Goal: Task Accomplishment & Management: Use online tool/utility

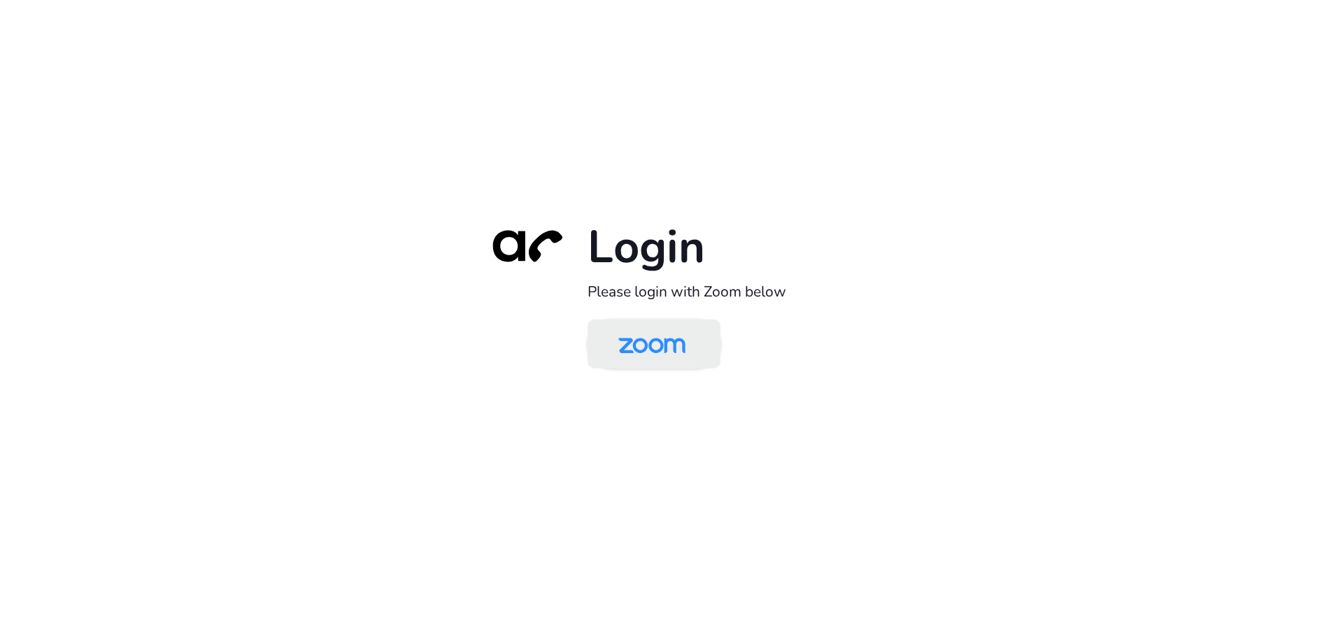
click at [656, 335] on img at bounding box center [652, 344] width 97 height 45
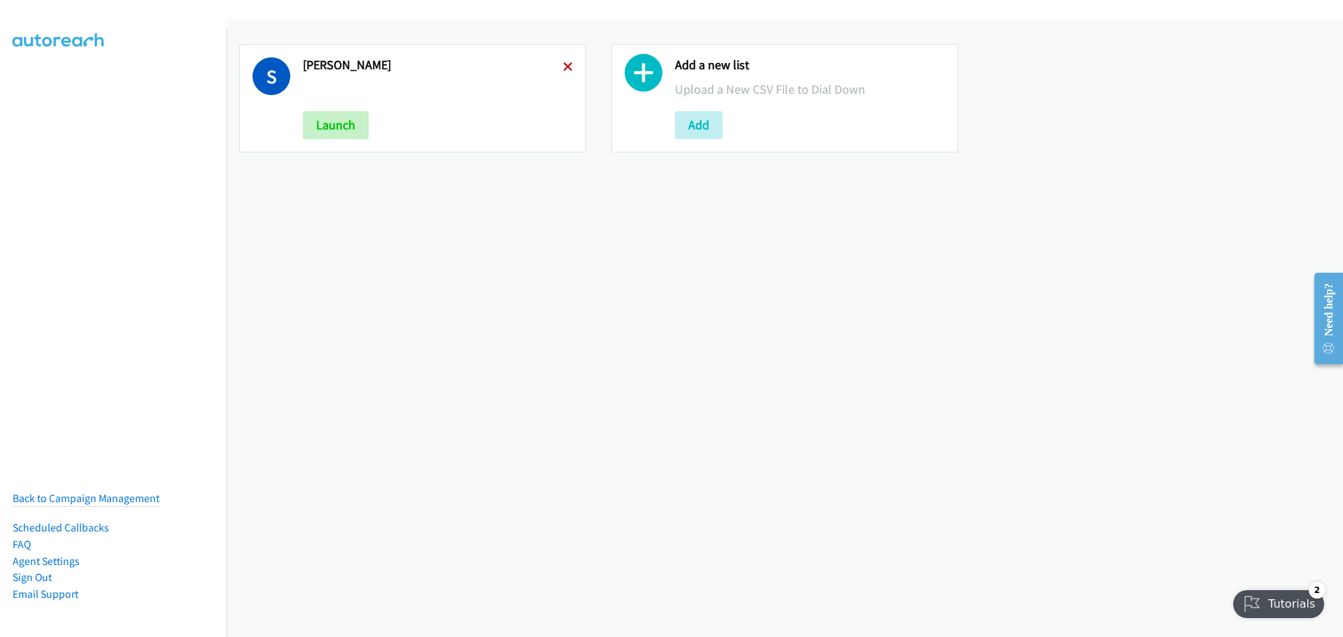
click at [568, 66] on icon at bounding box center [568, 68] width 10 height 10
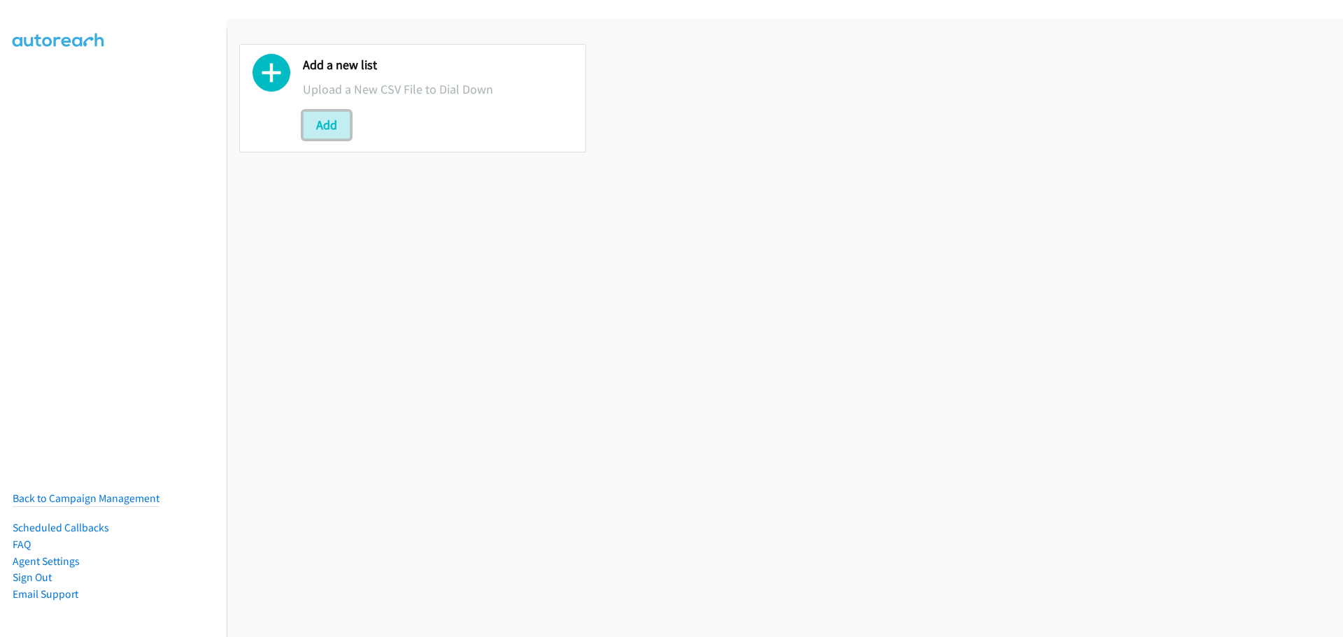
click at [337, 134] on button "Add" at bounding box center [327, 125] width 48 height 28
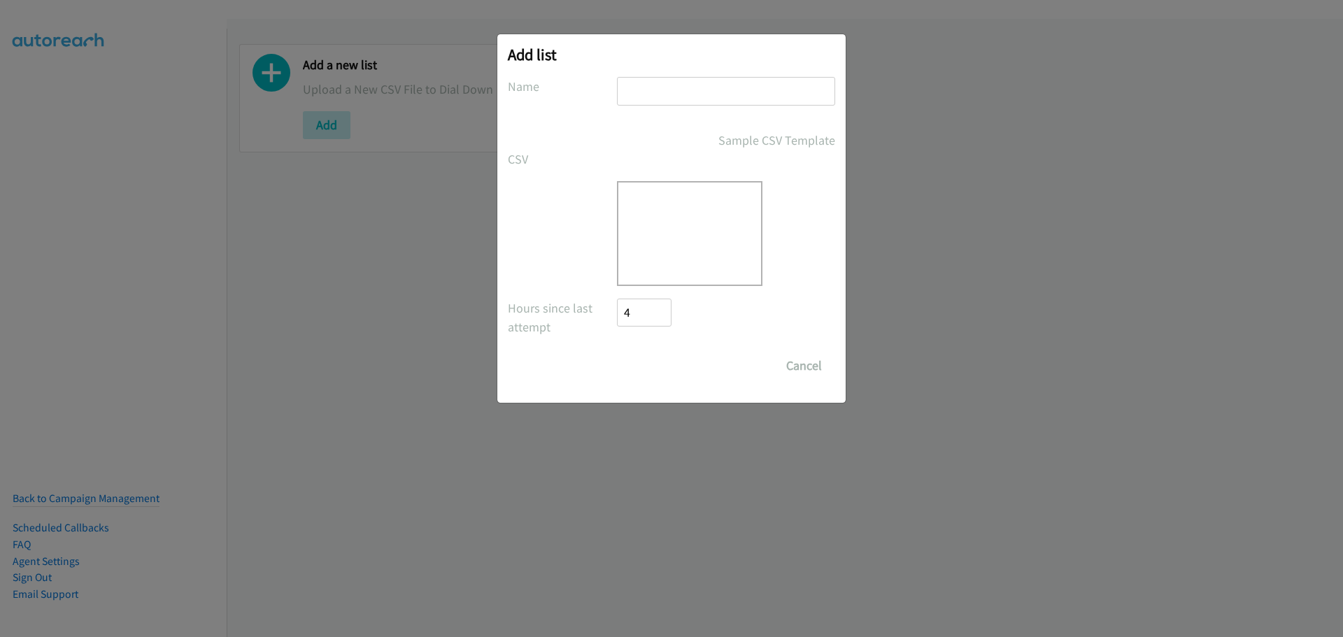
click at [647, 204] on div at bounding box center [689, 233] width 145 height 105
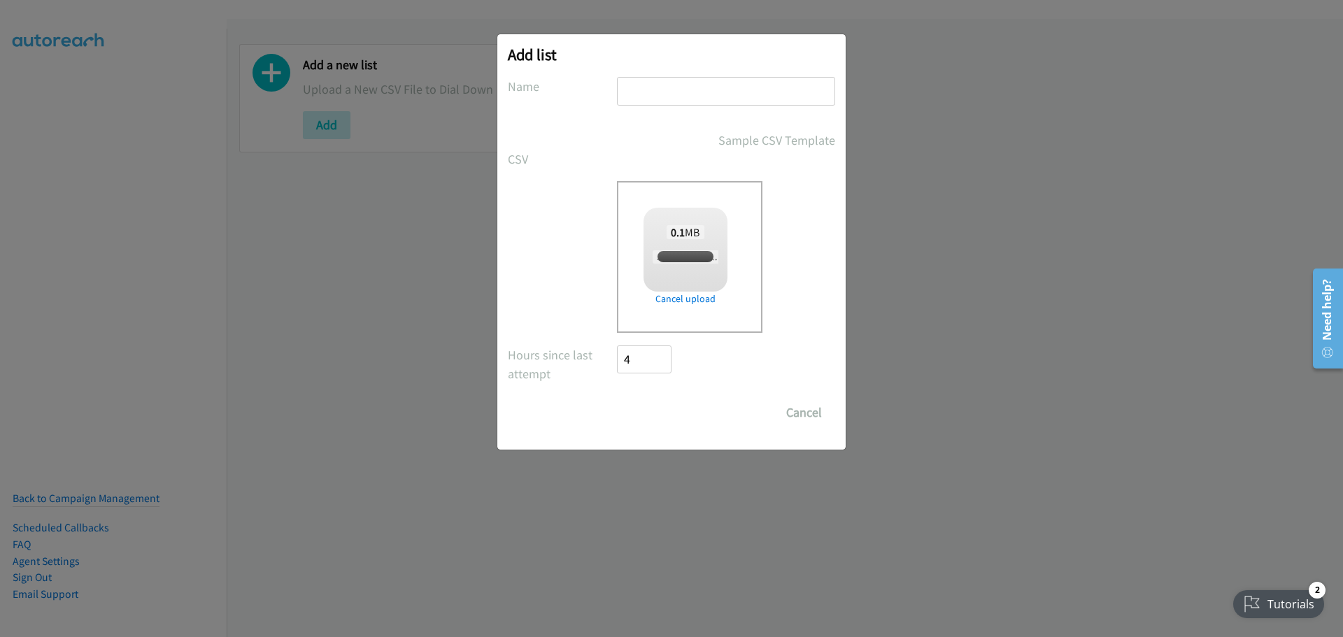
checkbox input "true"
click at [661, 87] on input "text" at bounding box center [726, 91] width 218 height 29
type input "[PERSON_NAME]"
click at [672, 401] on input "Save List" at bounding box center [653, 413] width 73 height 28
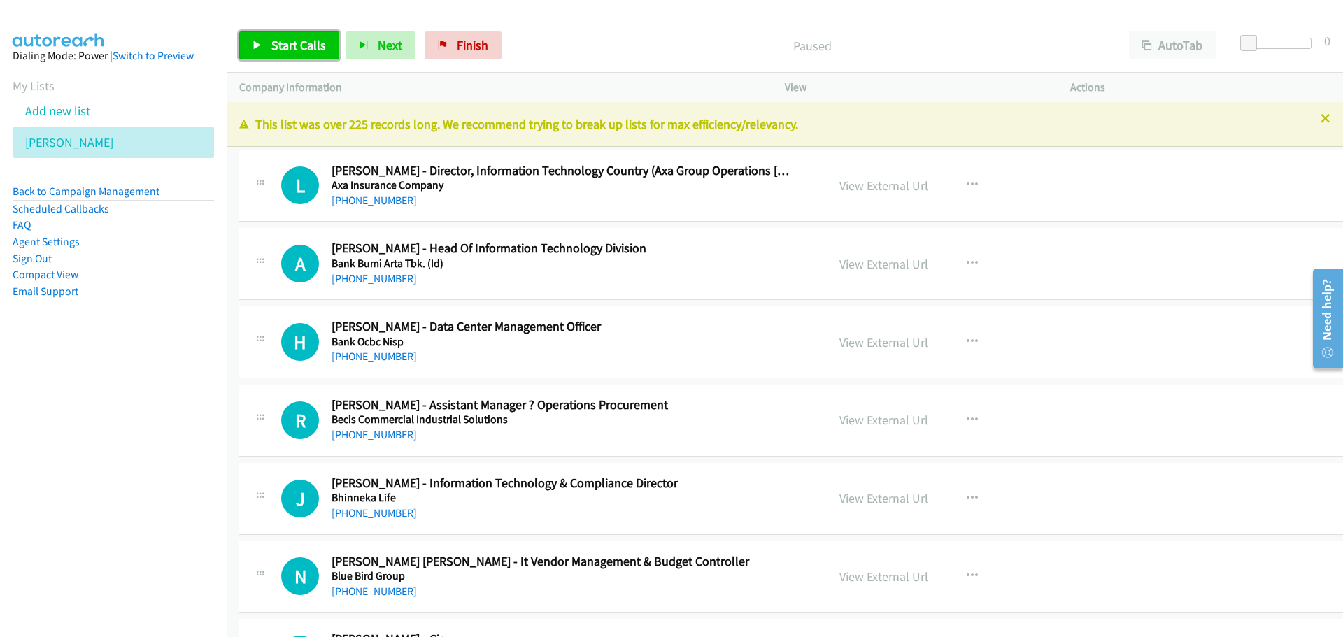
click at [281, 48] on span "Start Calls" at bounding box center [298, 45] width 55 height 16
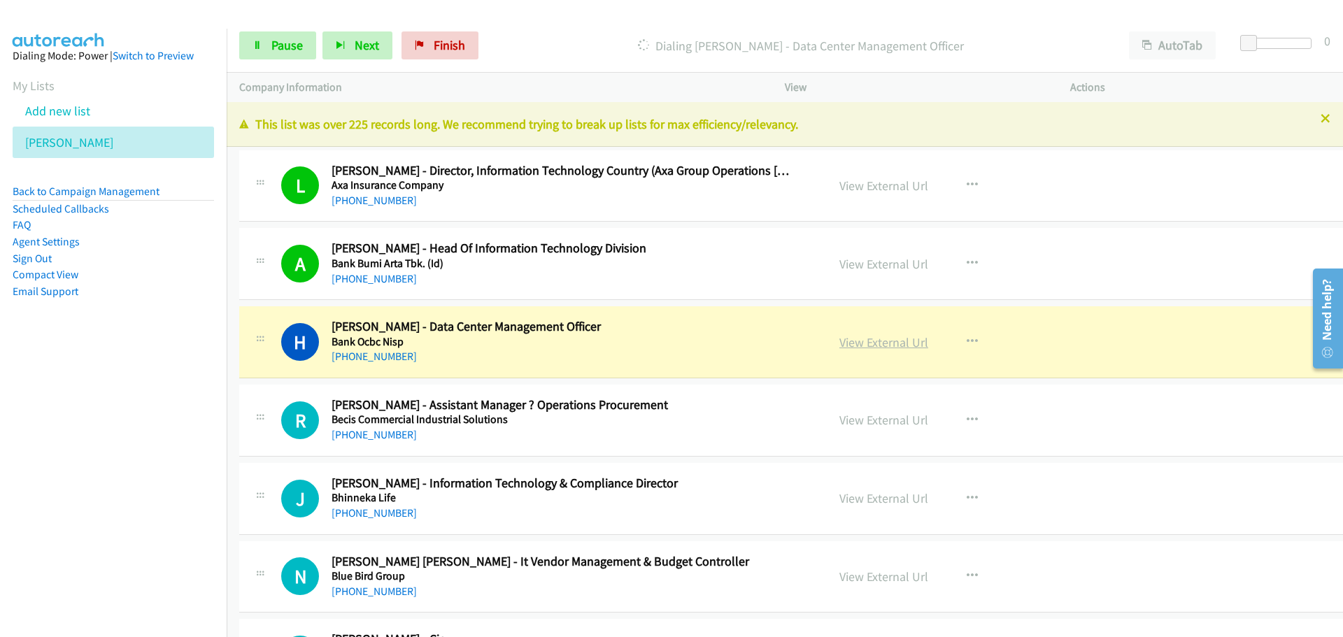
click at [843, 348] on link "View External Url" at bounding box center [883, 342] width 89 height 16
drag, startPoint x: 261, startPoint y: 55, endPoint x: 247, endPoint y: 59, distance: 14.4
click at [261, 55] on link "Pause" at bounding box center [277, 45] width 77 height 28
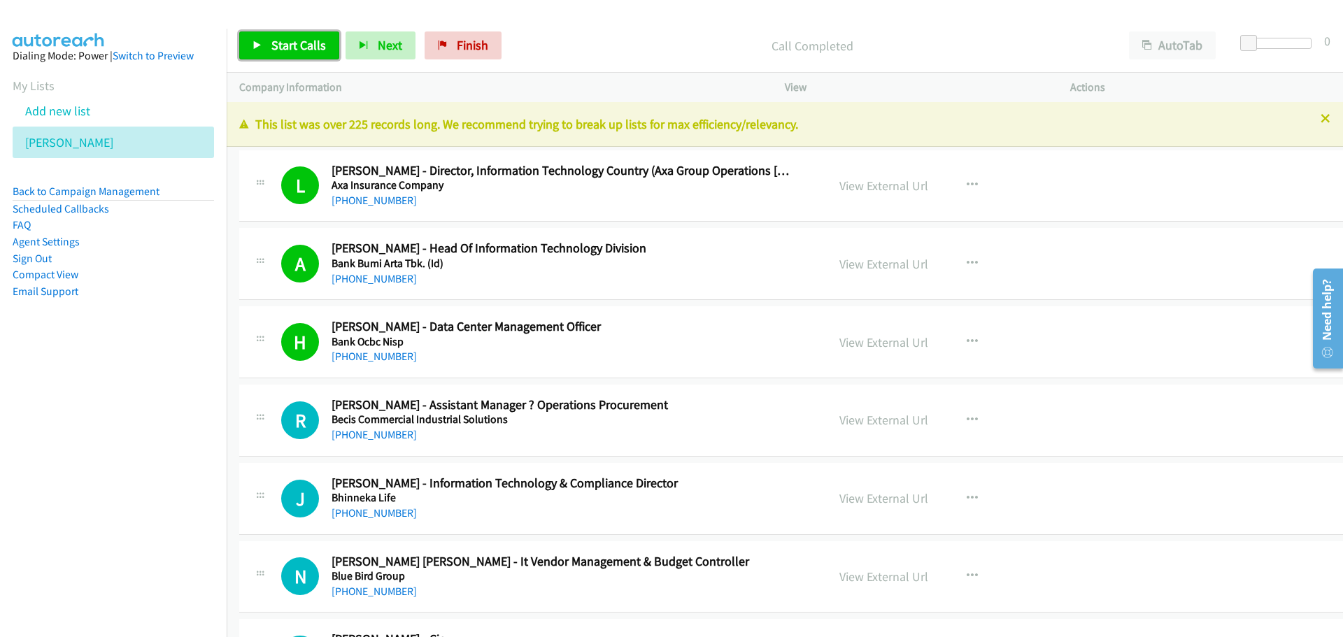
click at [305, 49] on span "Start Calls" at bounding box center [298, 45] width 55 height 16
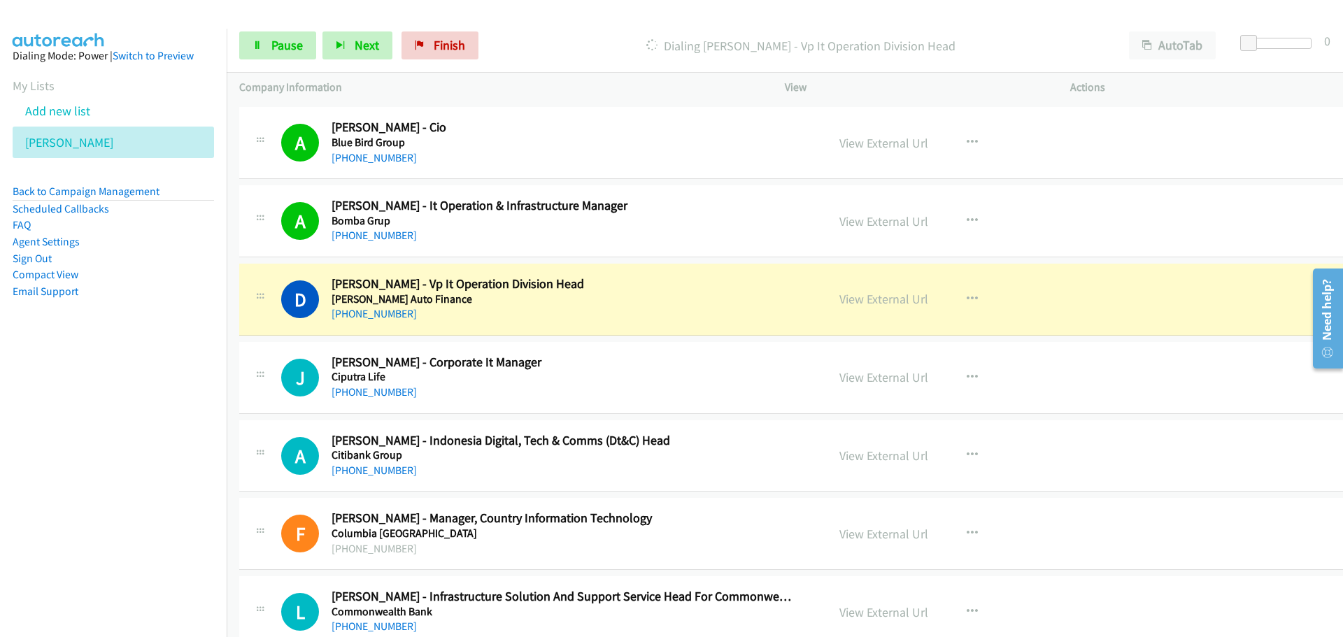
scroll to position [630, 0]
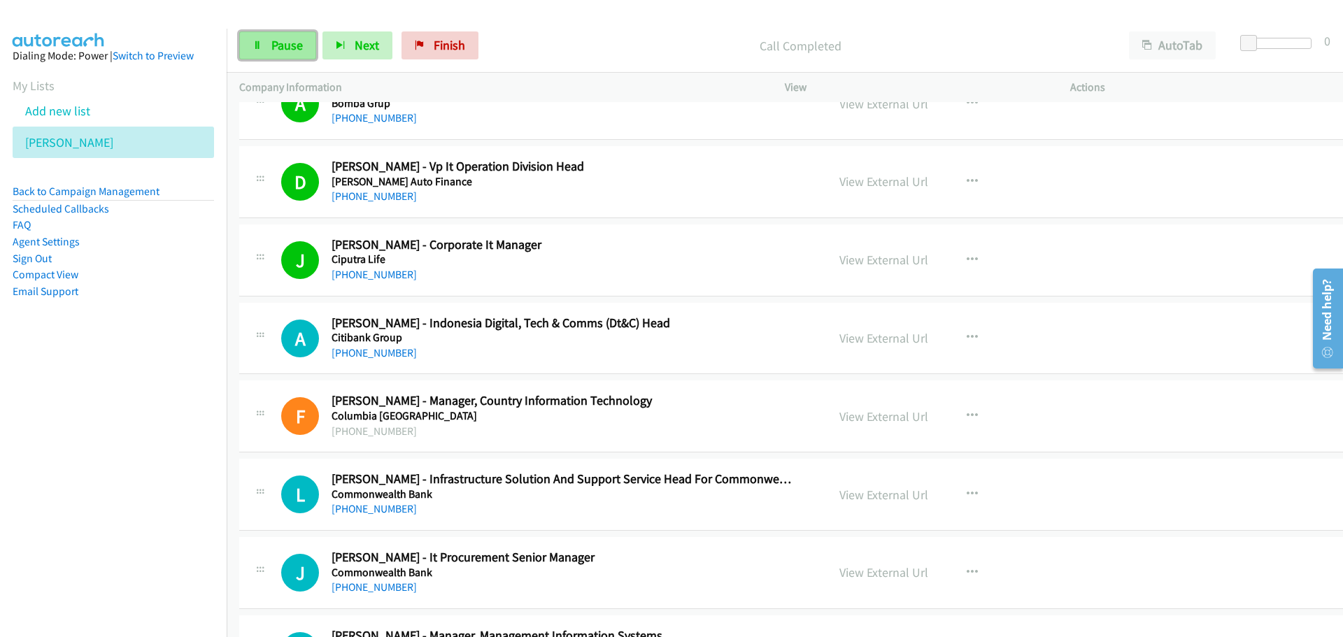
click at [280, 48] on span "Pause" at bounding box center [286, 45] width 31 height 16
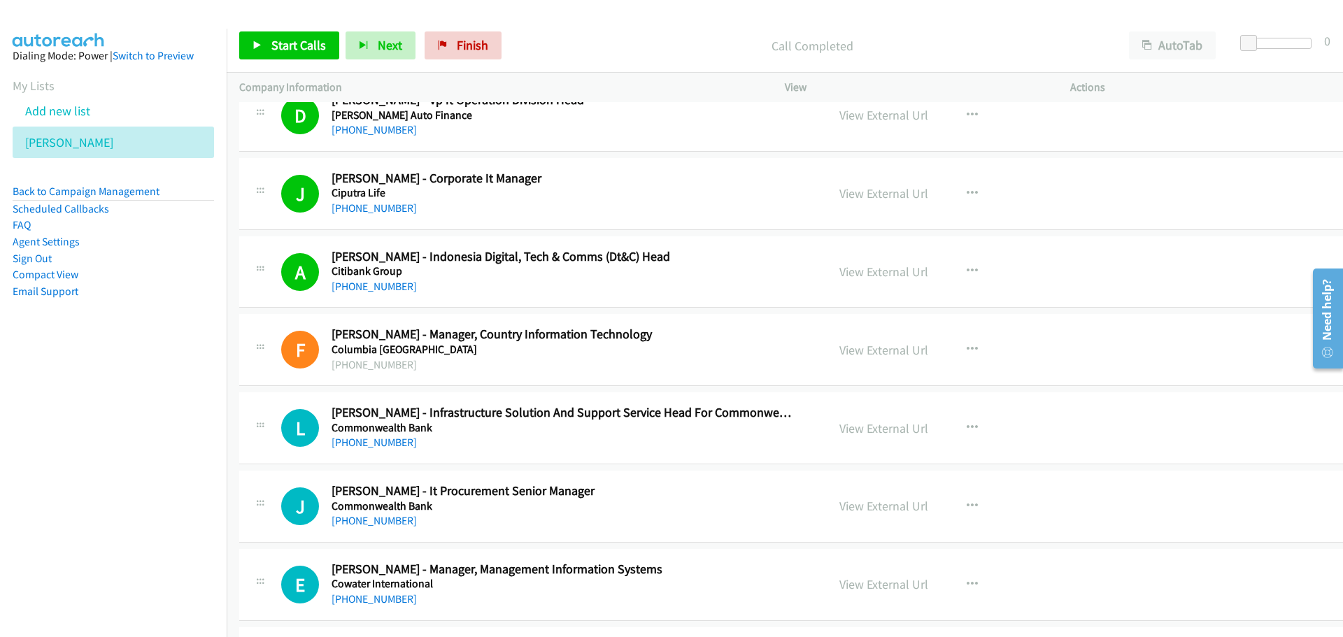
scroll to position [769, 0]
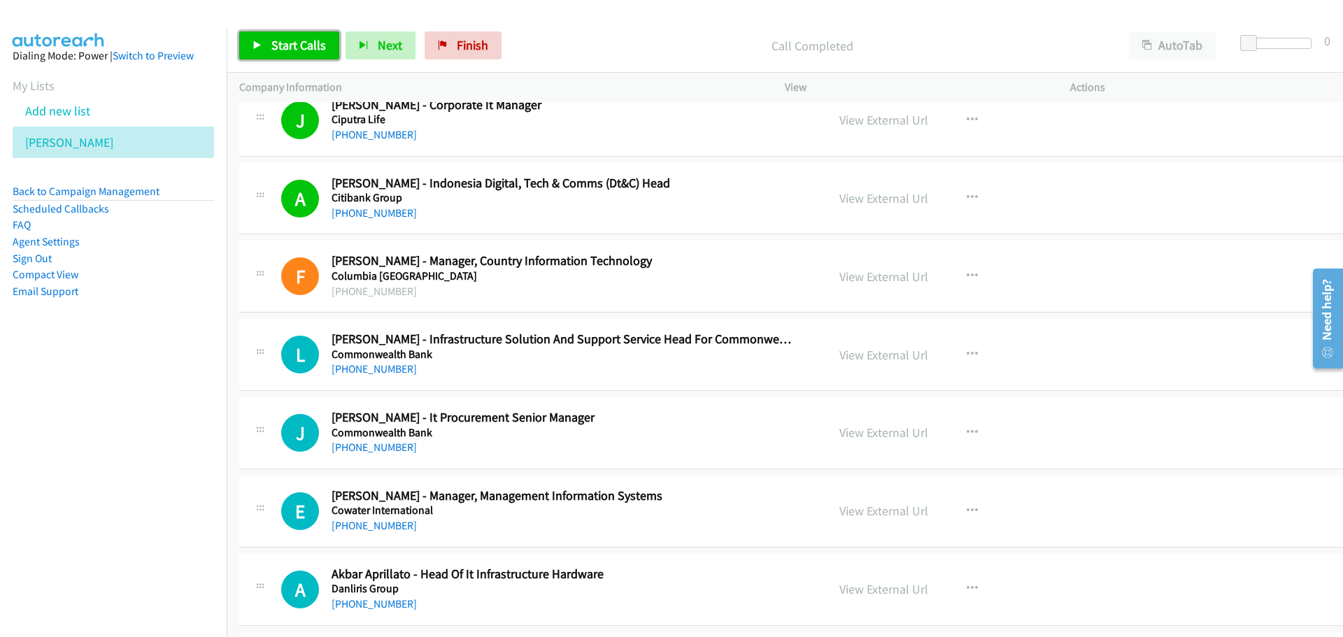
click at [261, 32] on link "Start Calls" at bounding box center [289, 45] width 100 height 28
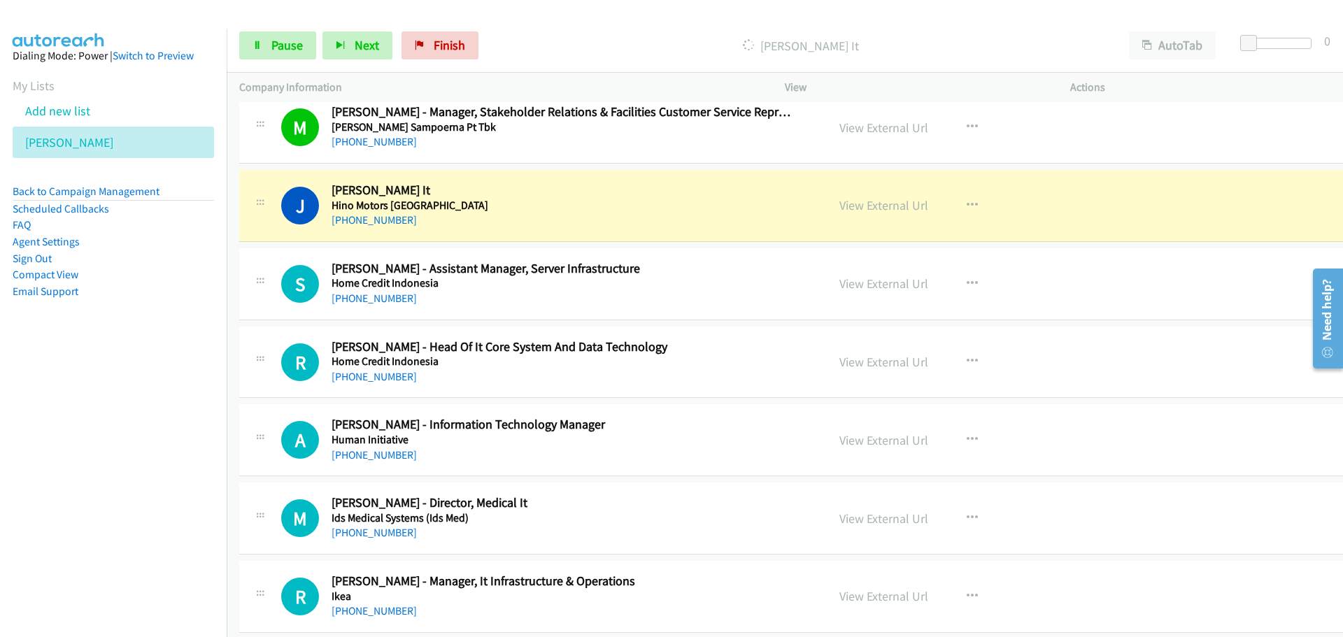
scroll to position [1889, 0]
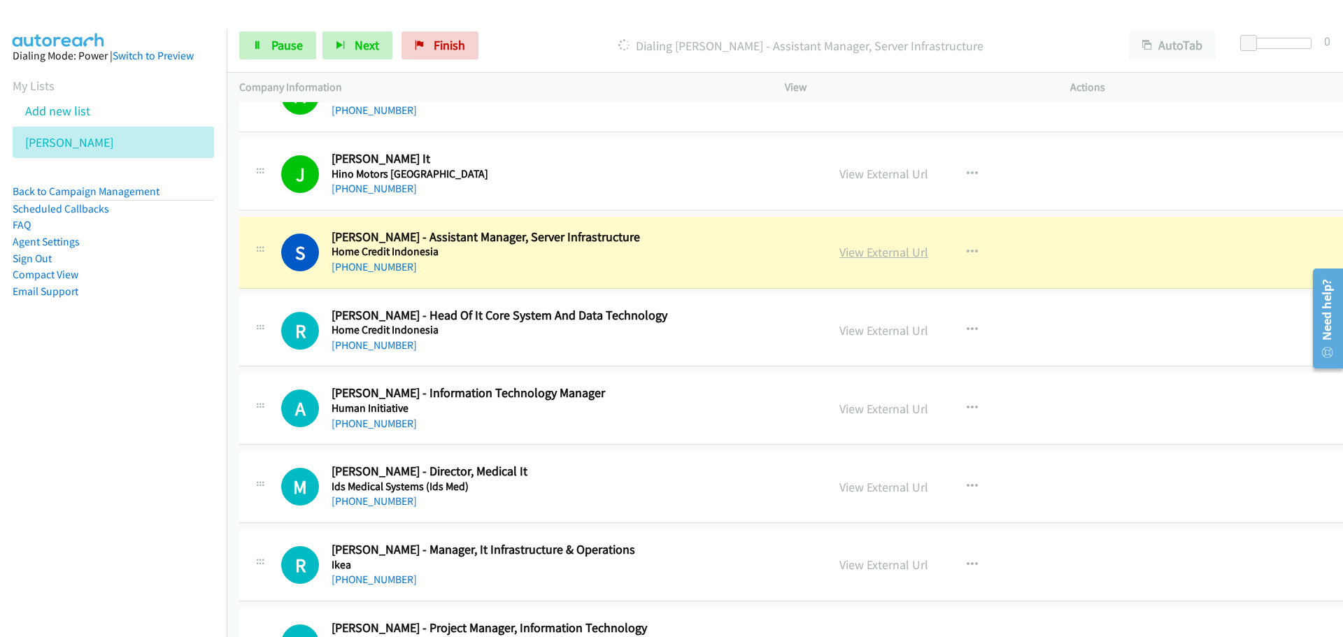
click at [859, 257] on link "View External Url" at bounding box center [883, 252] width 89 height 16
click at [290, 33] on link "Pause" at bounding box center [277, 45] width 77 height 28
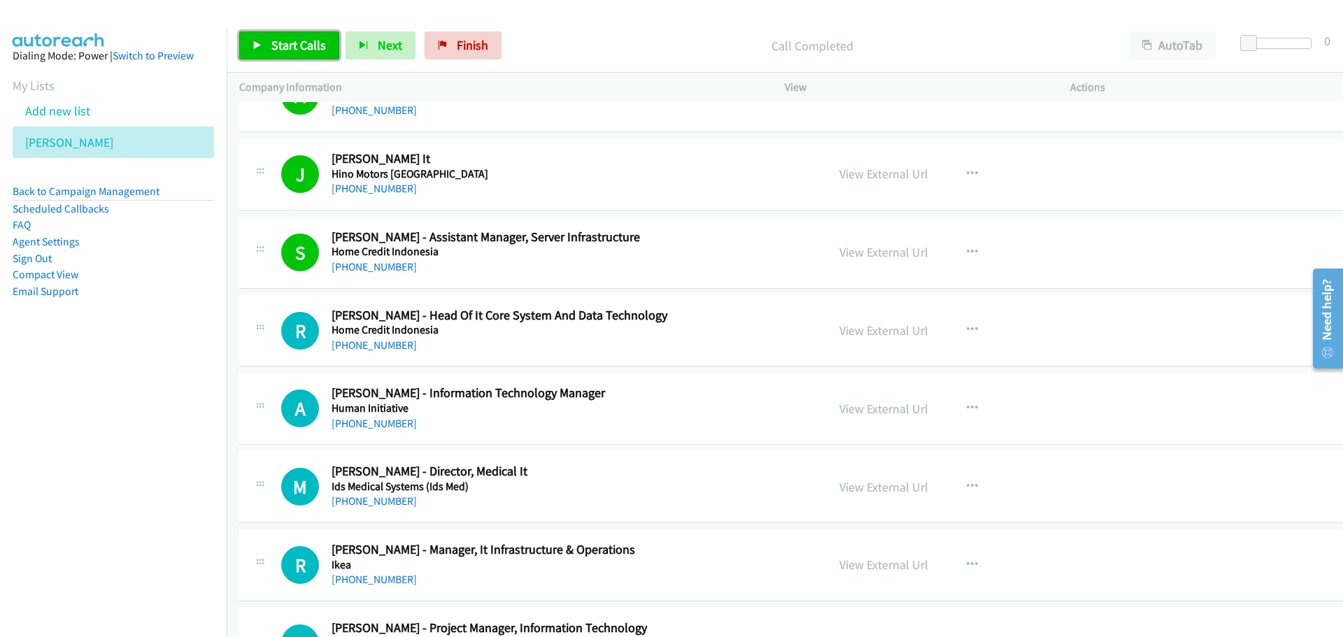
click at [274, 48] on span "Start Calls" at bounding box center [298, 45] width 55 height 16
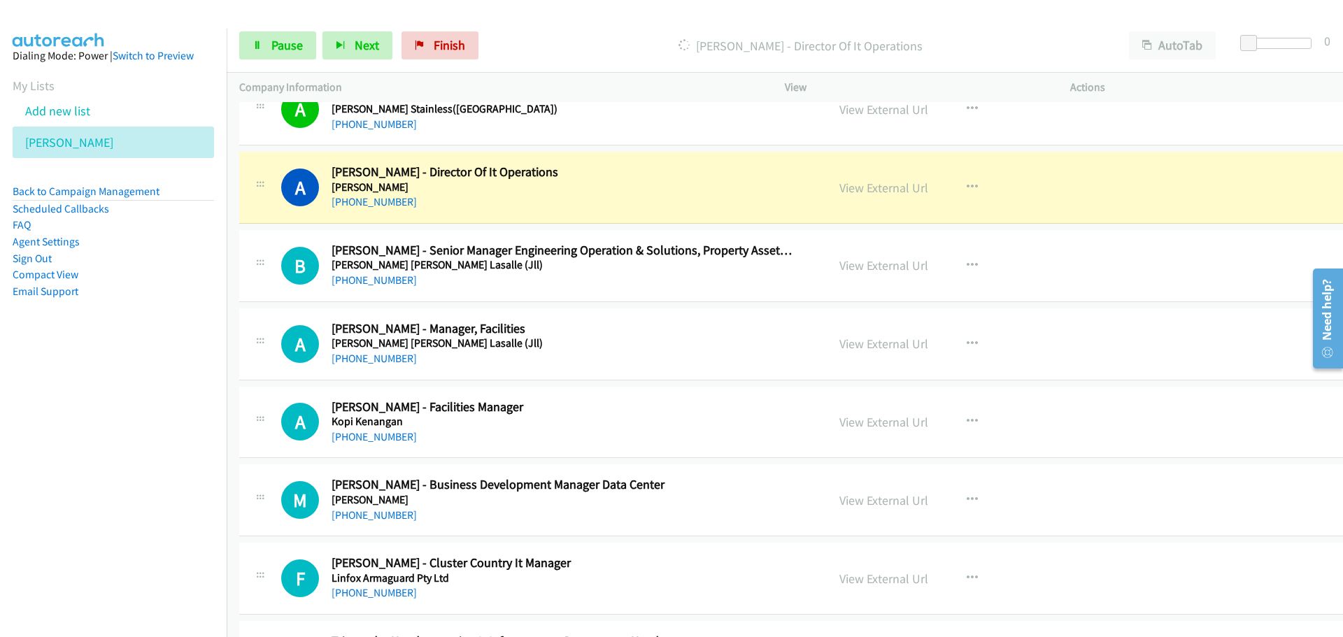
scroll to position [2658, 0]
click at [845, 184] on link "View External Url" at bounding box center [883, 187] width 89 height 16
click at [275, 42] on span "Pause" at bounding box center [286, 45] width 31 height 16
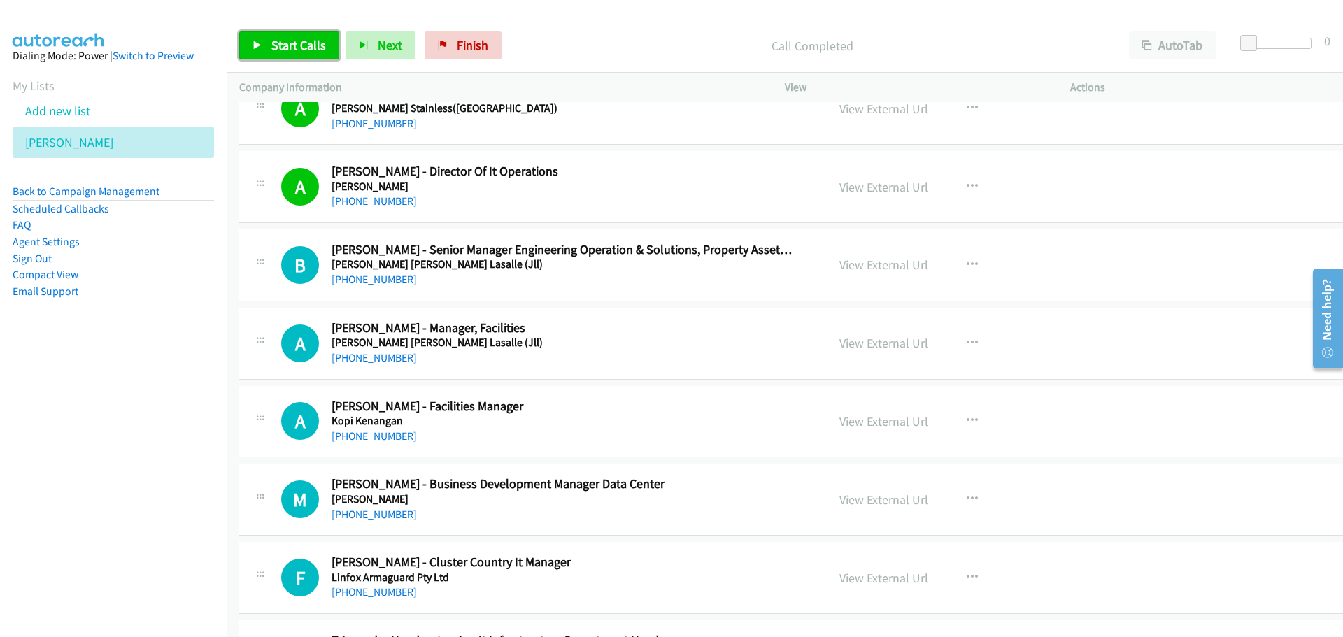
click at [278, 52] on span "Start Calls" at bounding box center [298, 45] width 55 height 16
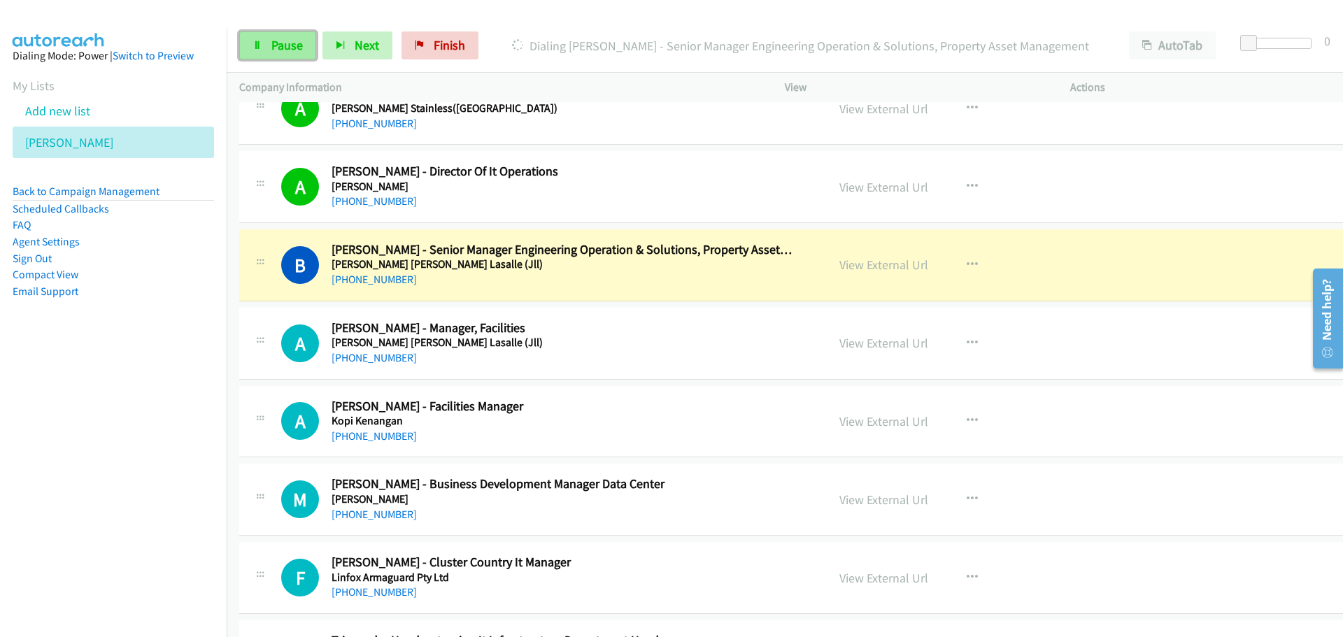
click at [279, 44] on span "Pause" at bounding box center [286, 45] width 31 height 16
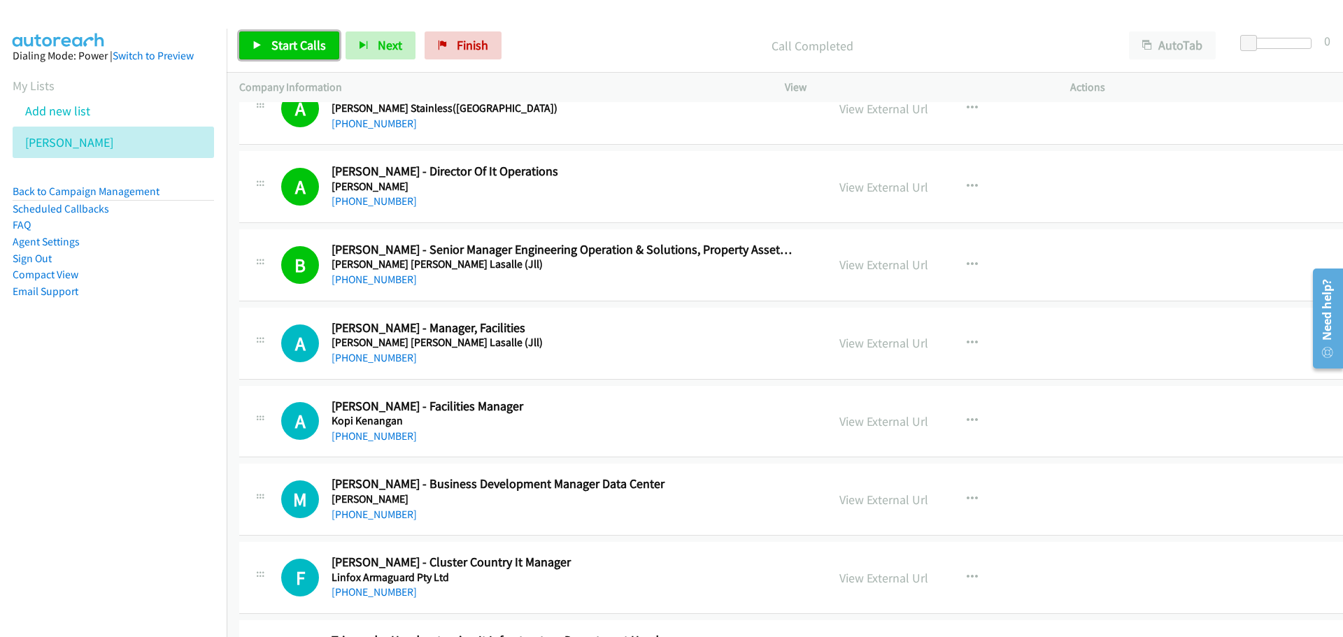
click at [318, 41] on span "Start Calls" at bounding box center [298, 45] width 55 height 16
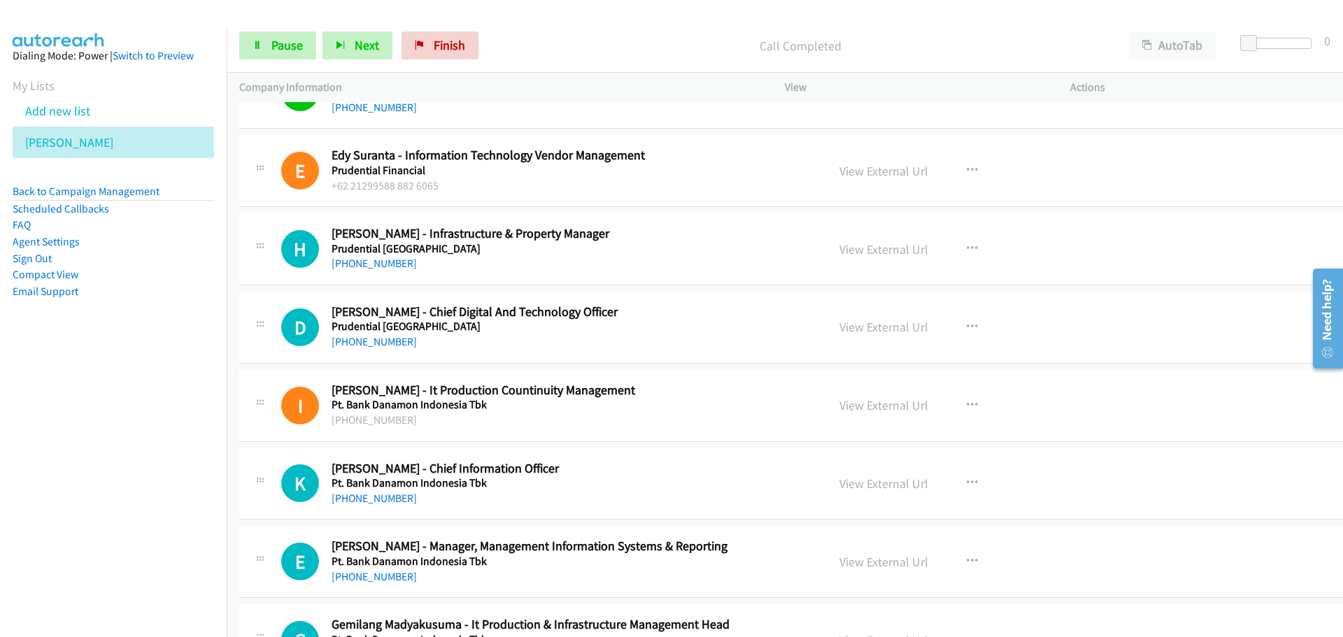
scroll to position [3917, 0]
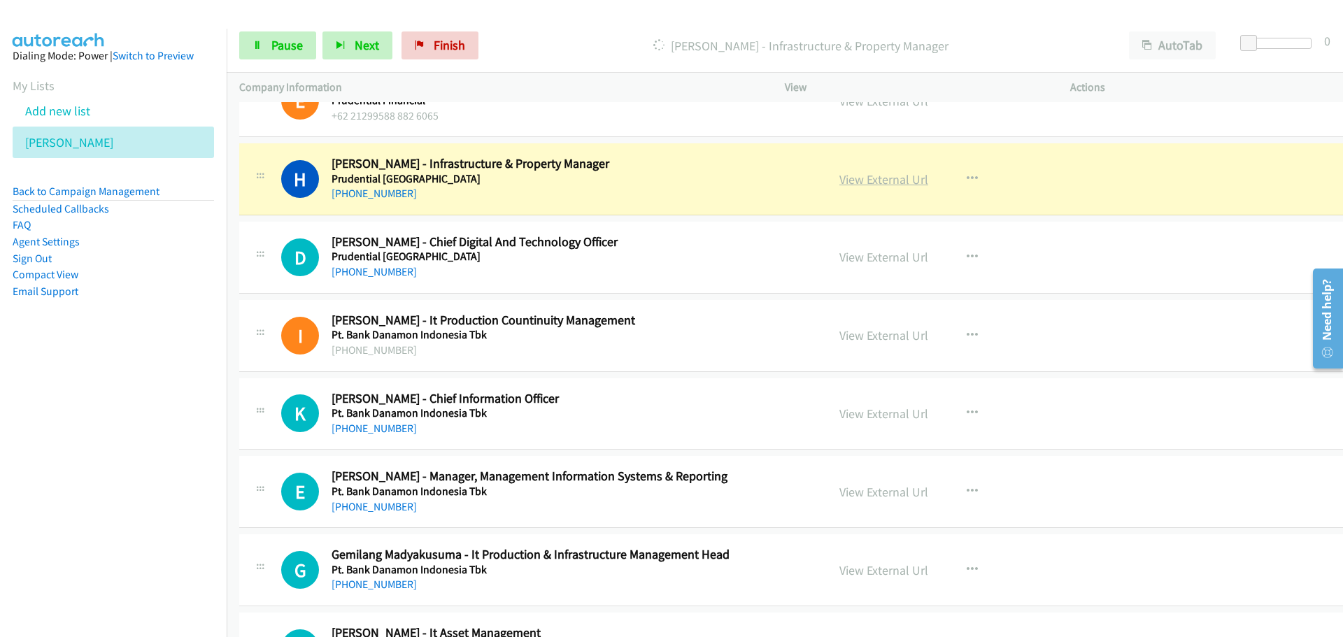
click at [844, 182] on link "View External Url" at bounding box center [883, 179] width 89 height 16
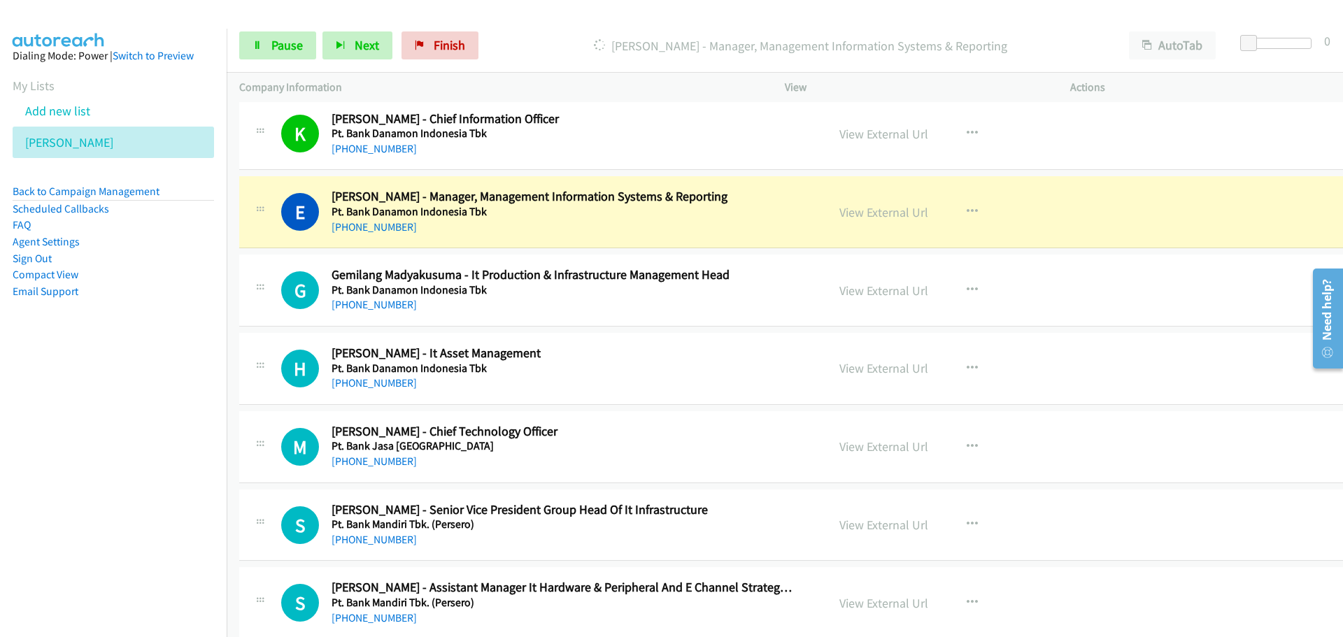
scroll to position [4267, 0]
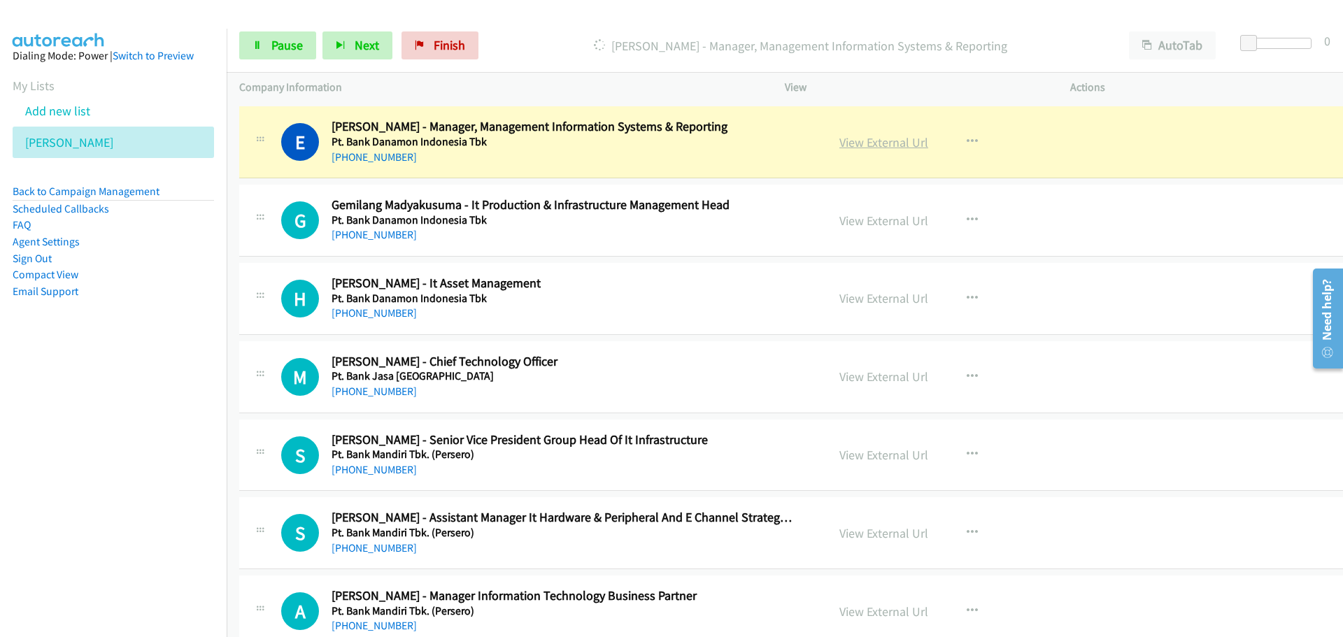
click at [858, 148] on link "View External Url" at bounding box center [883, 142] width 89 height 16
click at [267, 51] on link "Pause" at bounding box center [277, 45] width 77 height 28
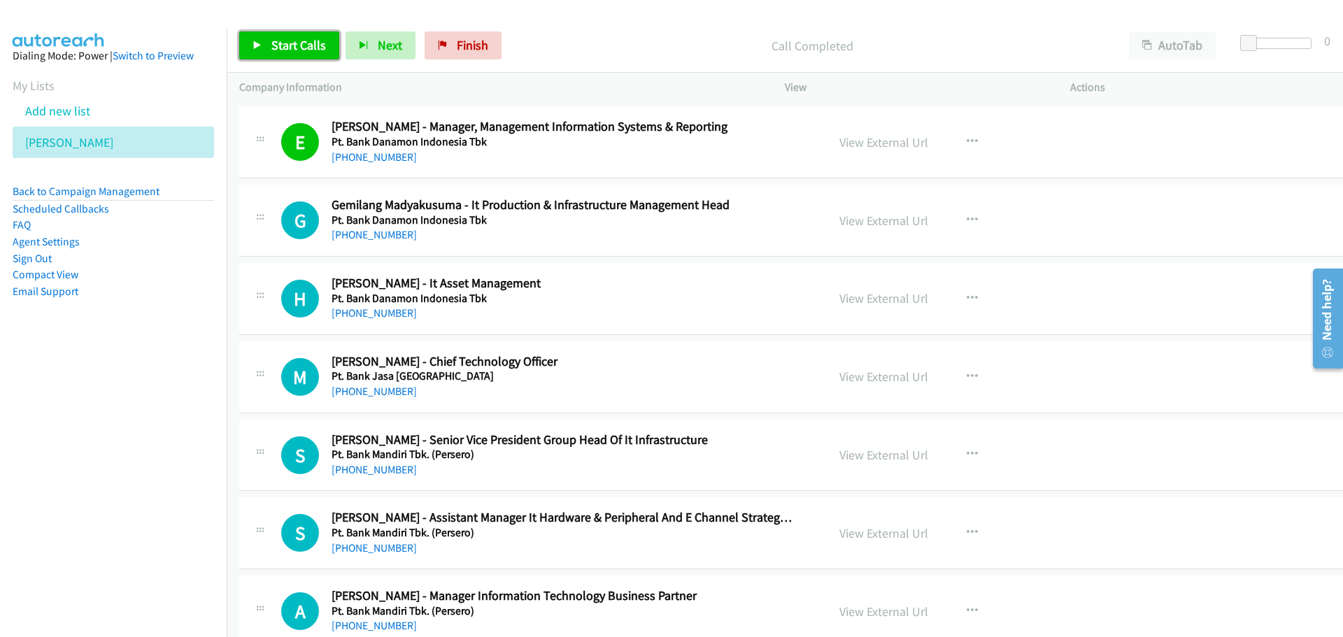
click at [313, 35] on link "Start Calls" at bounding box center [289, 45] width 100 height 28
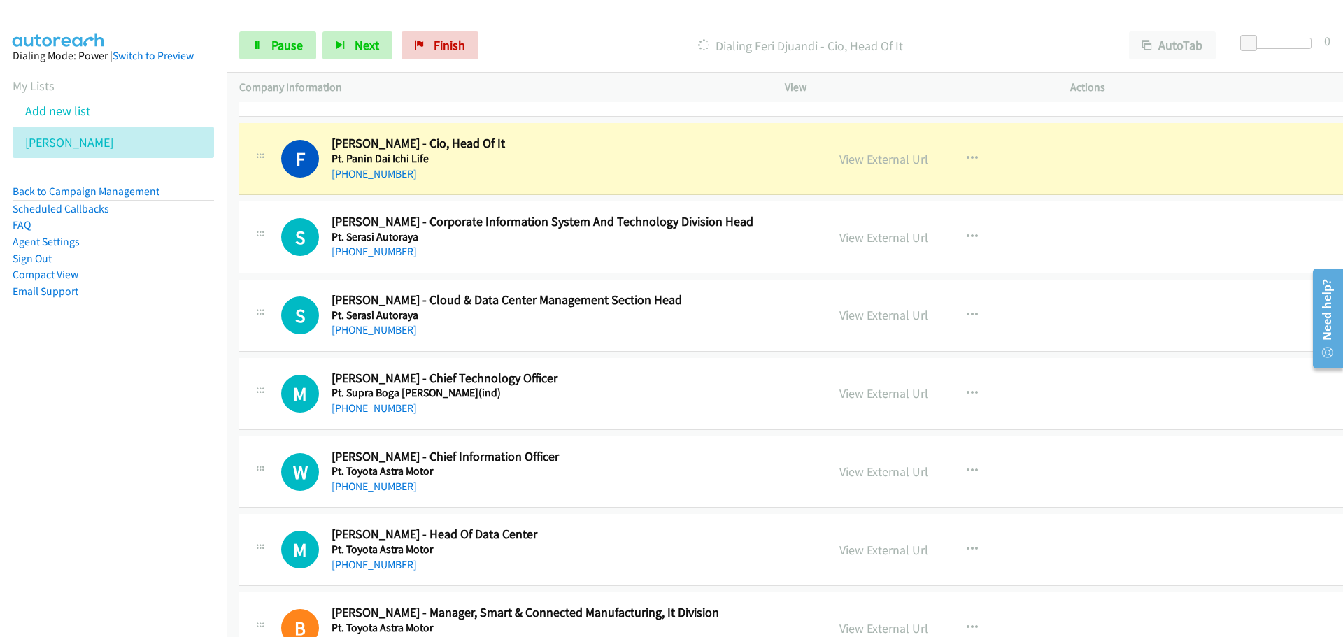
scroll to position [5526, 0]
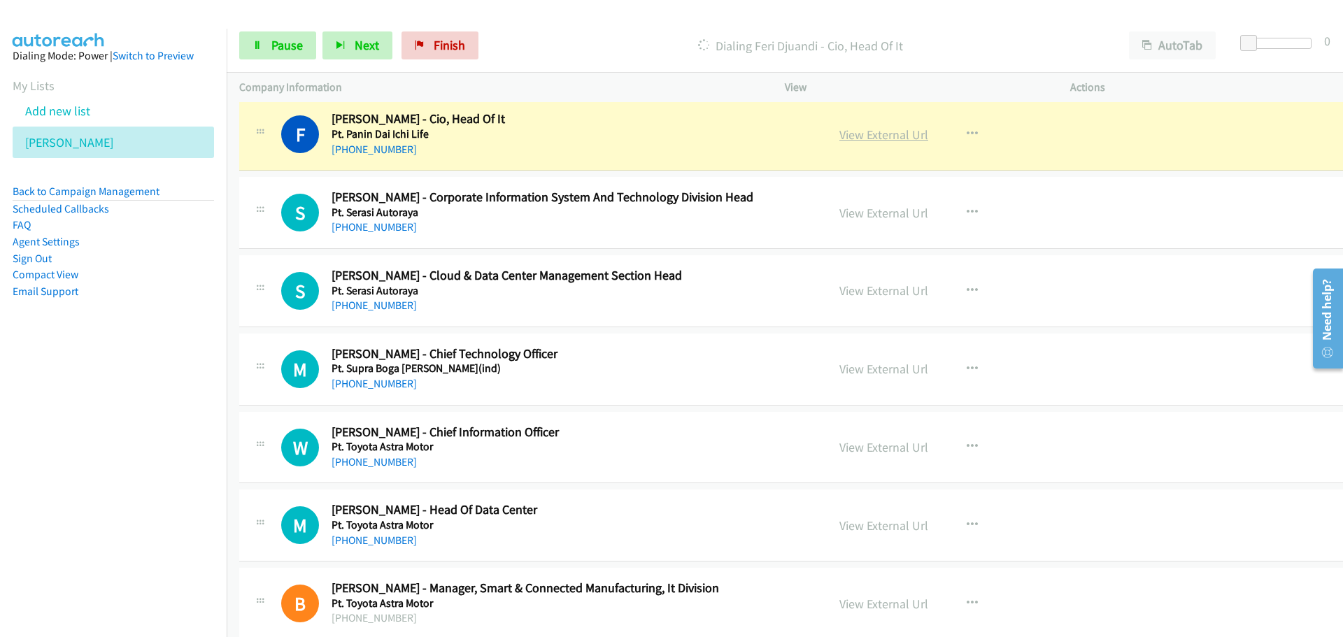
click at [858, 136] on link "View External Url" at bounding box center [883, 135] width 89 height 16
click at [269, 46] on link "Pause" at bounding box center [277, 45] width 77 height 28
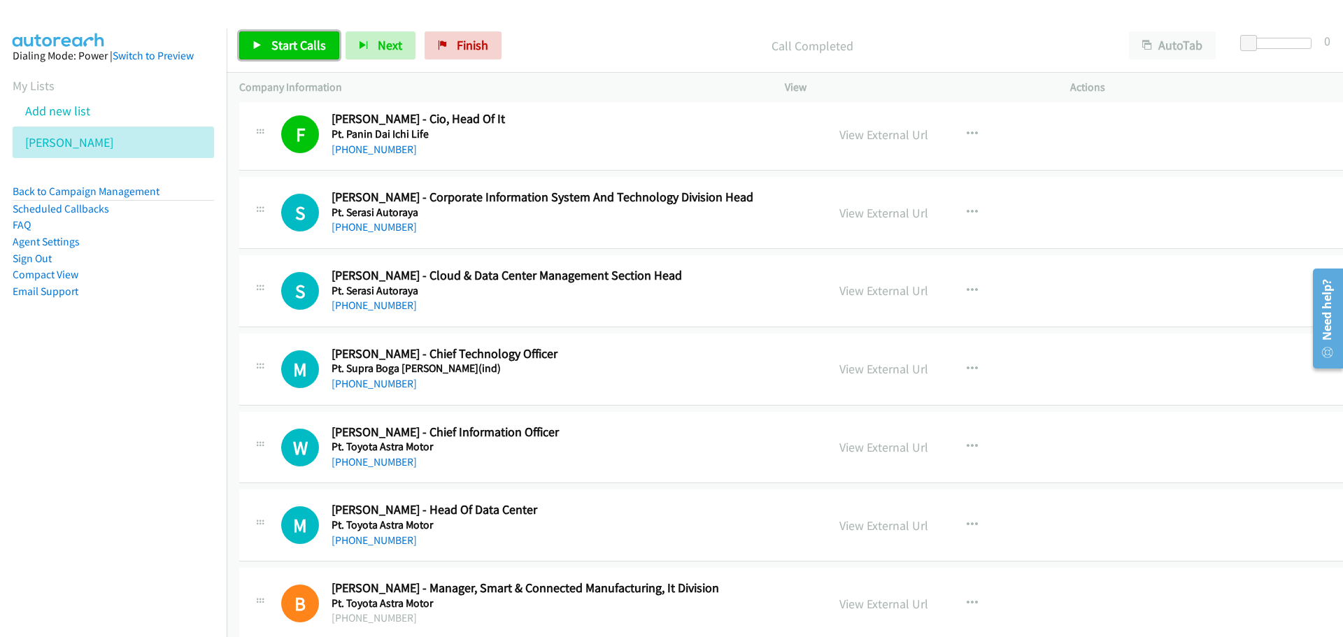
click at [280, 39] on span "Start Calls" at bounding box center [298, 45] width 55 height 16
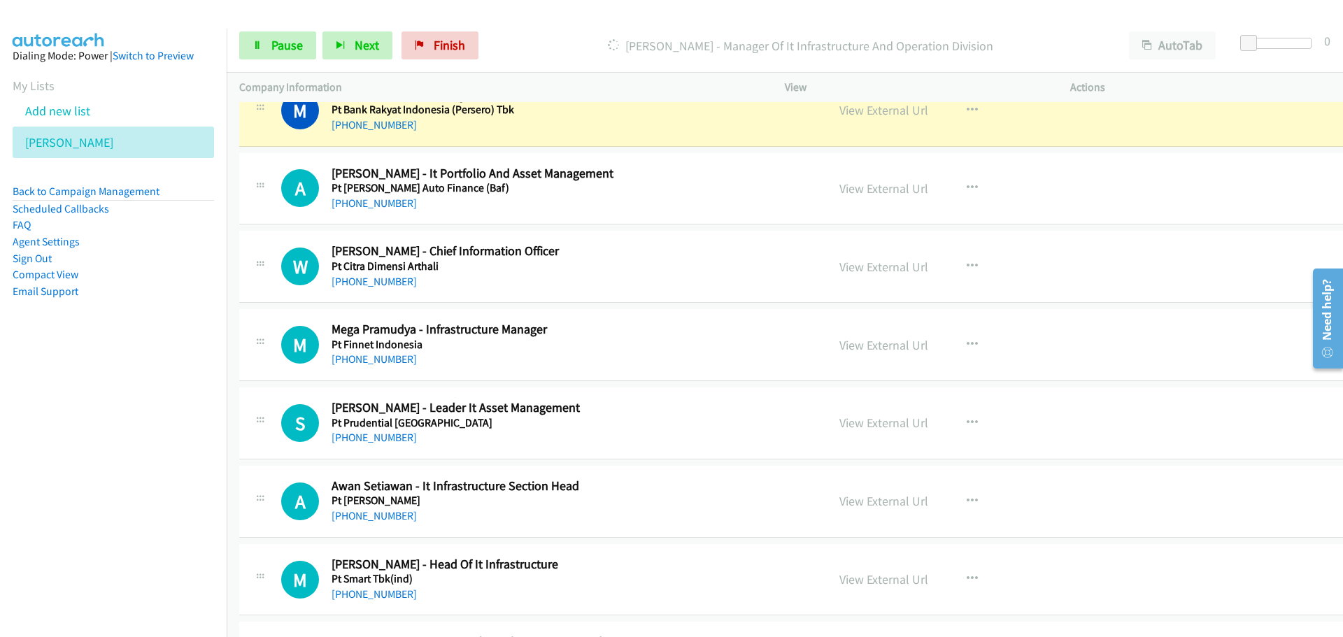
scroll to position [6575, 0]
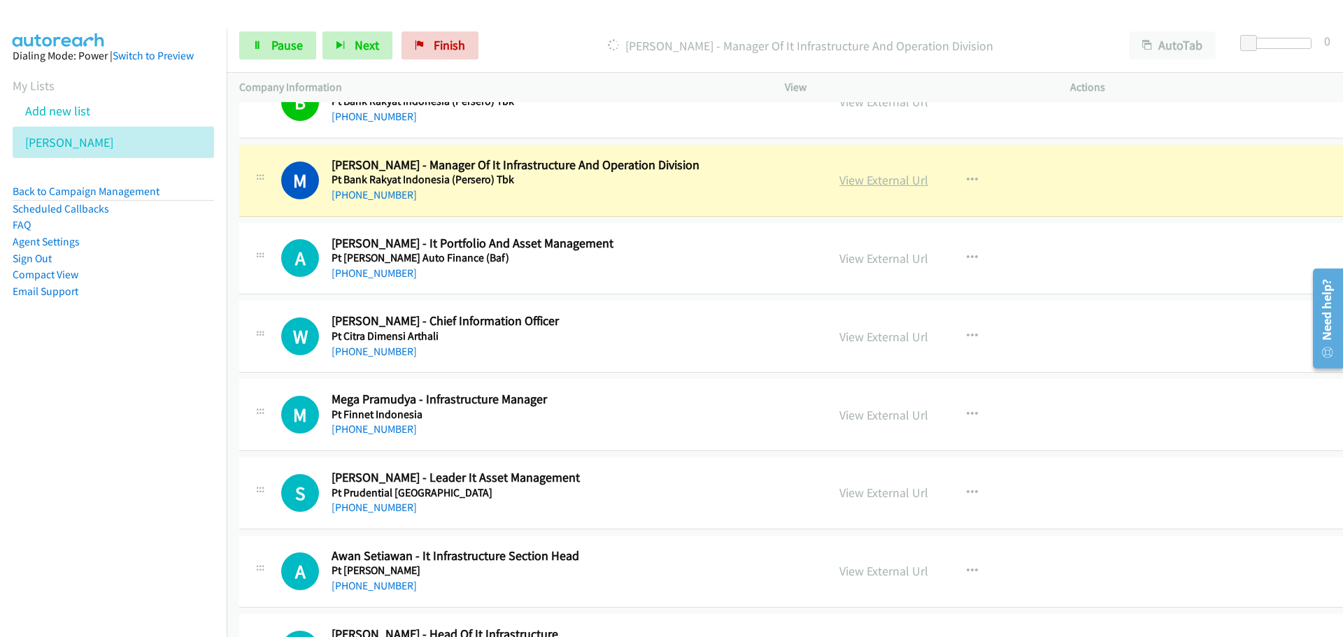
click at [870, 178] on link "View External Url" at bounding box center [883, 180] width 89 height 16
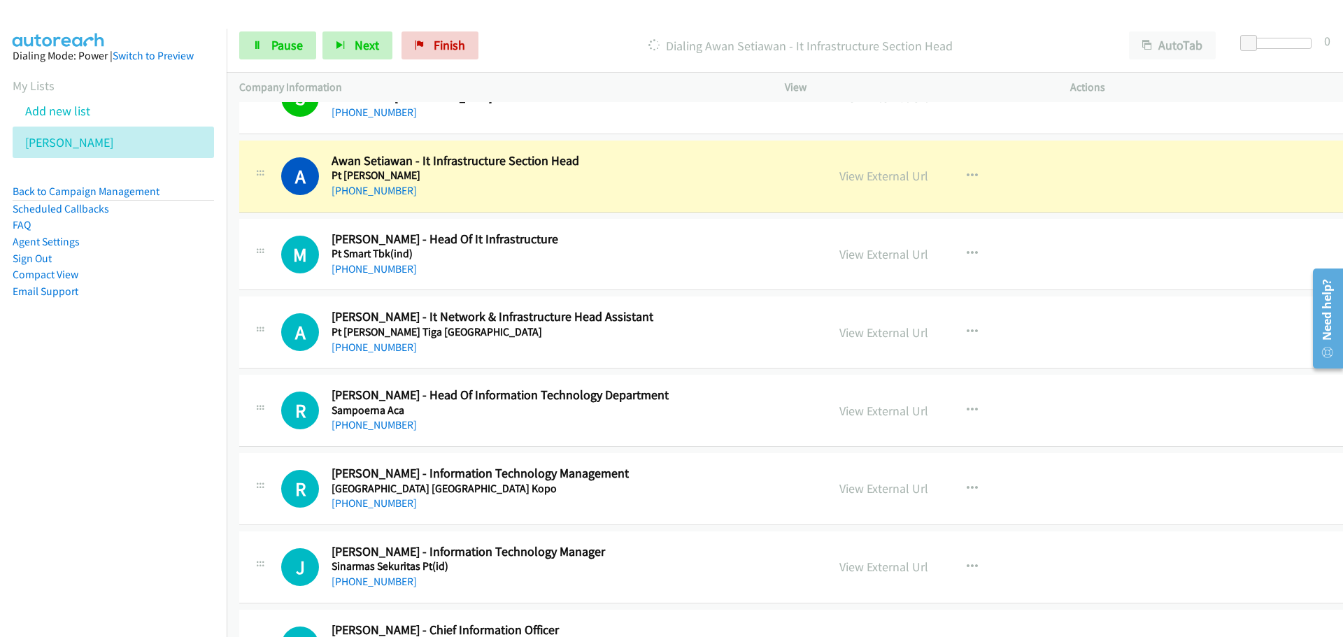
scroll to position [6995, 0]
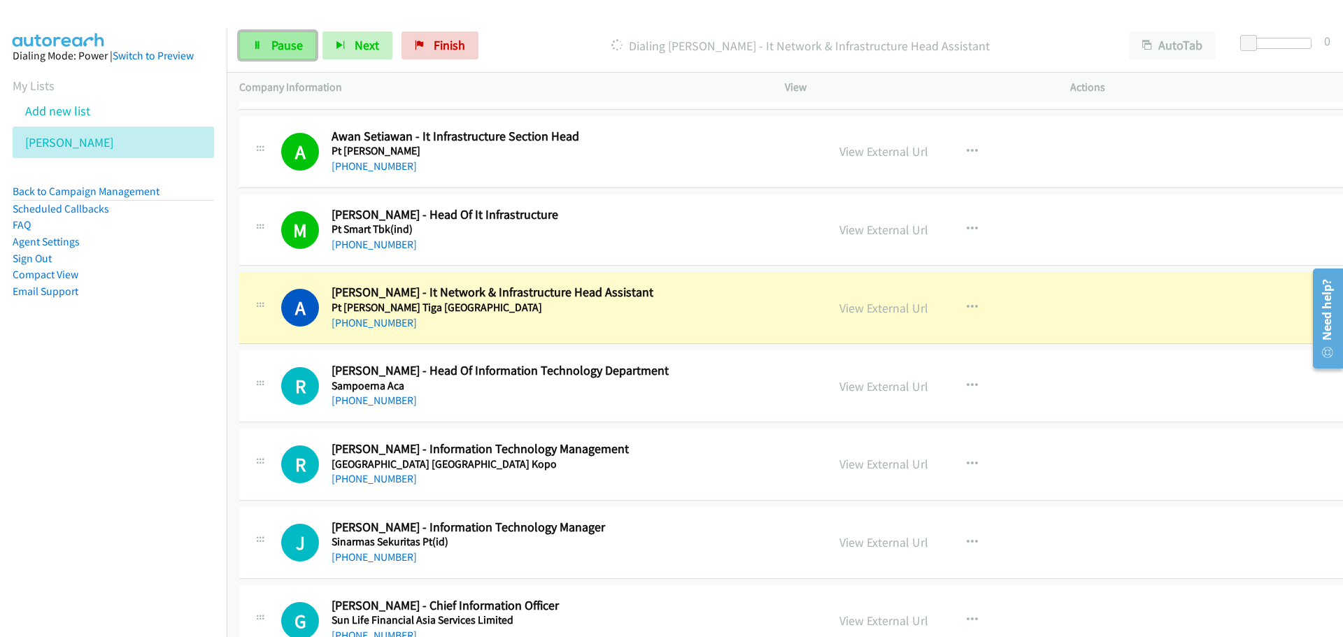
drag, startPoint x: 269, startPoint y: 53, endPoint x: 39, endPoint y: 166, distance: 256.5
click at [269, 53] on link "Pause" at bounding box center [277, 45] width 77 height 28
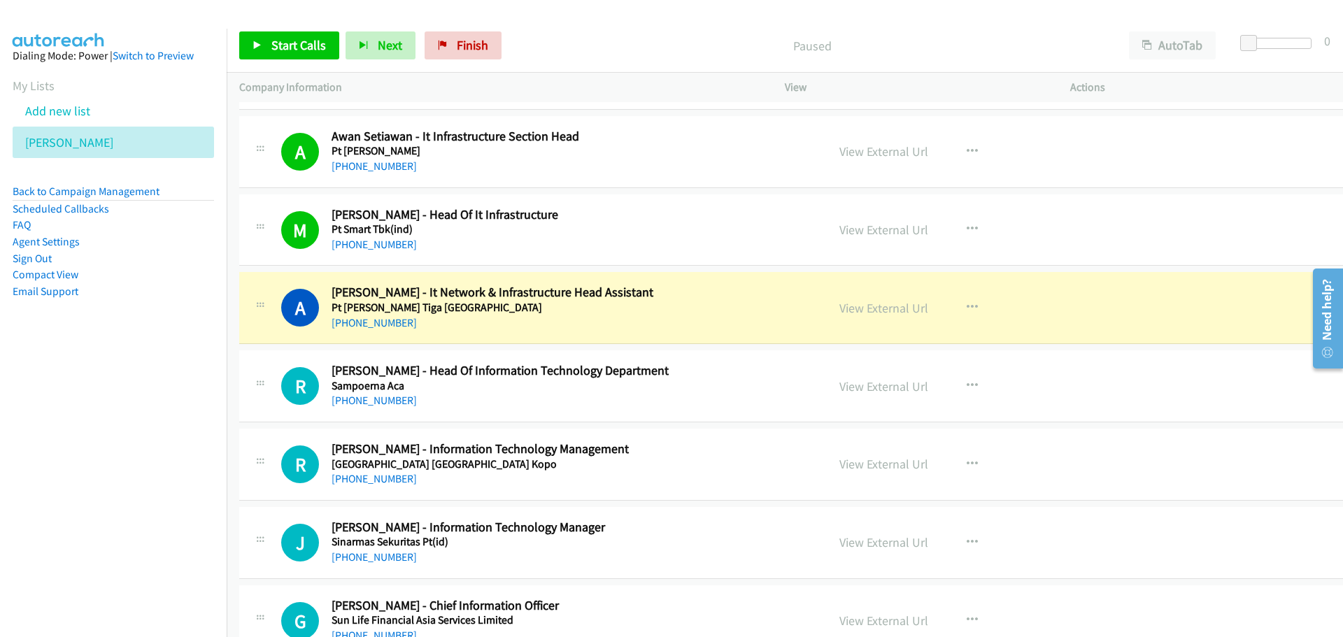
drag, startPoint x: 270, startPoint y: 66, endPoint x: 271, endPoint y: 51, distance: 15.4
click at [270, 66] on div "Start Calls Pause Next Finish Paused AutoTab AutoTab 0" at bounding box center [785, 46] width 1116 height 54
click at [271, 51] on span "Start Calls" at bounding box center [298, 45] width 55 height 16
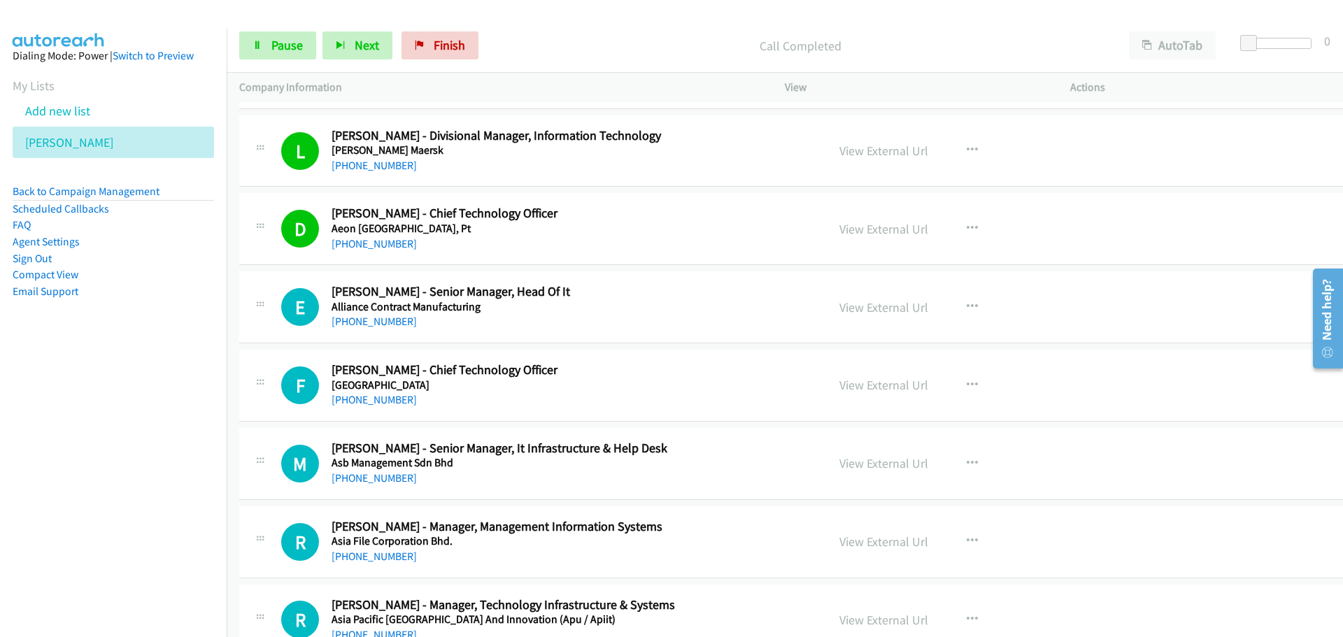
scroll to position [8394, 0]
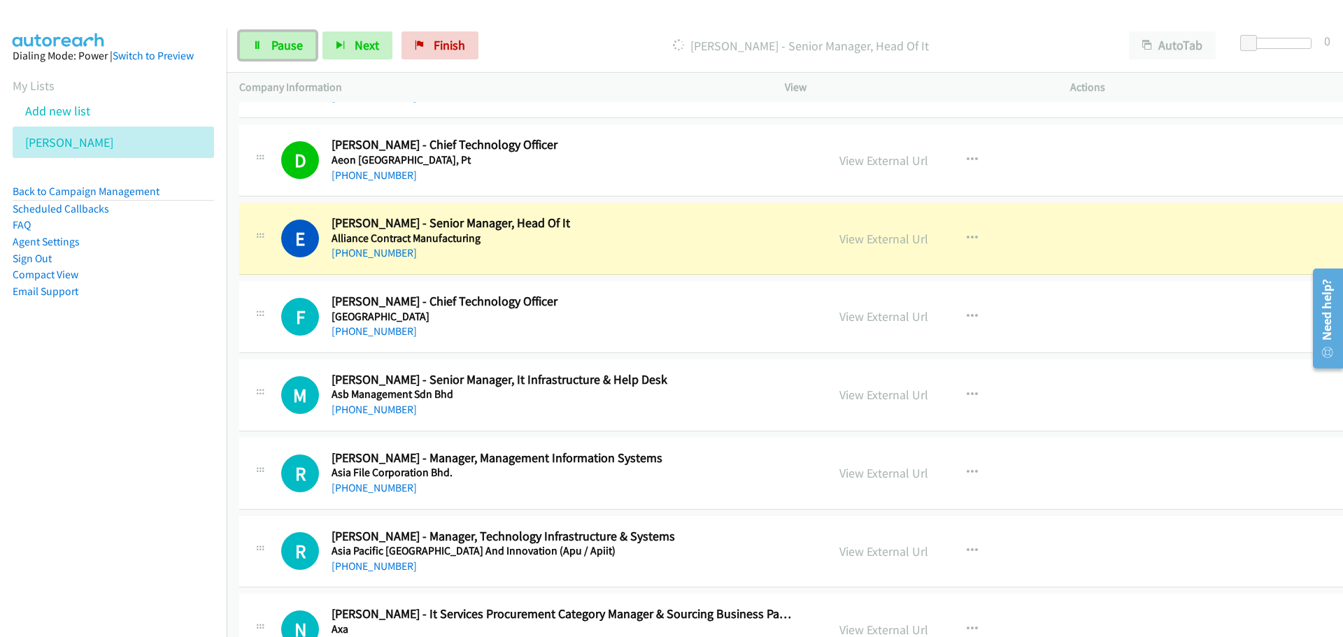
click at [278, 46] on span "Pause" at bounding box center [286, 45] width 31 height 16
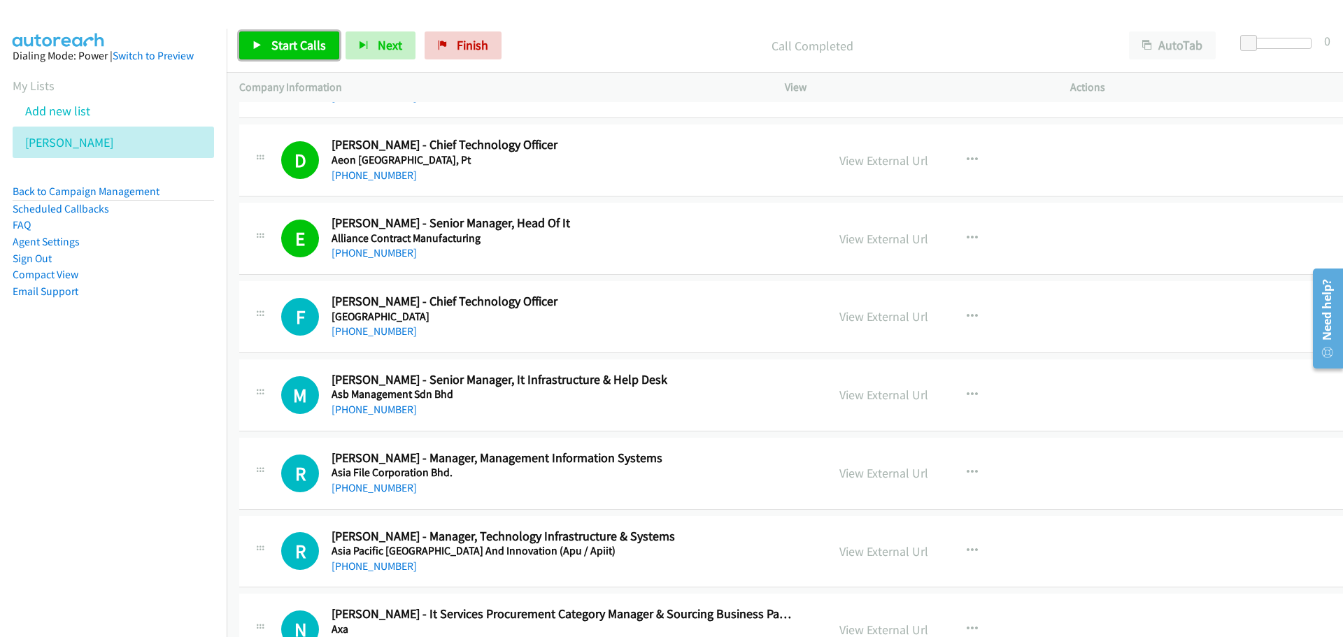
click at [294, 31] on link "Start Calls" at bounding box center [289, 45] width 100 height 28
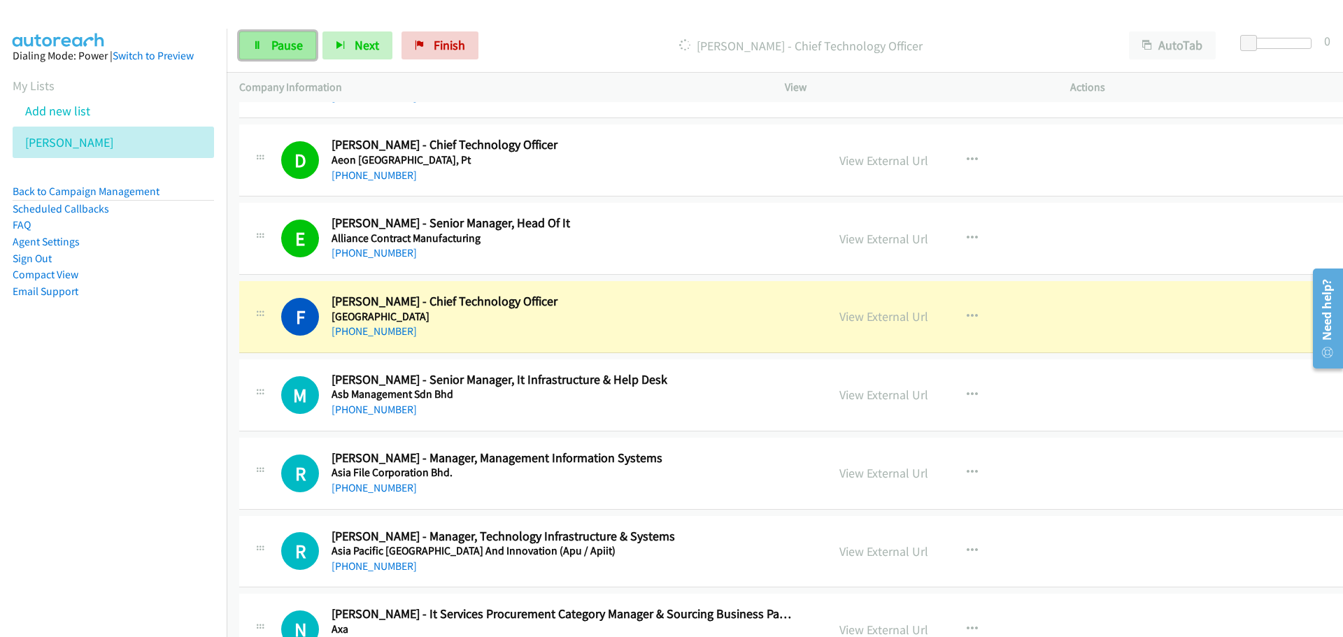
click at [271, 52] on link "Pause" at bounding box center [277, 45] width 77 height 28
click at [271, 52] on div "Start Calls Pause Next Finish" at bounding box center [362, 45] width 246 height 28
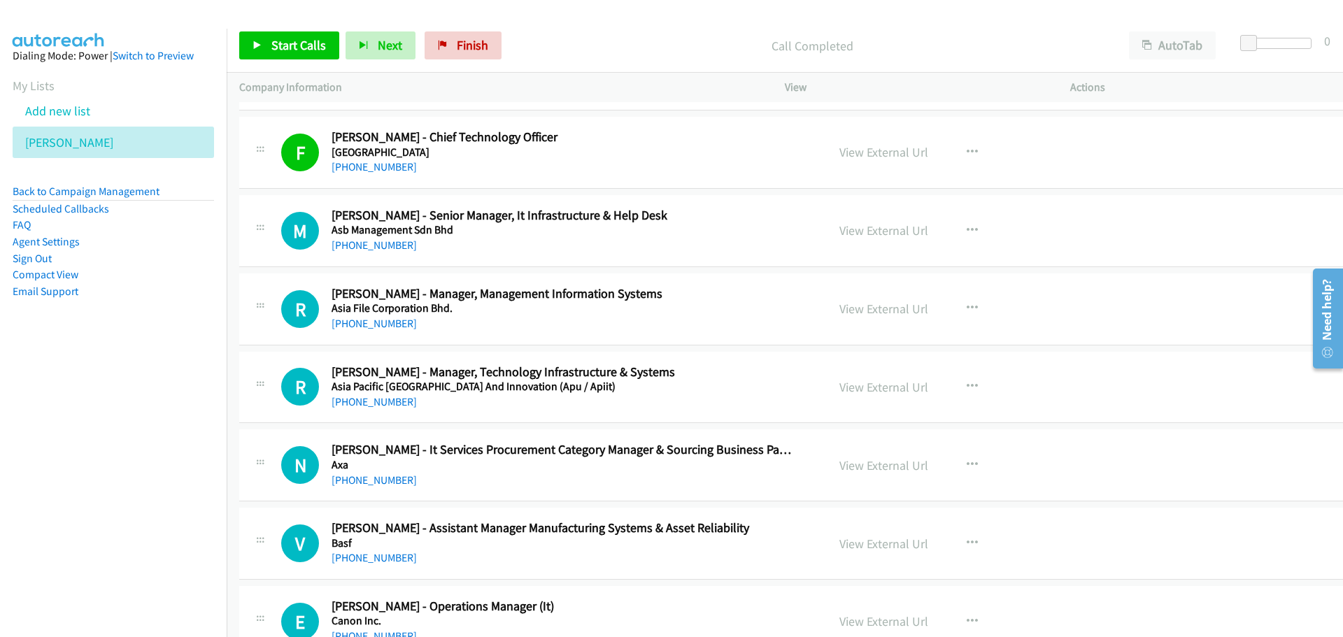
scroll to position [8534, 0]
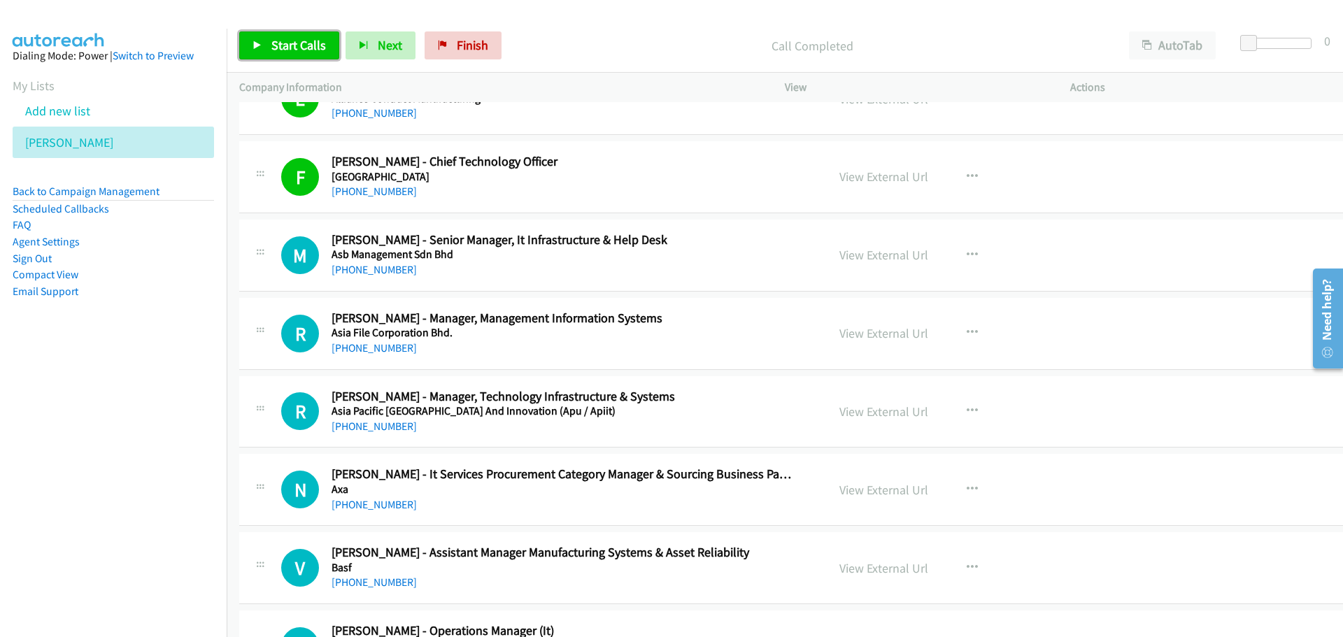
click at [319, 38] on span "Start Calls" at bounding box center [298, 45] width 55 height 16
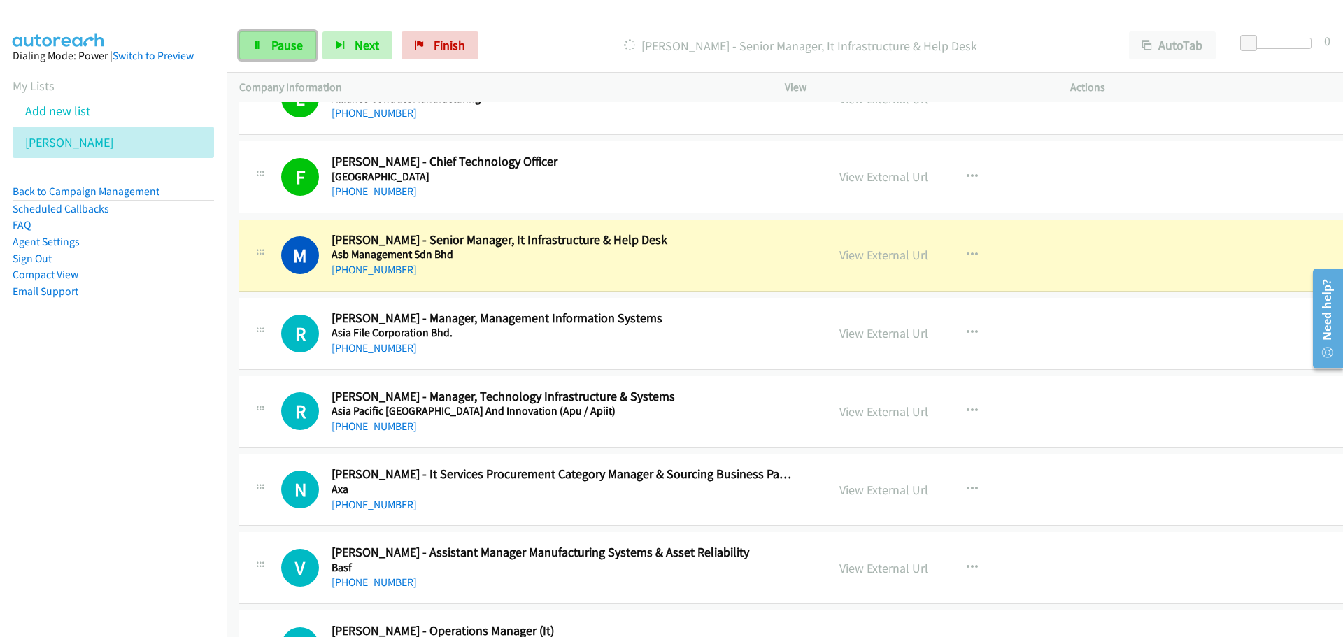
drag, startPoint x: 297, startPoint y: 41, endPoint x: 278, endPoint y: 52, distance: 22.9
click at [297, 41] on span "Pause" at bounding box center [286, 45] width 31 height 16
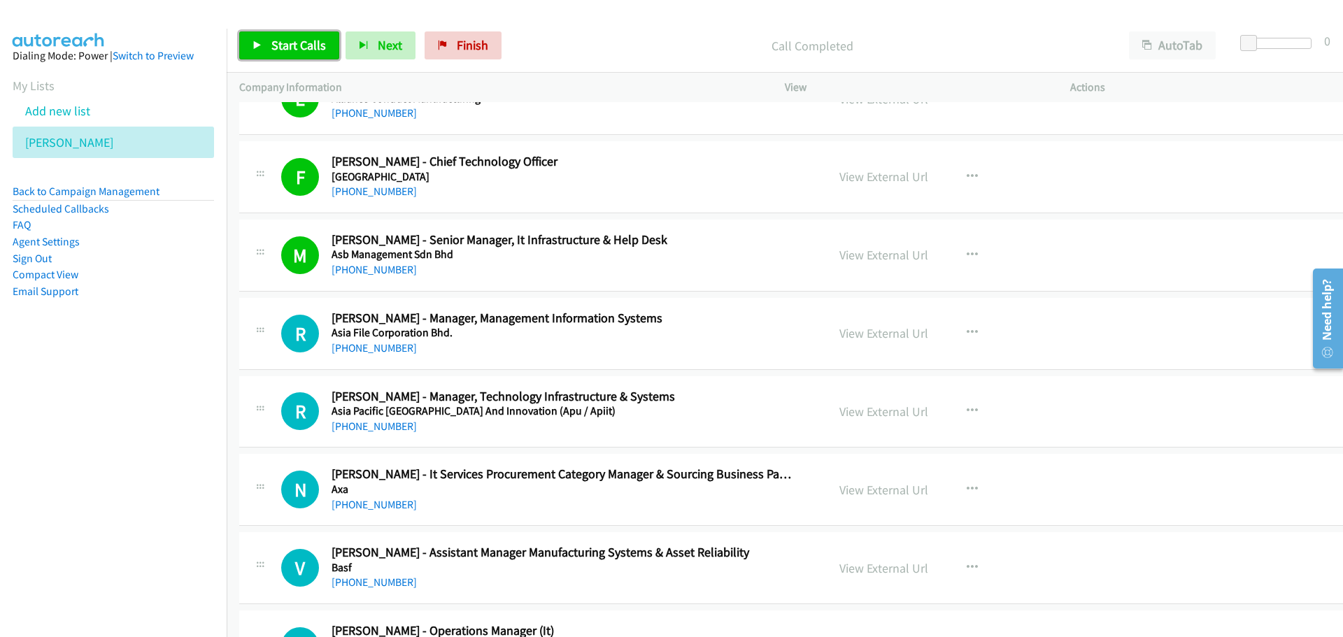
click at [298, 43] on span "Start Calls" at bounding box center [298, 45] width 55 height 16
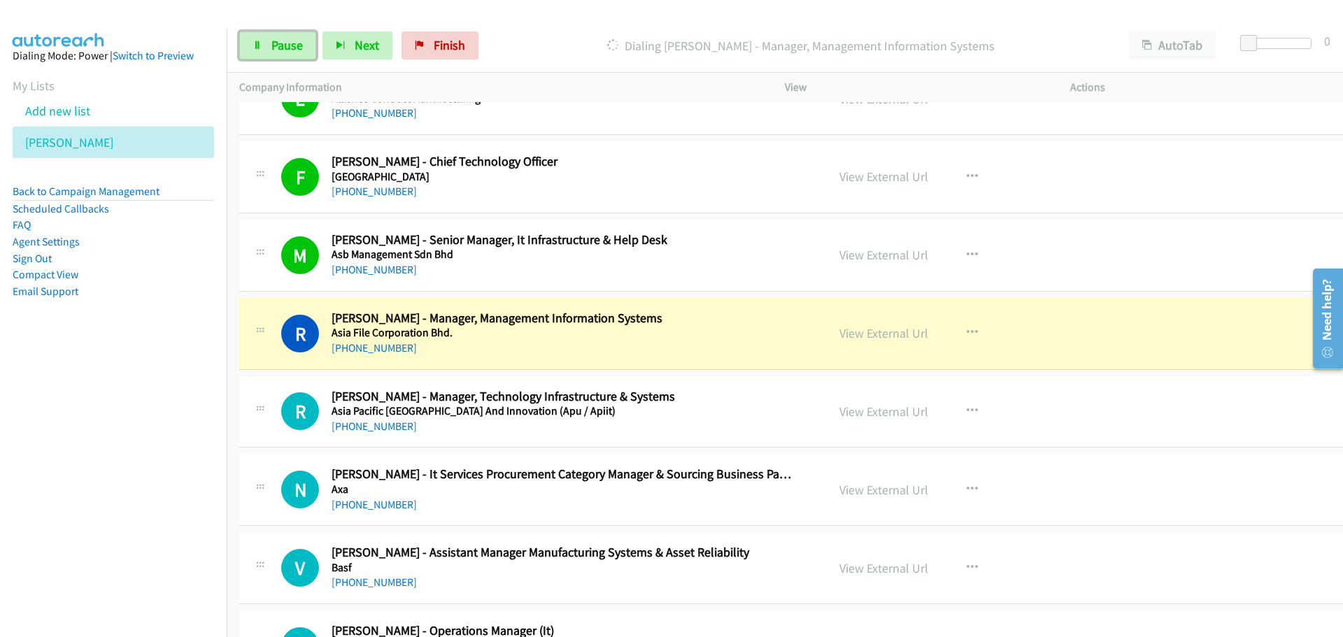
click at [250, 44] on link "Pause" at bounding box center [277, 45] width 77 height 28
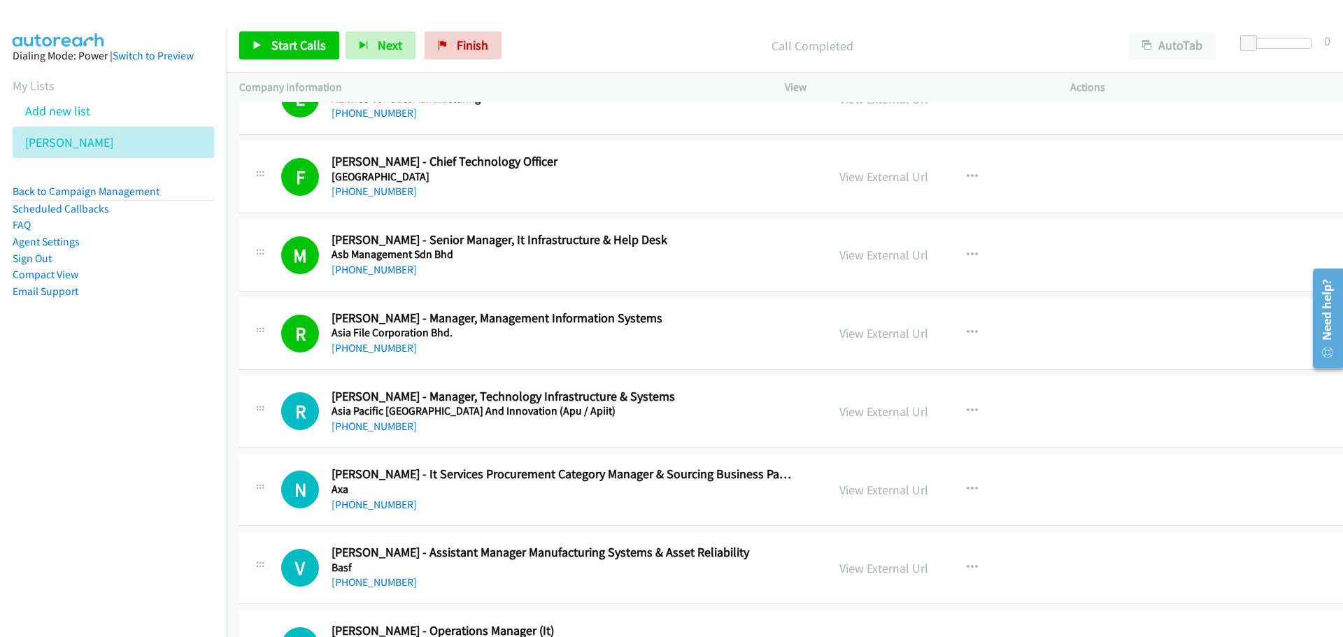
click at [305, 28] on div "Start Calls Pause Next Finish Call Completed AutoTab AutoTab 0" at bounding box center [785, 46] width 1116 height 54
click at [292, 36] on link "Start Calls" at bounding box center [289, 45] width 100 height 28
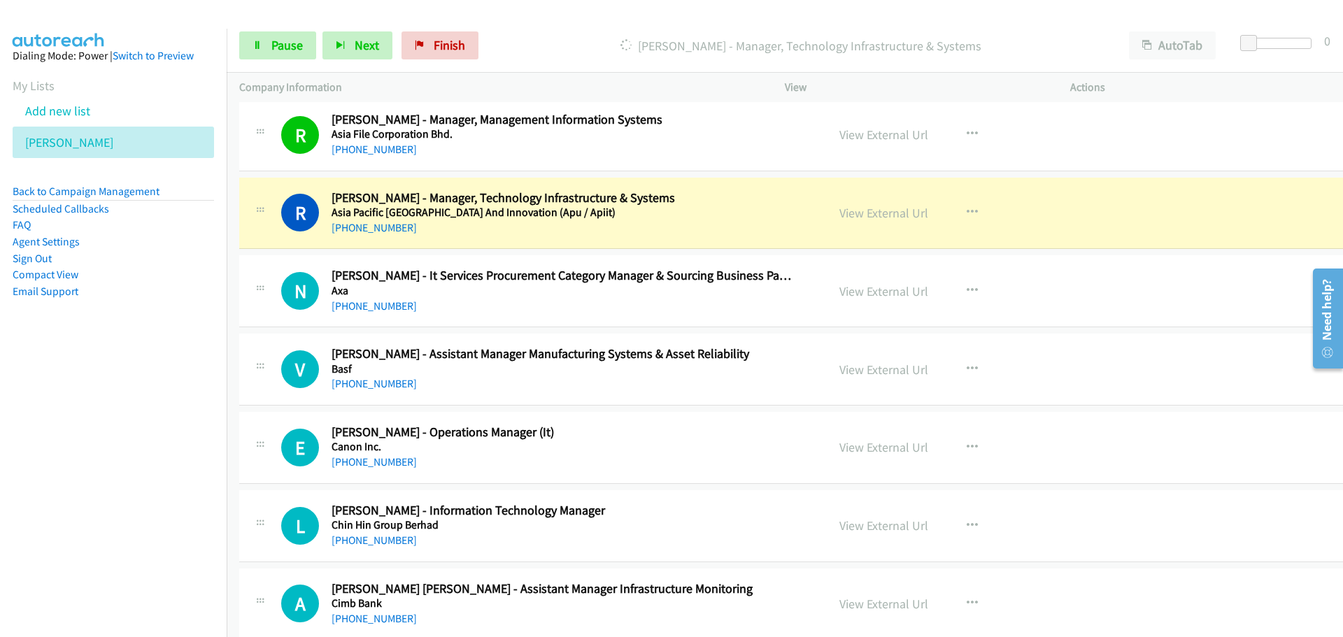
scroll to position [8813, 0]
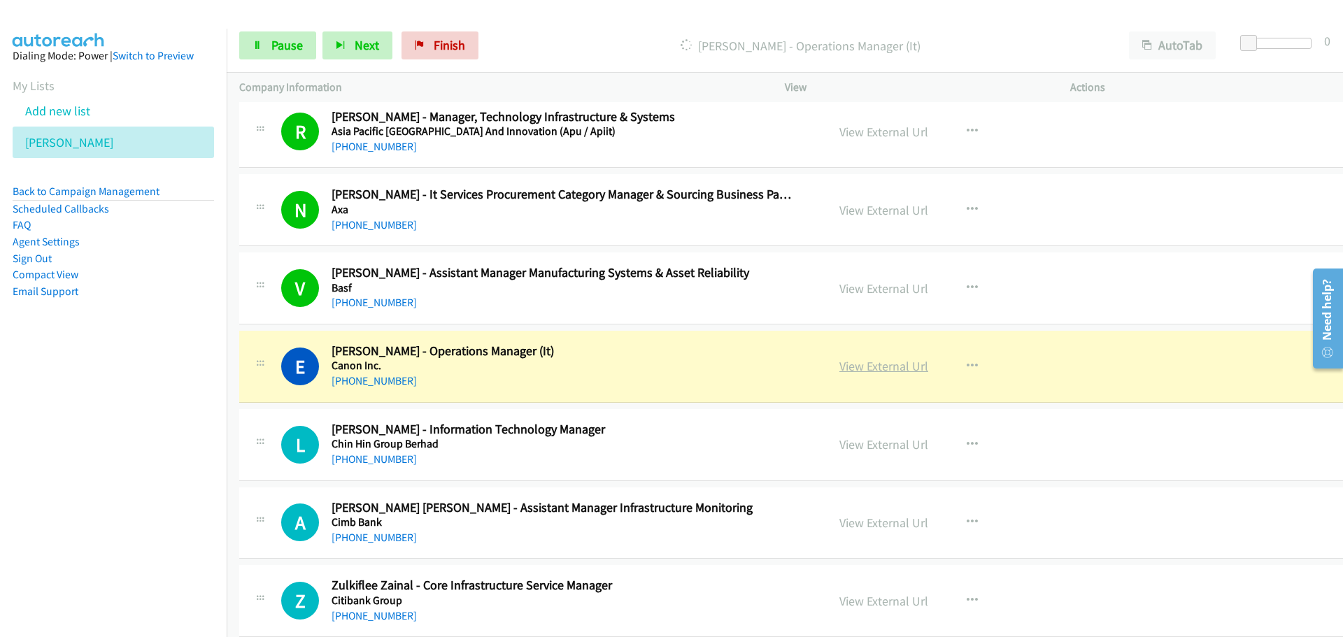
click at [855, 368] on link "View External Url" at bounding box center [883, 366] width 89 height 16
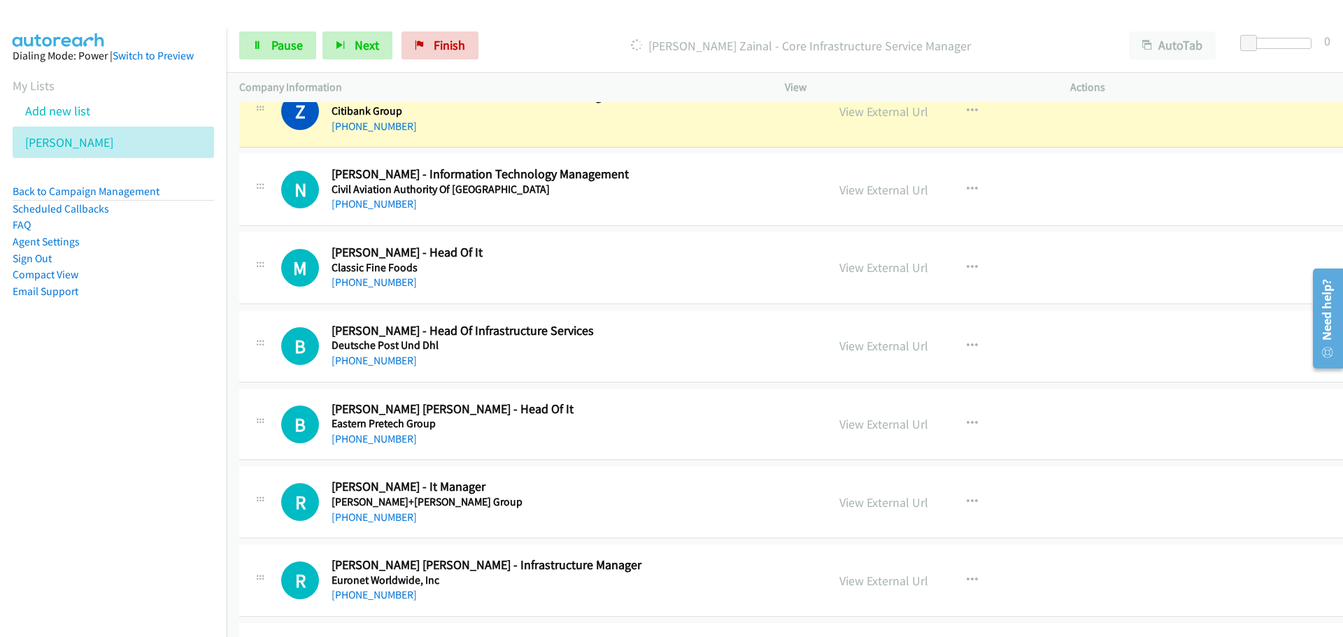
scroll to position [9233, 0]
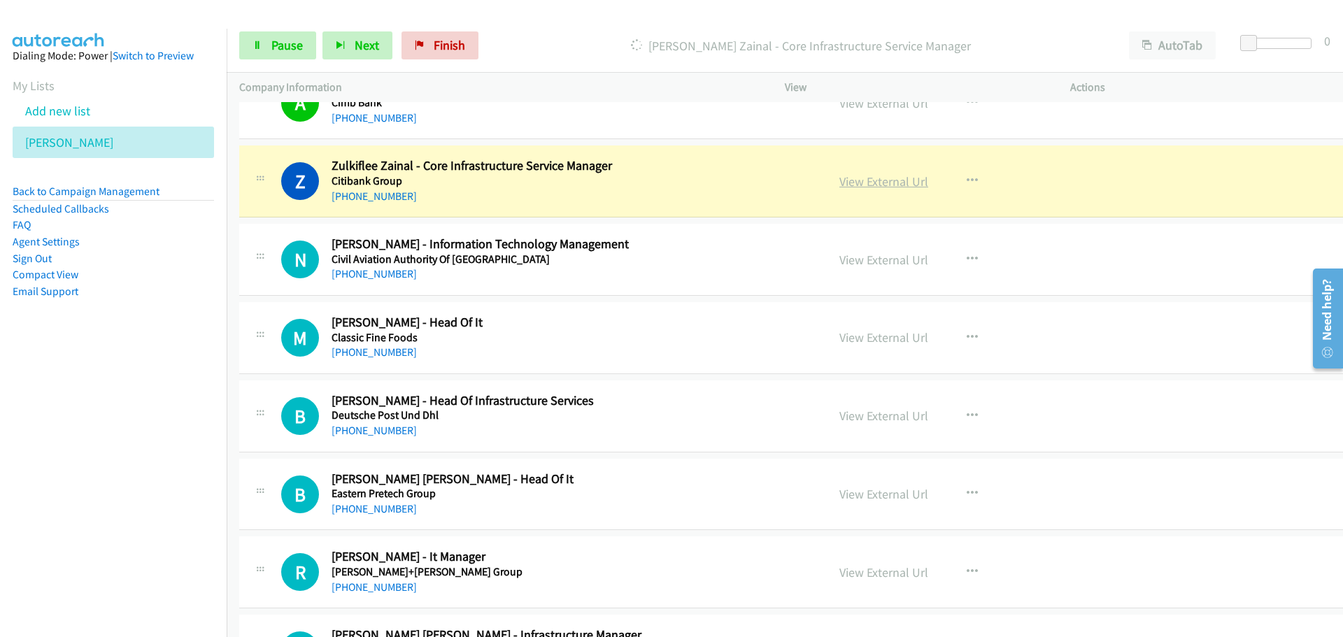
click at [852, 183] on link "View External Url" at bounding box center [883, 181] width 89 height 16
click at [276, 55] on link "Pause" at bounding box center [277, 45] width 77 height 28
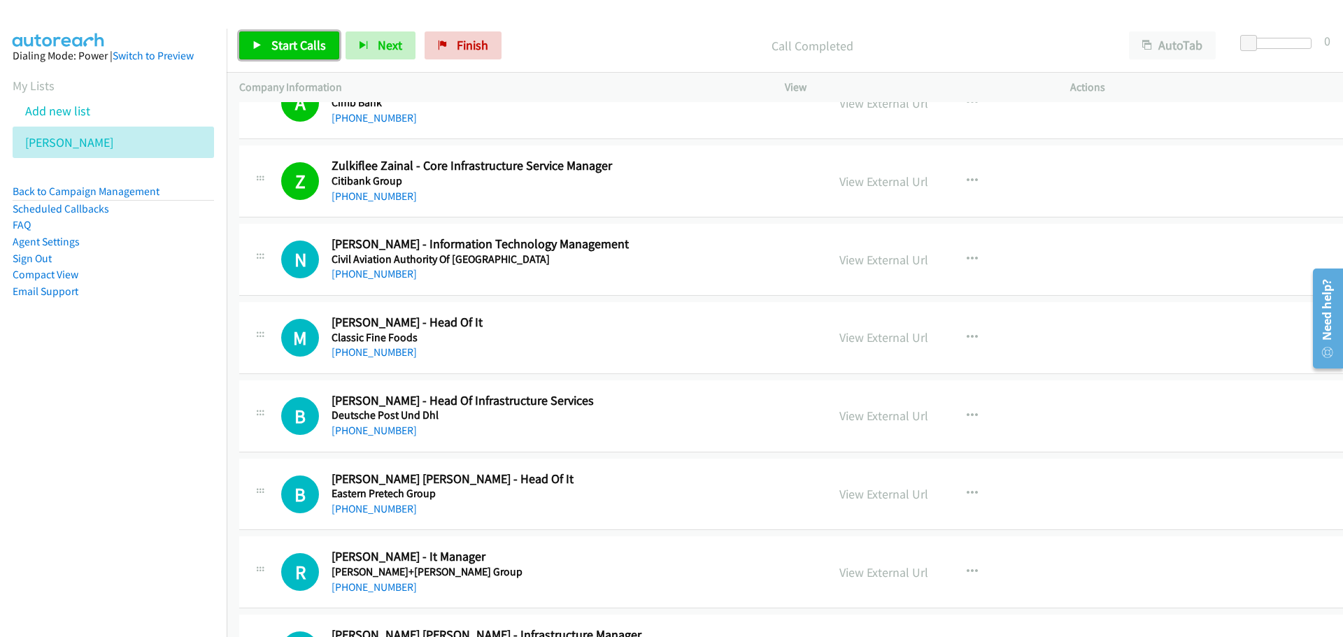
click at [311, 48] on span "Start Calls" at bounding box center [298, 45] width 55 height 16
drag, startPoint x: 285, startPoint y: 50, endPoint x: 20, endPoint y: 105, distance: 270.0
click at [285, 50] on span "Pause" at bounding box center [286, 45] width 31 height 16
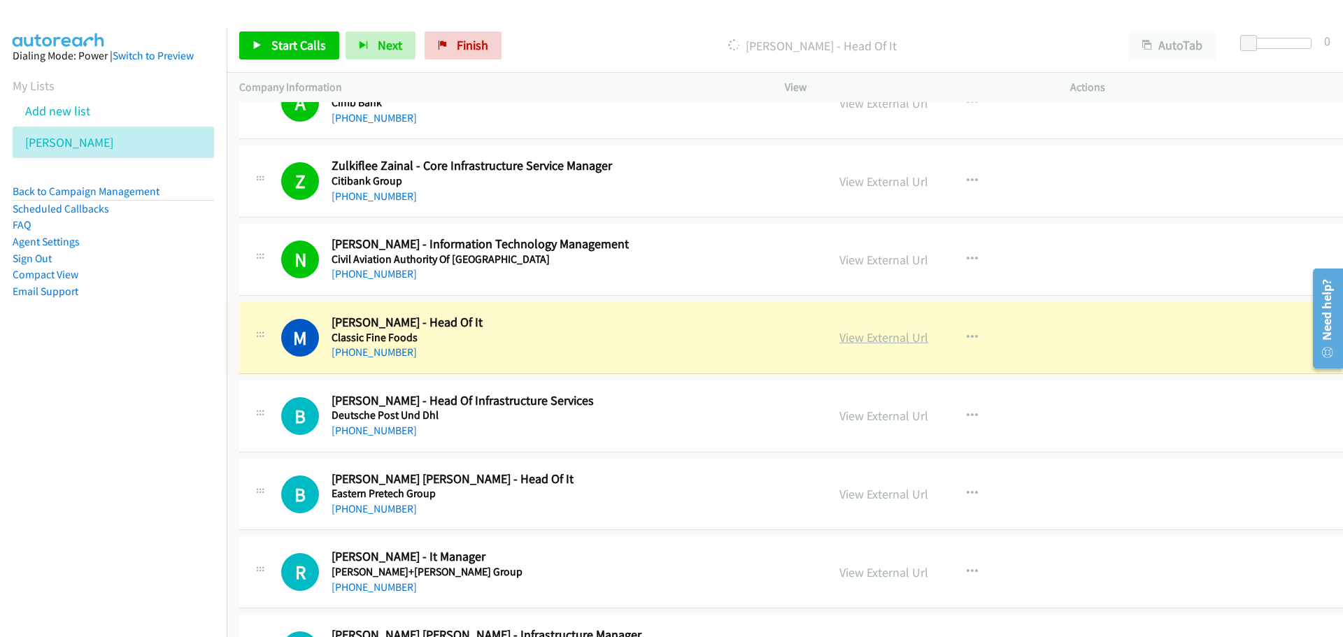
click at [874, 340] on link "View External Url" at bounding box center [883, 337] width 89 height 16
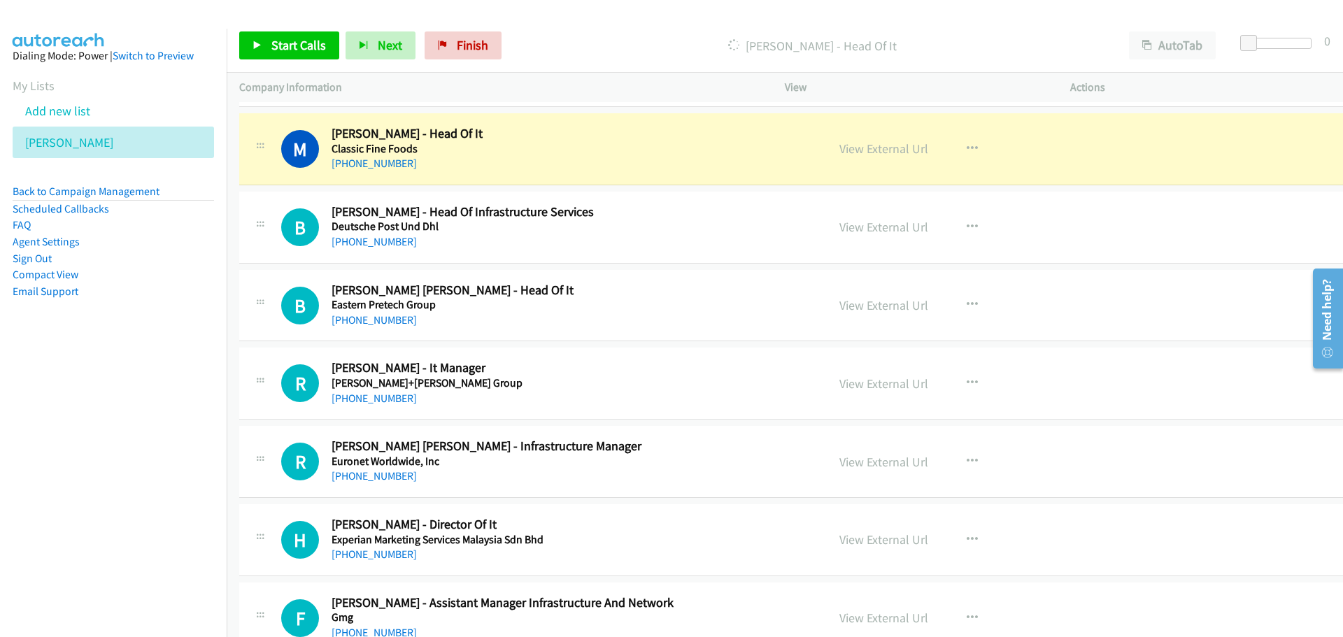
scroll to position [9443, 0]
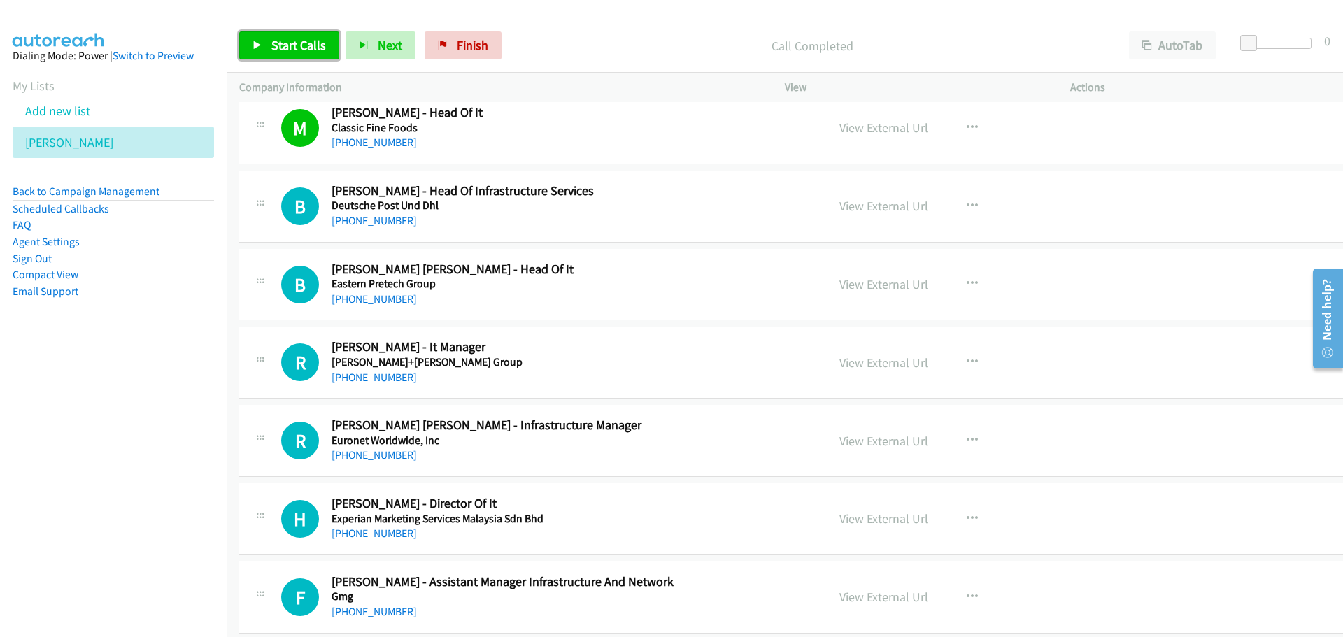
click at [286, 36] on link "Start Calls" at bounding box center [289, 45] width 100 height 28
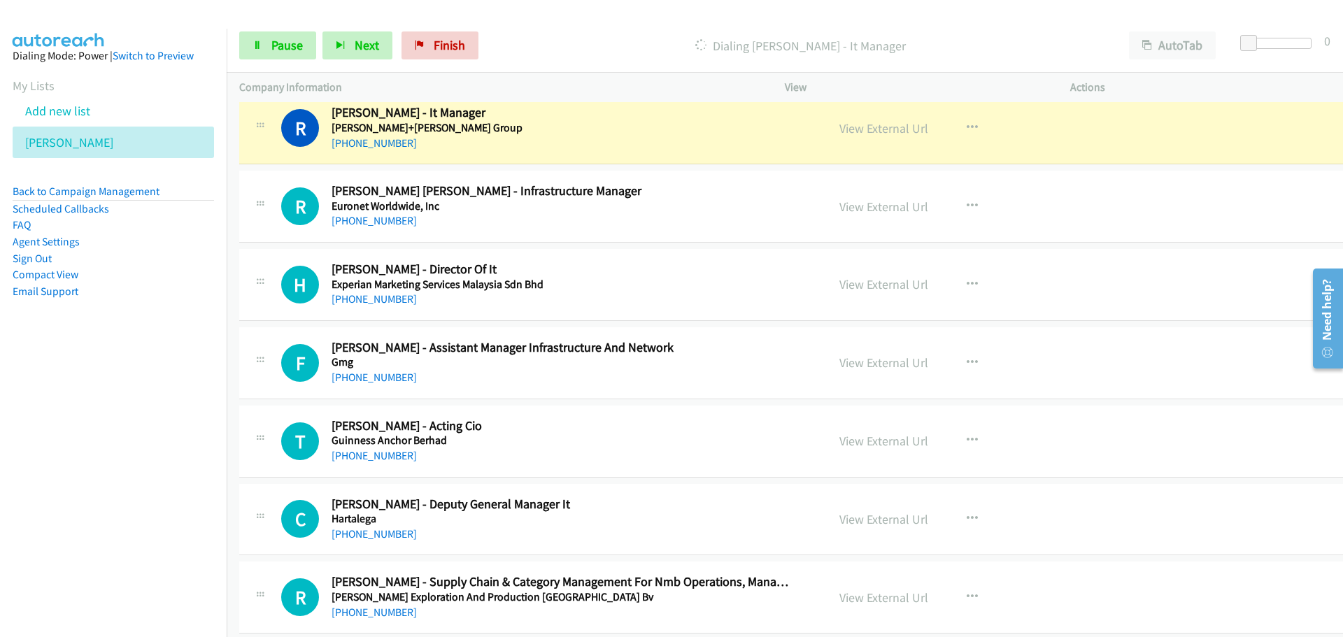
scroll to position [9653, 0]
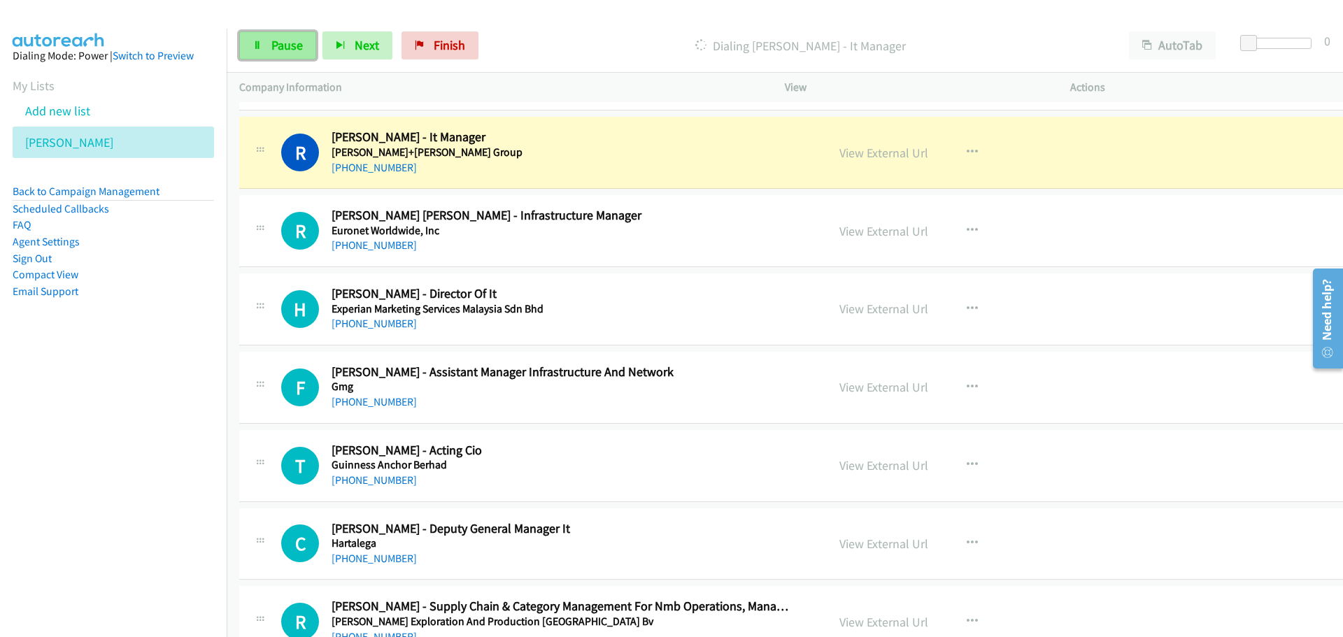
drag, startPoint x: 285, startPoint y: 36, endPoint x: 229, endPoint y: 59, distance: 59.9
click at [285, 36] on link "Pause" at bounding box center [277, 45] width 77 height 28
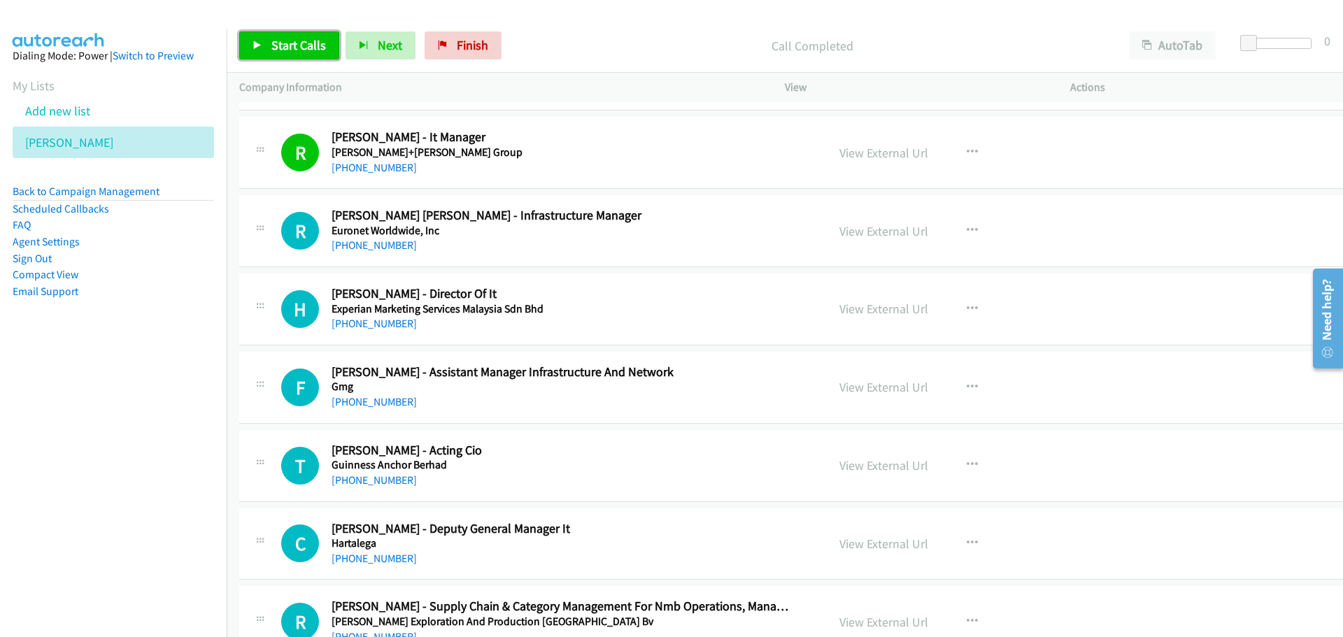
click at [275, 41] on span "Start Calls" at bounding box center [298, 45] width 55 height 16
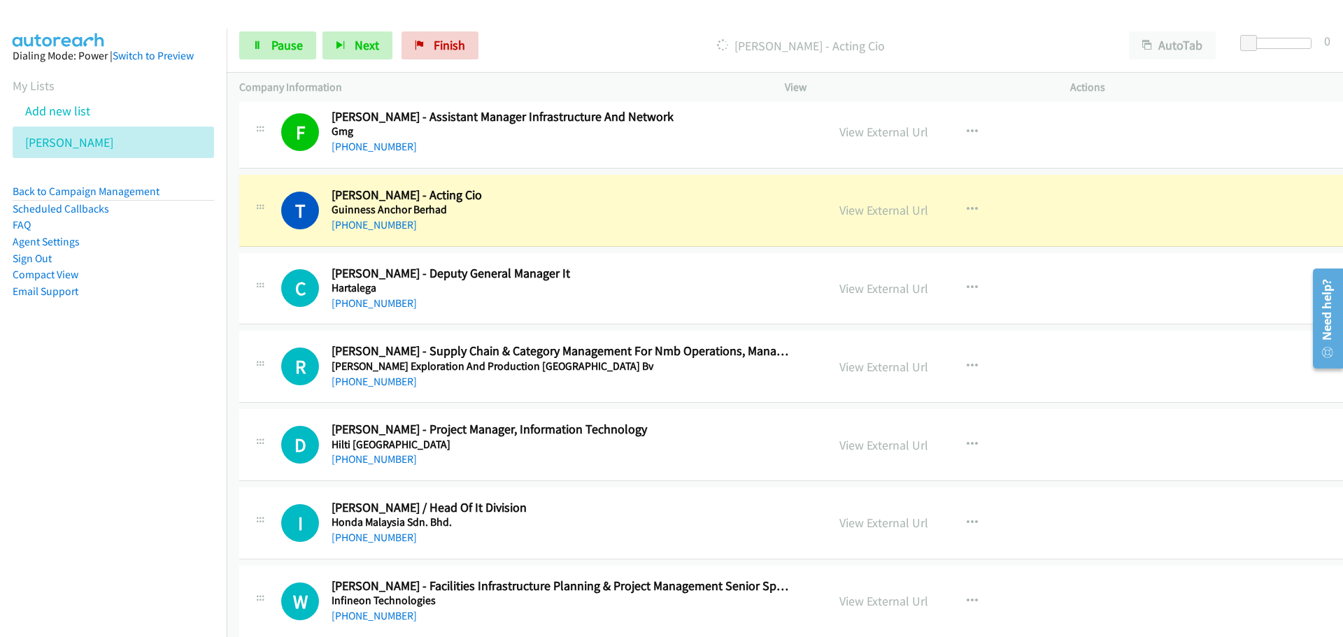
scroll to position [9933, 0]
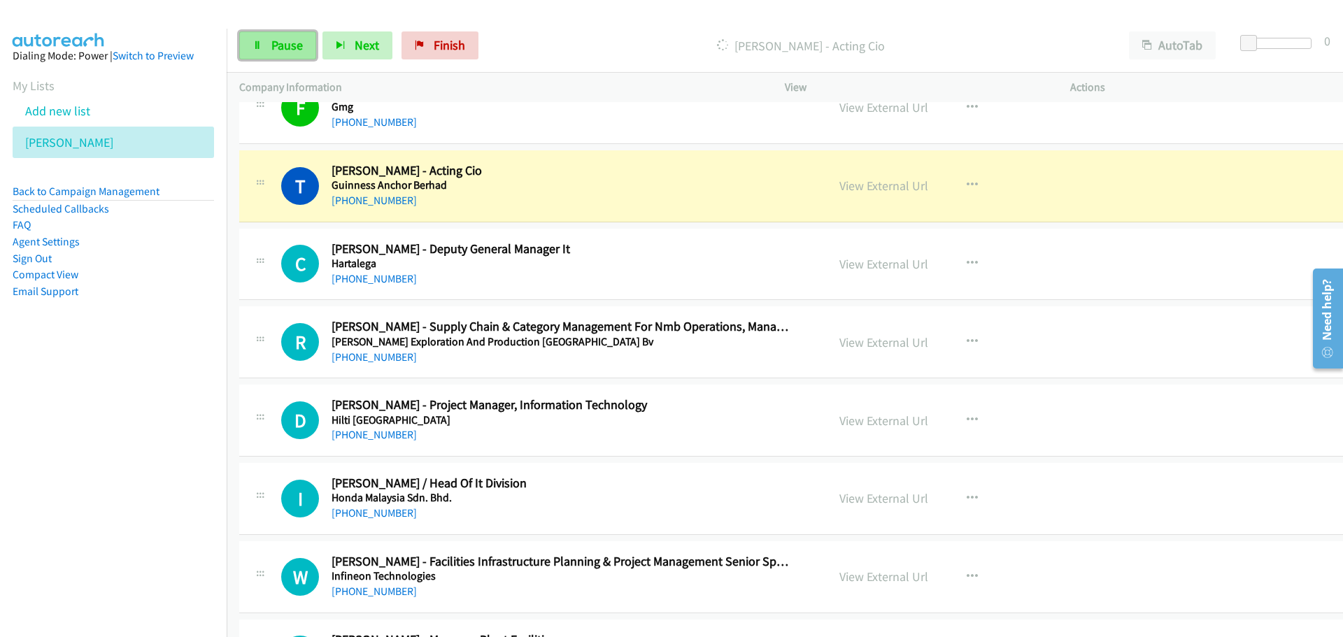
drag, startPoint x: 269, startPoint y: 52, endPoint x: 197, endPoint y: 62, distance: 72.6
click at [269, 52] on link "Pause" at bounding box center [277, 45] width 77 height 28
click at [287, 41] on span "Start Calls" at bounding box center [298, 45] width 55 height 16
click at [276, 55] on link "Pause" at bounding box center [277, 45] width 77 height 28
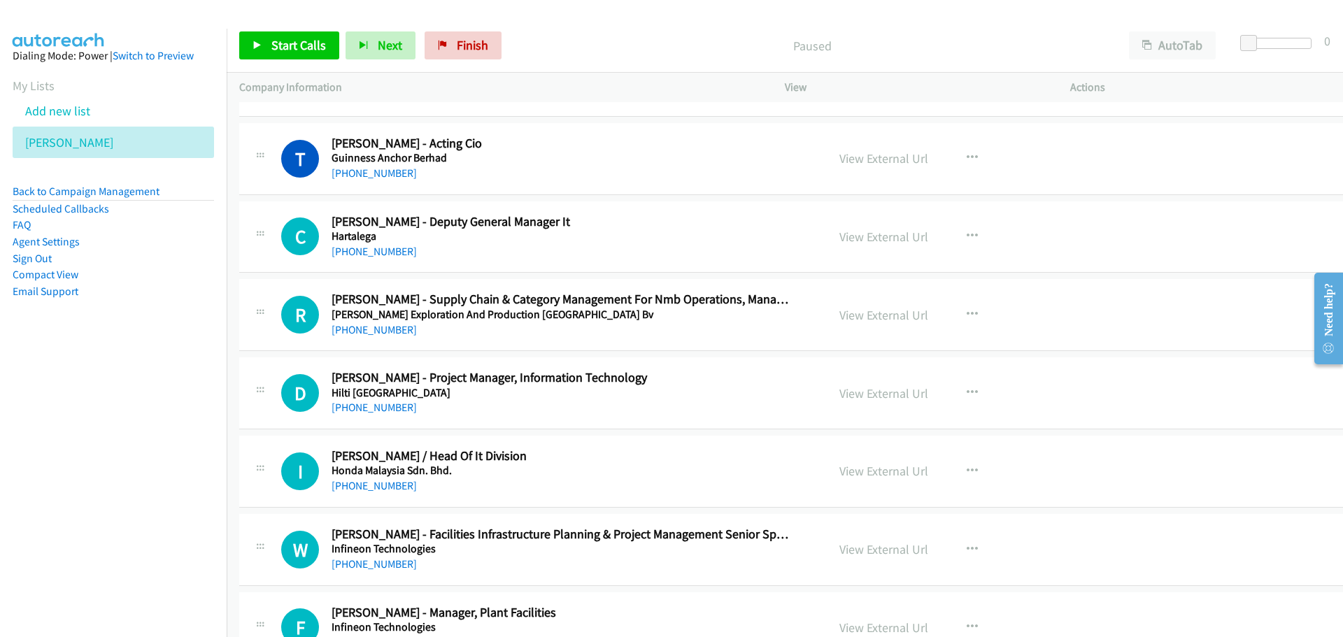
scroll to position [9933, 0]
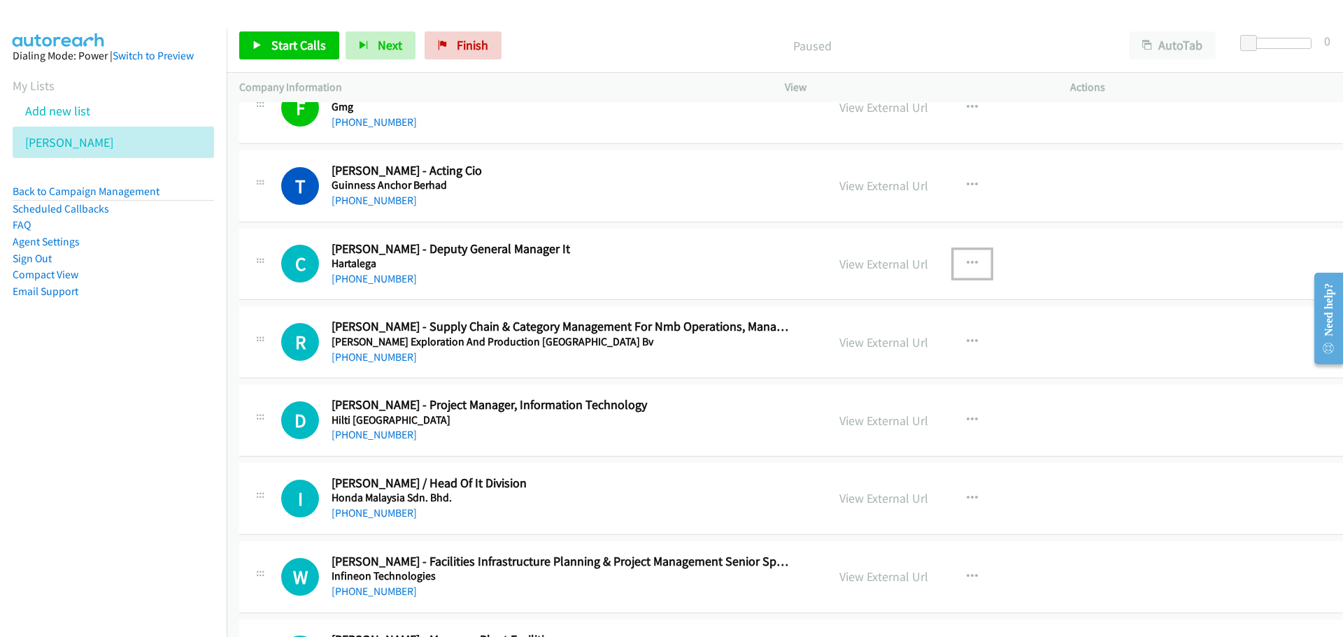
click at [967, 260] on icon "button" at bounding box center [972, 263] width 11 height 11
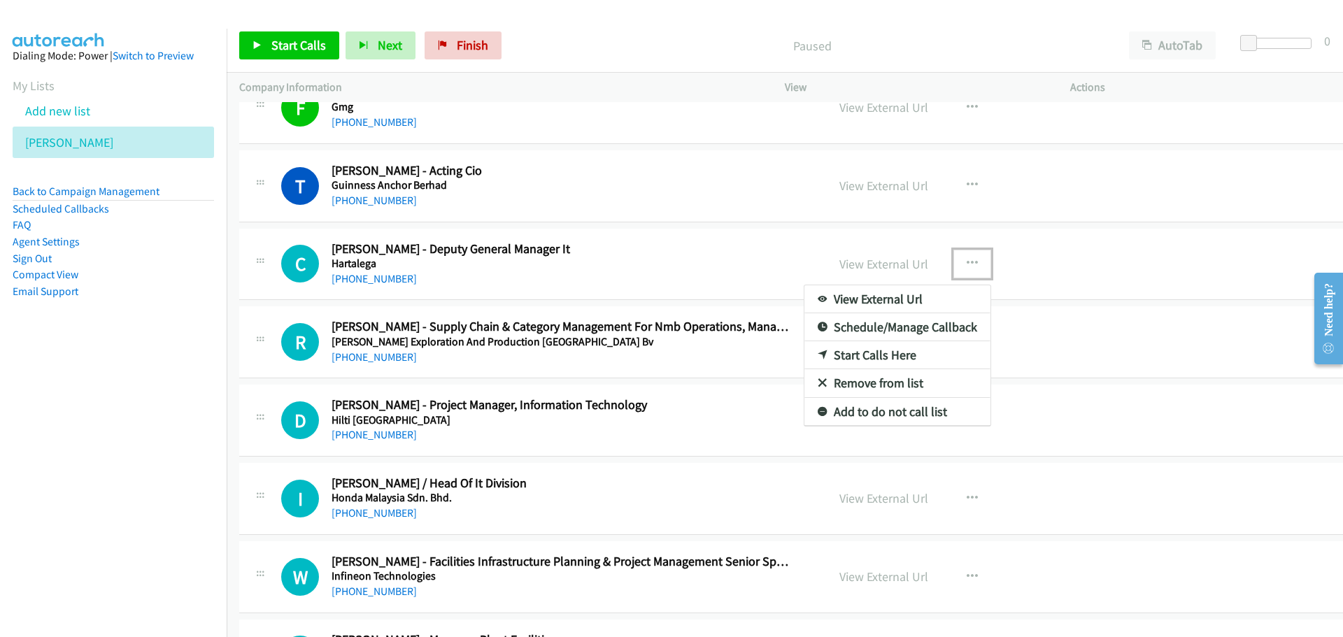
click at [832, 359] on link "Start Calls Here" at bounding box center [897, 355] width 186 height 28
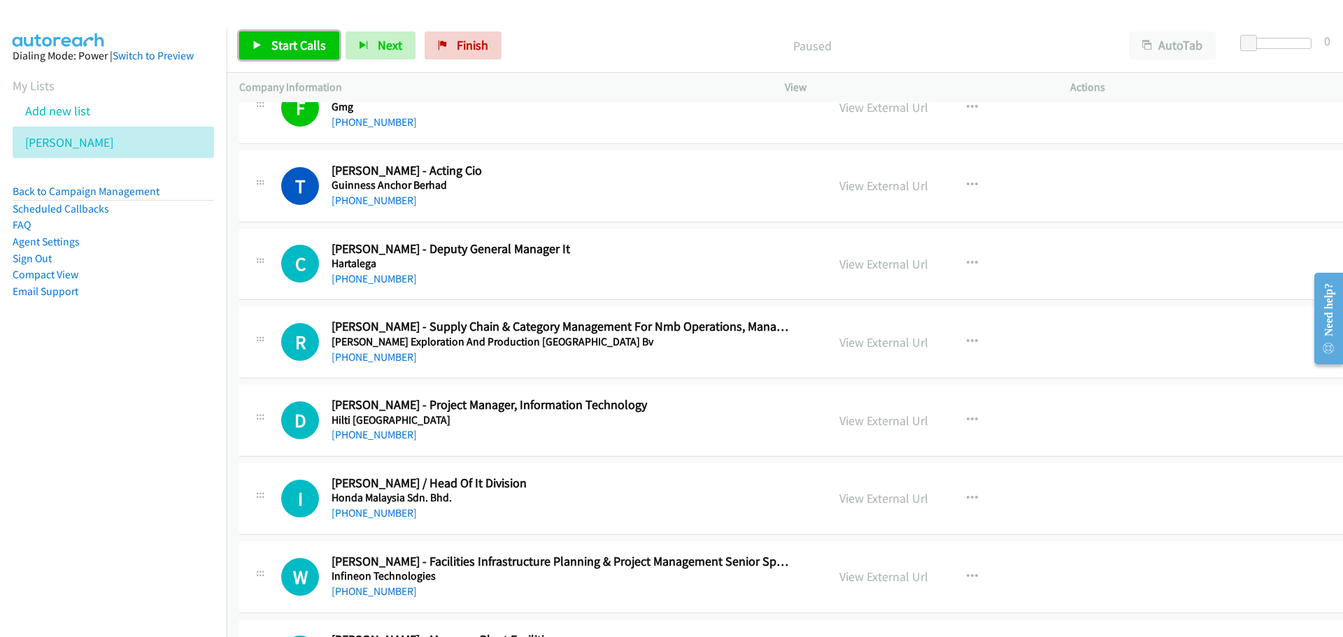
click at [275, 43] on span "Start Calls" at bounding box center [298, 45] width 55 height 16
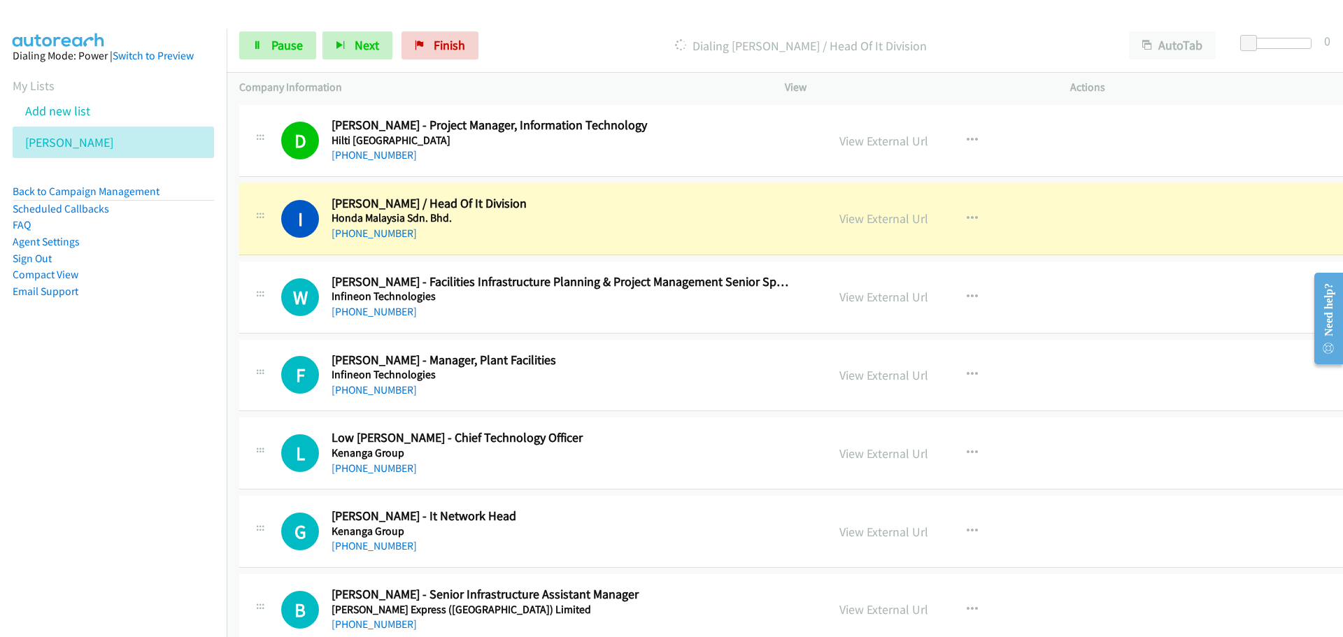
scroll to position [10282, 0]
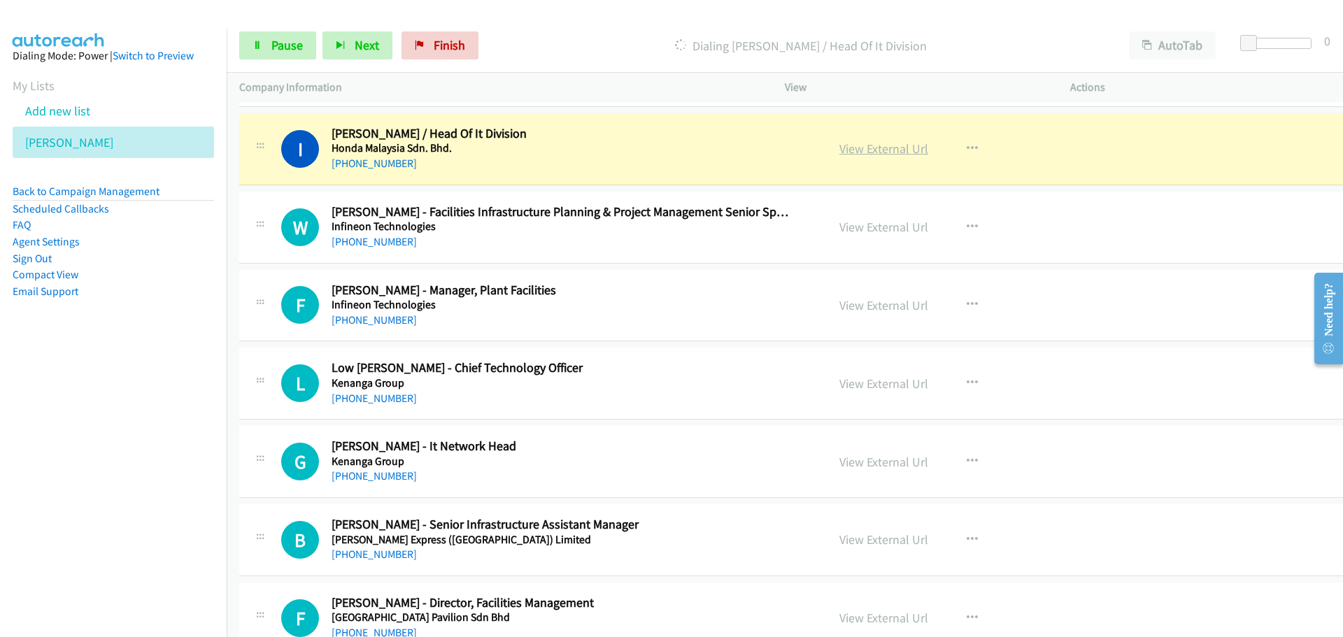
click at [858, 149] on link "View External Url" at bounding box center [883, 149] width 89 height 16
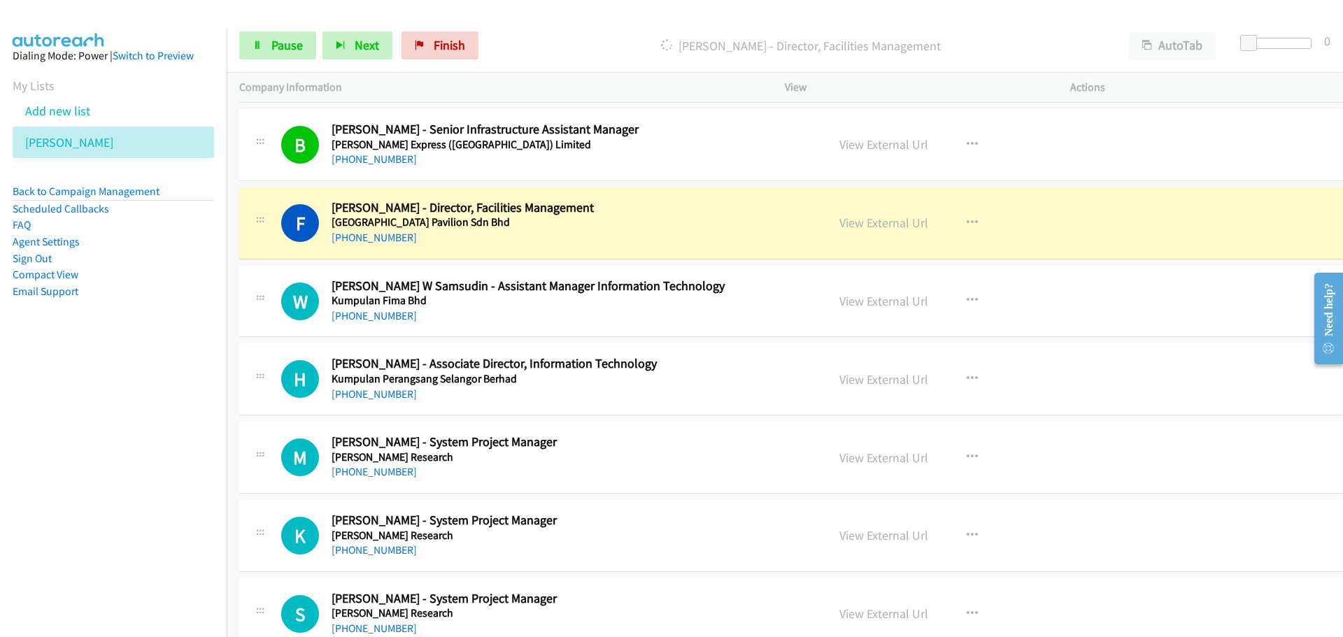
scroll to position [10702, 0]
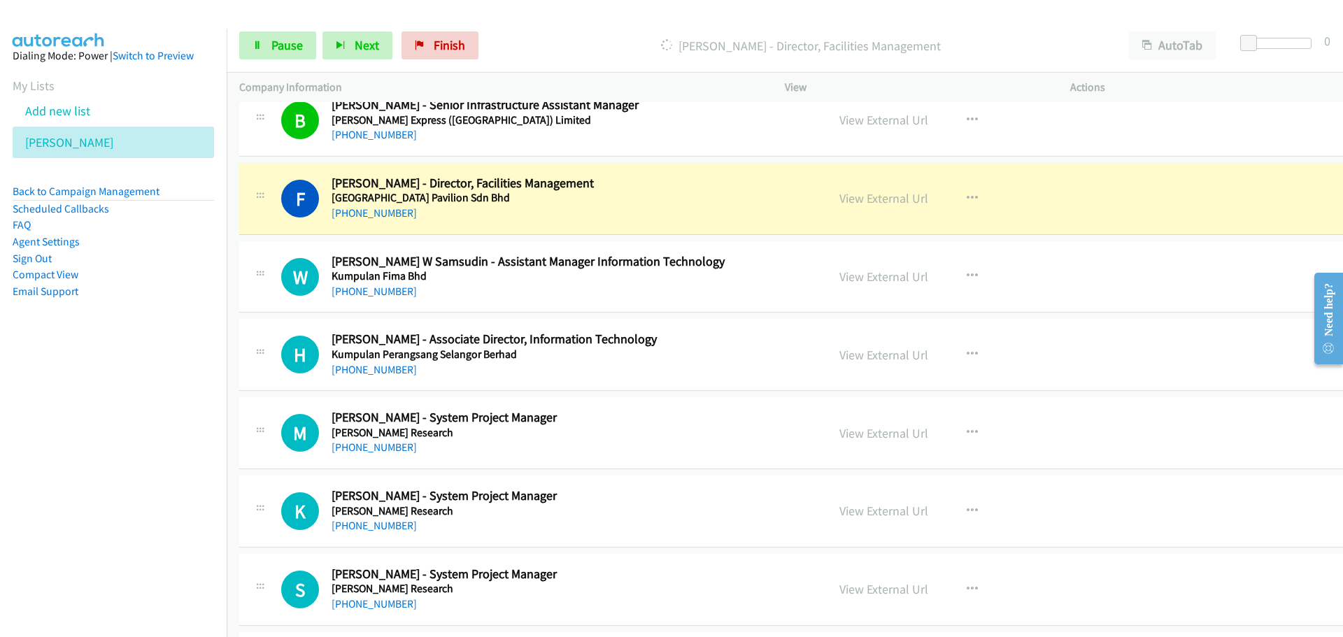
click at [970, 360] on div "View External Url View External Url Schedule/Manage Callback Start Calls Here R…" at bounding box center [980, 355] width 306 height 46
click at [960, 360] on button "button" at bounding box center [972, 355] width 38 height 28
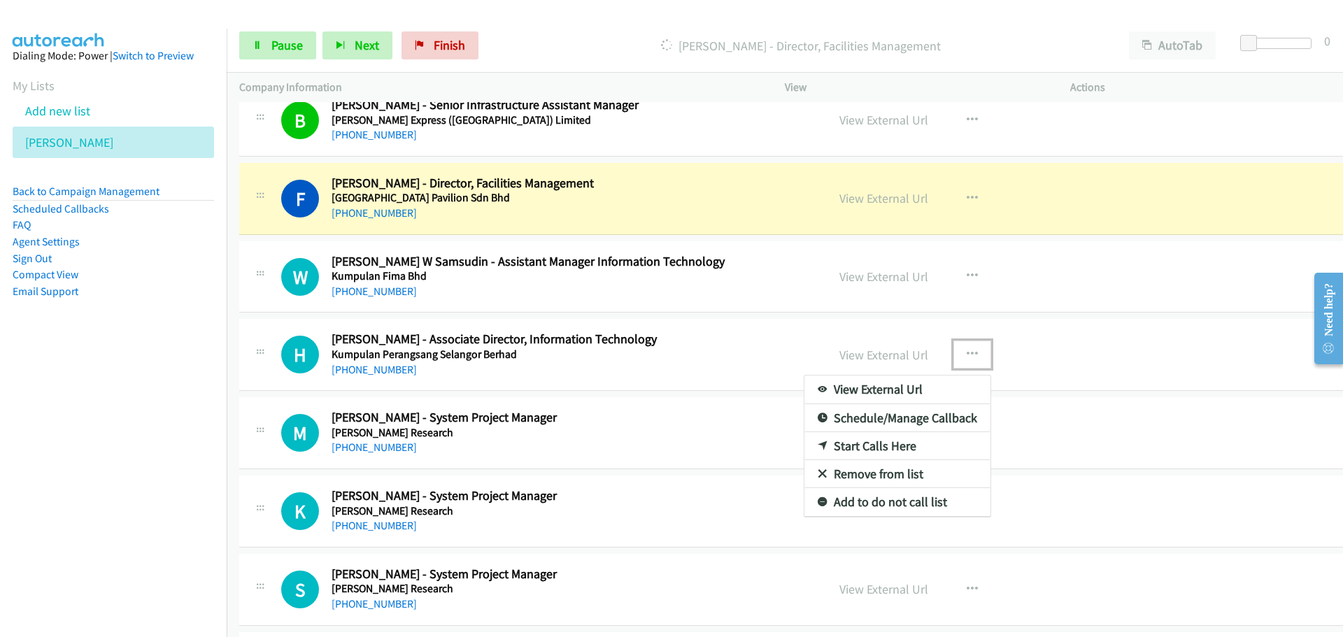
click at [846, 446] on link "Start Calls Here" at bounding box center [897, 446] width 186 height 28
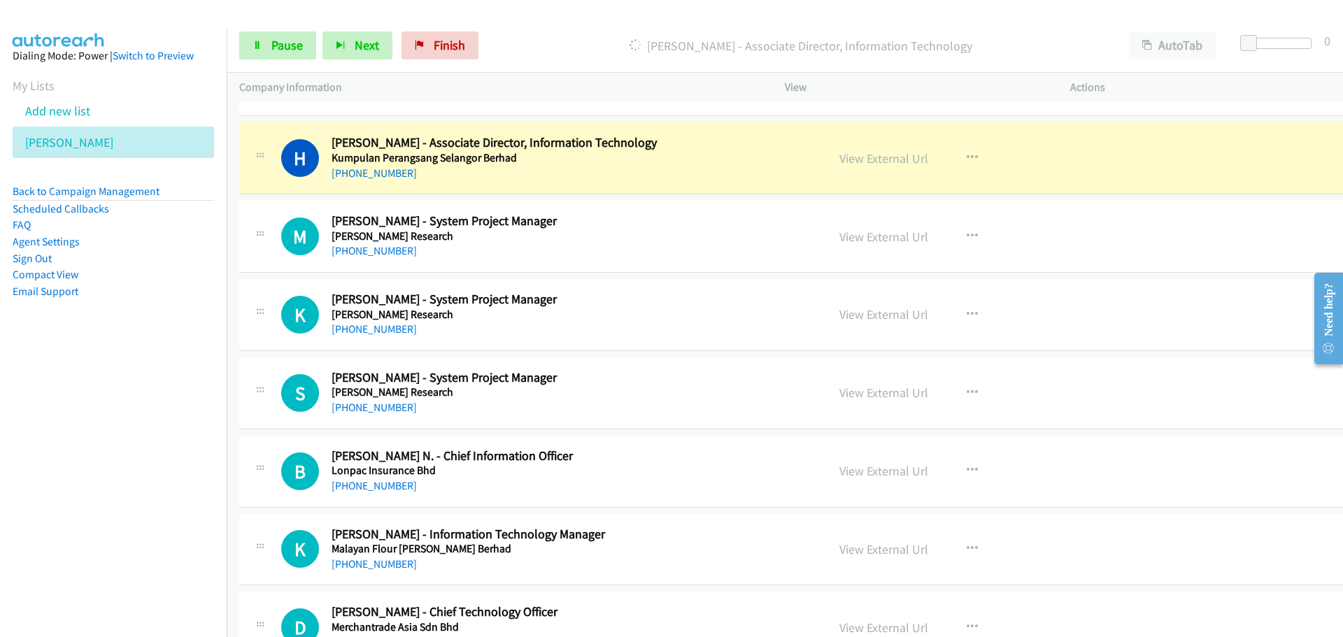
scroll to position [10912, 0]
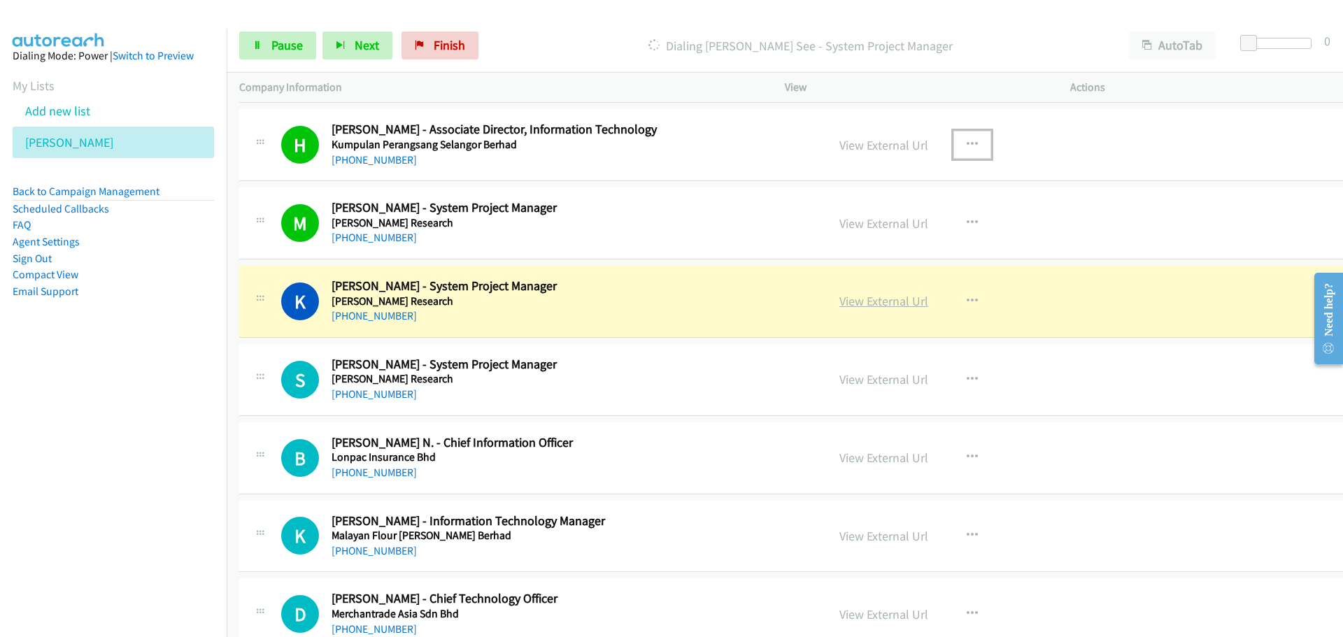
drag, startPoint x: 867, startPoint y: 300, endPoint x: 858, endPoint y: 300, distance: 8.4
click at [867, 300] on link "View External Url" at bounding box center [883, 301] width 89 height 16
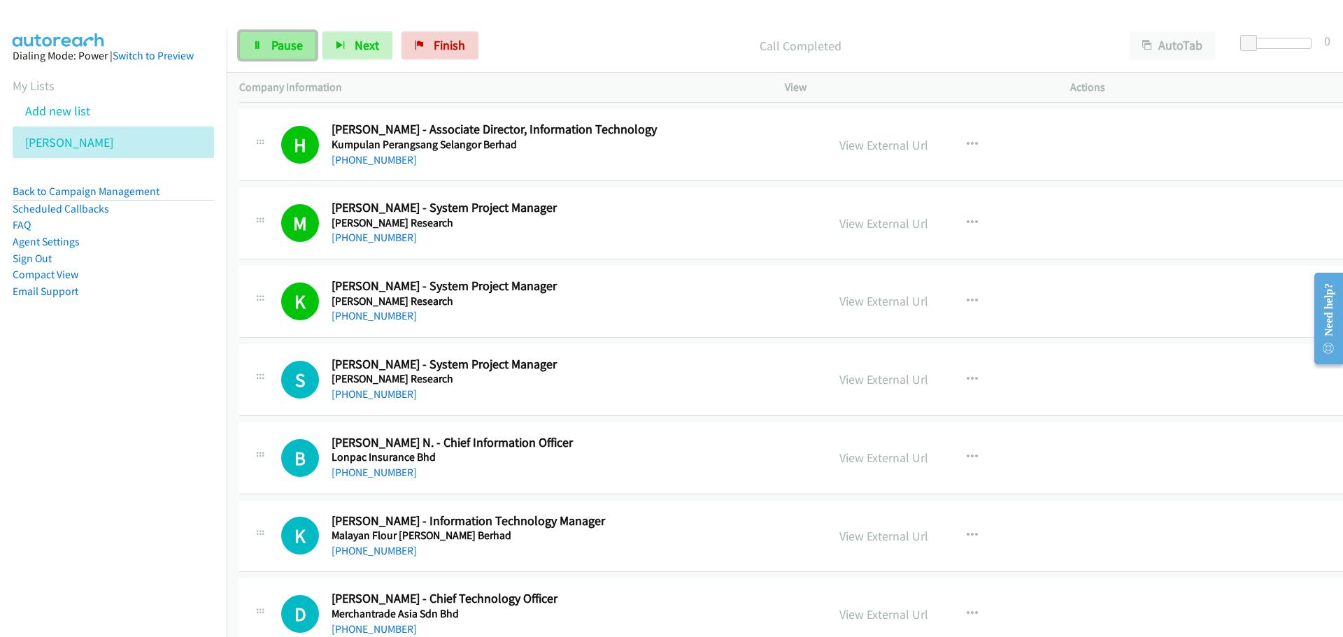
click at [274, 35] on link "Pause" at bounding box center [277, 45] width 77 height 28
click at [272, 41] on span "Start Calls" at bounding box center [298, 45] width 55 height 16
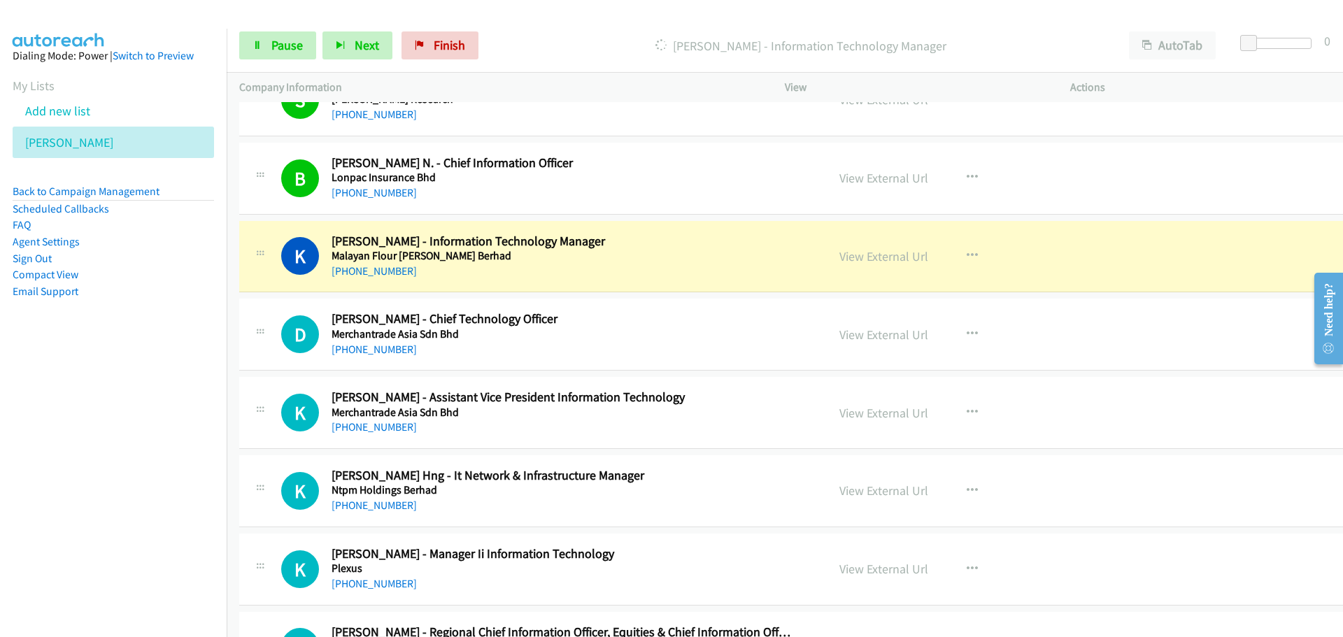
scroll to position [11262, 0]
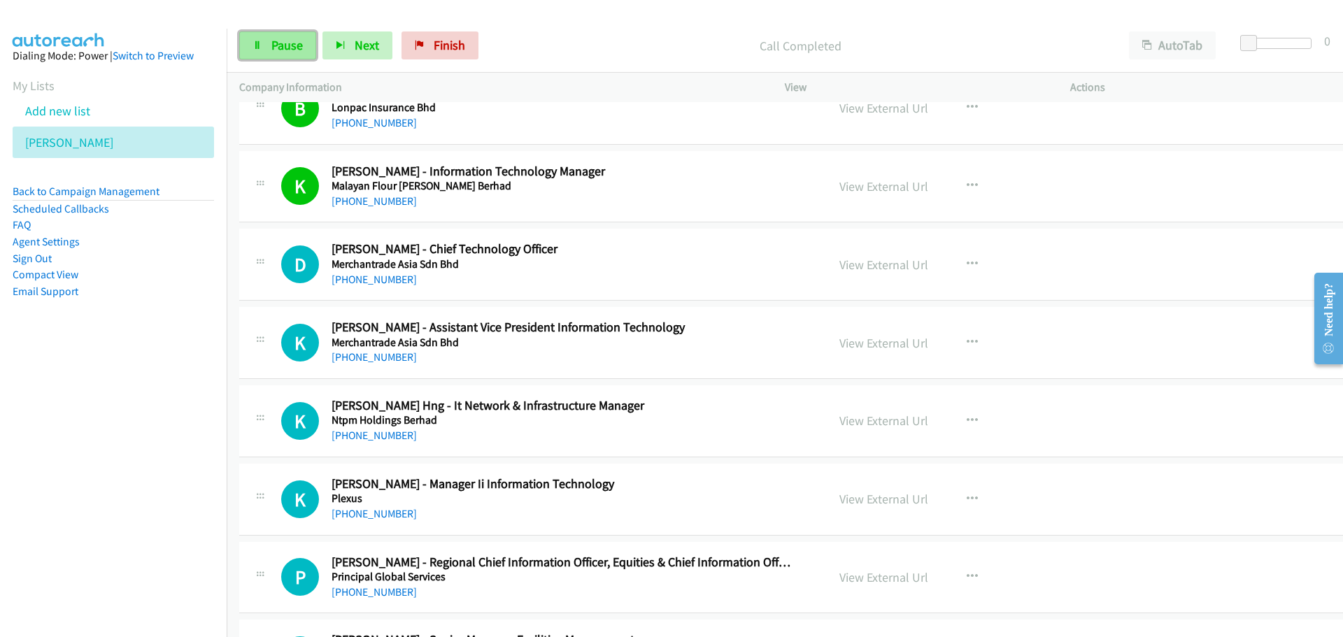
click at [294, 47] on span "Pause" at bounding box center [286, 45] width 31 height 16
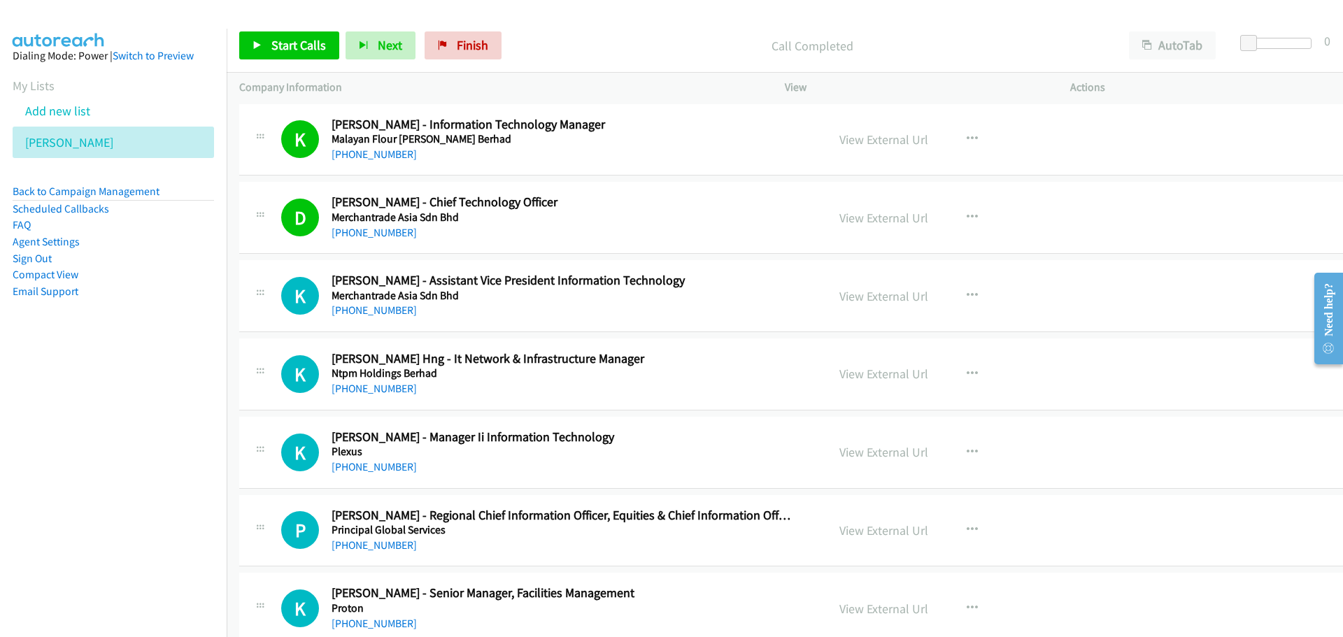
scroll to position [11332, 0]
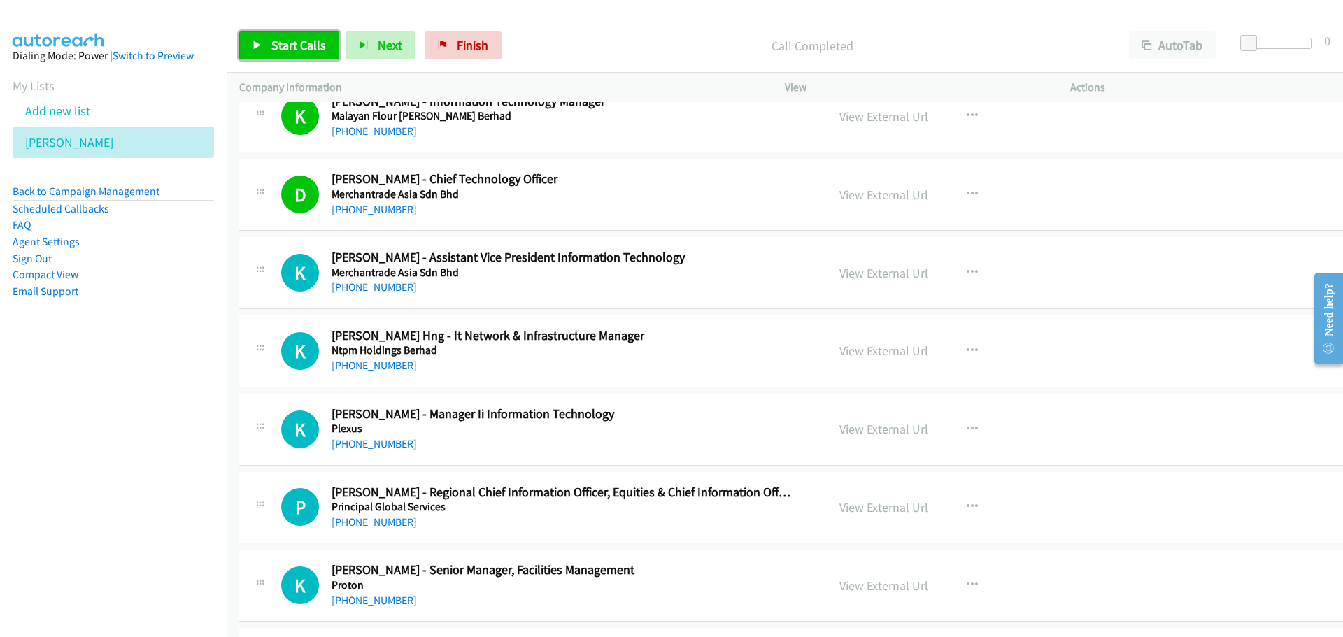
click at [263, 44] on link "Start Calls" at bounding box center [289, 45] width 100 height 28
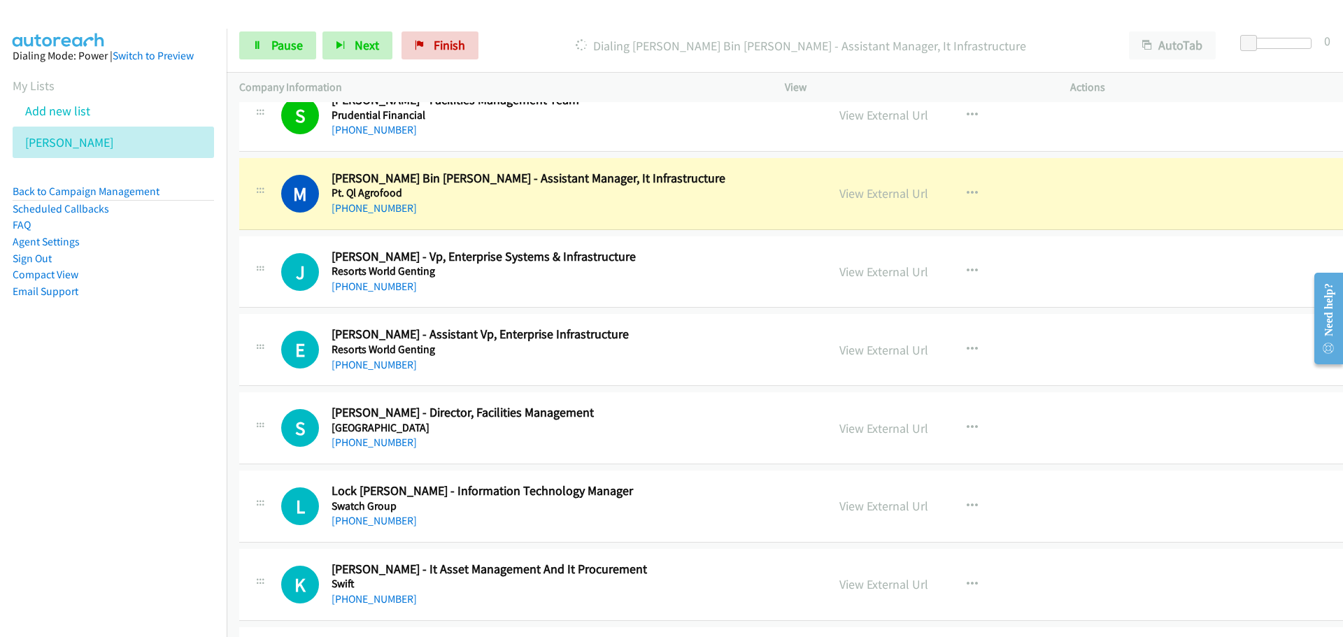
scroll to position [11961, 0]
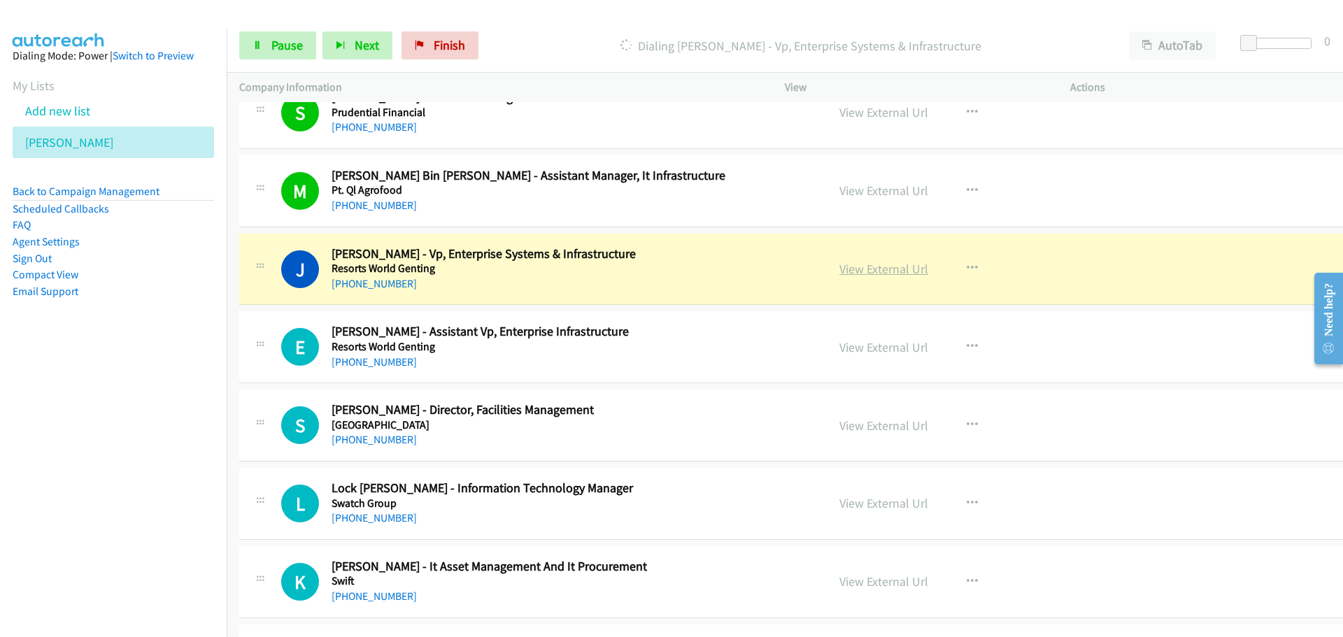
click at [845, 264] on link "View External Url" at bounding box center [883, 269] width 89 height 16
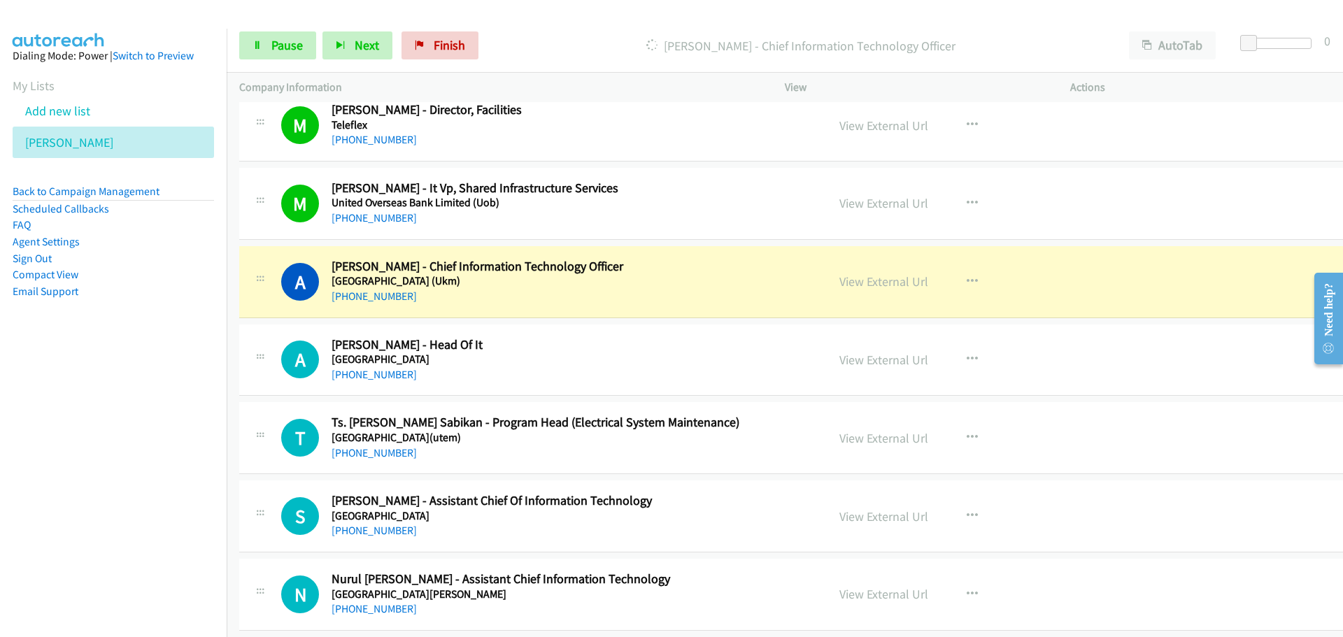
scroll to position [12800, 0]
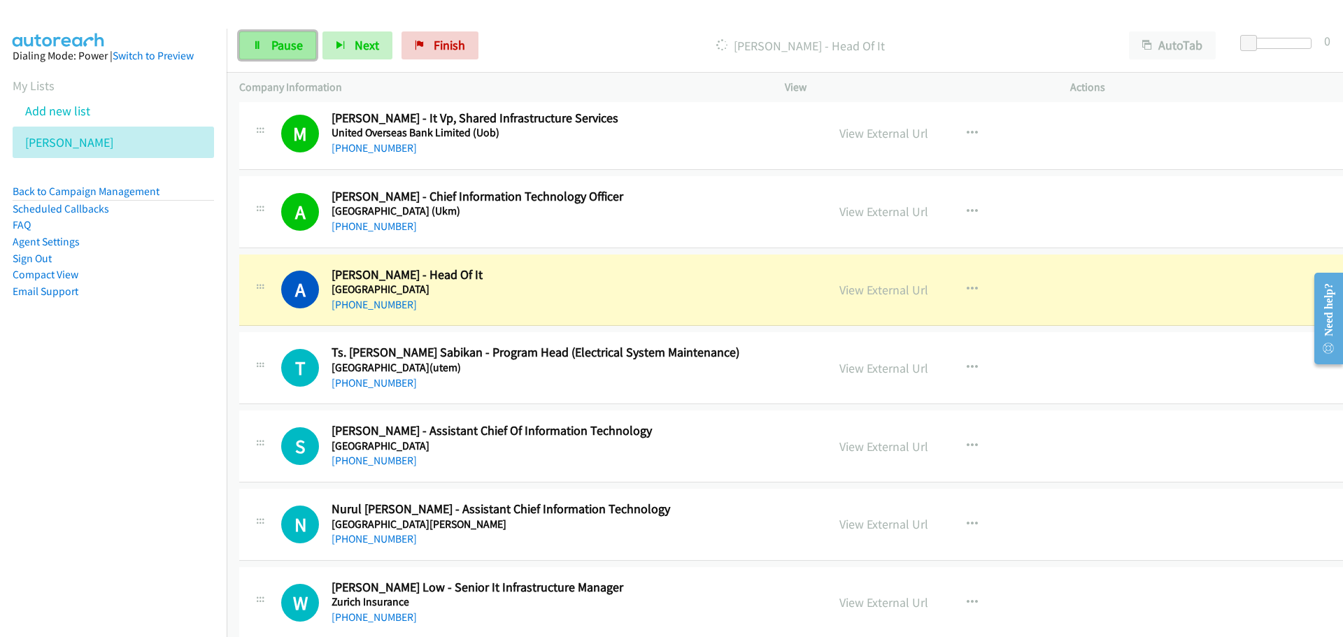
click at [267, 47] on link "Pause" at bounding box center [277, 45] width 77 height 28
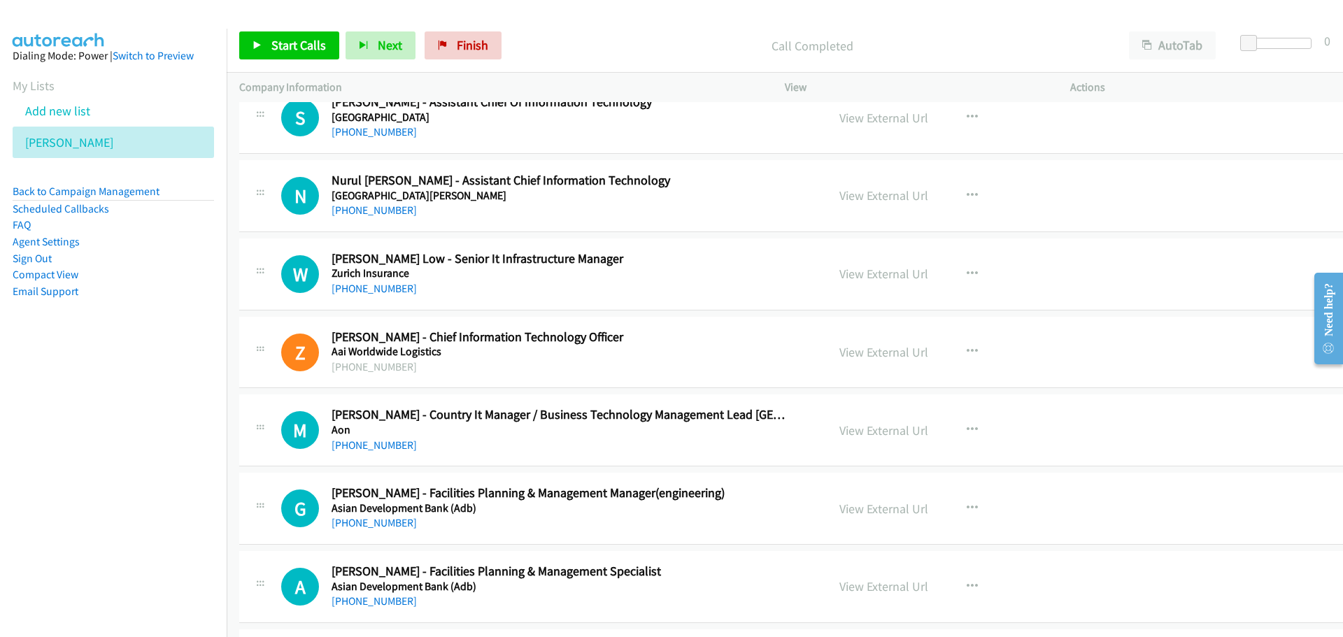
scroll to position [13150, 0]
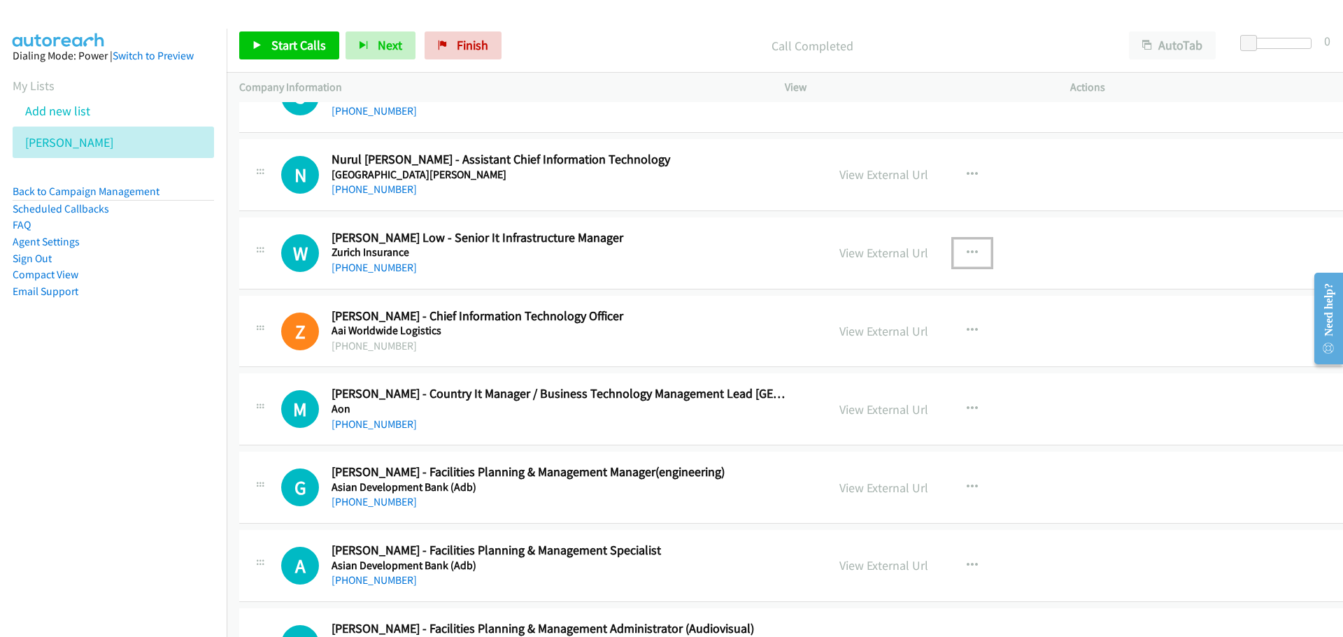
click at [953, 256] on button "button" at bounding box center [972, 253] width 38 height 28
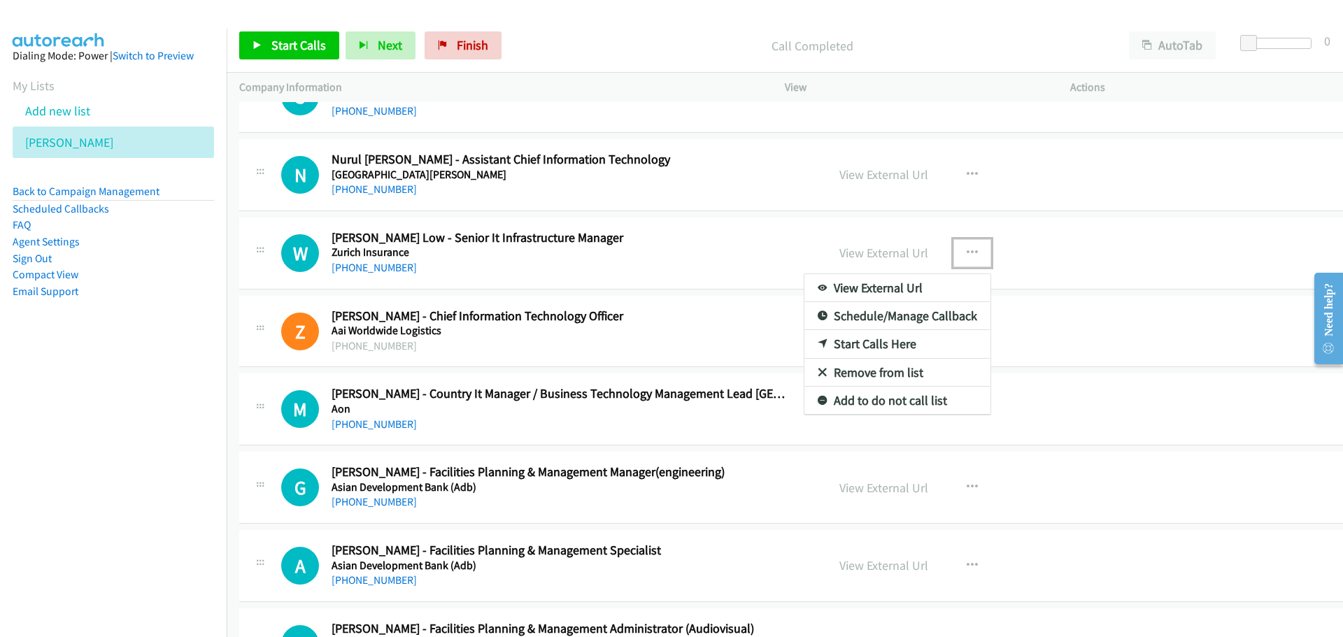
click at [852, 339] on link "Start Calls Here" at bounding box center [897, 344] width 186 height 28
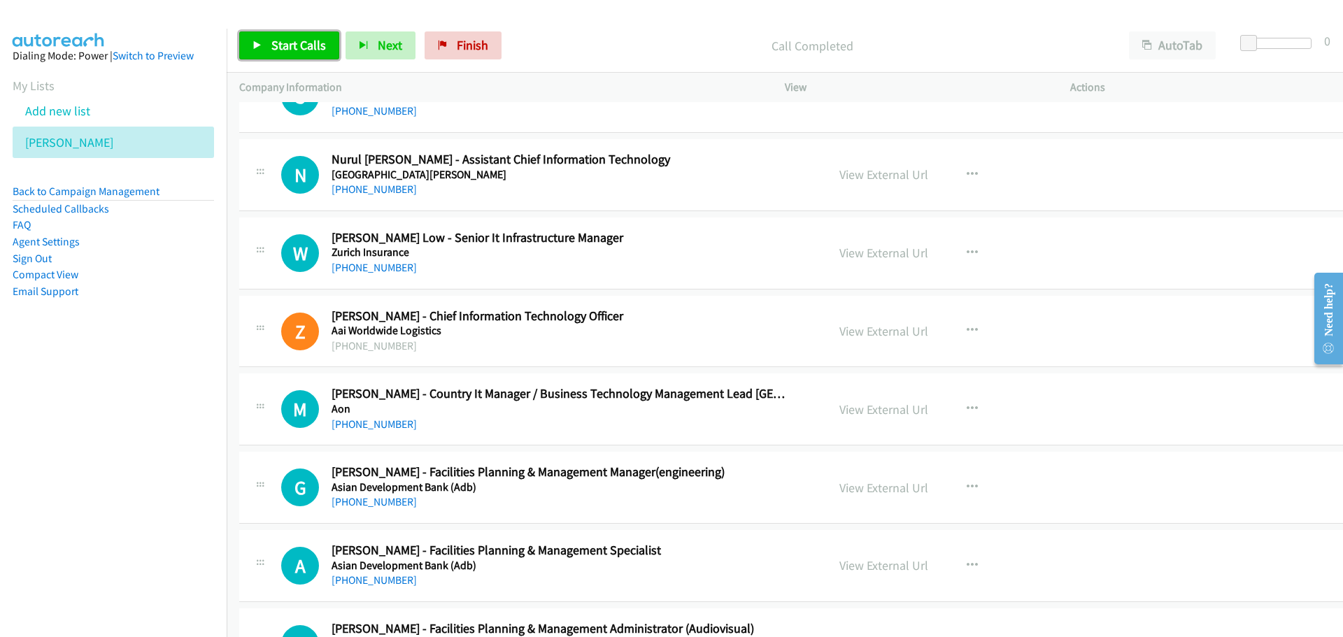
click at [285, 44] on span "Start Calls" at bounding box center [298, 45] width 55 height 16
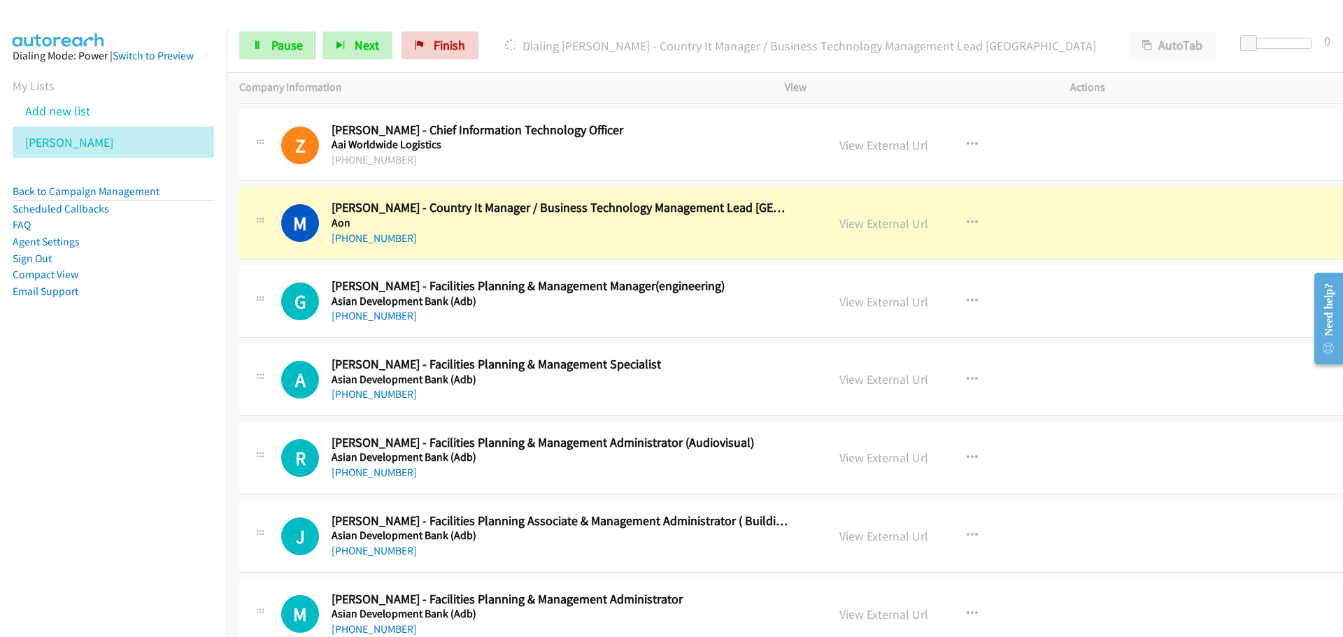
scroll to position [13360, 0]
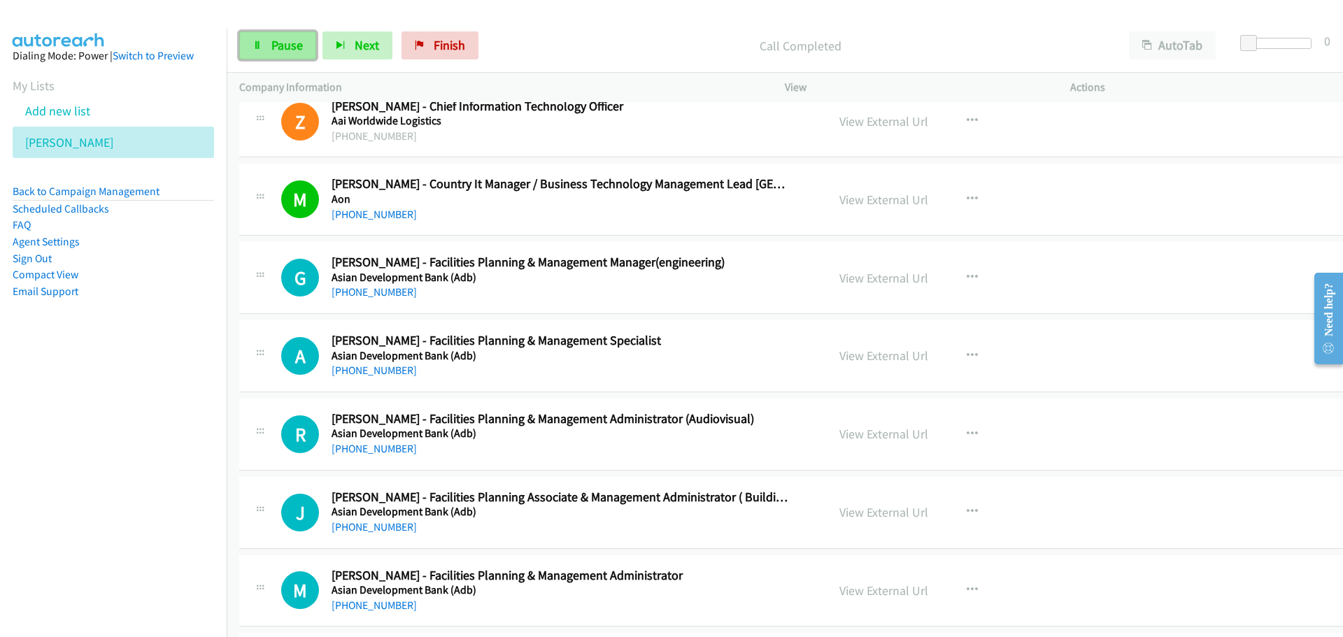
click at [264, 43] on link "Pause" at bounding box center [277, 45] width 77 height 28
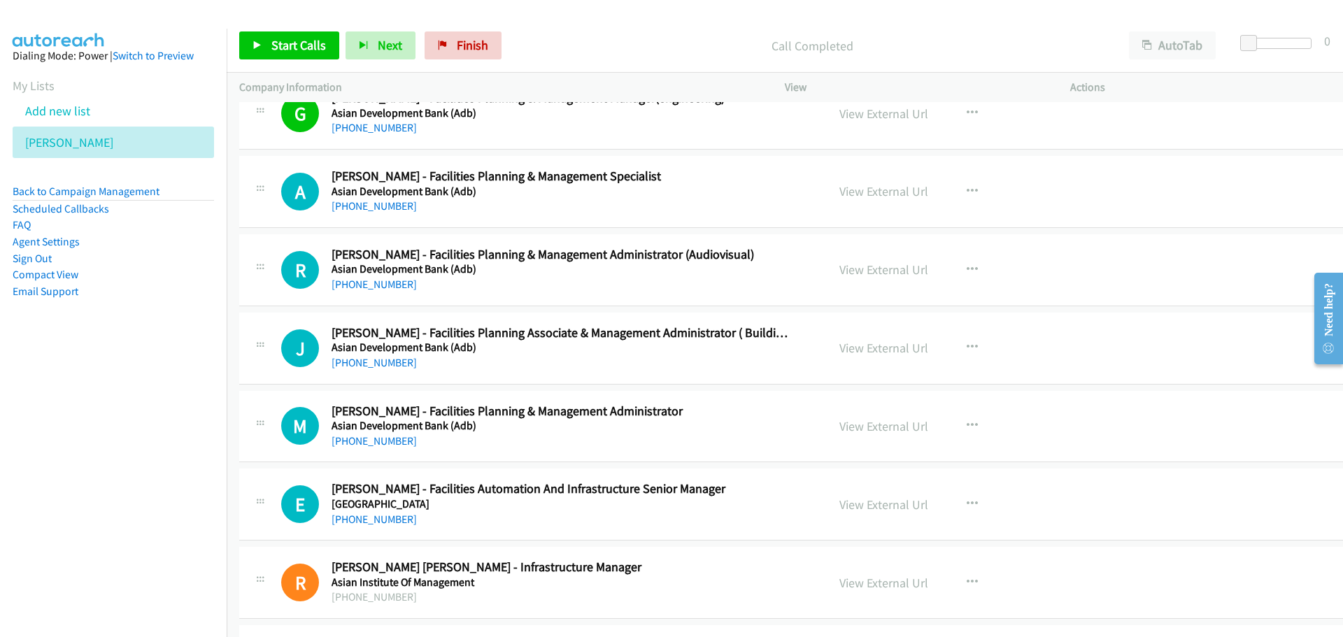
scroll to position [13500, 0]
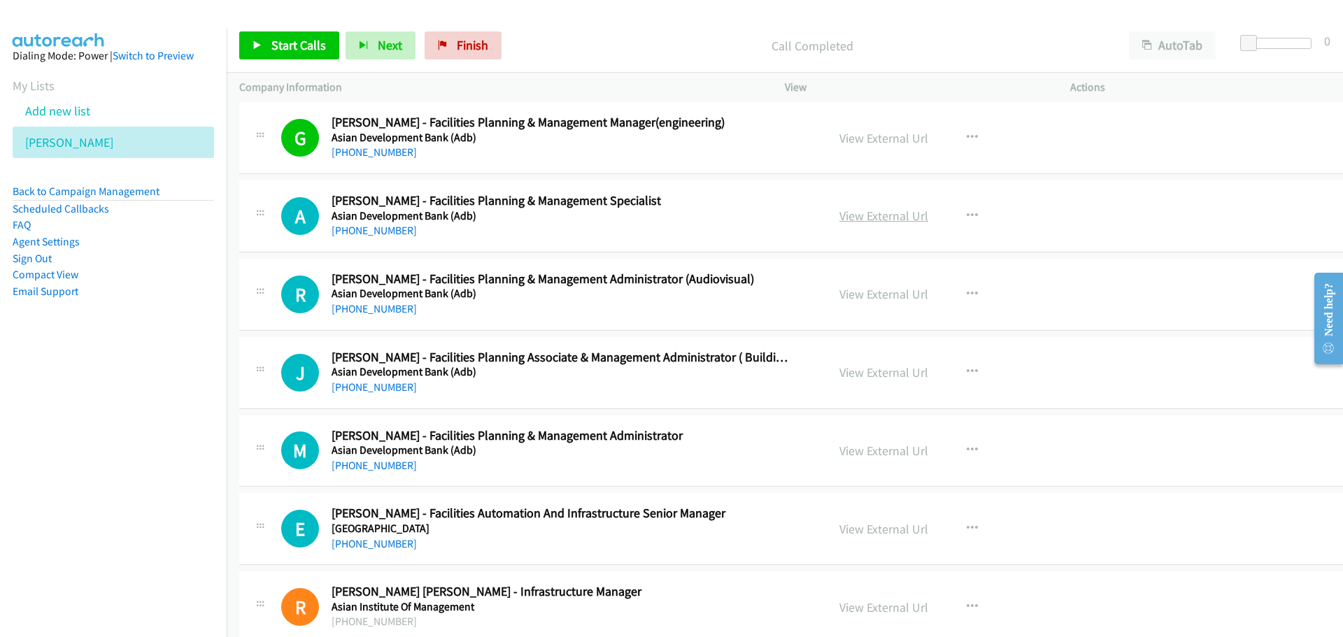
click at [881, 213] on link "View External Url" at bounding box center [883, 216] width 89 height 16
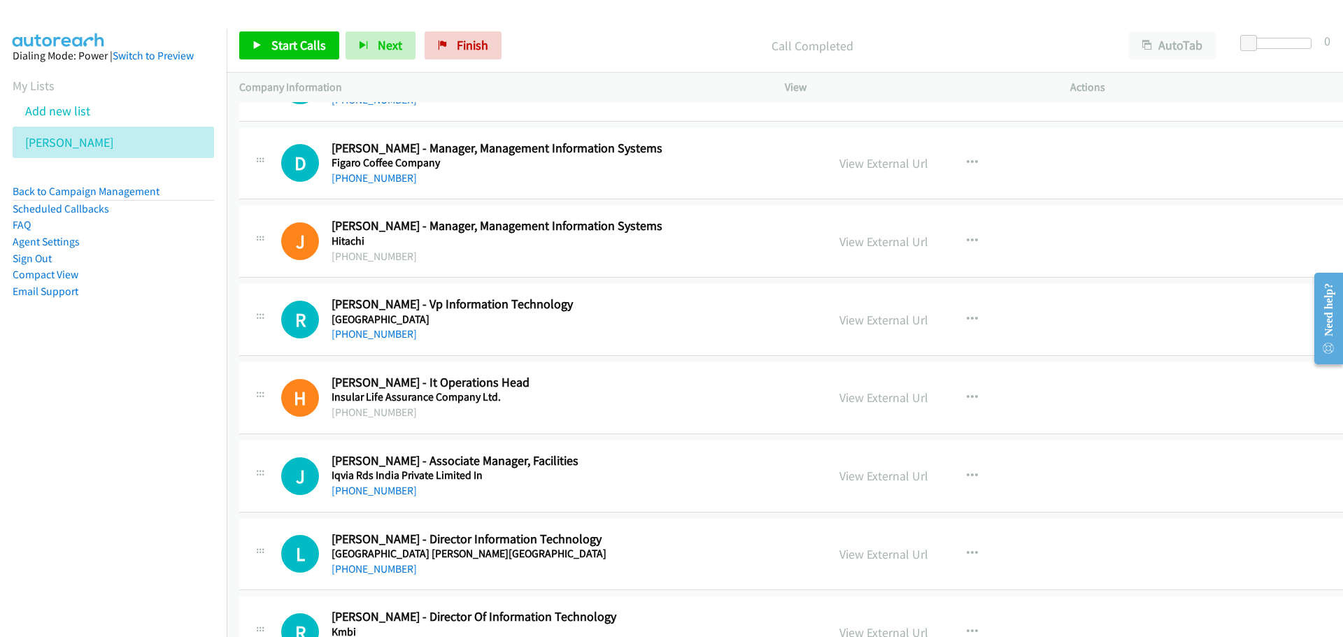
scroll to position [15109, 0]
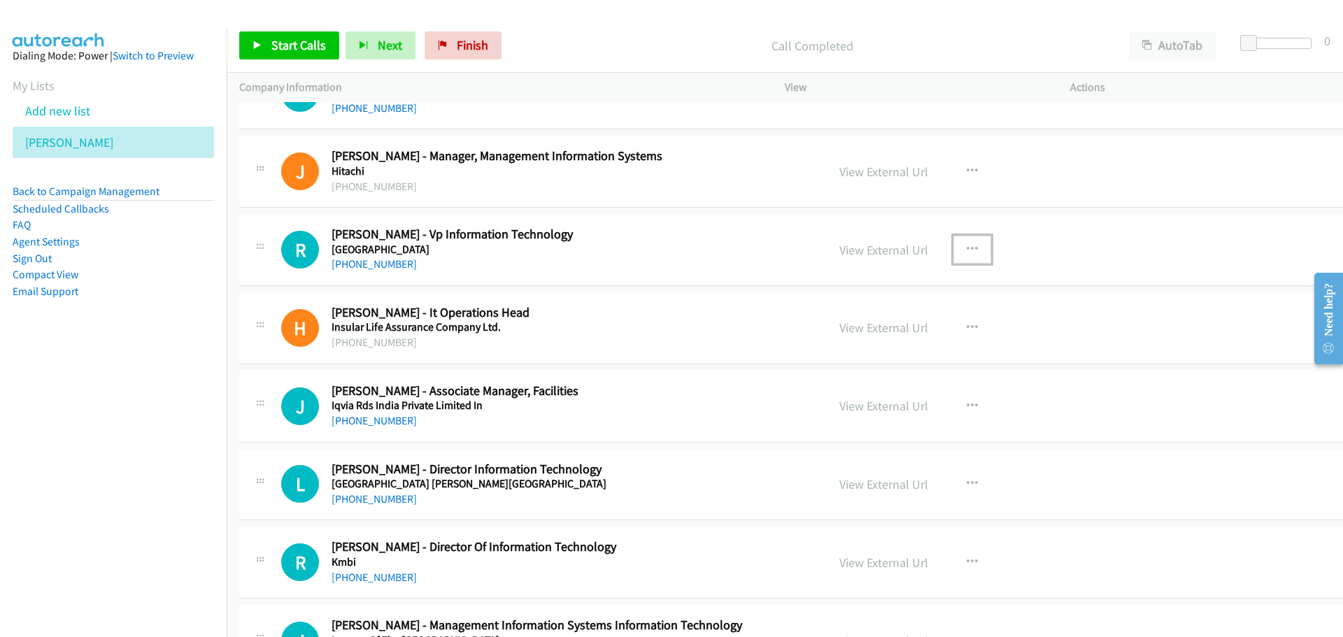
click at [967, 248] on icon "button" at bounding box center [972, 249] width 11 height 11
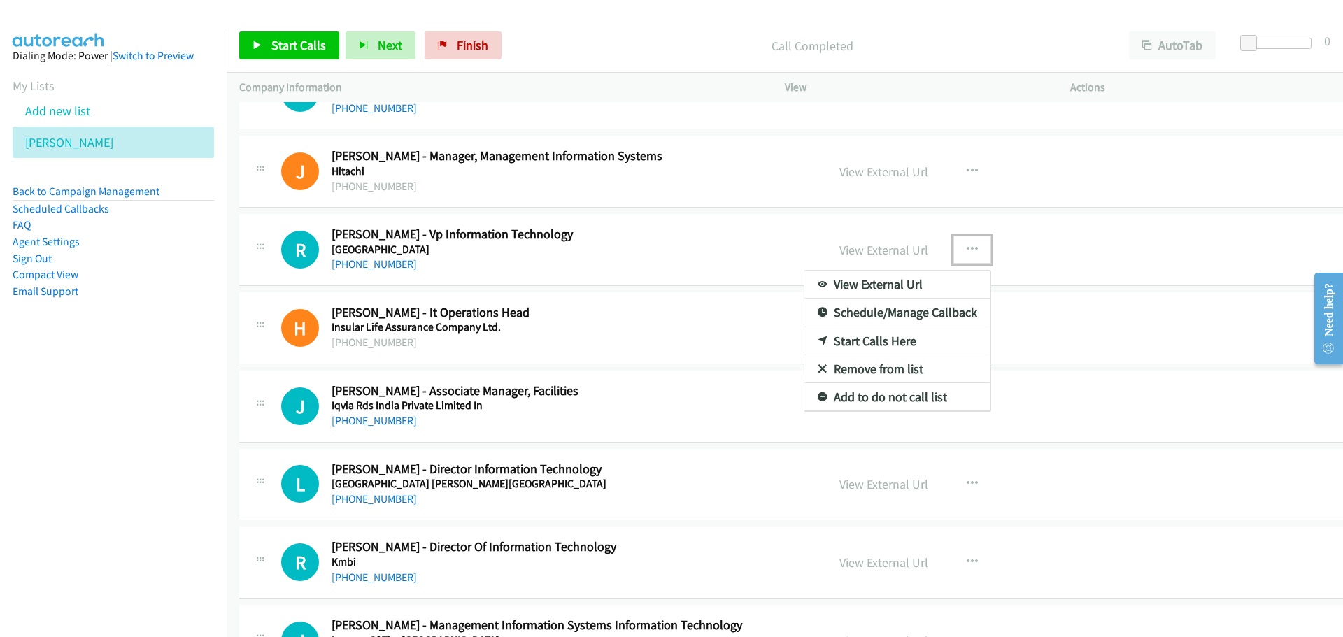
click at [851, 341] on link "Start Calls Here" at bounding box center [897, 341] width 186 height 28
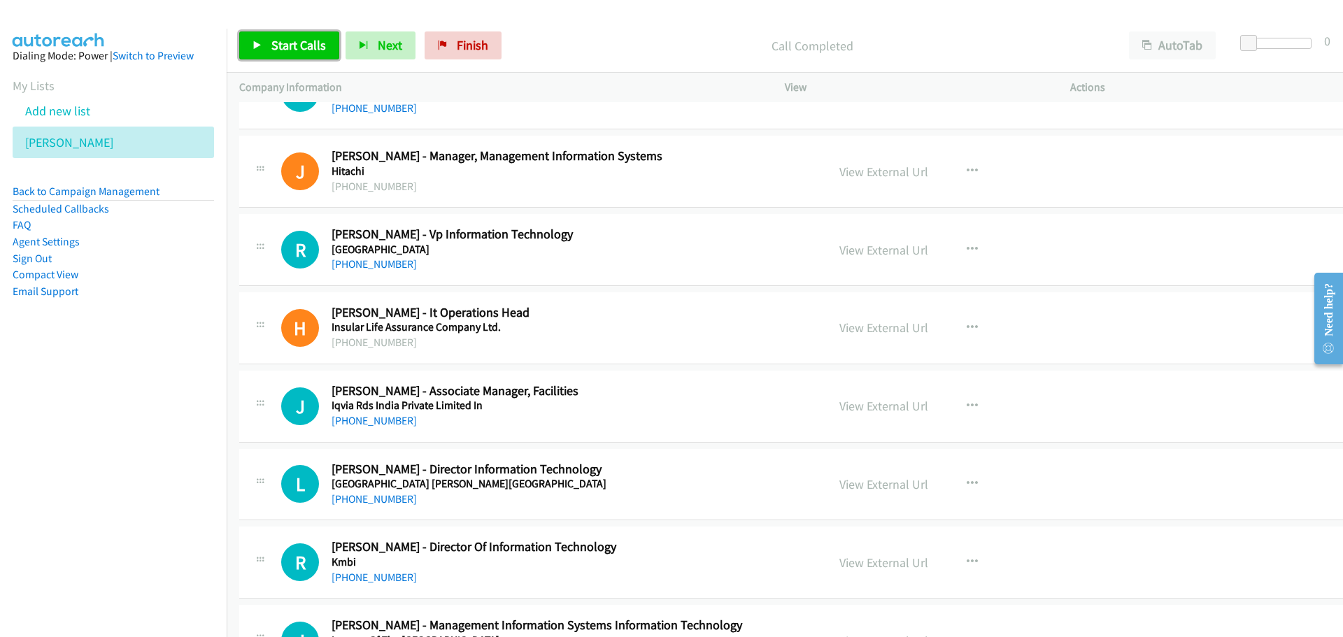
click at [292, 40] on span "Start Calls" at bounding box center [298, 45] width 55 height 16
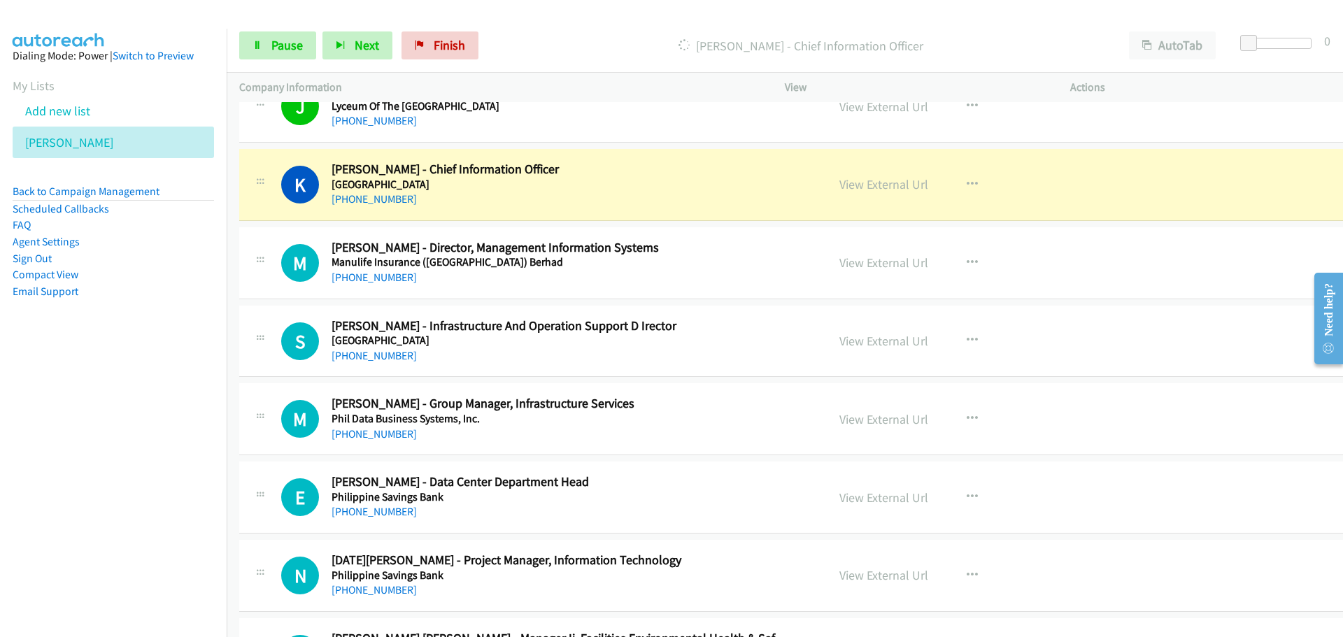
scroll to position [15668, 0]
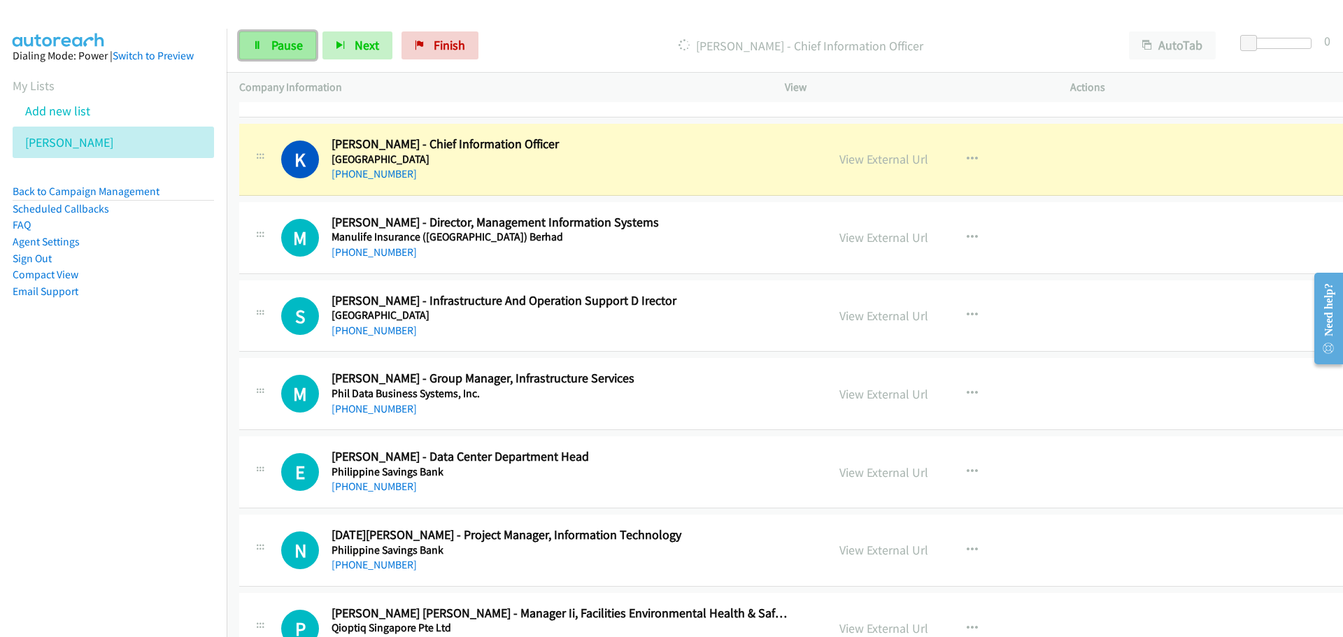
click at [247, 51] on link "Pause" at bounding box center [277, 45] width 77 height 28
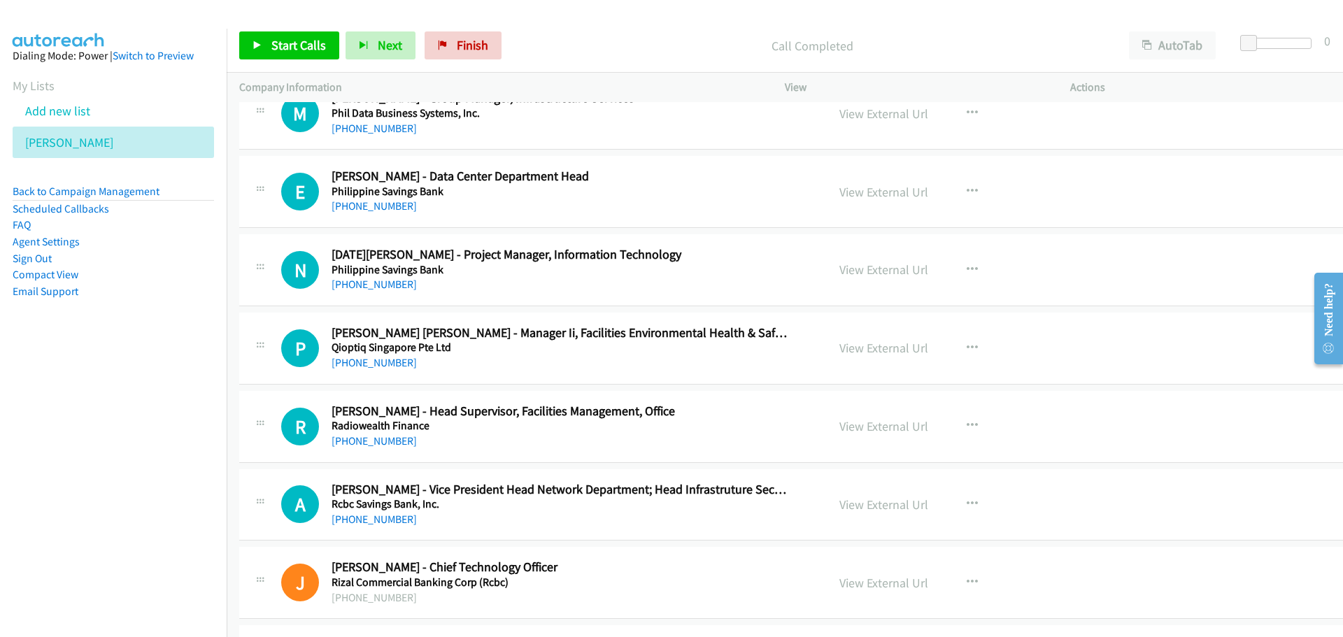
scroll to position [16018, 0]
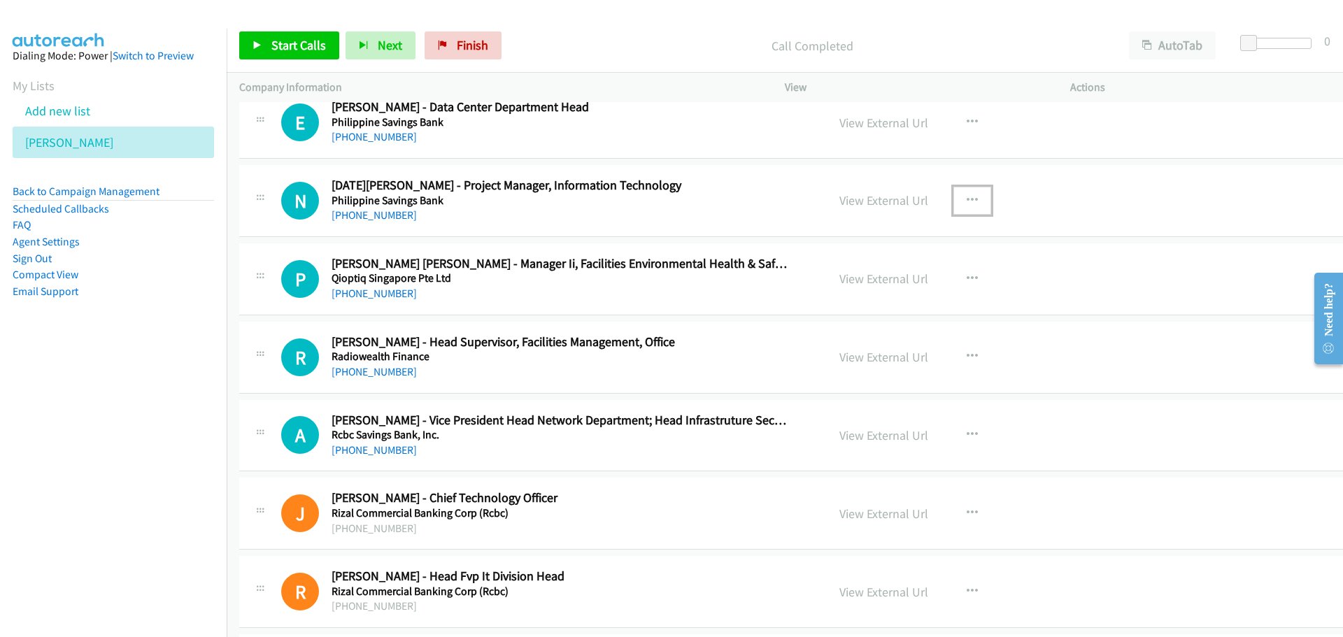
click at [953, 200] on button "button" at bounding box center [972, 201] width 38 height 28
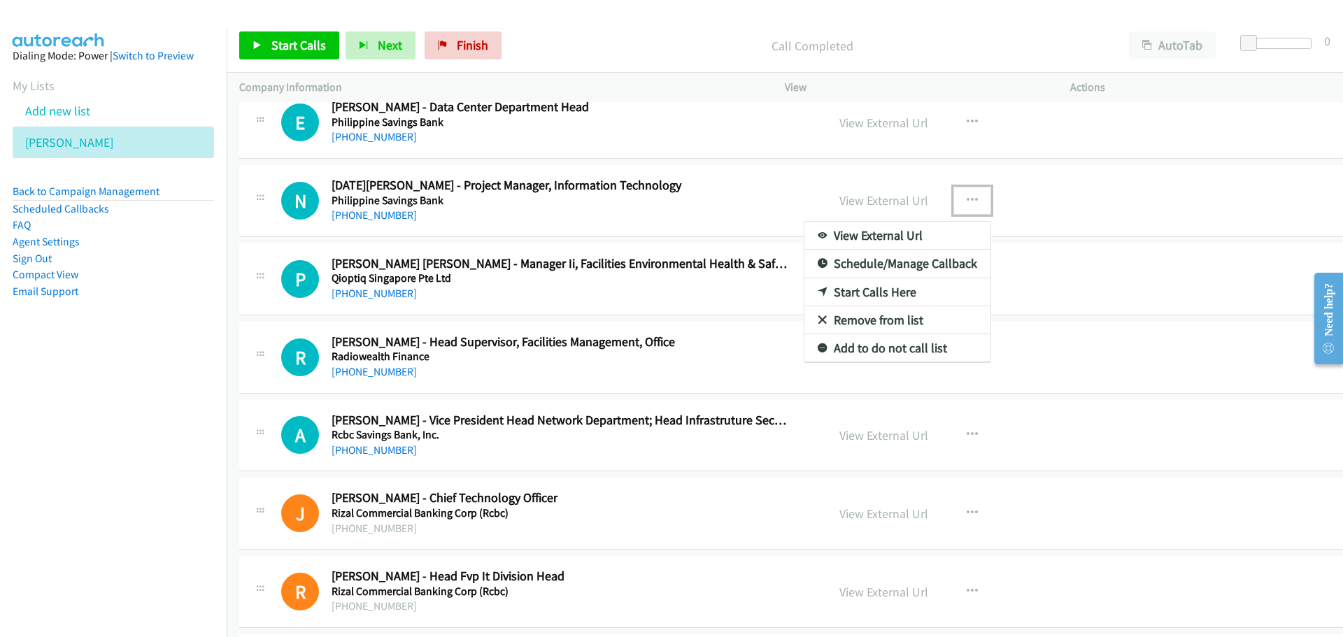
click at [832, 292] on link "Start Calls Here" at bounding box center [897, 292] width 186 height 28
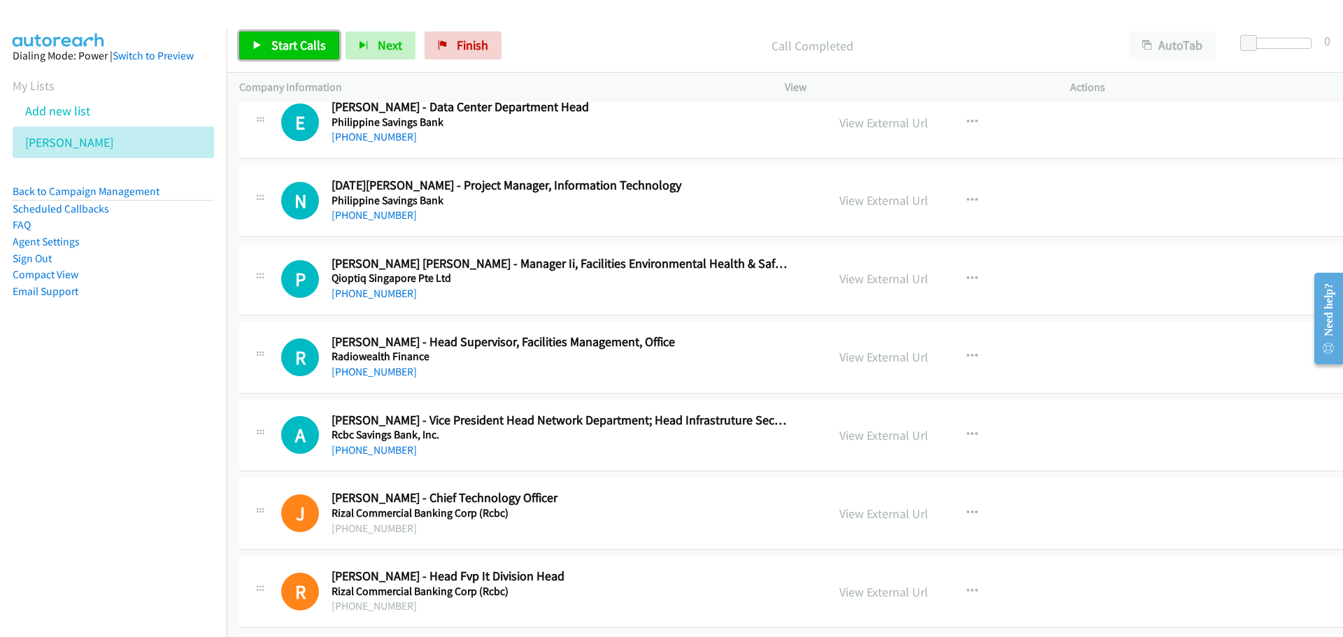
click at [291, 45] on span "Start Calls" at bounding box center [298, 45] width 55 height 16
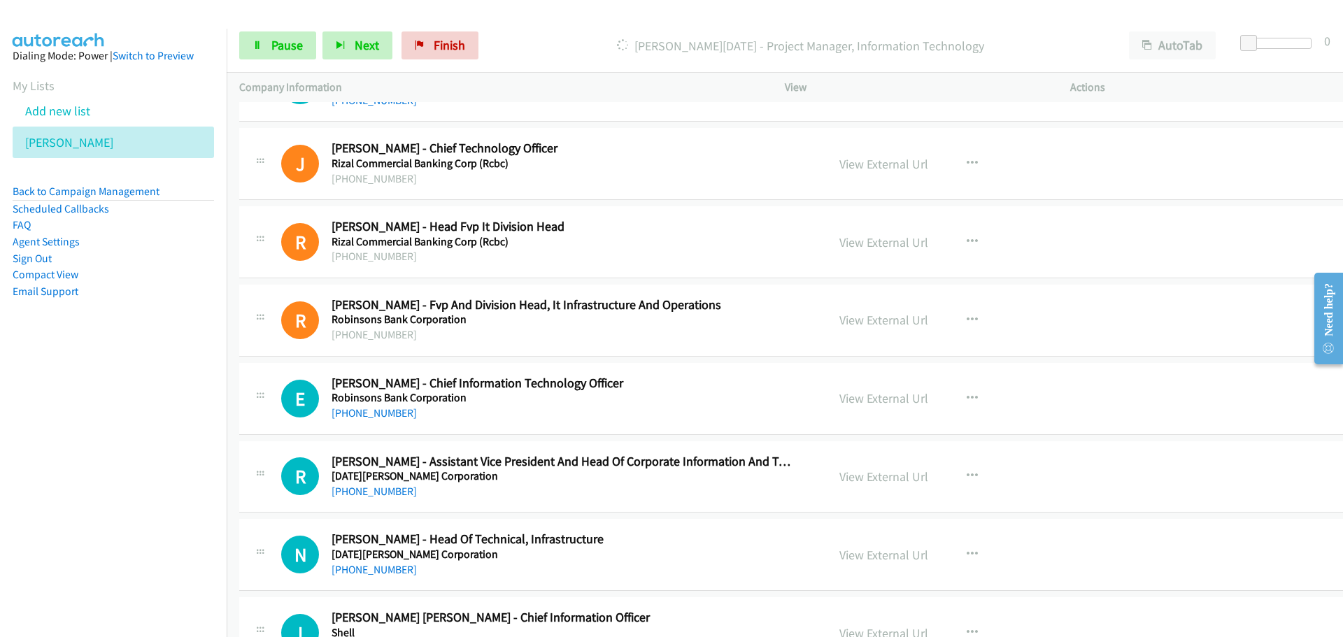
scroll to position [16438, 0]
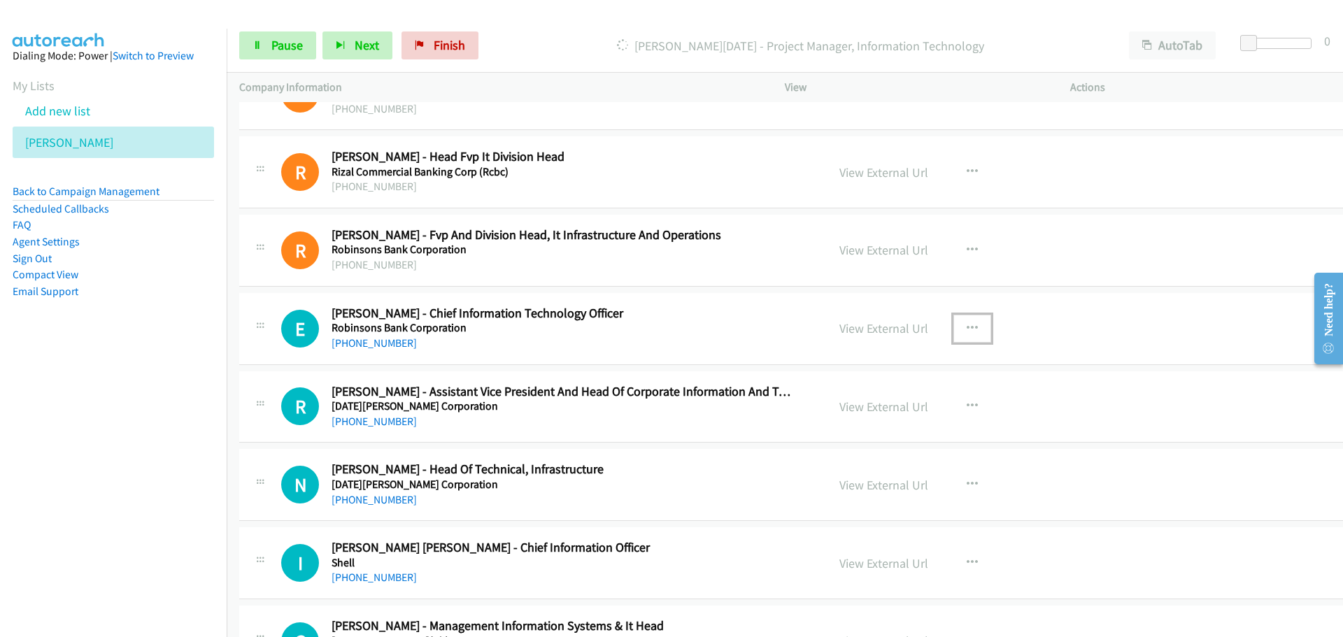
click at [967, 326] on icon "button" at bounding box center [972, 328] width 11 height 11
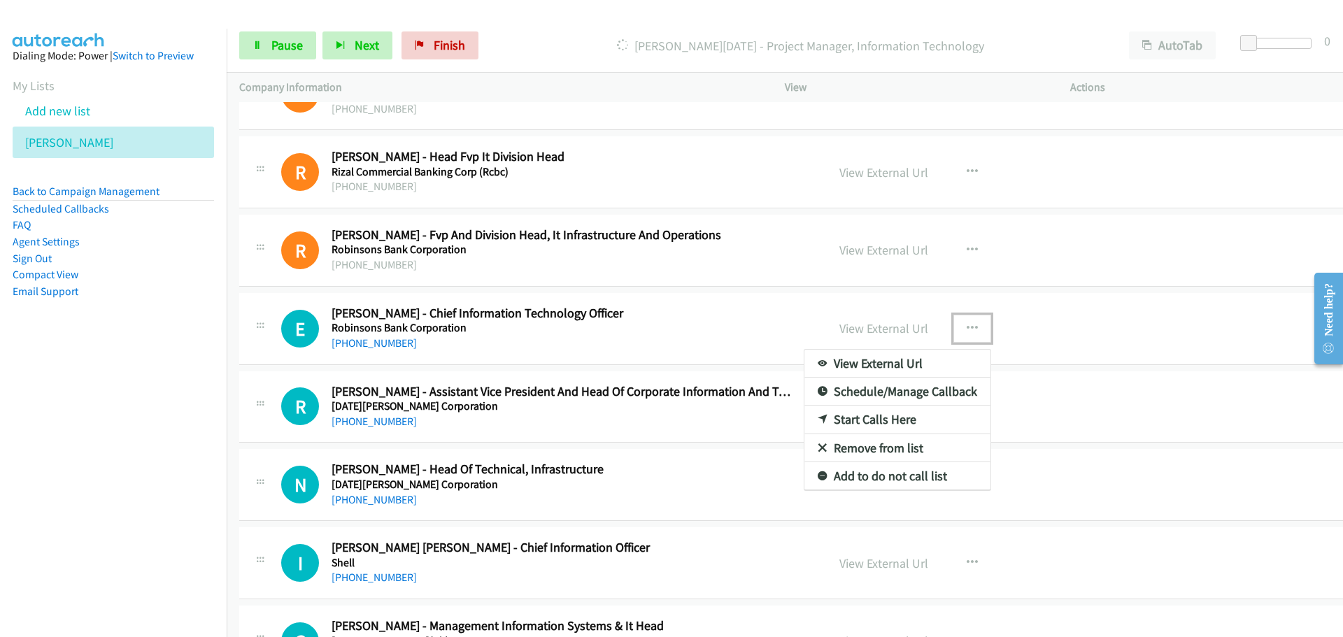
click at [853, 421] on link "Start Calls Here" at bounding box center [897, 420] width 186 height 28
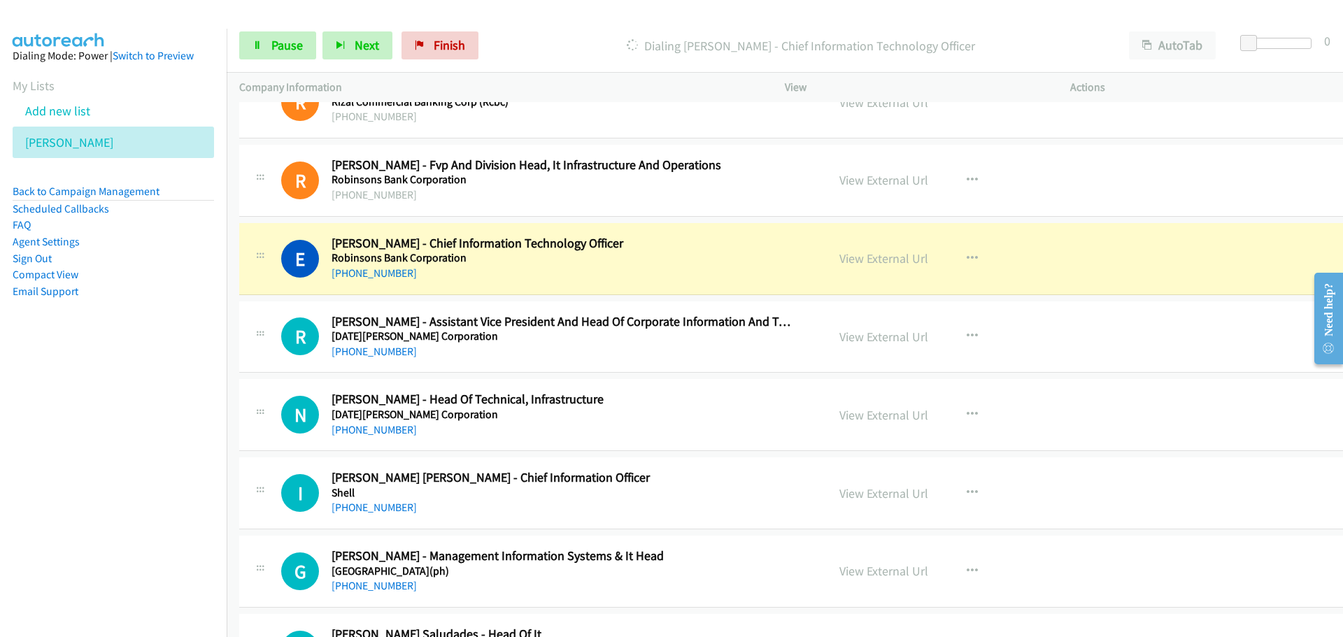
scroll to position [16578, 0]
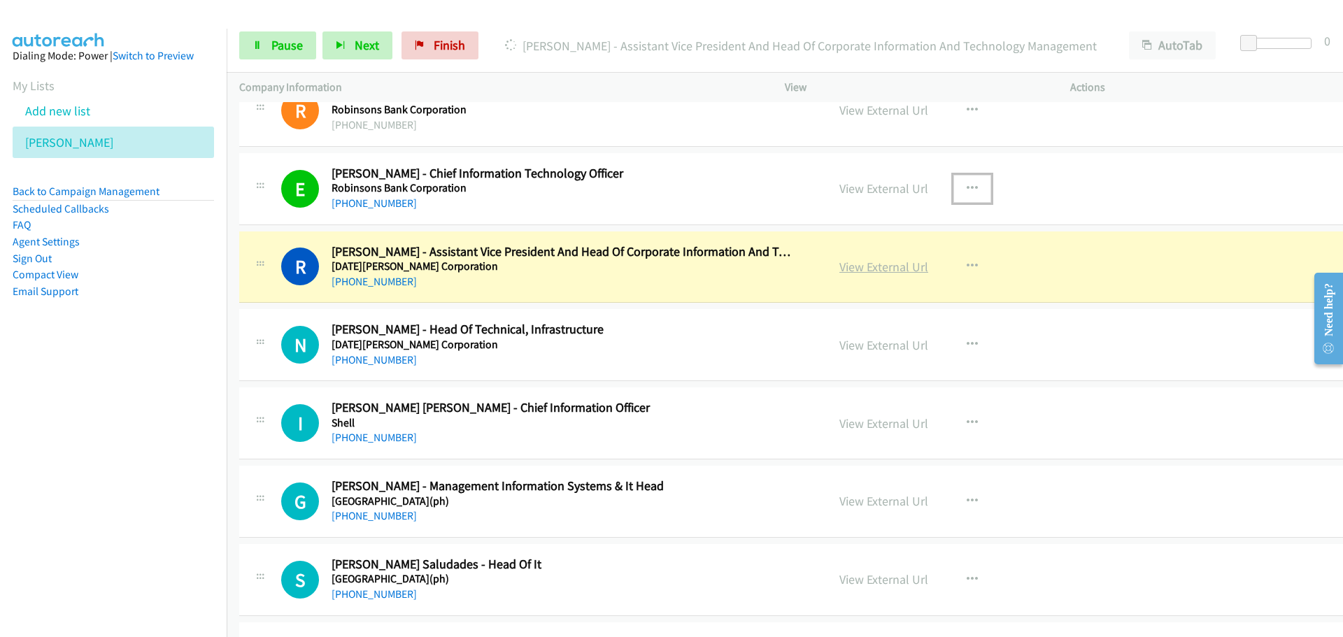
click at [847, 271] on link "View External Url" at bounding box center [883, 267] width 89 height 16
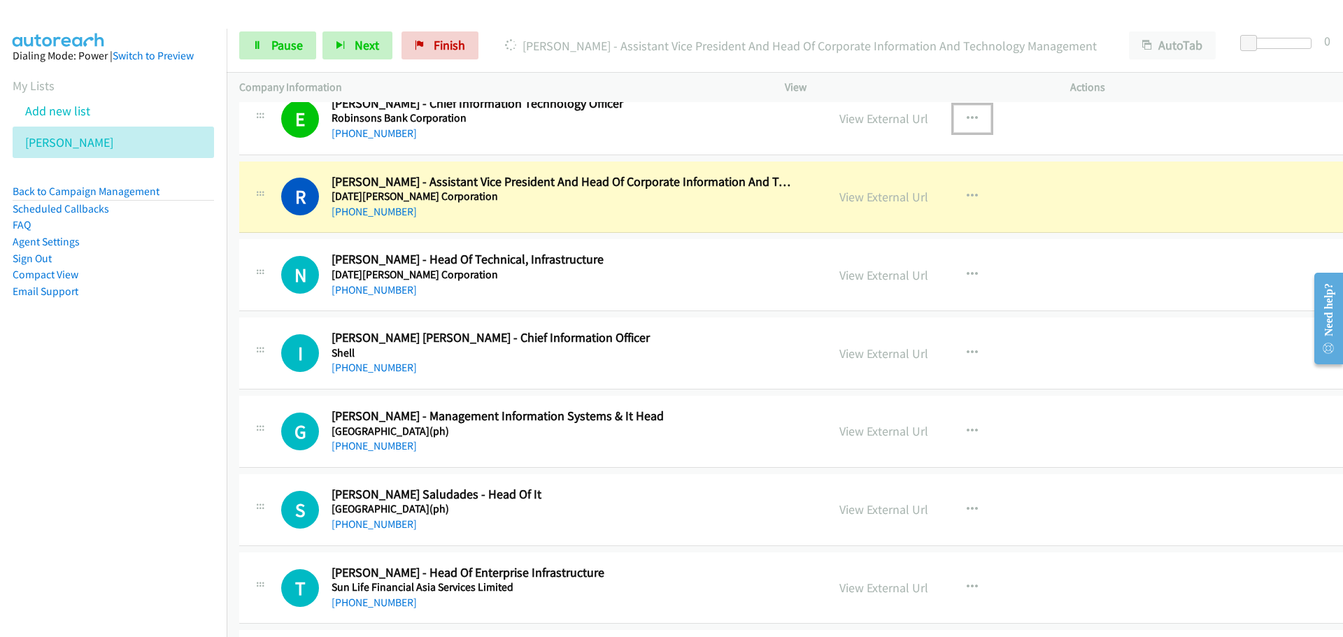
scroll to position [16718, 0]
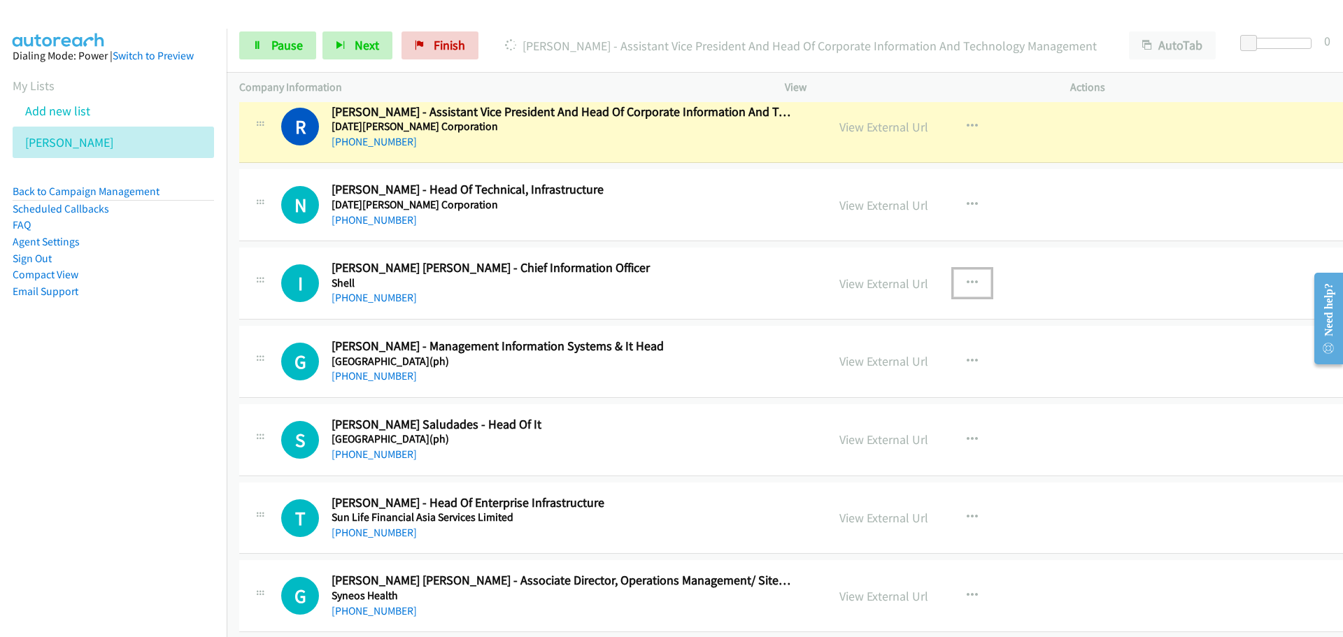
click at [955, 277] on button "button" at bounding box center [972, 283] width 38 height 28
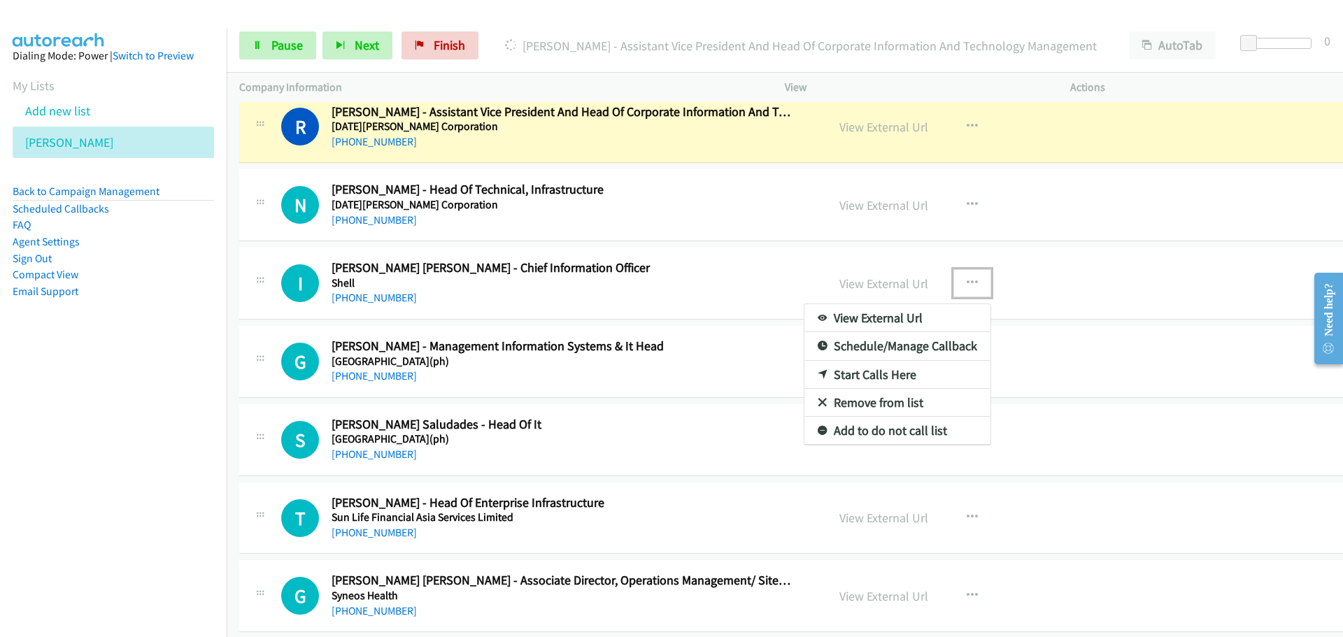
click at [833, 376] on link "Start Calls Here" at bounding box center [897, 375] width 186 height 28
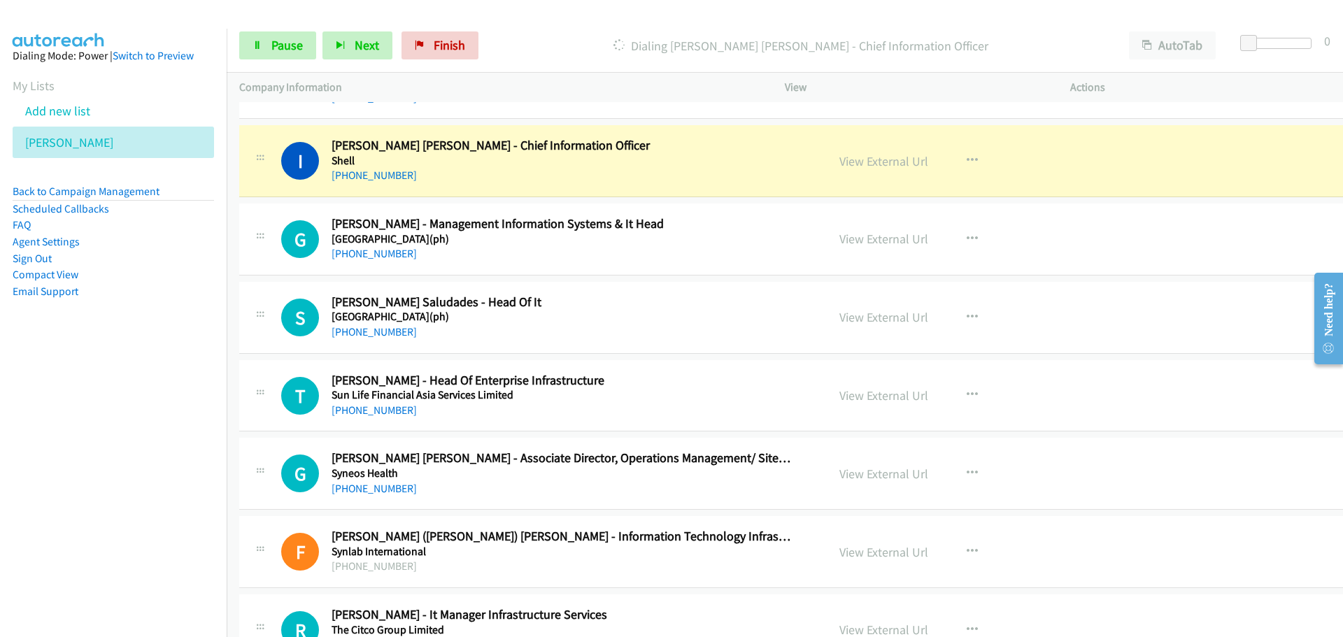
scroll to position [16857, 0]
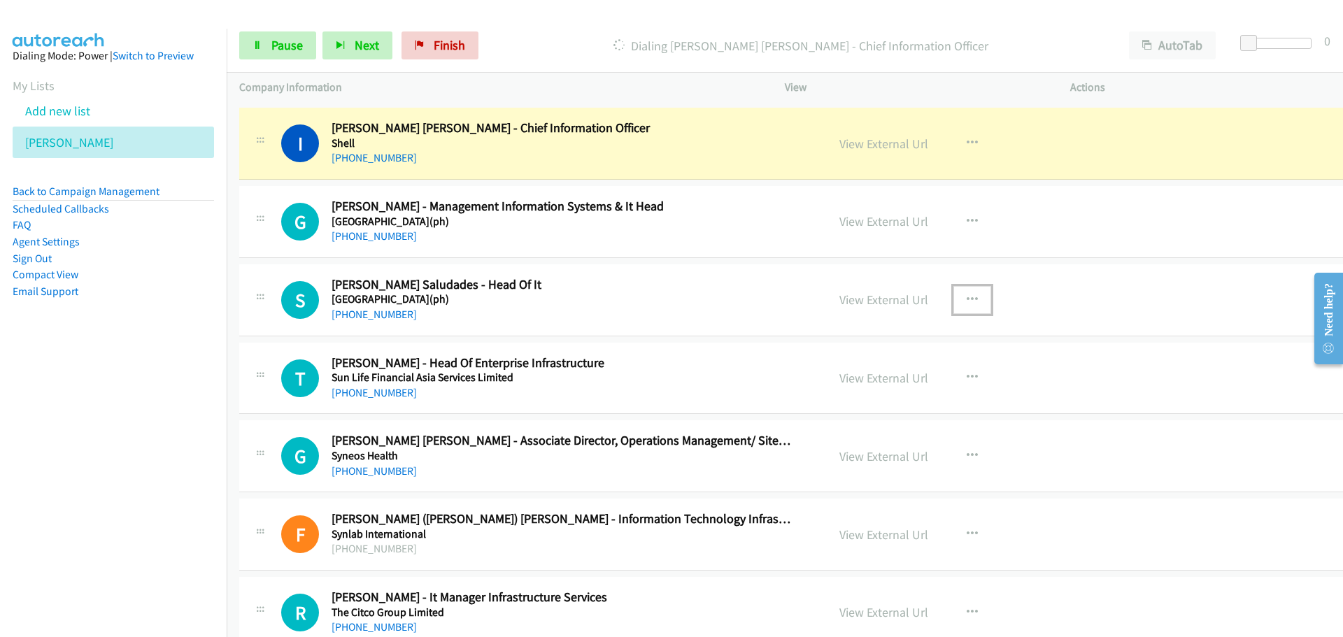
click at [956, 299] on button "button" at bounding box center [972, 300] width 38 height 28
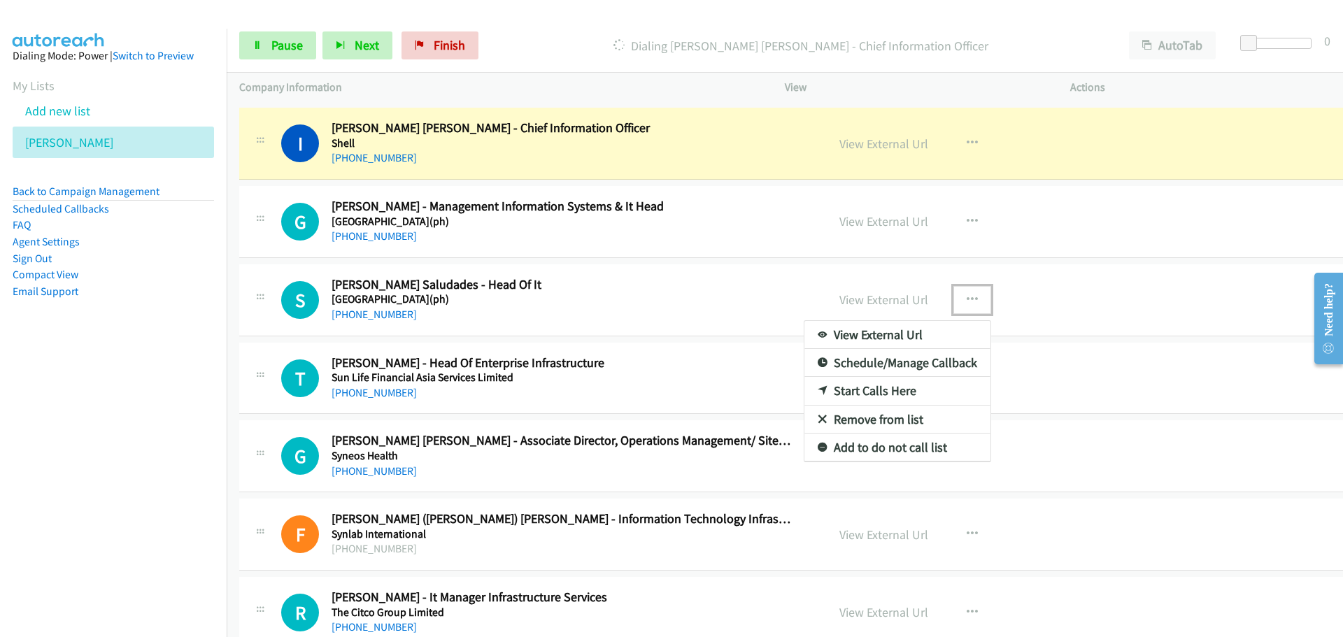
click at [828, 392] on link "Start Calls Here" at bounding box center [897, 391] width 186 height 28
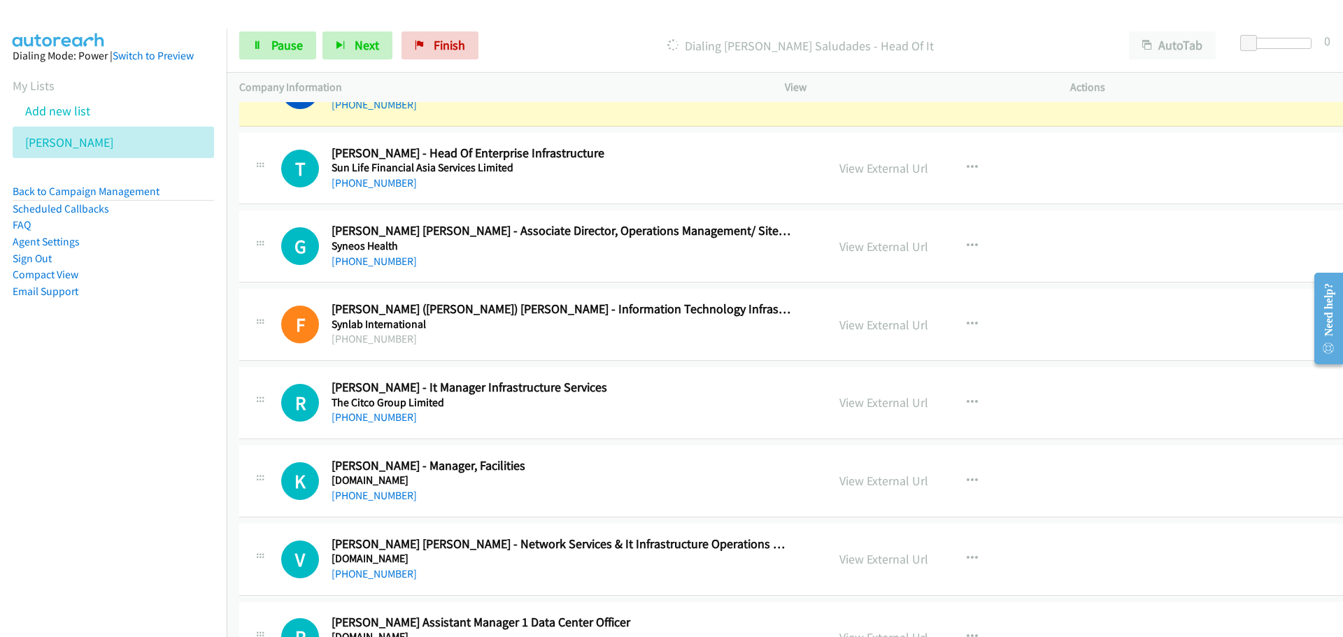
scroll to position [17137, 0]
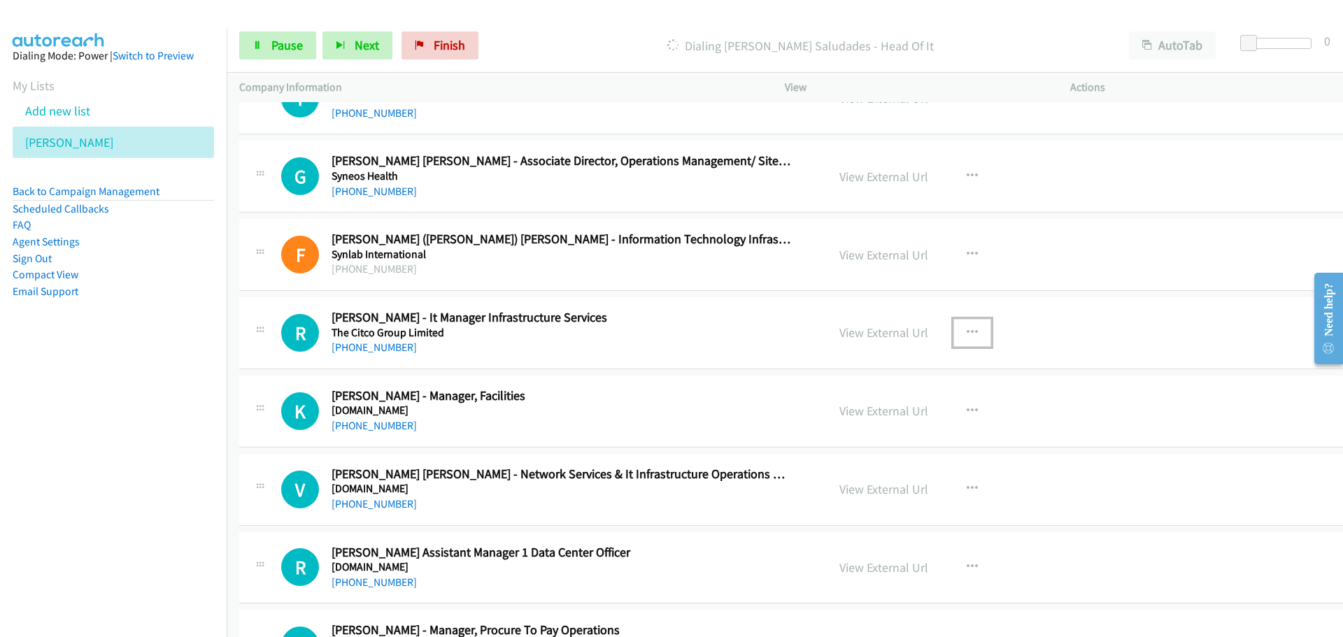
click at [967, 337] on icon "button" at bounding box center [972, 332] width 11 height 11
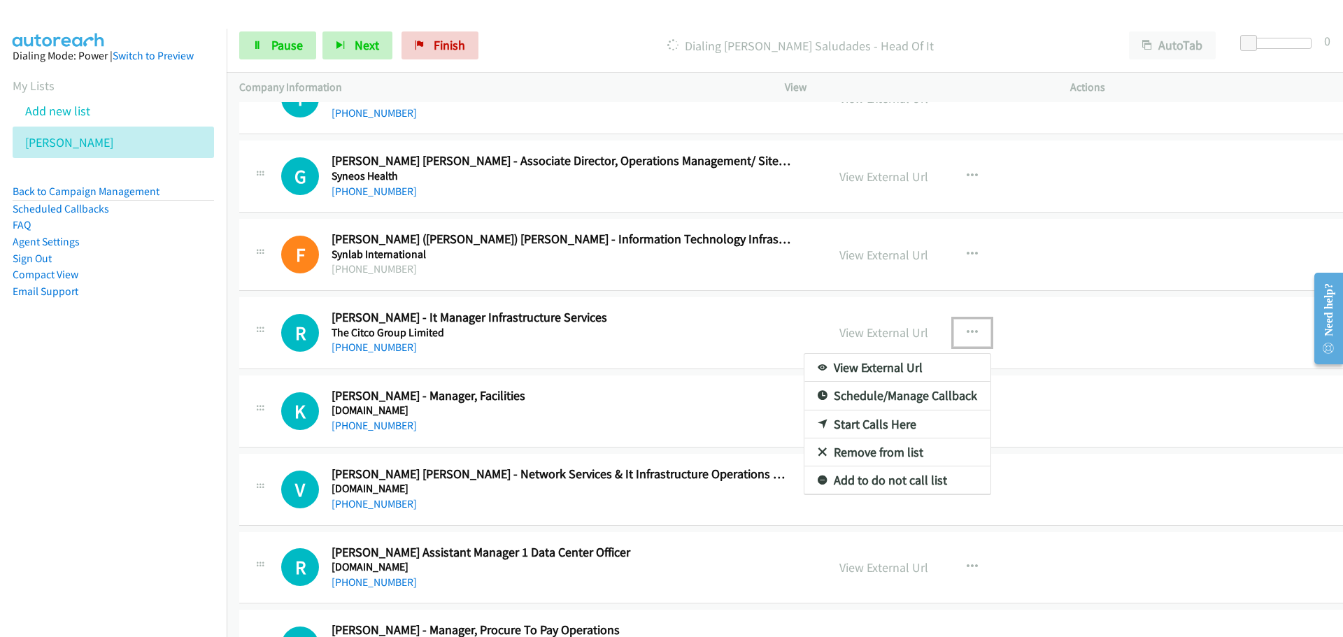
drag, startPoint x: 839, startPoint y: 425, endPoint x: 249, endPoint y: 232, distance: 621.3
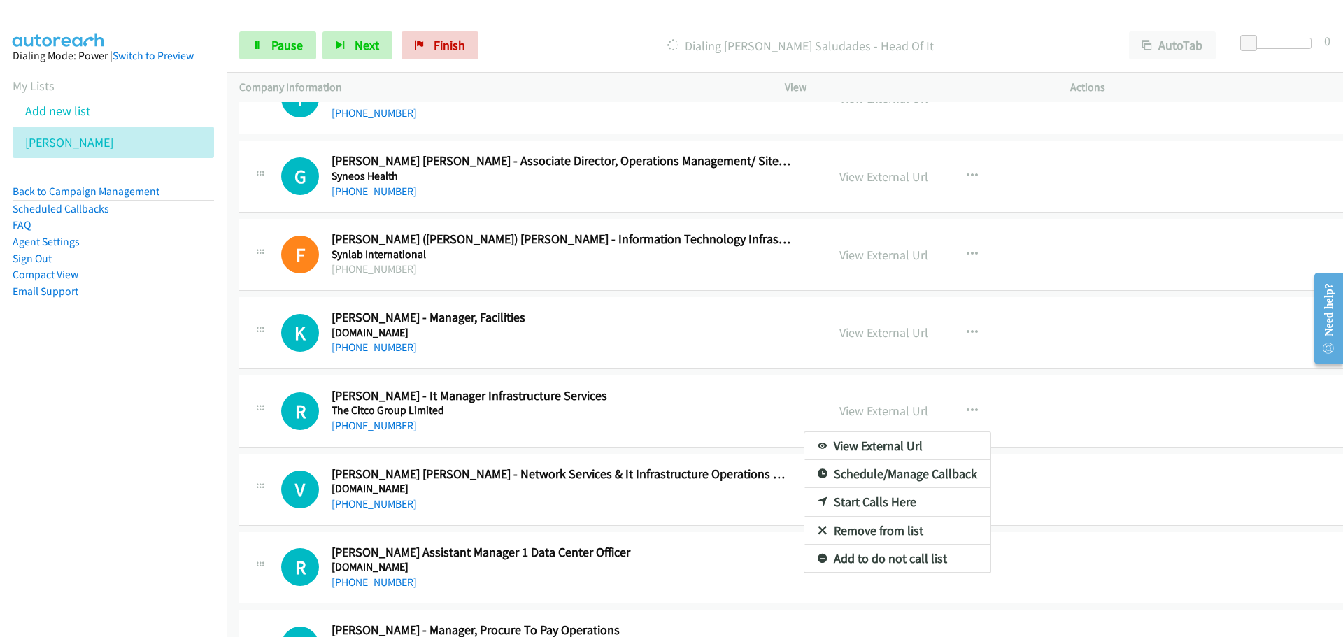
click at [658, 346] on div at bounding box center [671, 318] width 1343 height 637
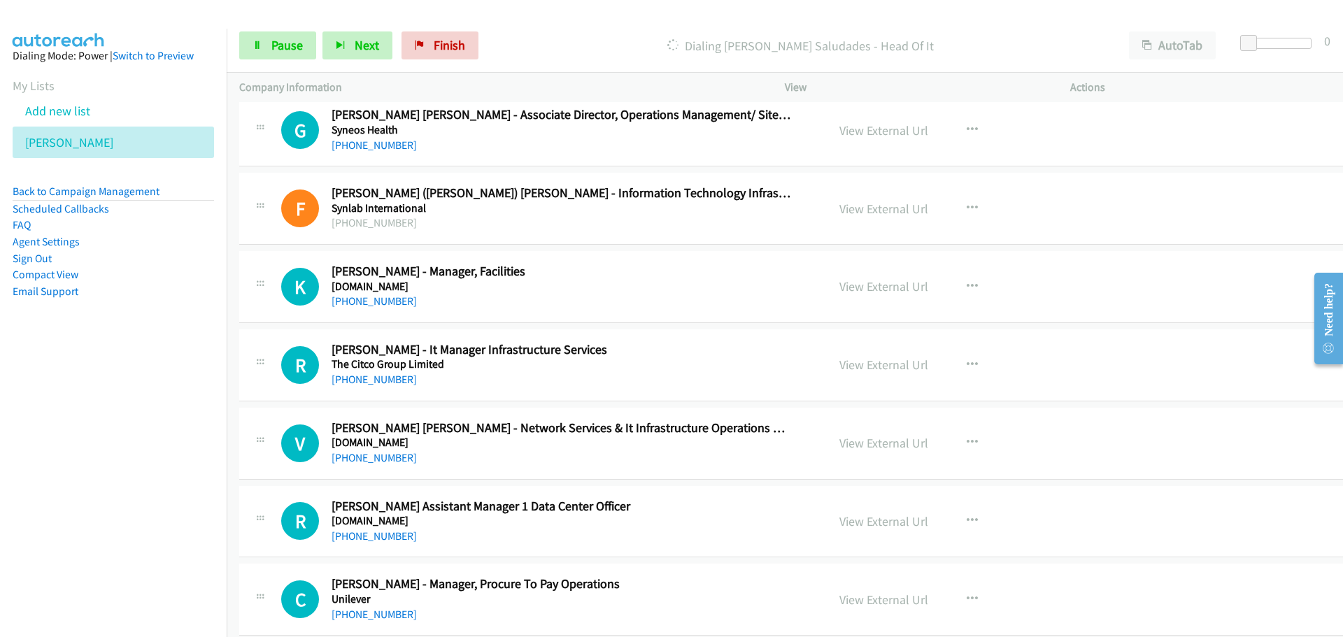
scroll to position [17207, 0]
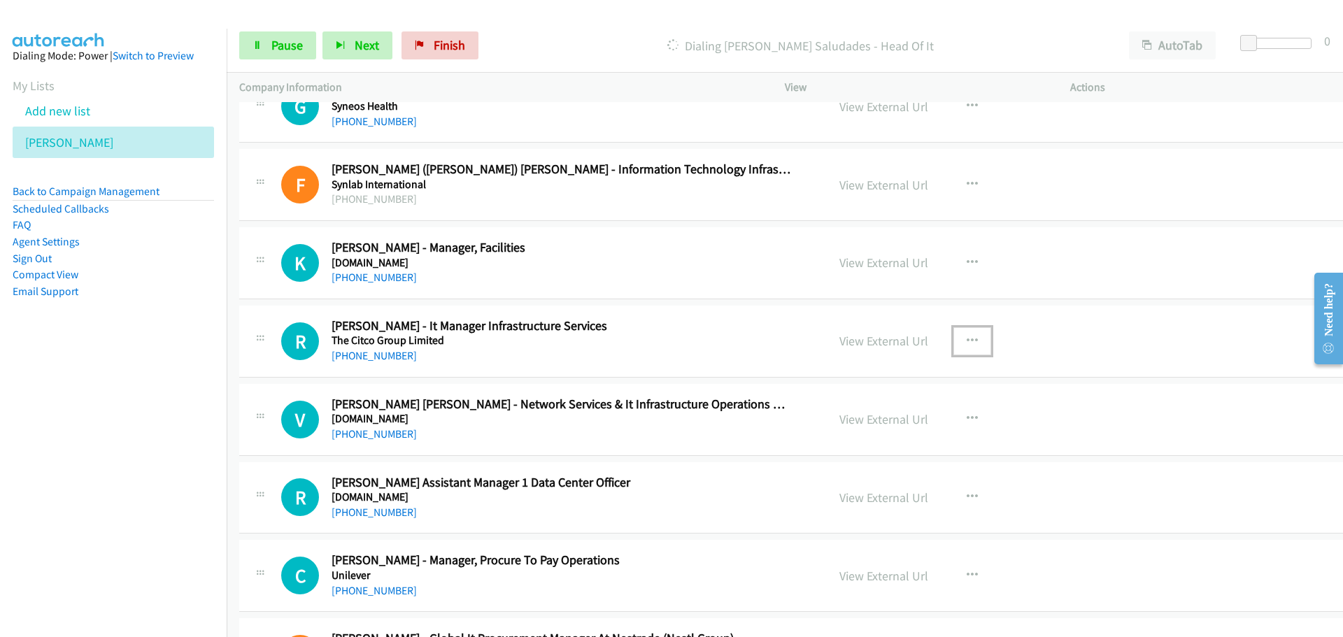
click at [953, 341] on button "button" at bounding box center [972, 341] width 38 height 28
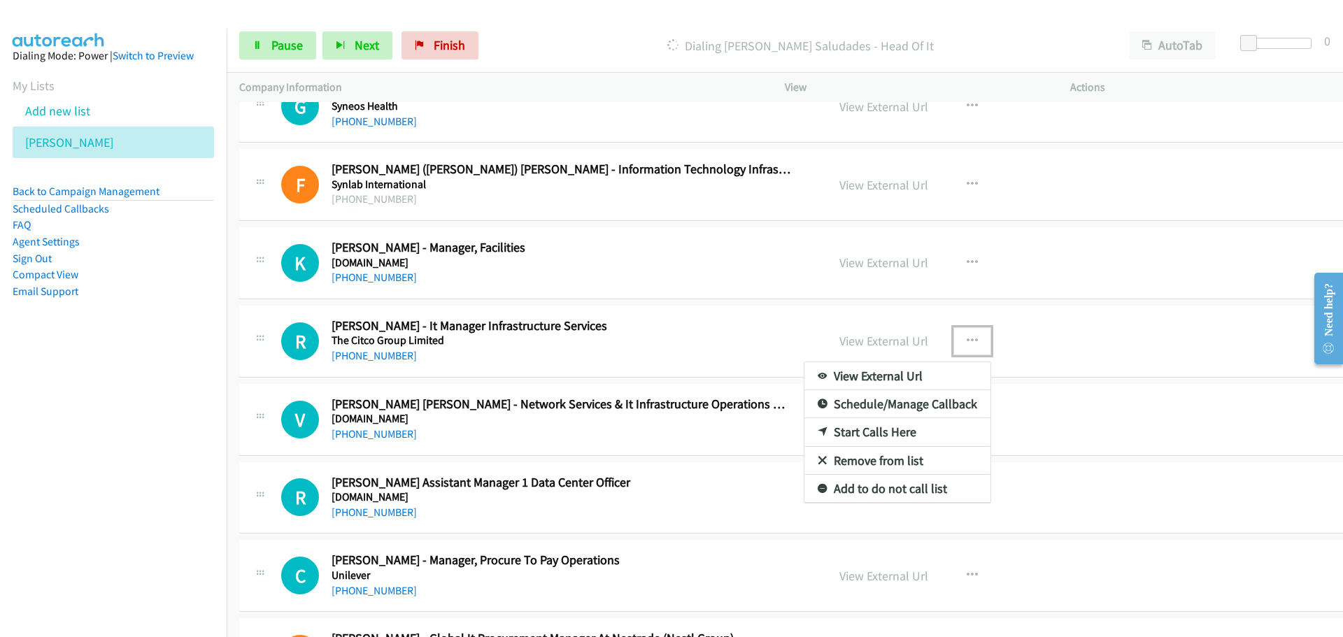
click at [820, 427] on link "Start Calls Here" at bounding box center [897, 432] width 186 height 28
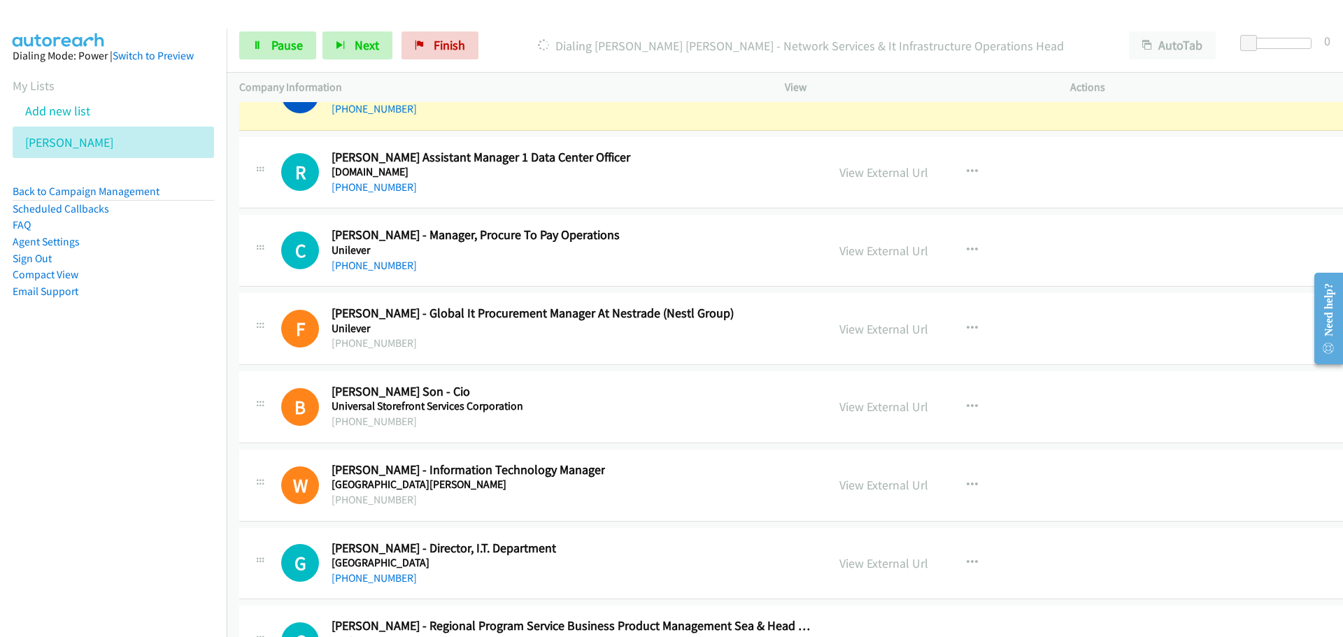
scroll to position [17557, 0]
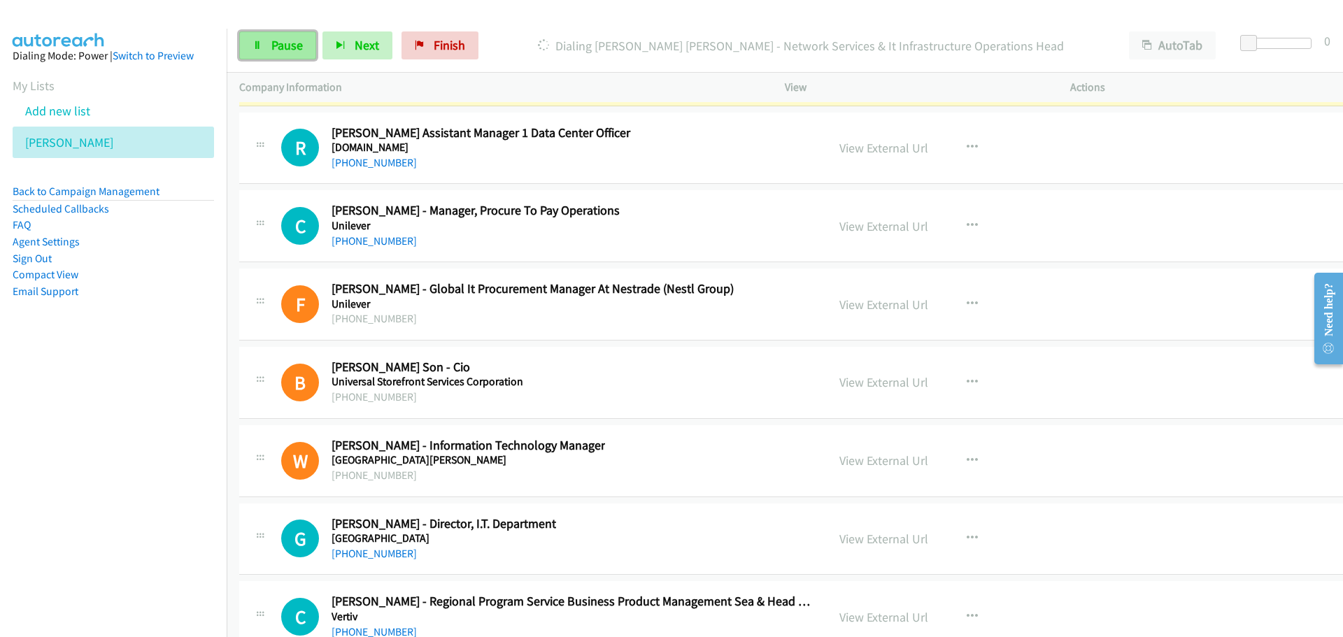
drag, startPoint x: 297, startPoint y: 46, endPoint x: 27, endPoint y: 143, distance: 287.6
click at [297, 46] on span "Pause" at bounding box center [286, 45] width 31 height 16
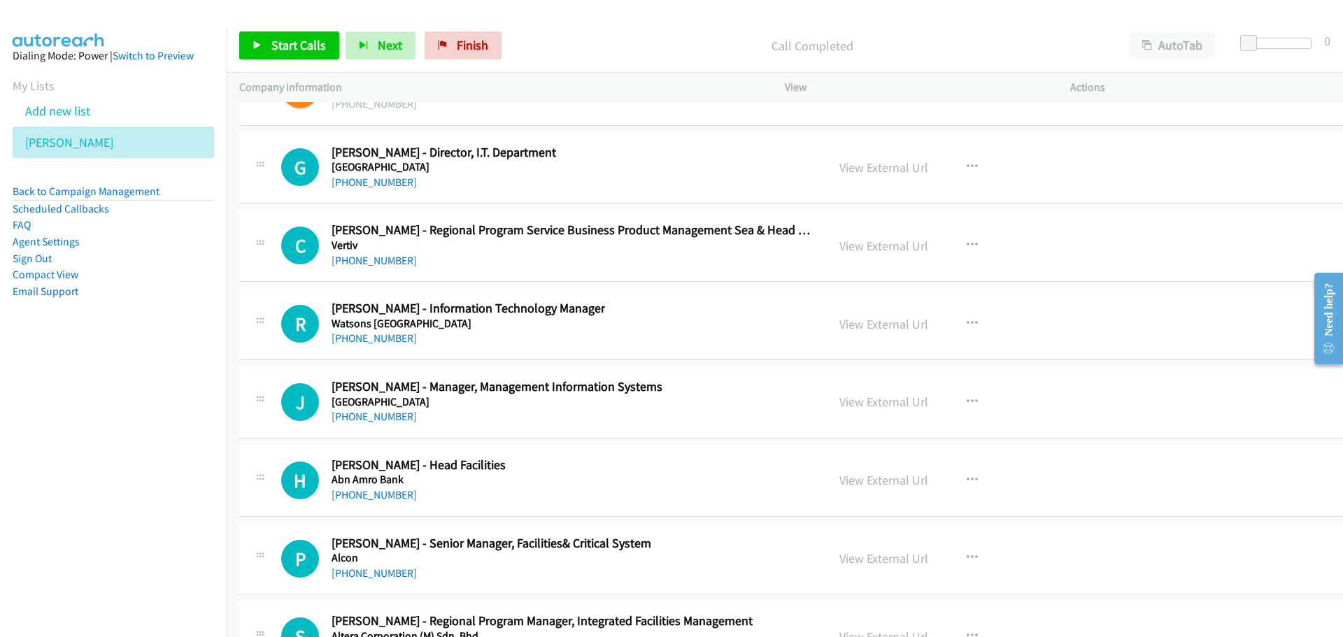
scroll to position [17907, 0]
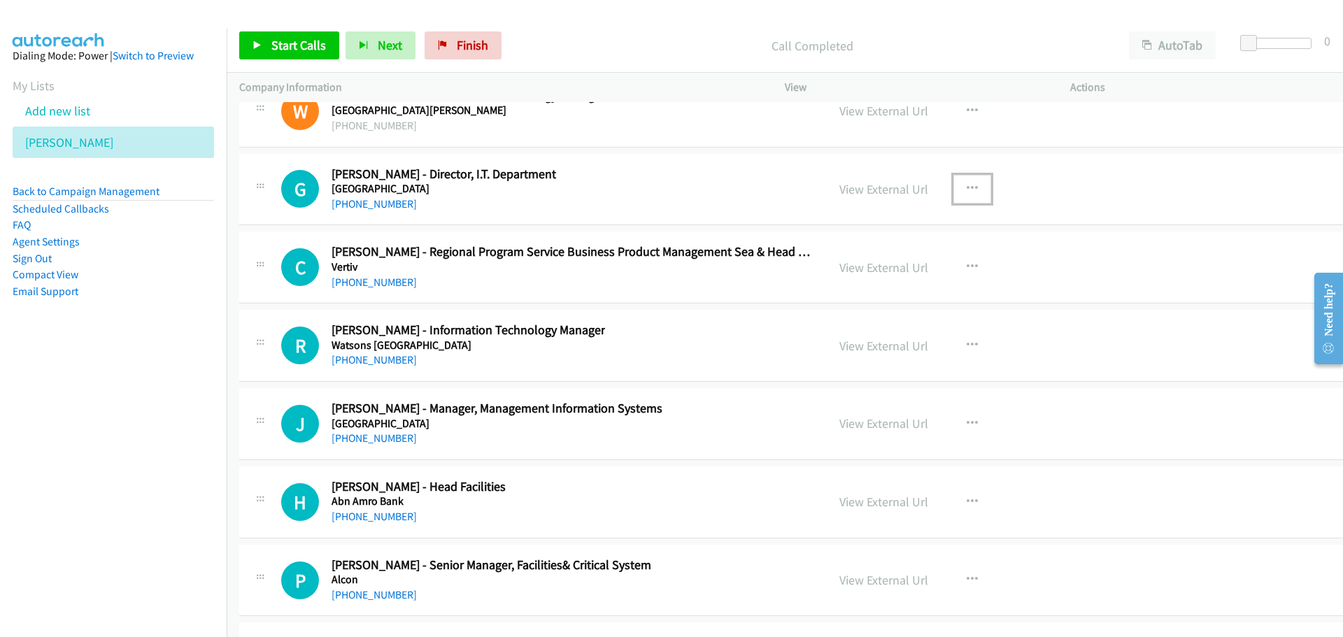
click at [967, 184] on icon "button" at bounding box center [972, 188] width 11 height 11
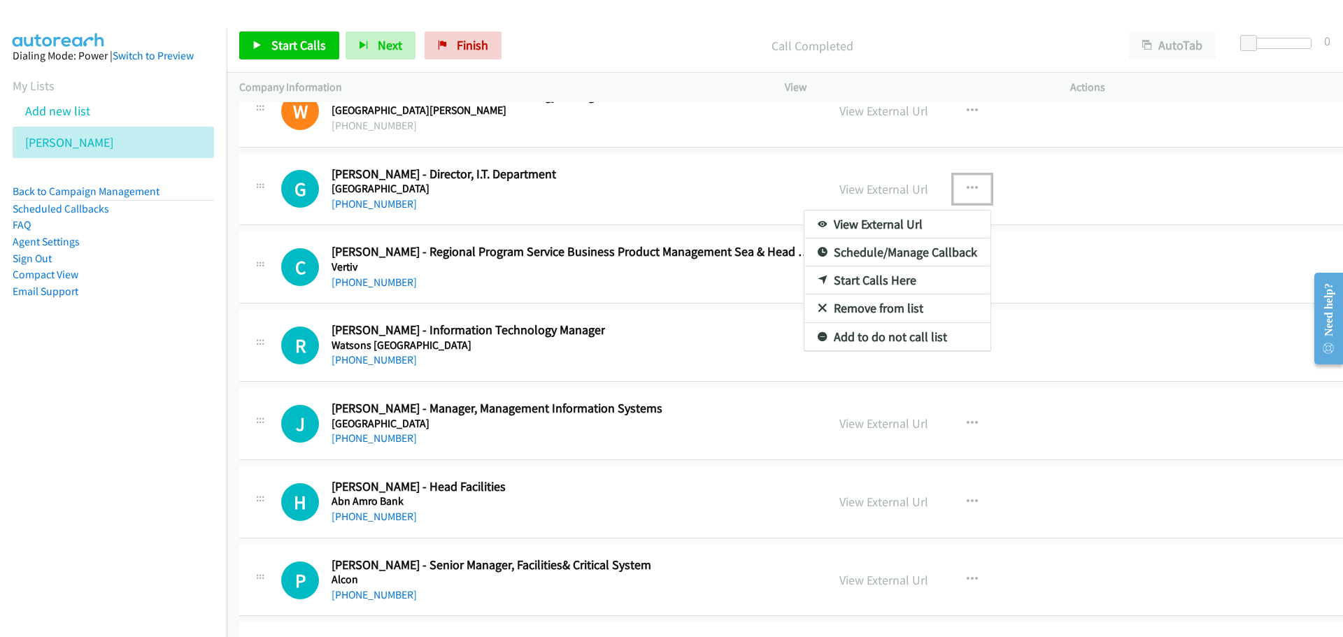
click at [844, 278] on link "Start Calls Here" at bounding box center [897, 281] width 186 height 28
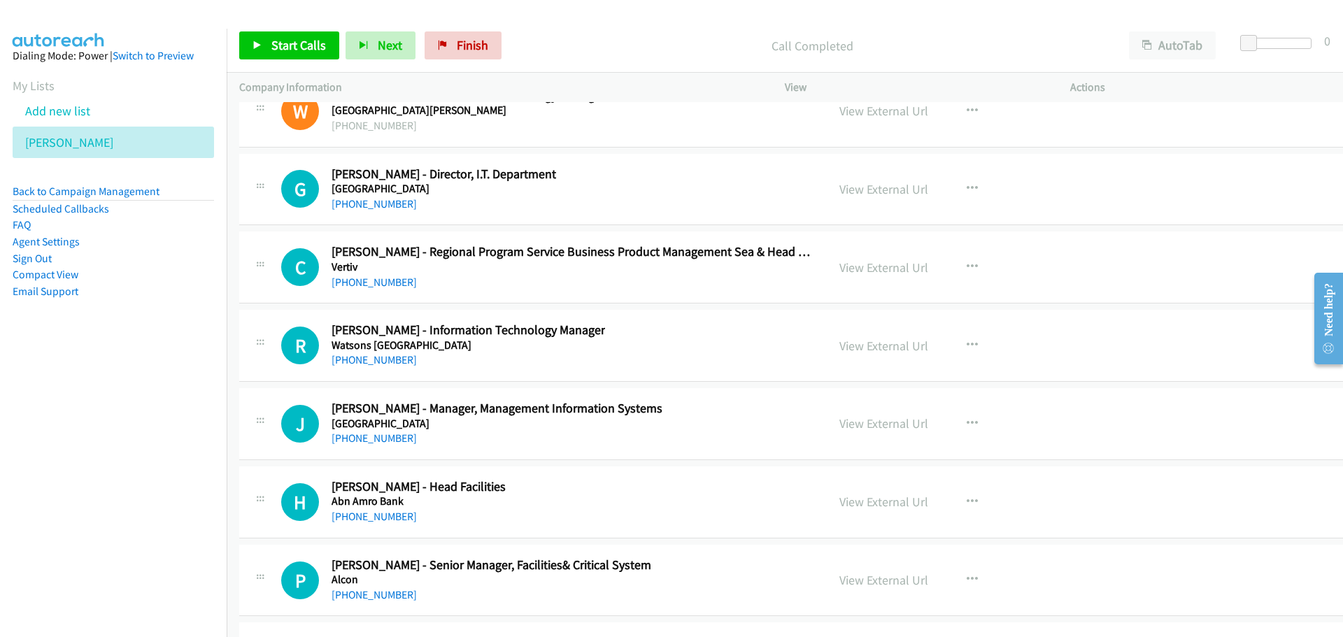
click at [308, 61] on div "Start Calls Pause Next Finish Call Completed AutoTab AutoTab 0" at bounding box center [785, 46] width 1116 height 54
click at [307, 31] on div "Start Calls Pause Next Finish Call Completed AutoTab AutoTab 0" at bounding box center [785, 46] width 1116 height 54
click at [308, 37] on span "Start Calls" at bounding box center [298, 45] width 55 height 16
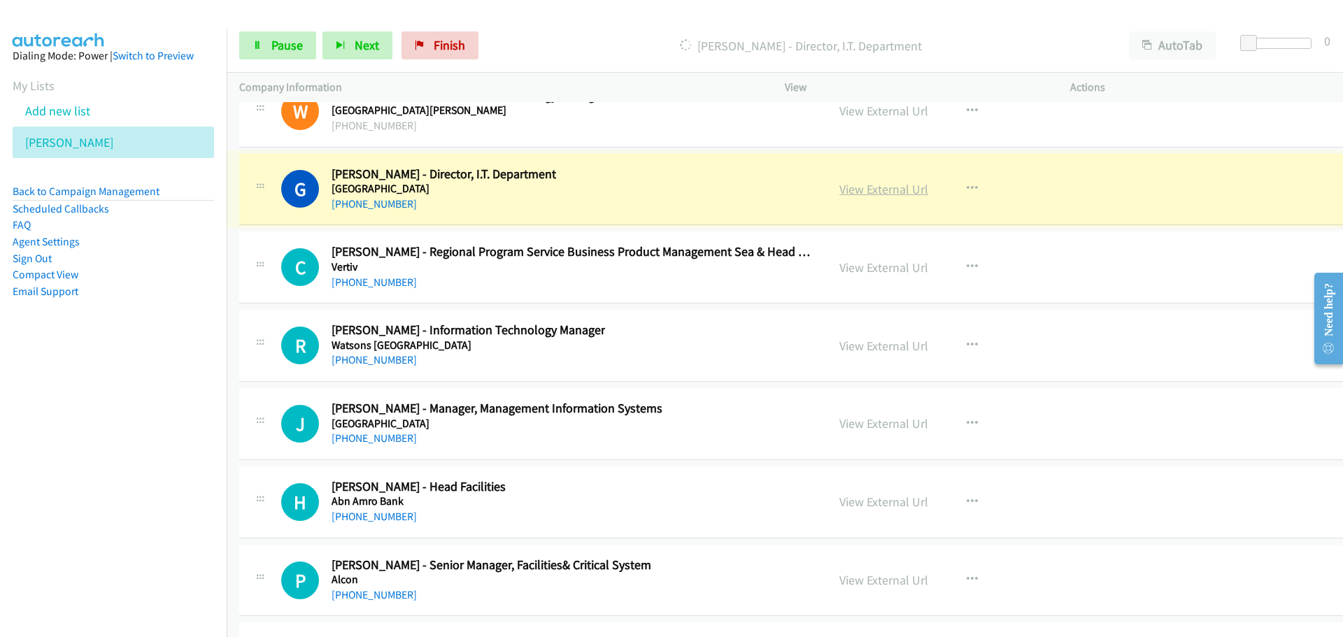
click at [857, 189] on link "View External Url" at bounding box center [883, 189] width 89 height 16
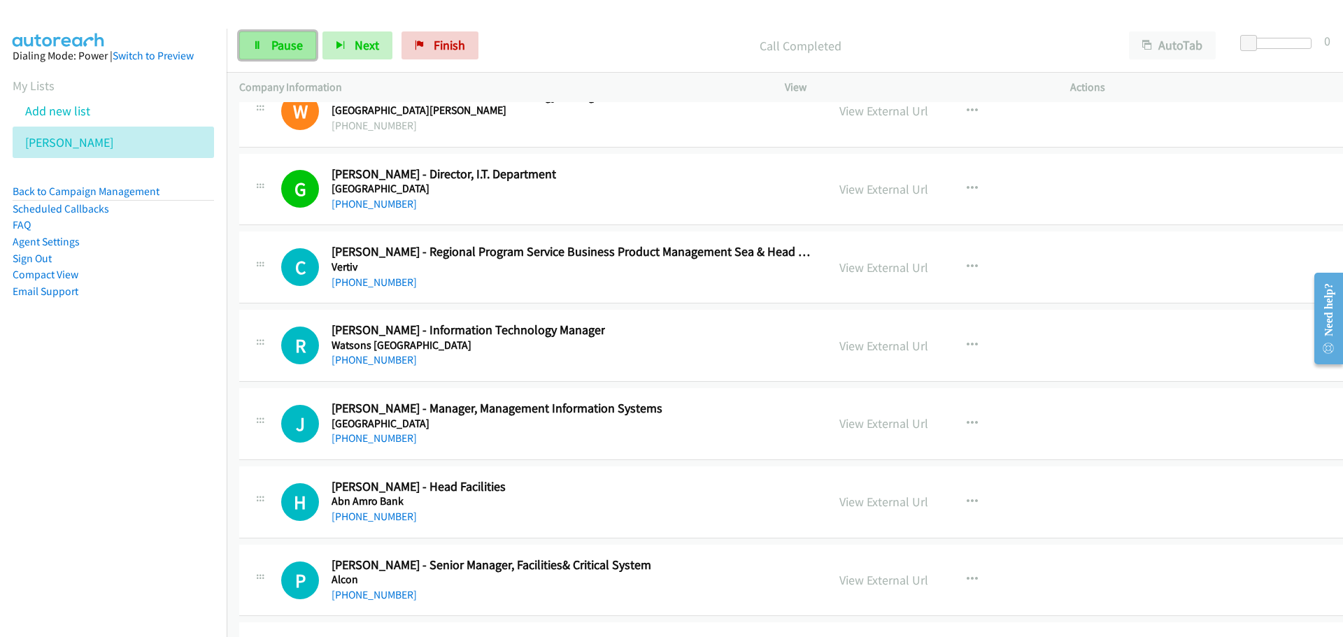
click at [283, 54] on link "Pause" at bounding box center [277, 45] width 77 height 28
click at [290, 41] on span "Start Calls" at bounding box center [298, 45] width 55 height 16
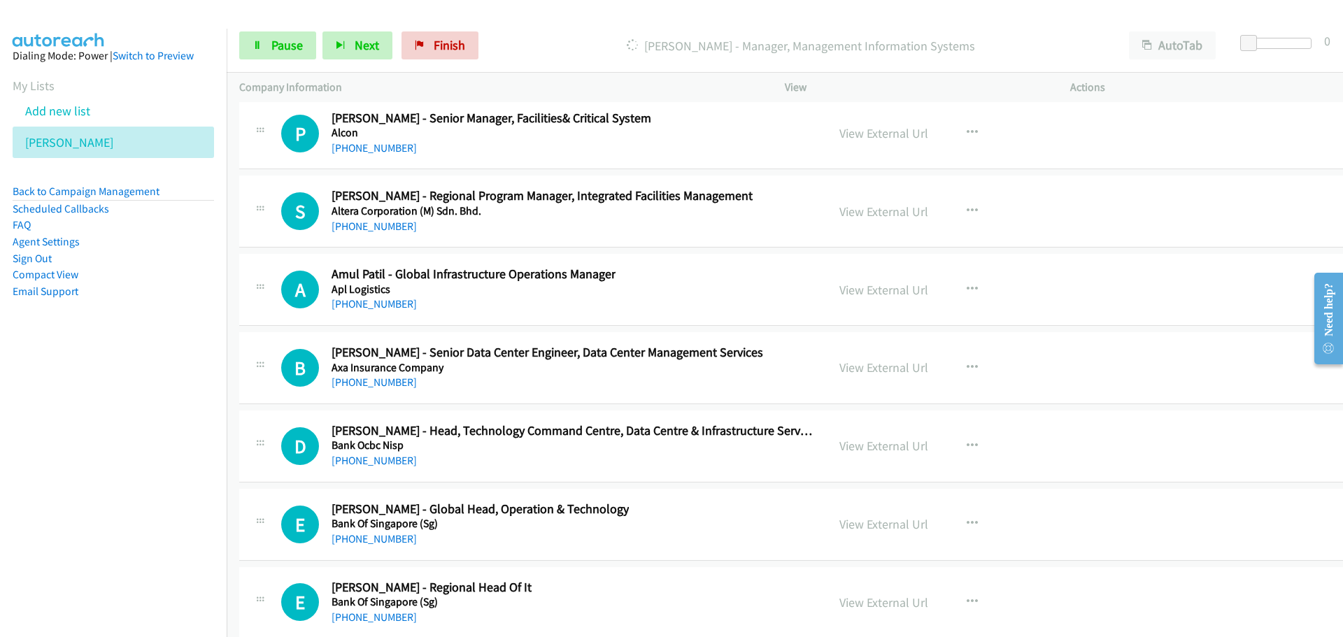
scroll to position [18256, 0]
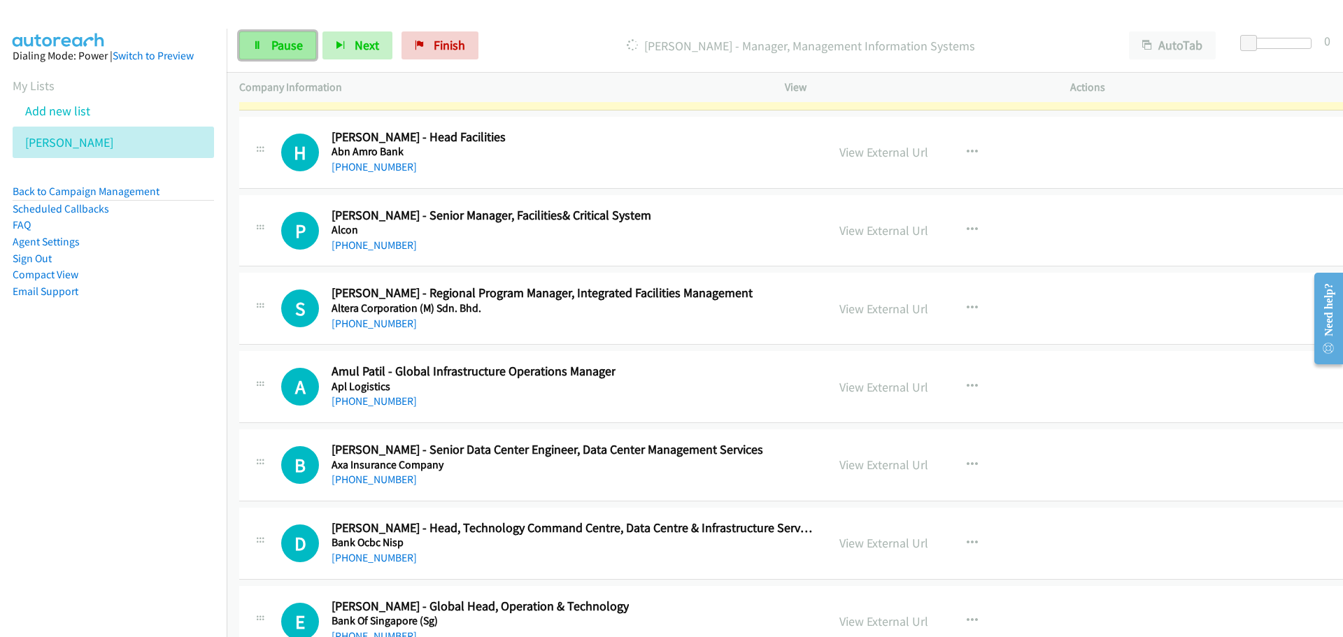
click at [274, 41] on span "Pause" at bounding box center [286, 45] width 31 height 16
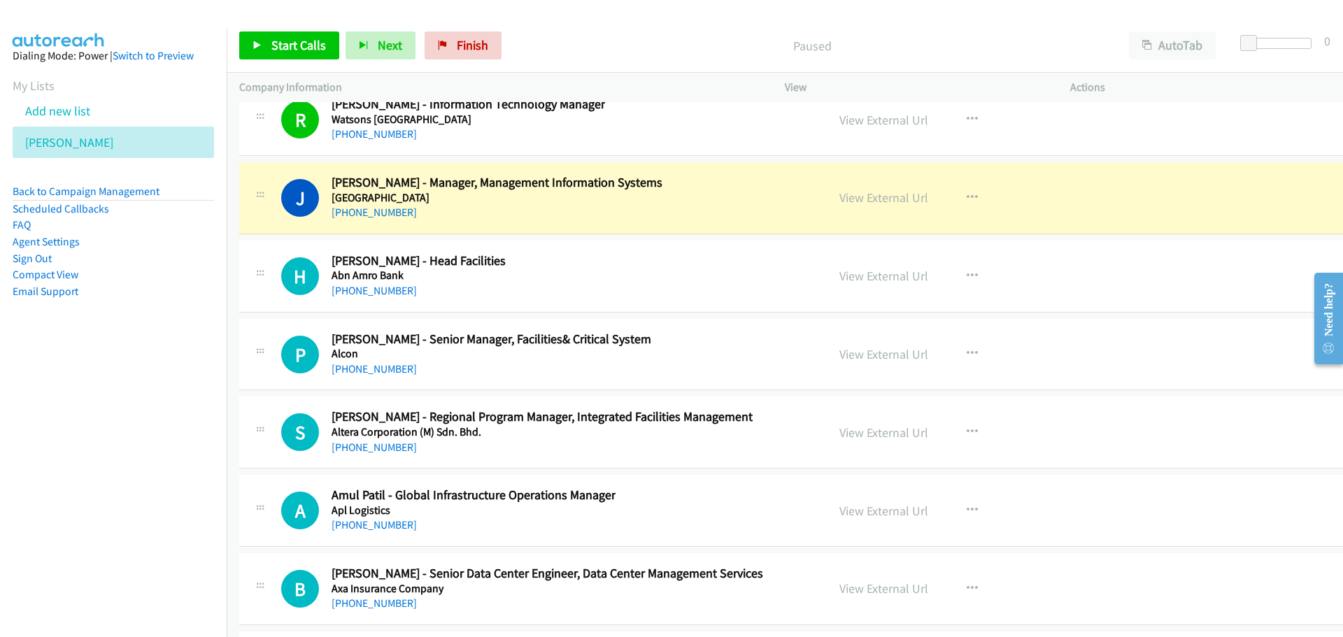
scroll to position [18117, 0]
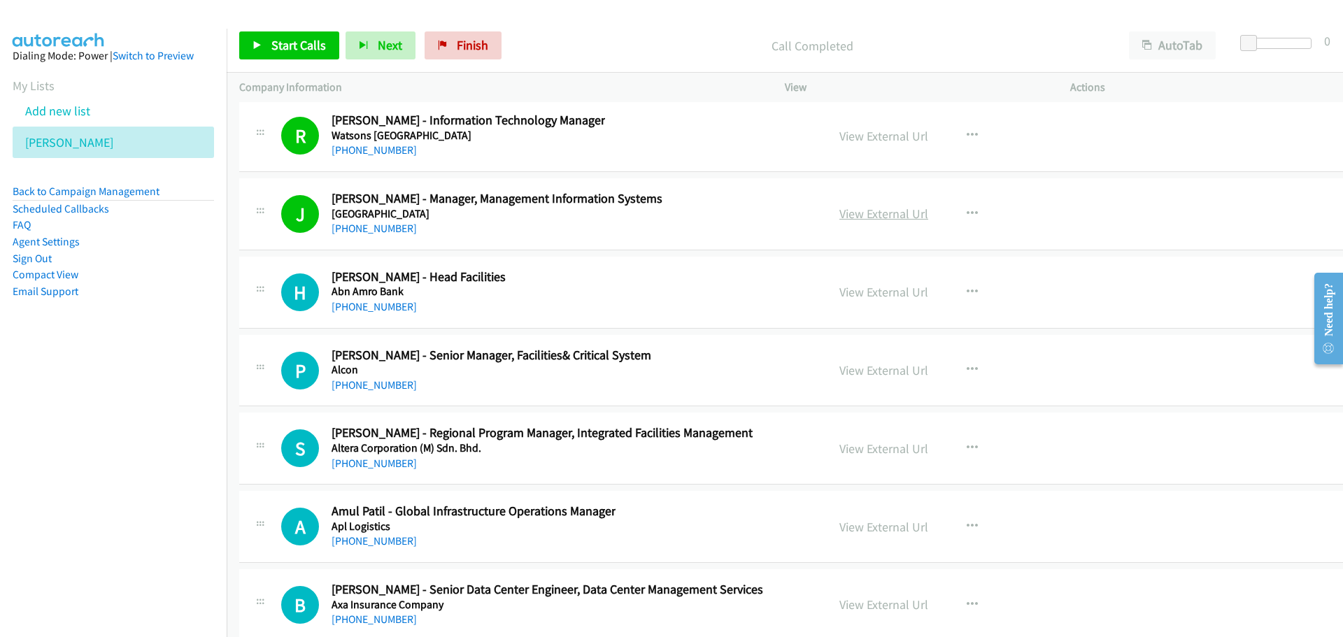
click at [839, 215] on link "View External Url" at bounding box center [883, 214] width 89 height 16
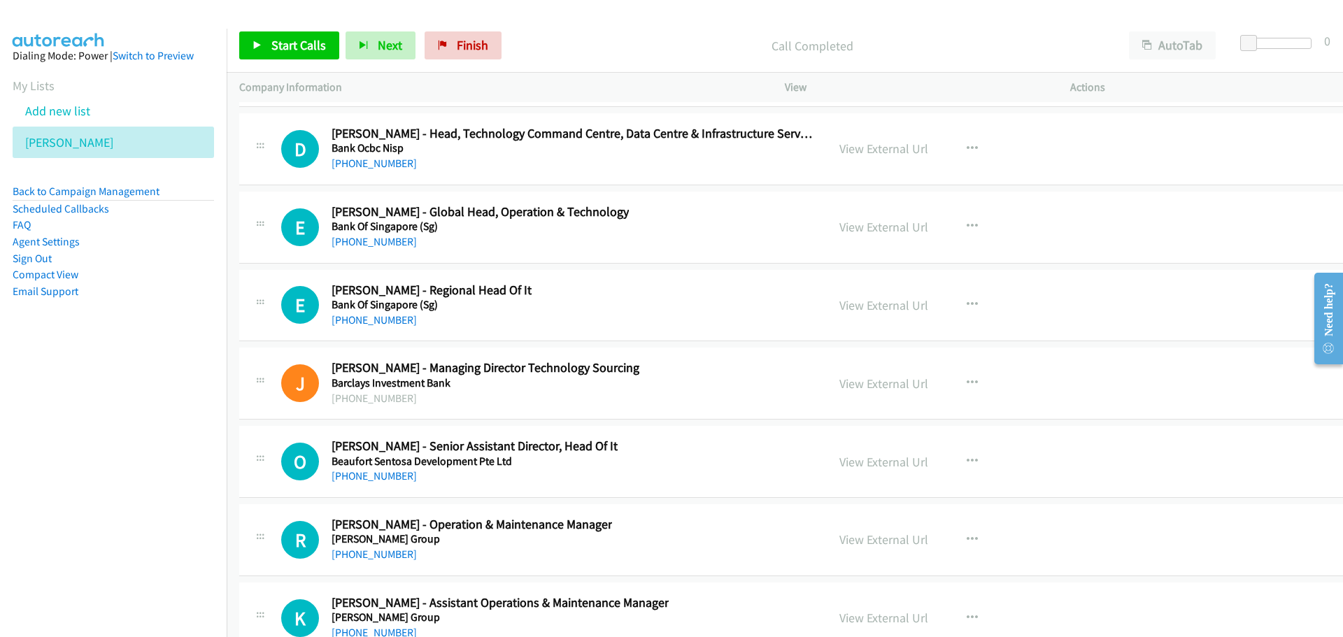
scroll to position [18676, 0]
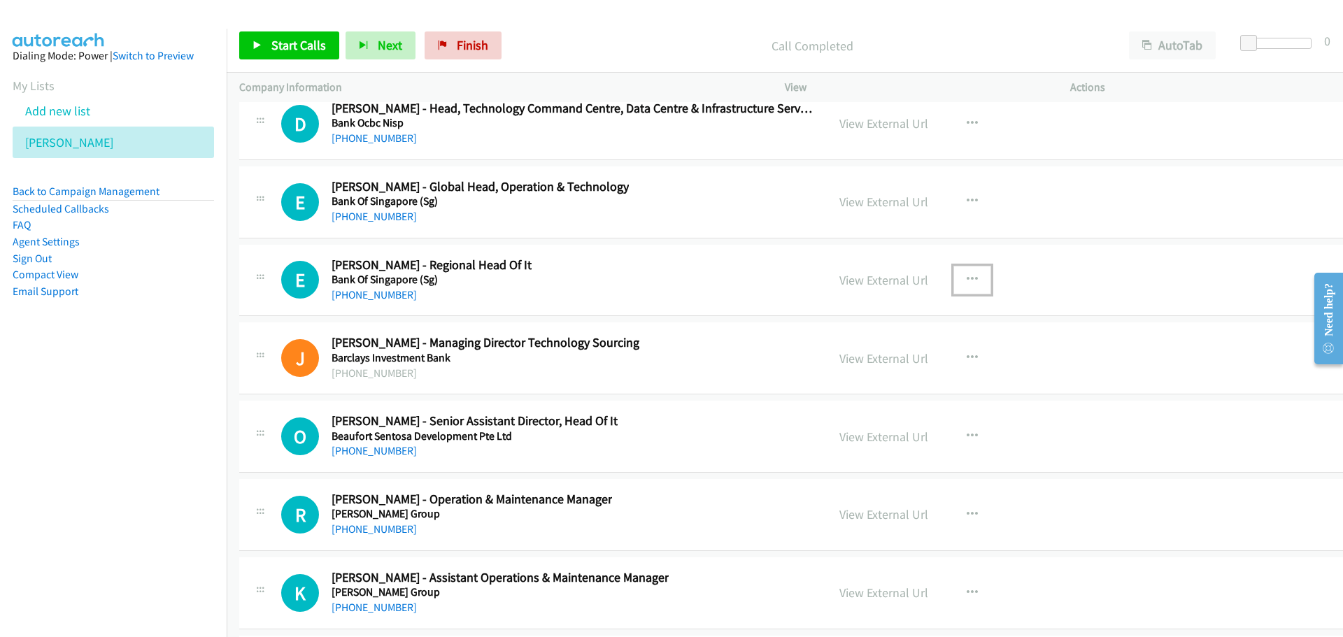
click at [955, 274] on button "button" at bounding box center [972, 280] width 38 height 28
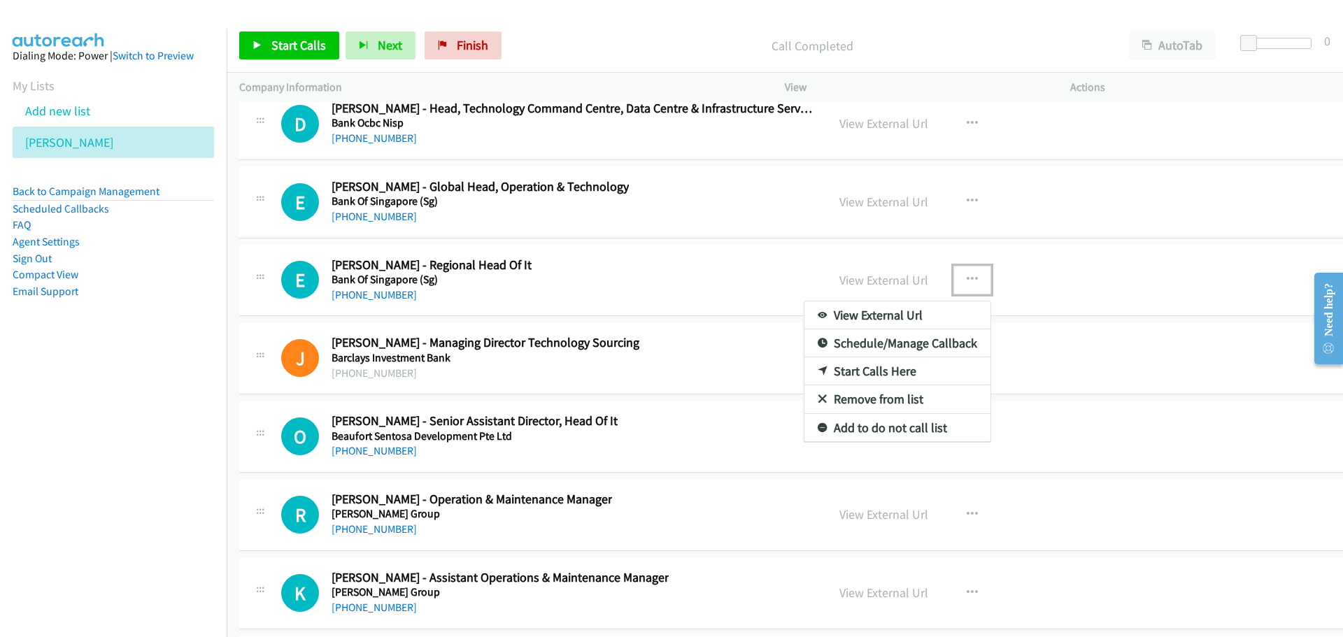
click at [862, 371] on link "Start Calls Here" at bounding box center [897, 371] width 186 height 28
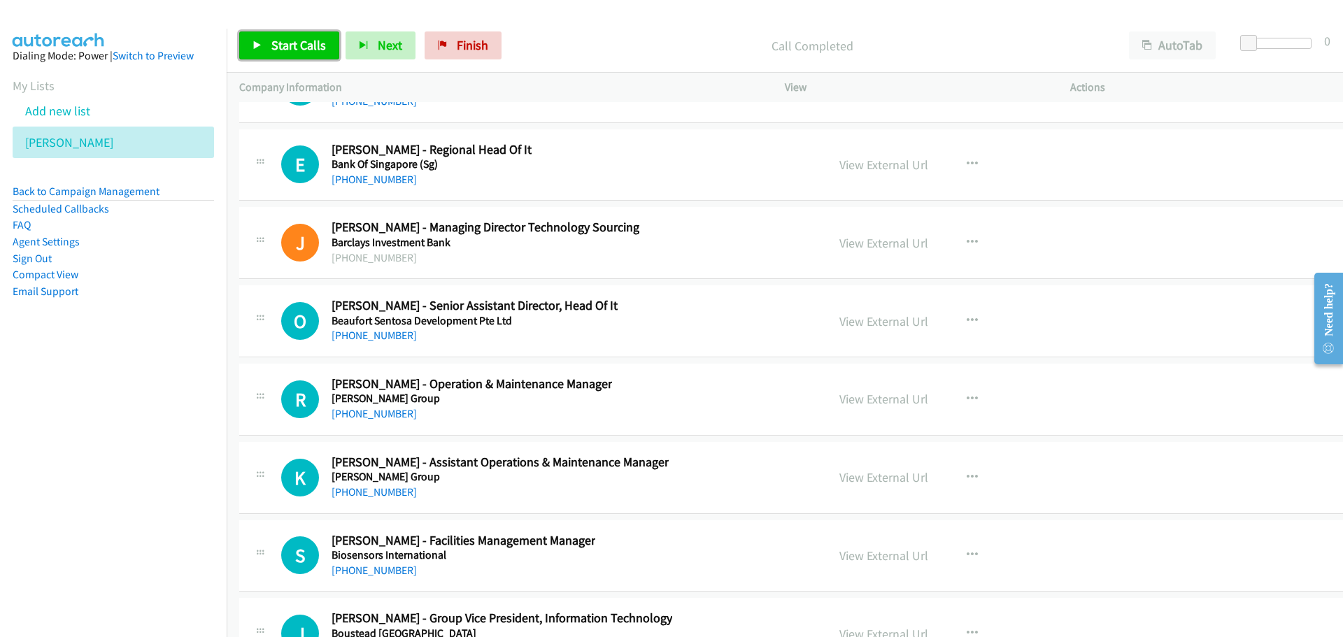
scroll to position [18816, 0]
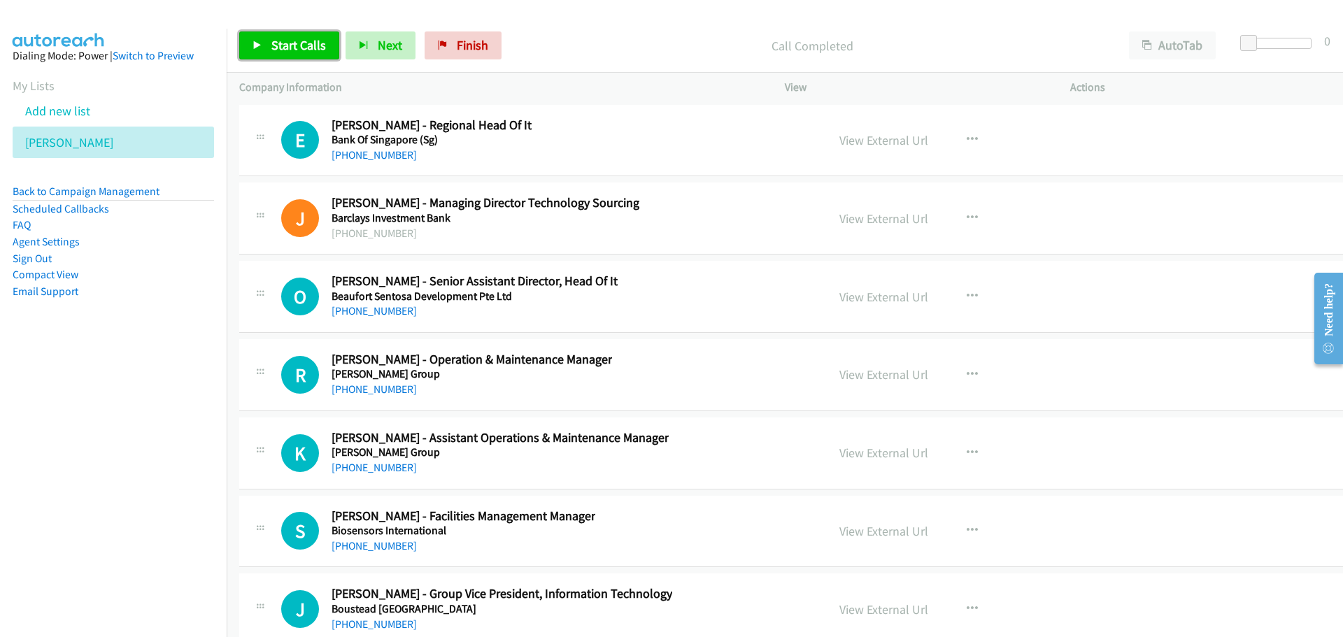
click at [318, 37] on span "Start Calls" at bounding box center [298, 45] width 55 height 16
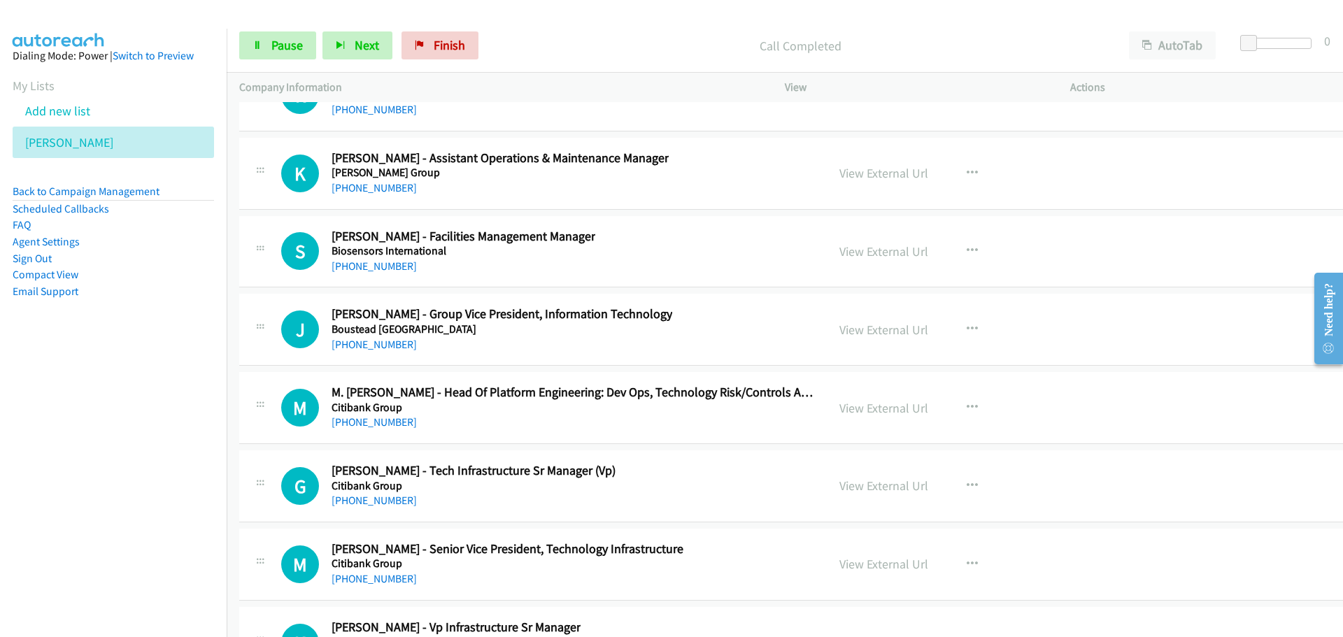
scroll to position [19166, 0]
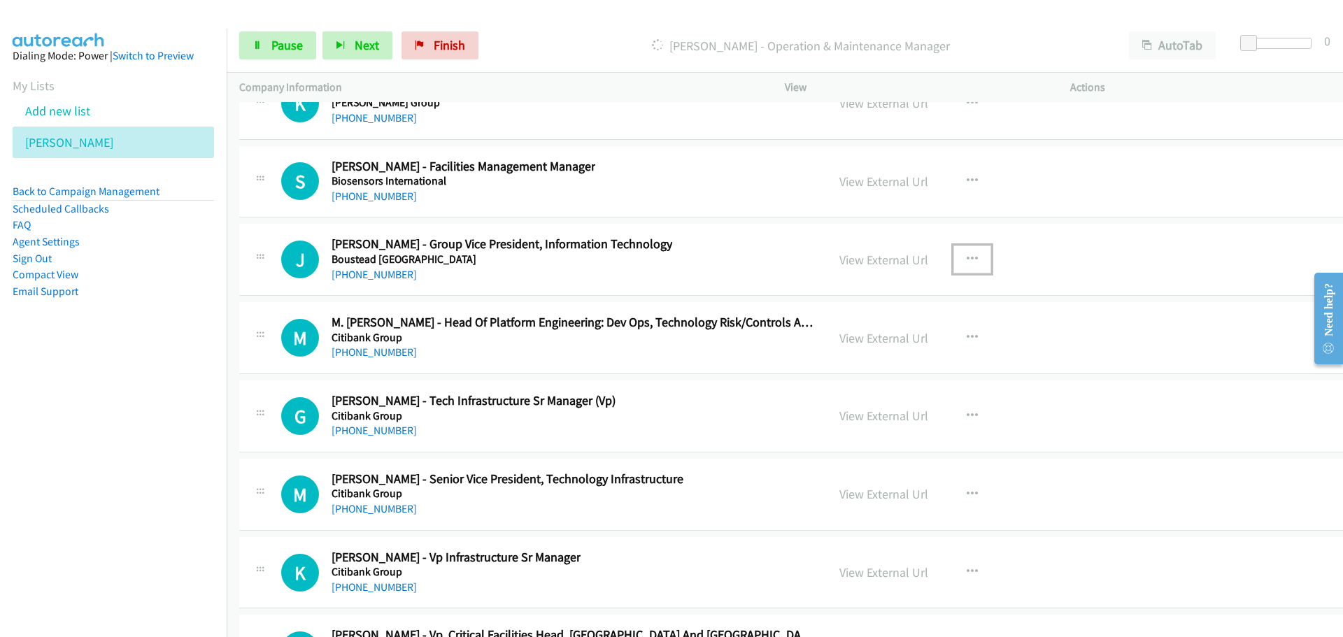
click at [967, 255] on icon "button" at bounding box center [972, 259] width 11 height 11
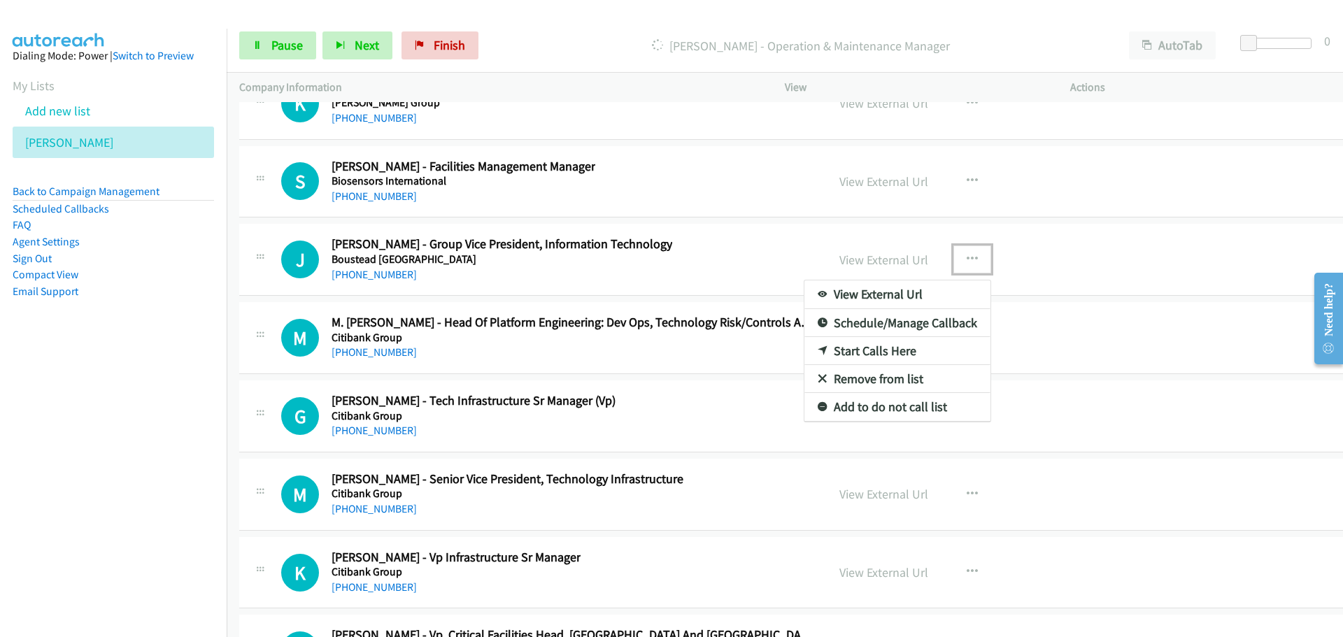
click at [838, 352] on link "Start Calls Here" at bounding box center [897, 351] width 186 height 28
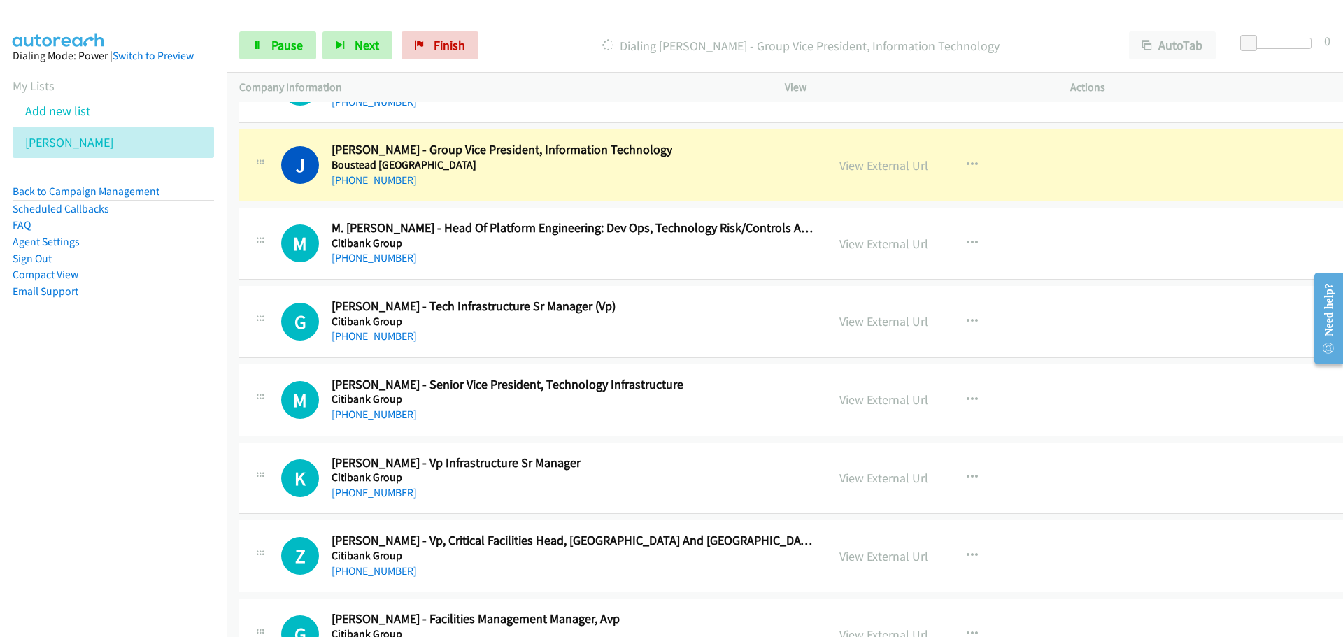
scroll to position [19236, 0]
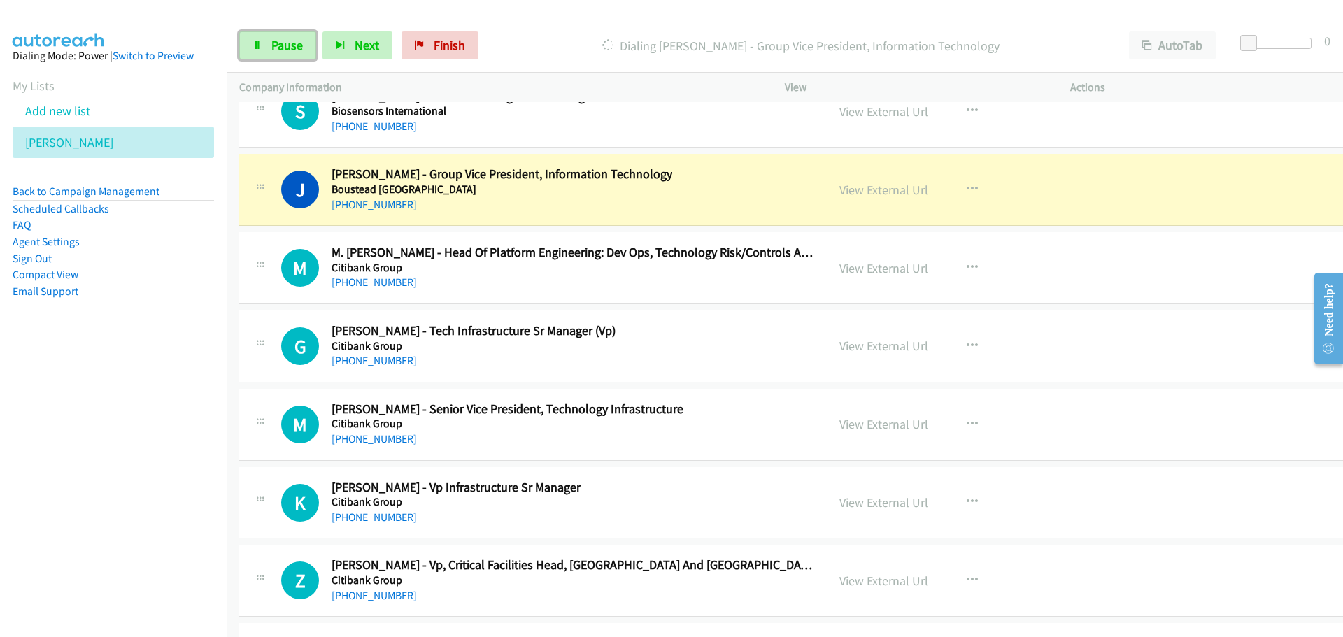
drag, startPoint x: 290, startPoint y: 55, endPoint x: 165, endPoint y: 113, distance: 137.7
click at [290, 55] on link "Pause" at bounding box center [277, 45] width 77 height 28
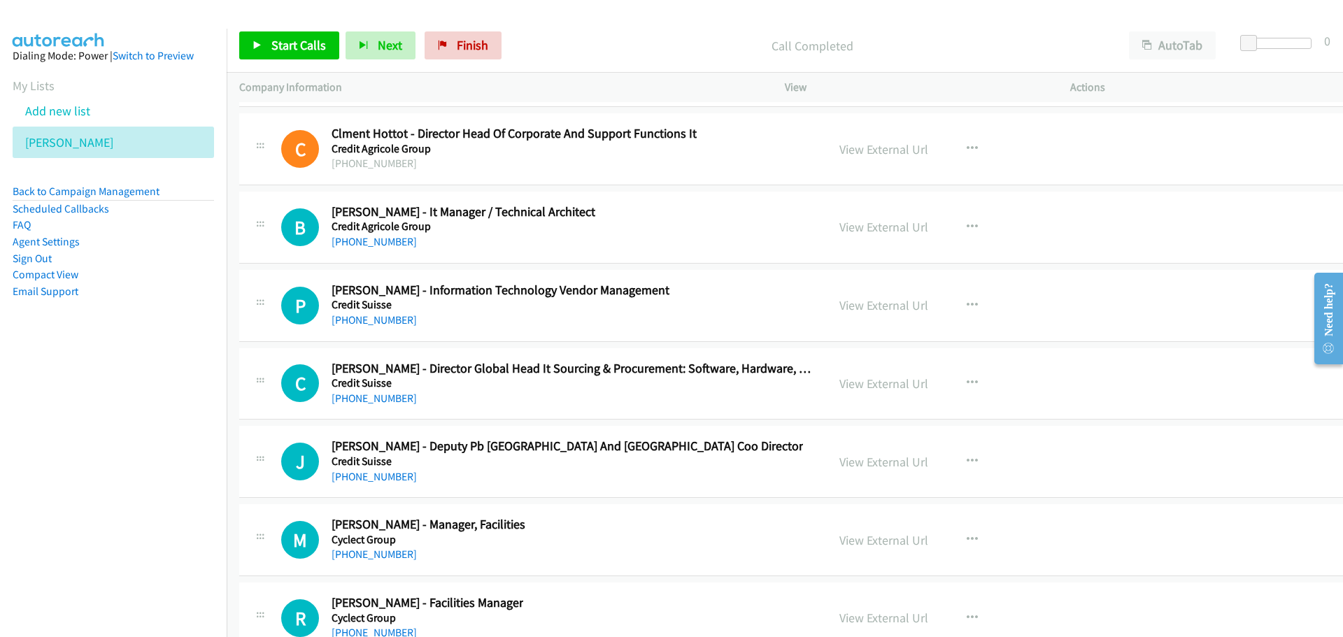
scroll to position [20285, 0]
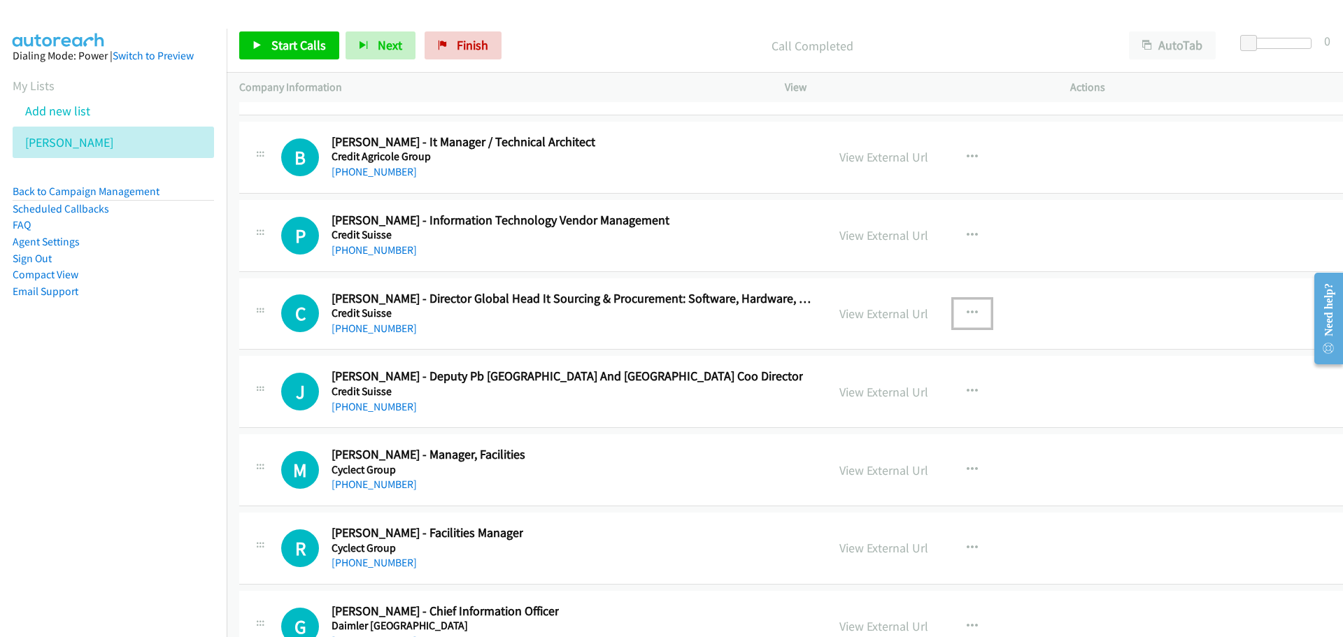
click at [967, 313] on icon "button" at bounding box center [972, 313] width 11 height 11
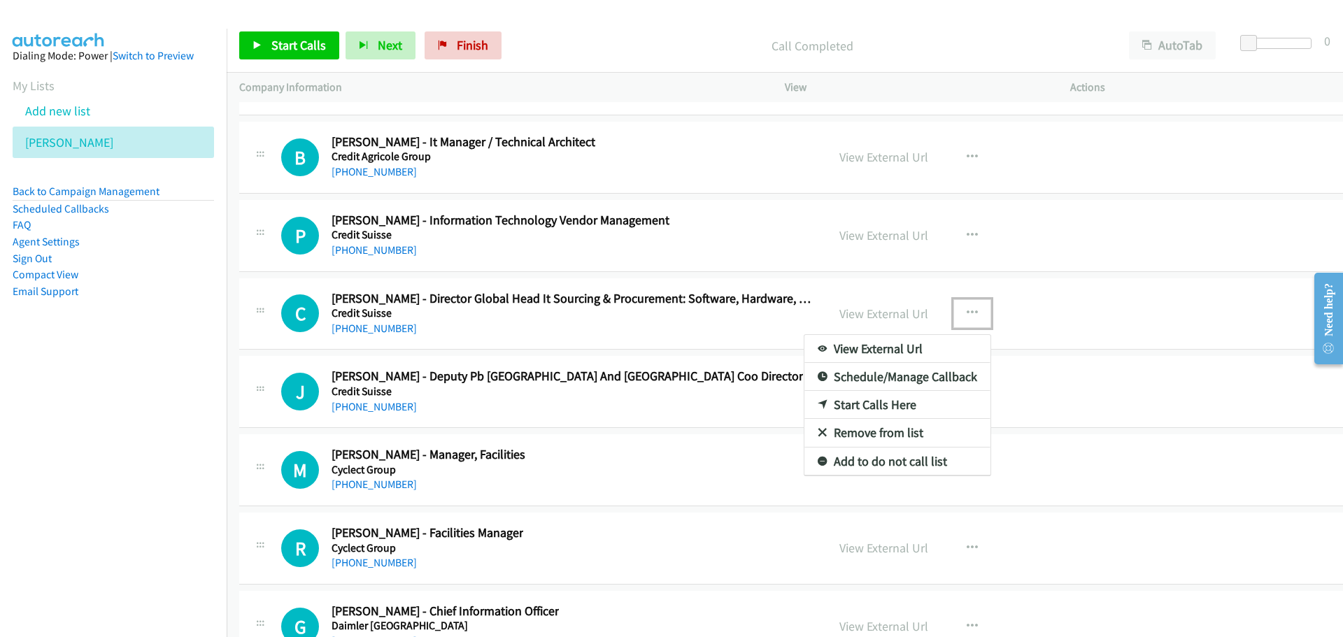
click at [833, 406] on link "Start Calls Here" at bounding box center [897, 405] width 186 height 28
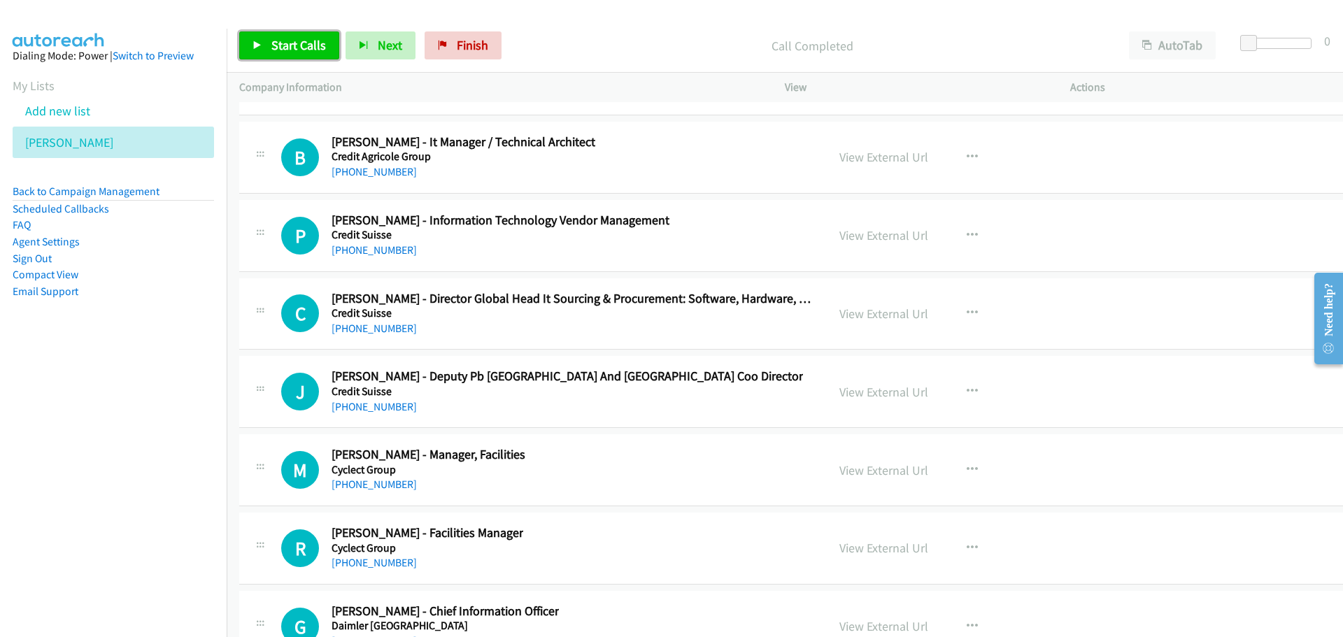
click at [285, 57] on link "Start Calls" at bounding box center [289, 45] width 100 height 28
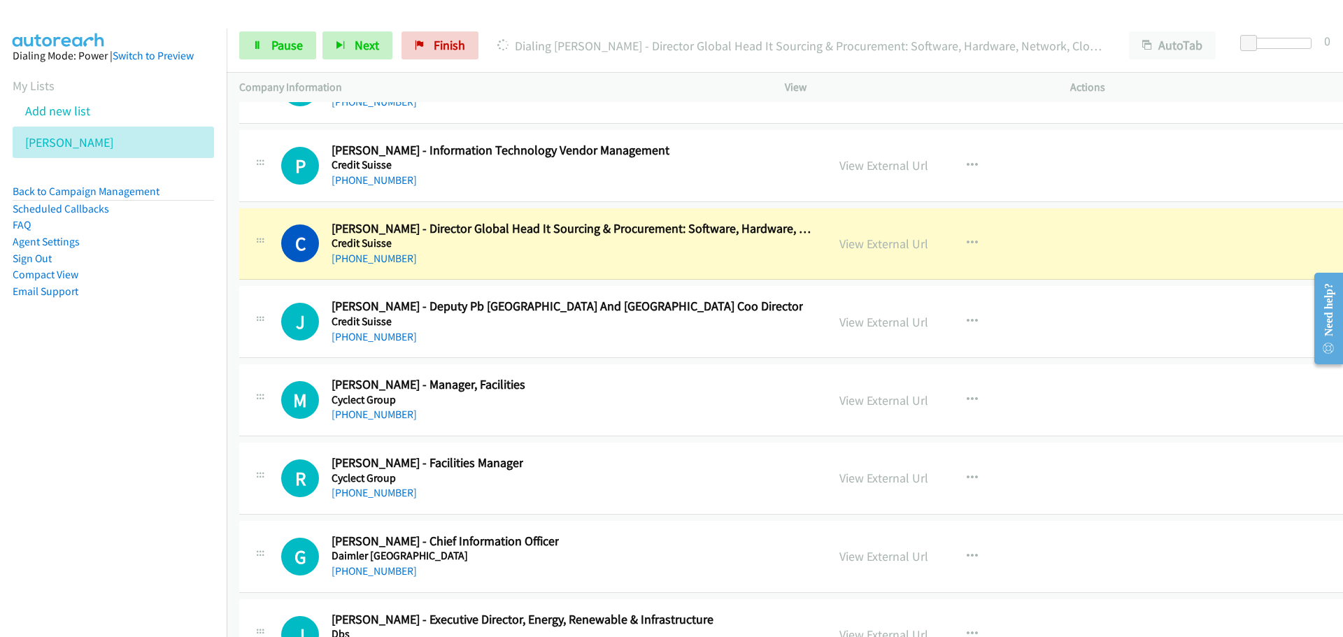
scroll to position [20425, 0]
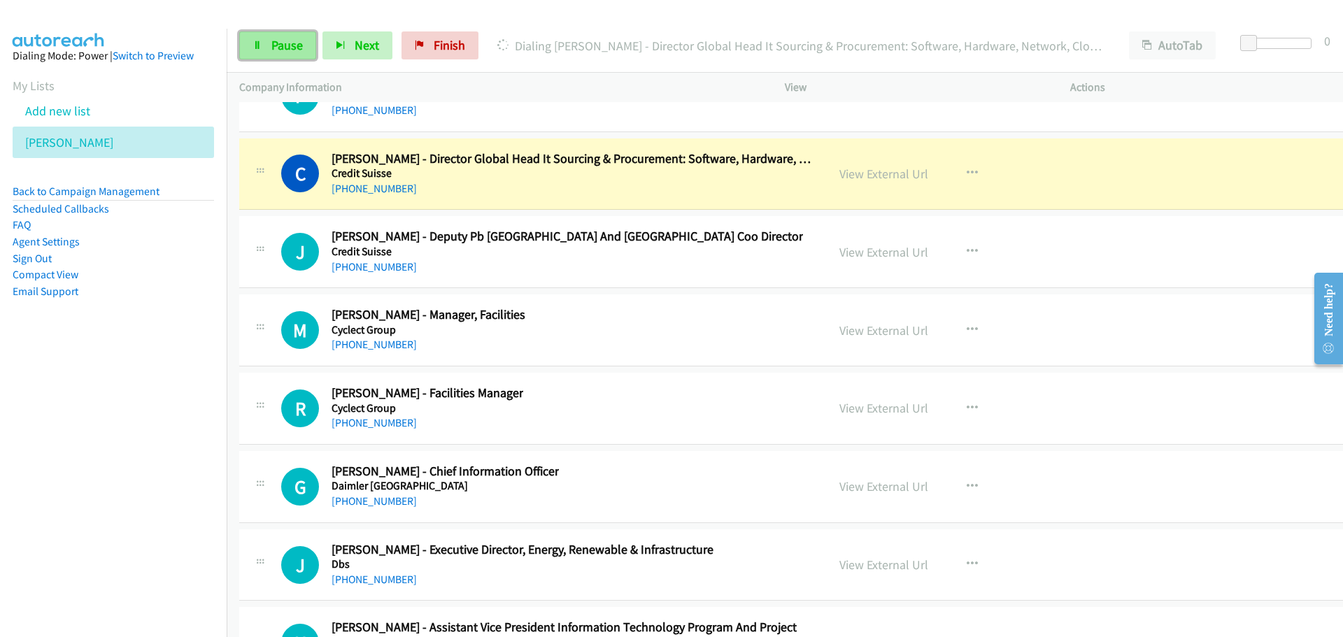
click at [298, 40] on span "Pause" at bounding box center [286, 45] width 31 height 16
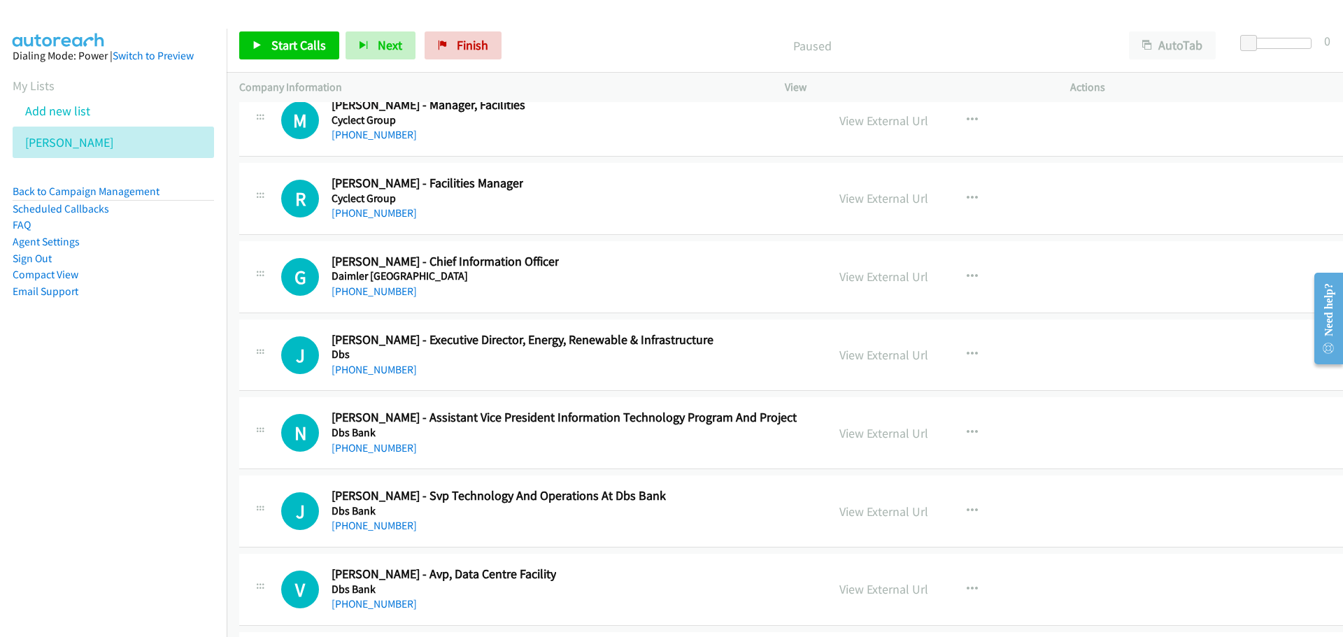
scroll to position [20705, 0]
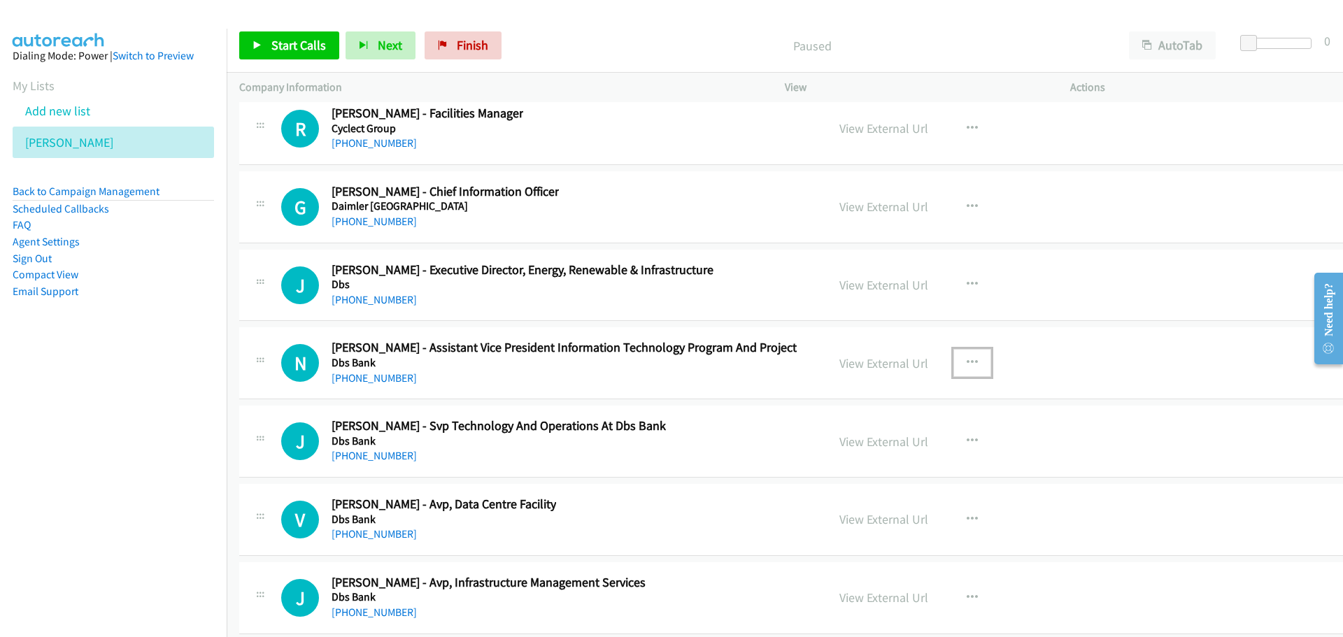
click at [953, 353] on button "button" at bounding box center [972, 363] width 38 height 28
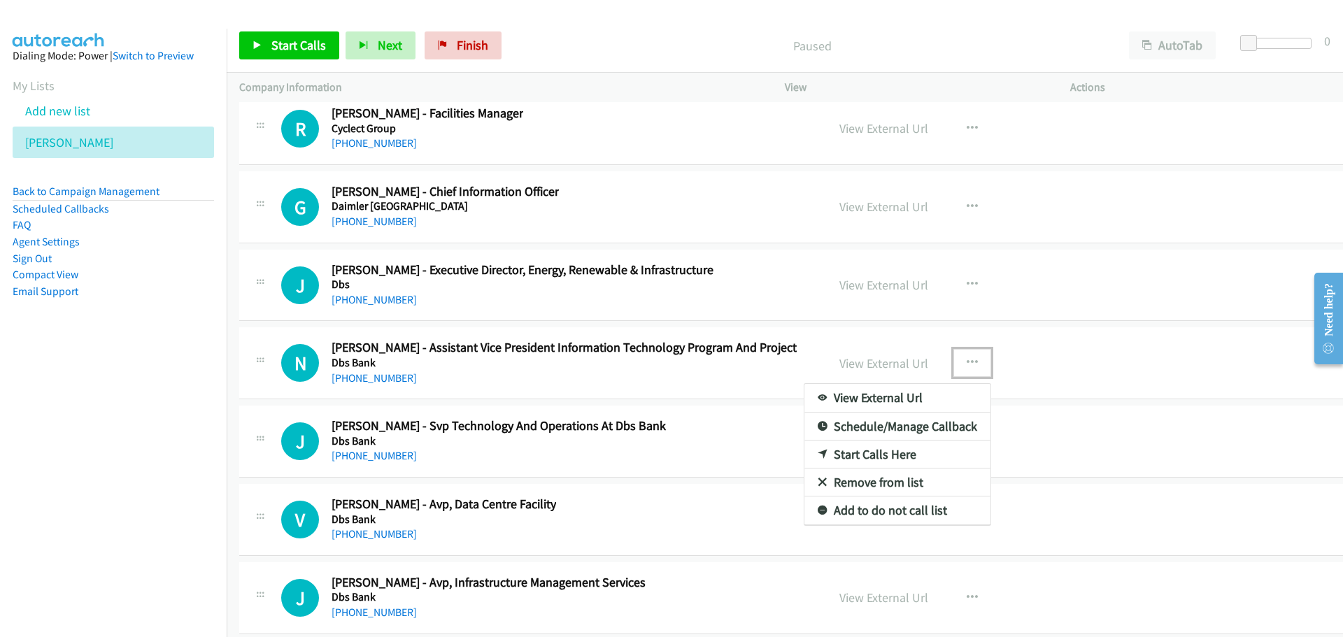
click at [858, 454] on link "Start Calls Here" at bounding box center [897, 455] width 186 height 28
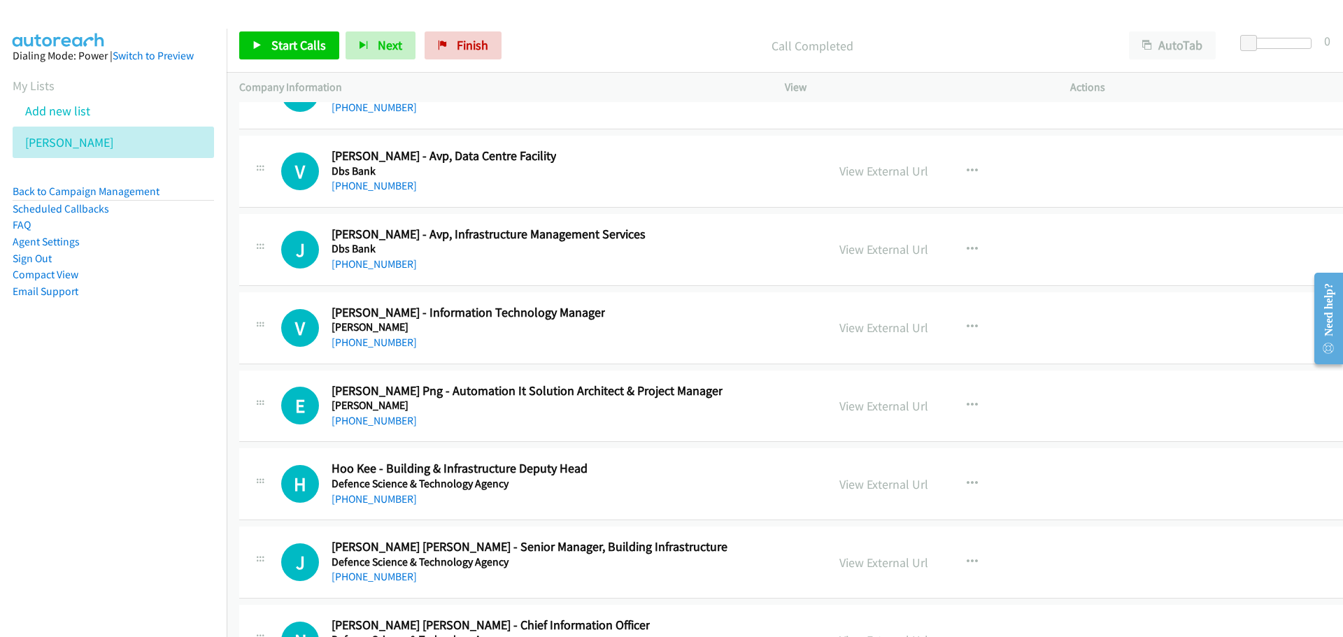
scroll to position [21054, 0]
click at [967, 325] on icon "button" at bounding box center [972, 325] width 11 height 11
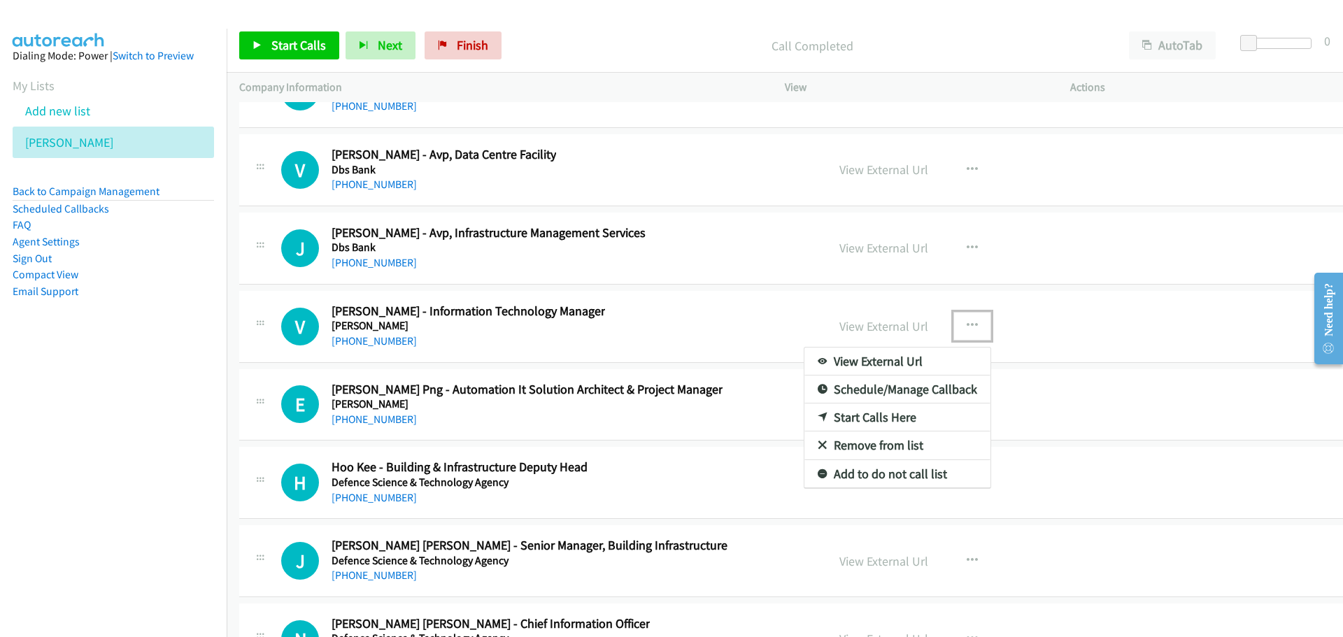
click at [828, 415] on link "Start Calls Here" at bounding box center [897, 418] width 186 height 28
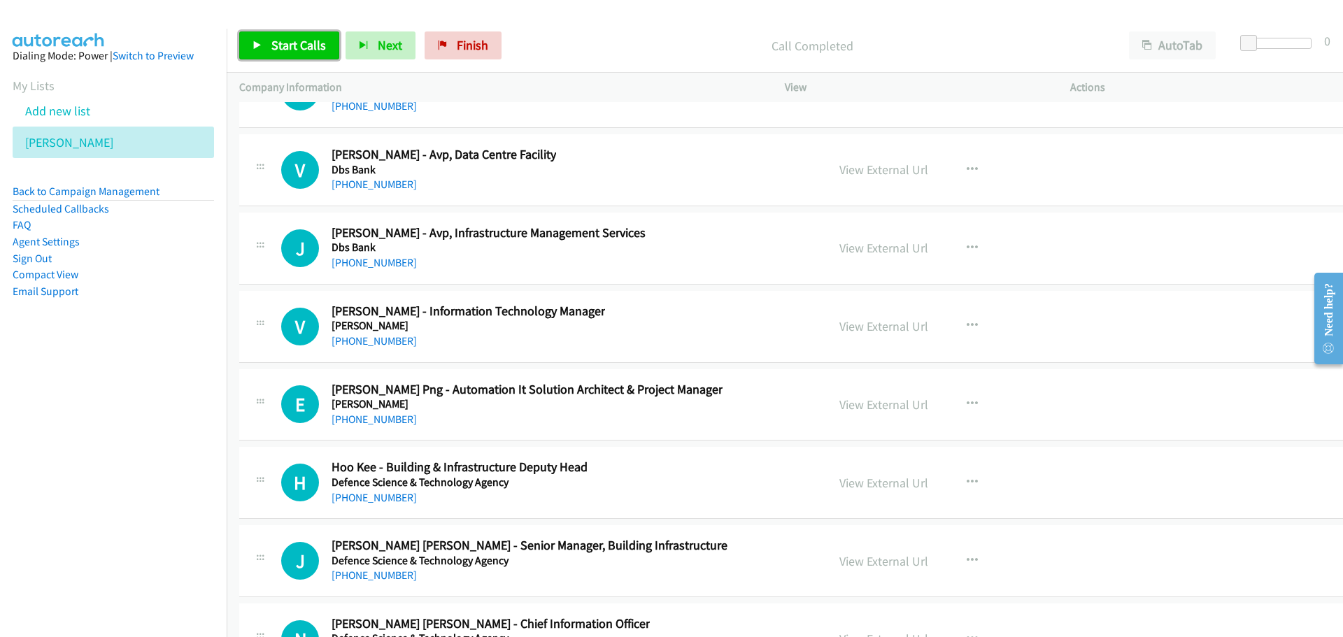
click at [290, 52] on span "Start Calls" at bounding box center [298, 45] width 55 height 16
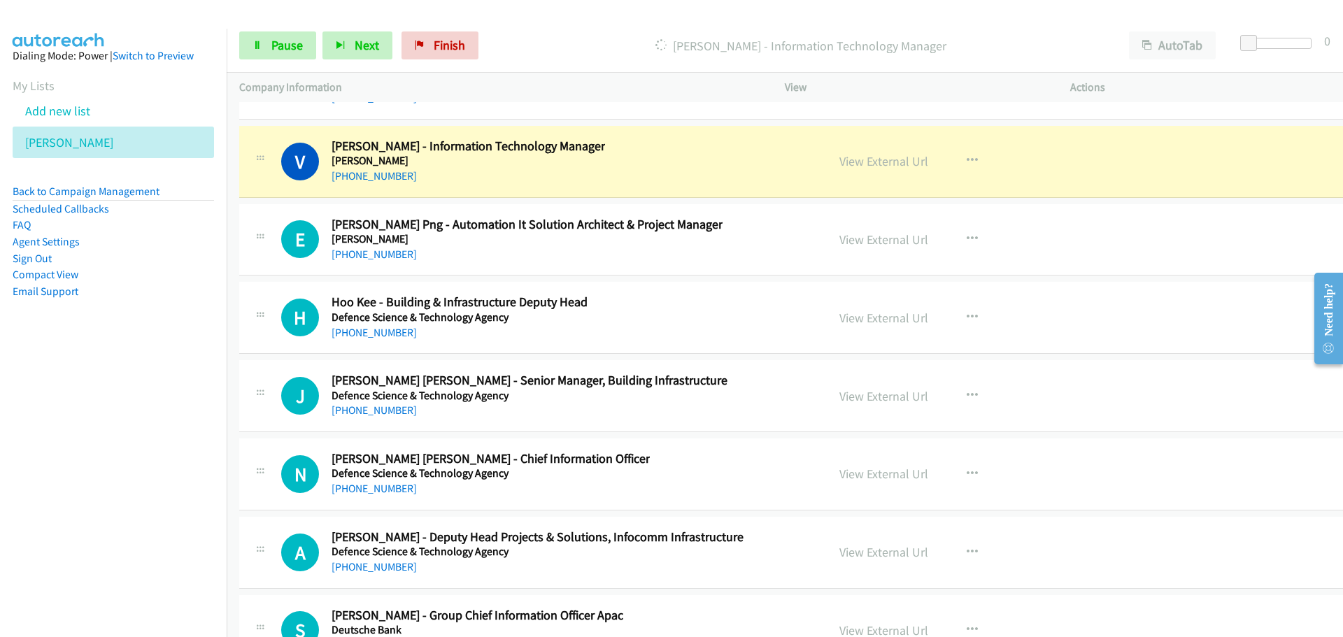
scroll to position [21194, 0]
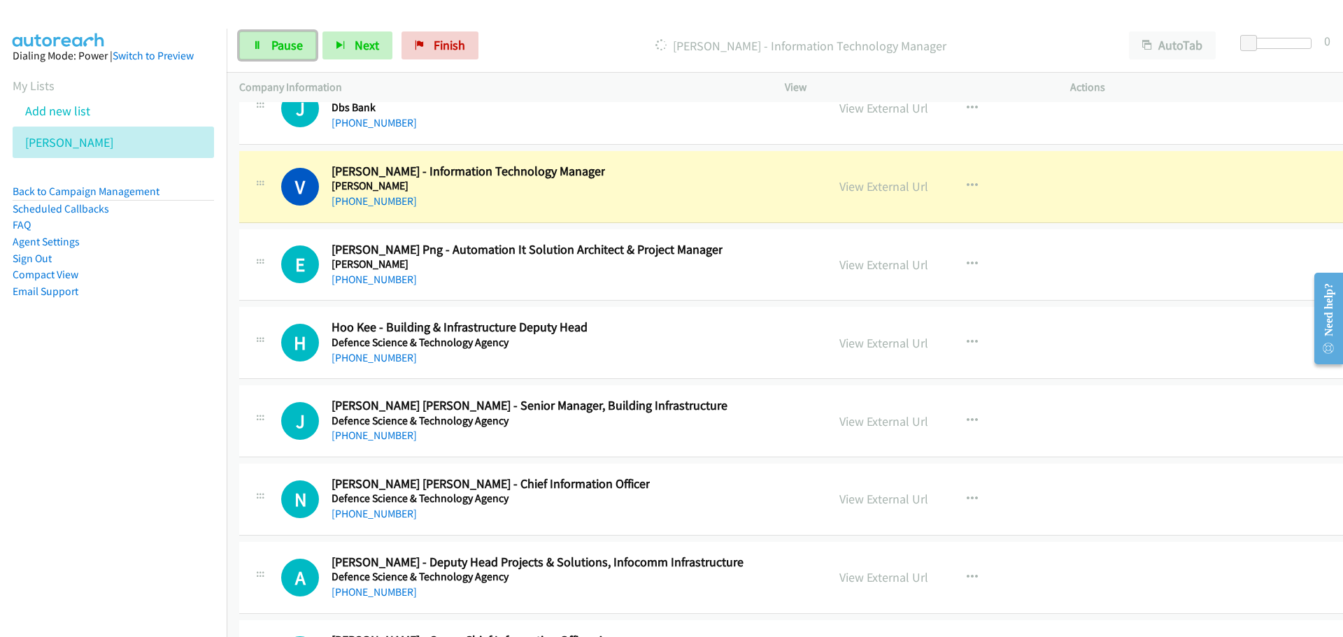
drag, startPoint x: 273, startPoint y: 52, endPoint x: 183, endPoint y: 46, distance: 90.5
click at [273, 52] on span "Pause" at bounding box center [286, 45] width 31 height 16
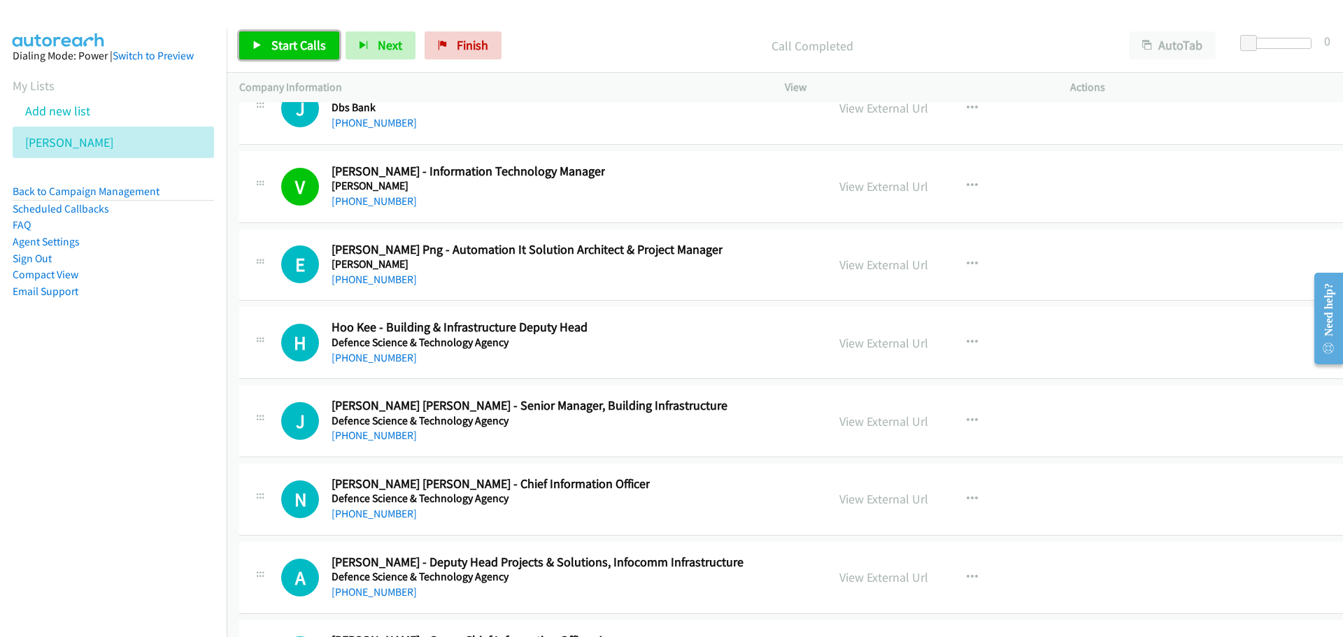
click at [269, 39] on link "Start Calls" at bounding box center [289, 45] width 100 height 28
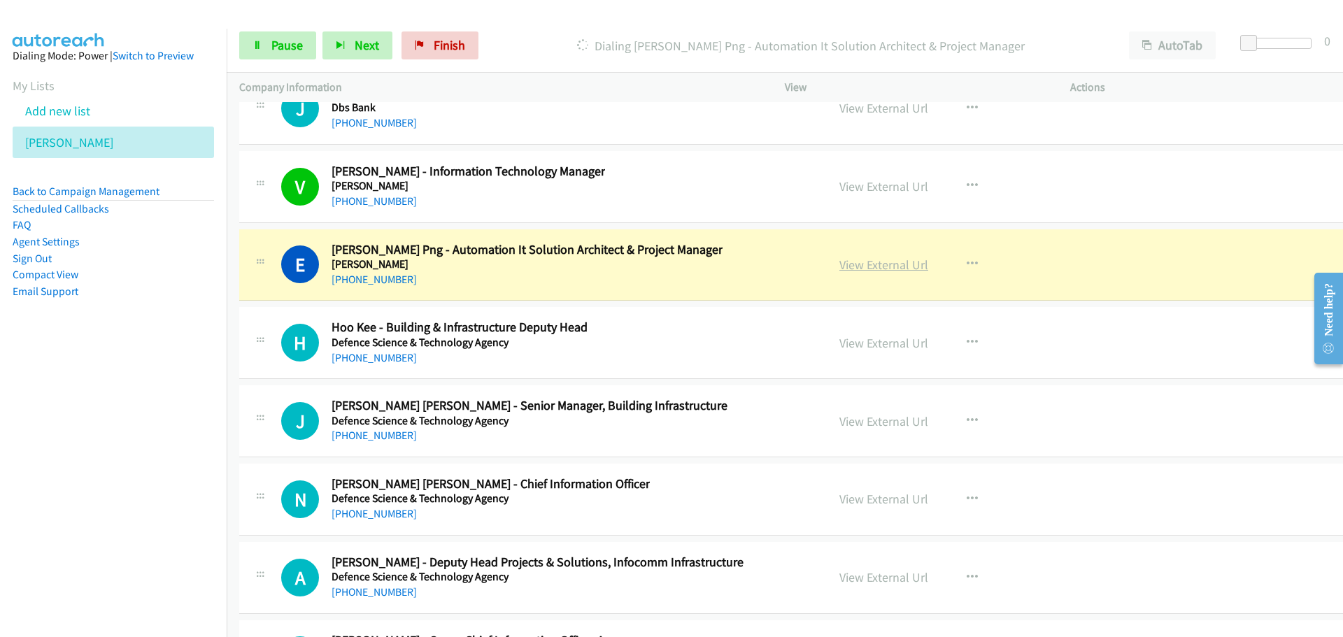
click at [853, 260] on link "View External Url" at bounding box center [883, 265] width 89 height 16
click at [291, 59] on link "Pause" at bounding box center [277, 45] width 77 height 28
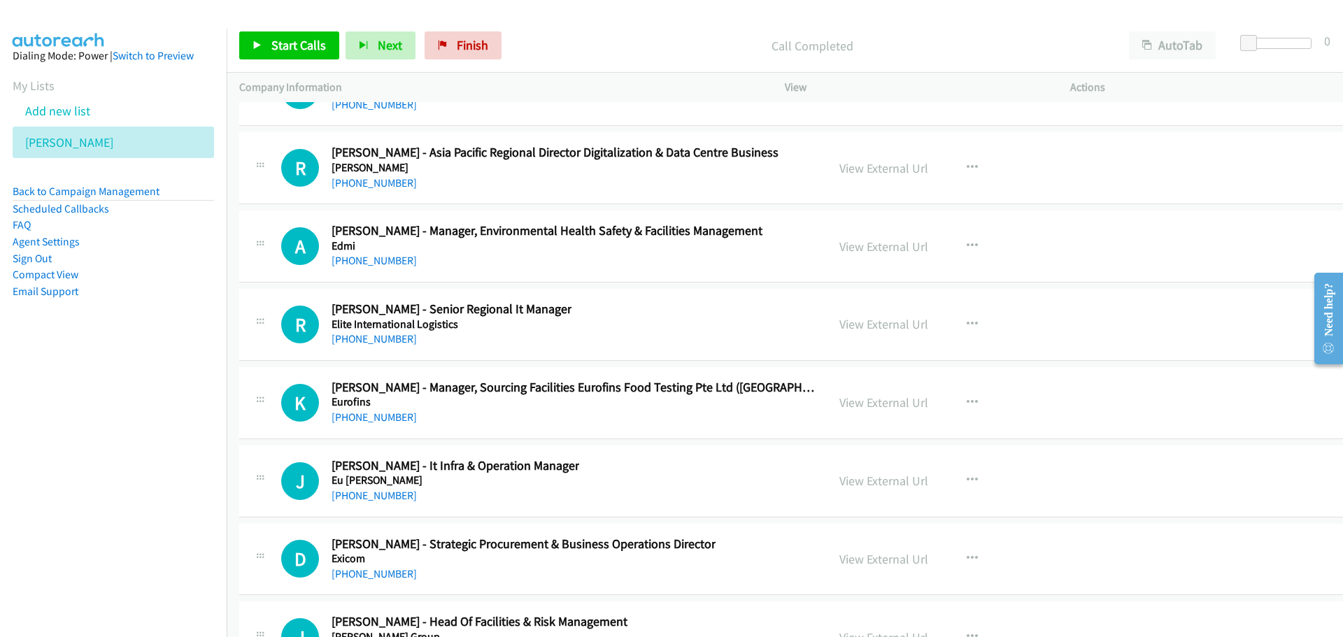
scroll to position [22173, 0]
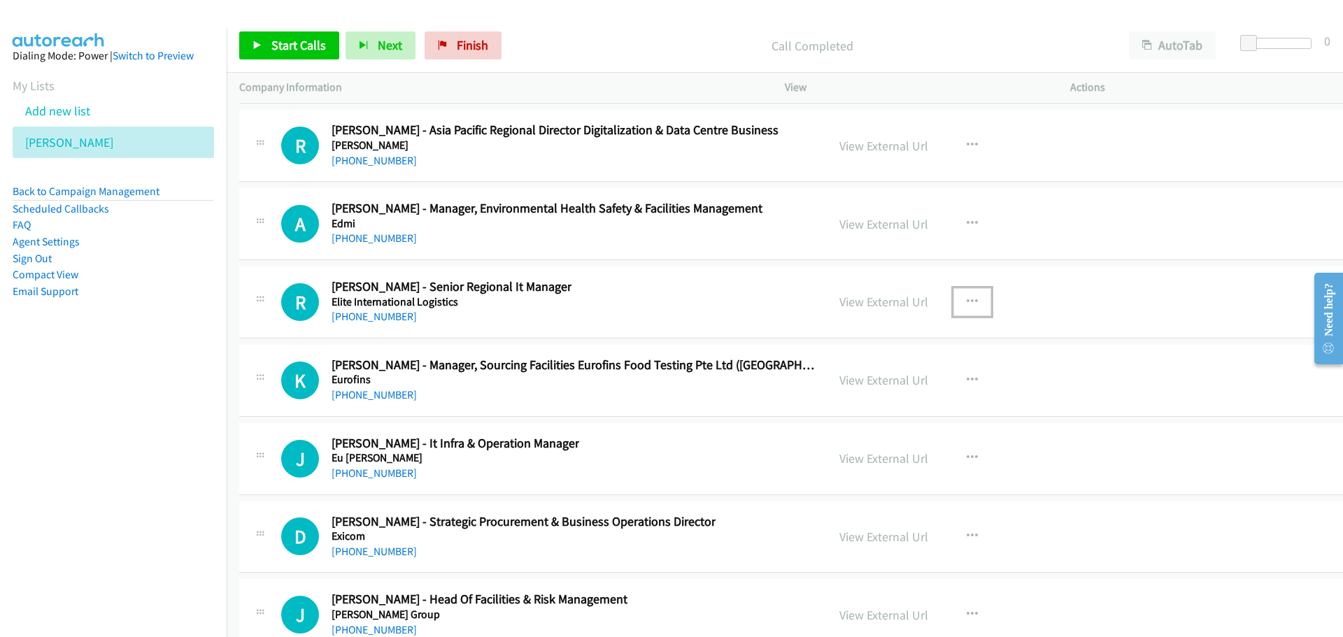
click at [958, 308] on button "button" at bounding box center [972, 302] width 38 height 28
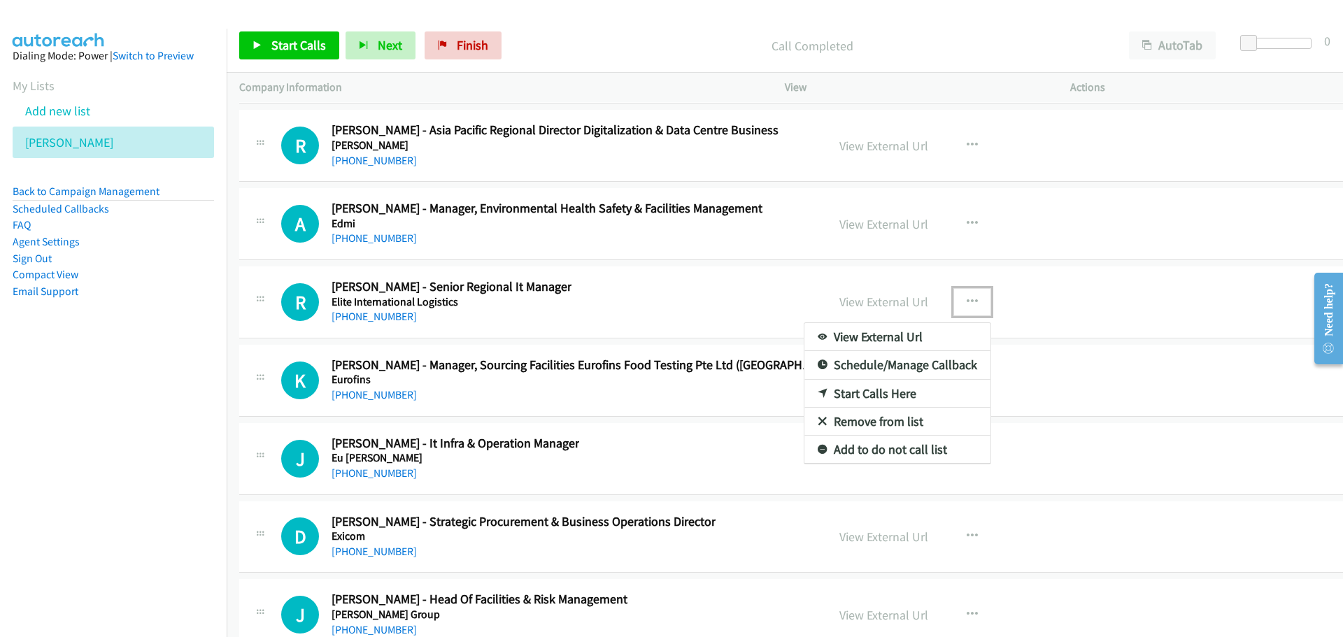
click at [835, 394] on link "Start Calls Here" at bounding box center [897, 394] width 186 height 28
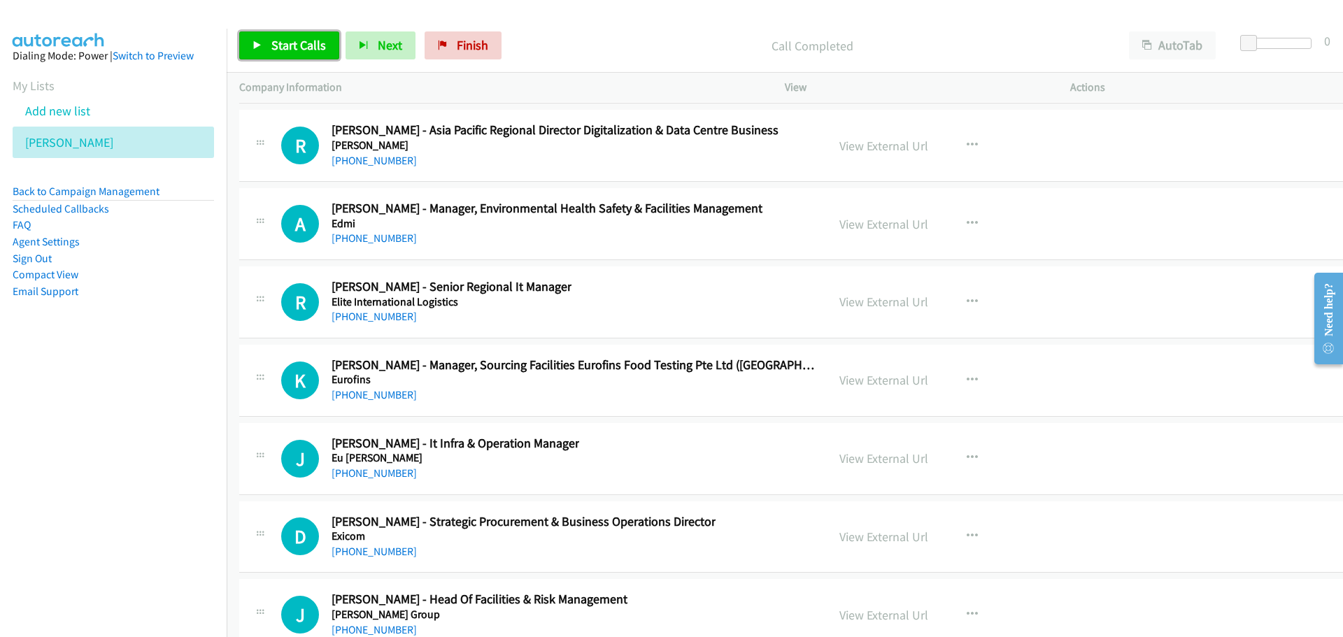
click at [278, 31] on link "Start Calls" at bounding box center [289, 45] width 100 height 28
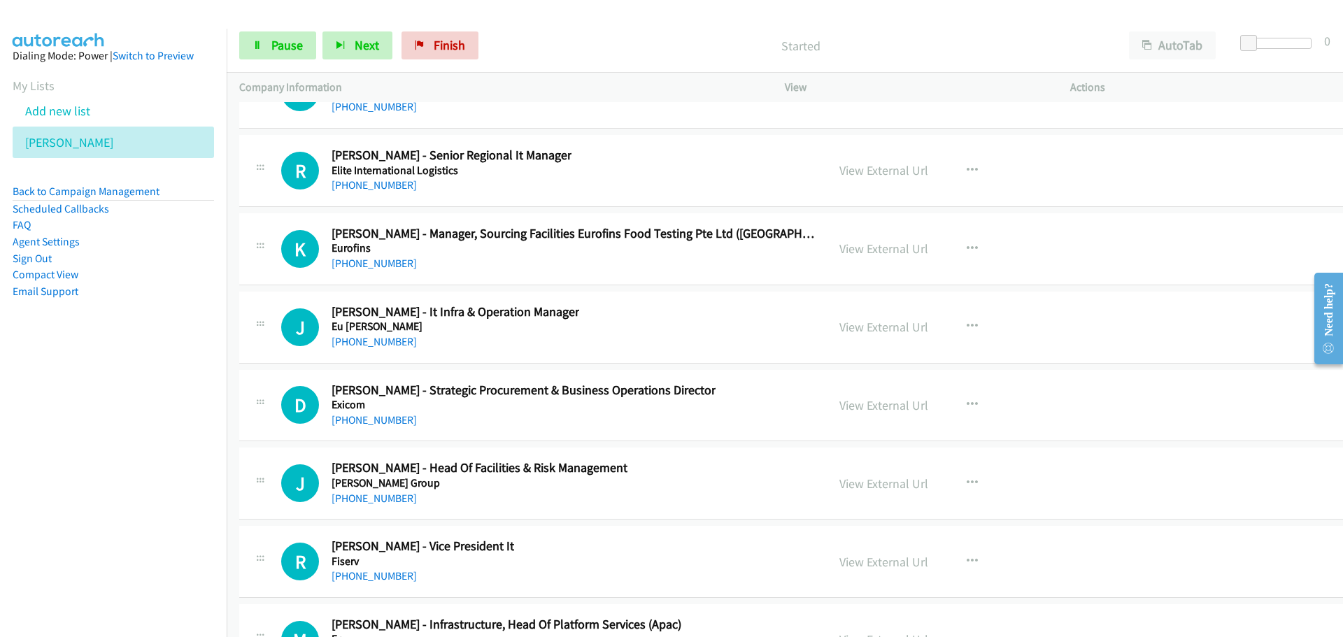
scroll to position [22313, 0]
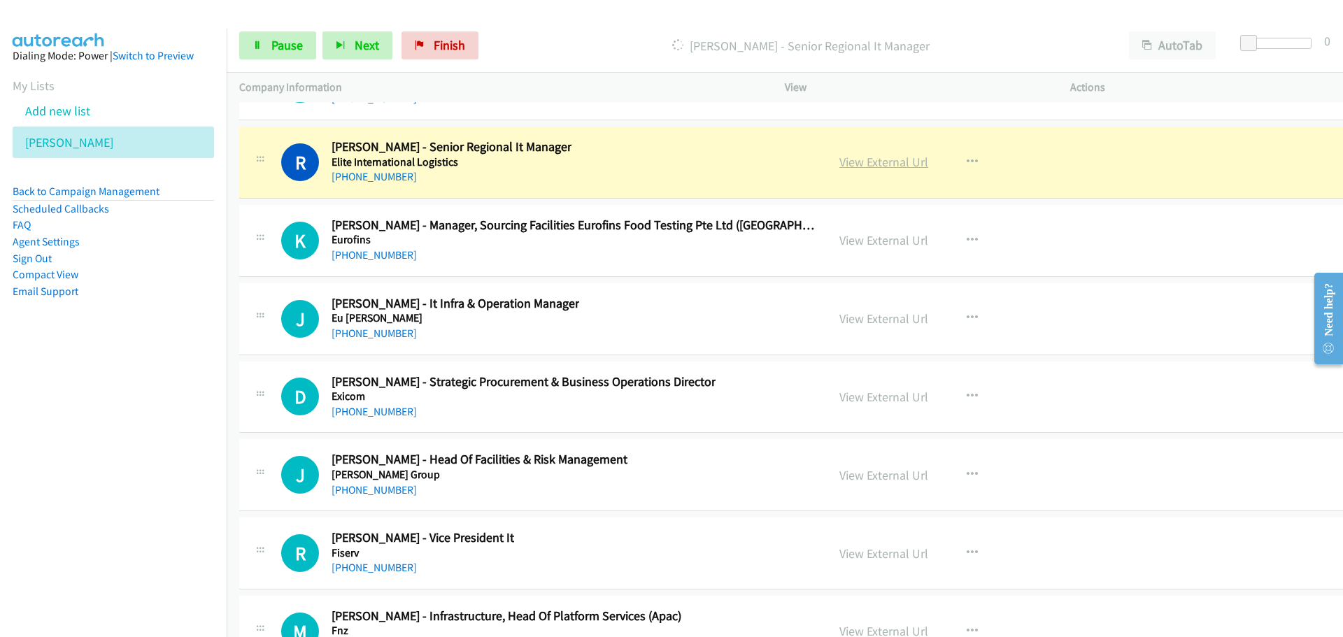
click at [863, 163] on link "View External Url" at bounding box center [883, 162] width 89 height 16
click at [295, 45] on span "Pause" at bounding box center [286, 45] width 31 height 16
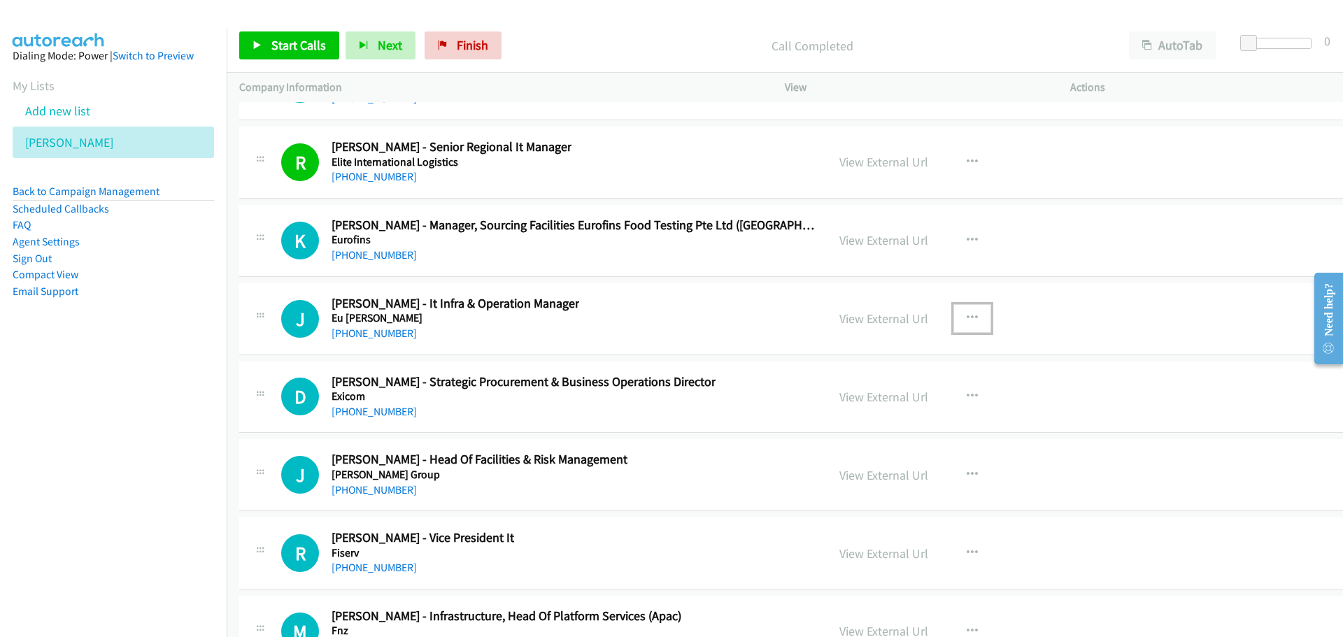
click at [967, 317] on icon "button" at bounding box center [972, 318] width 11 height 11
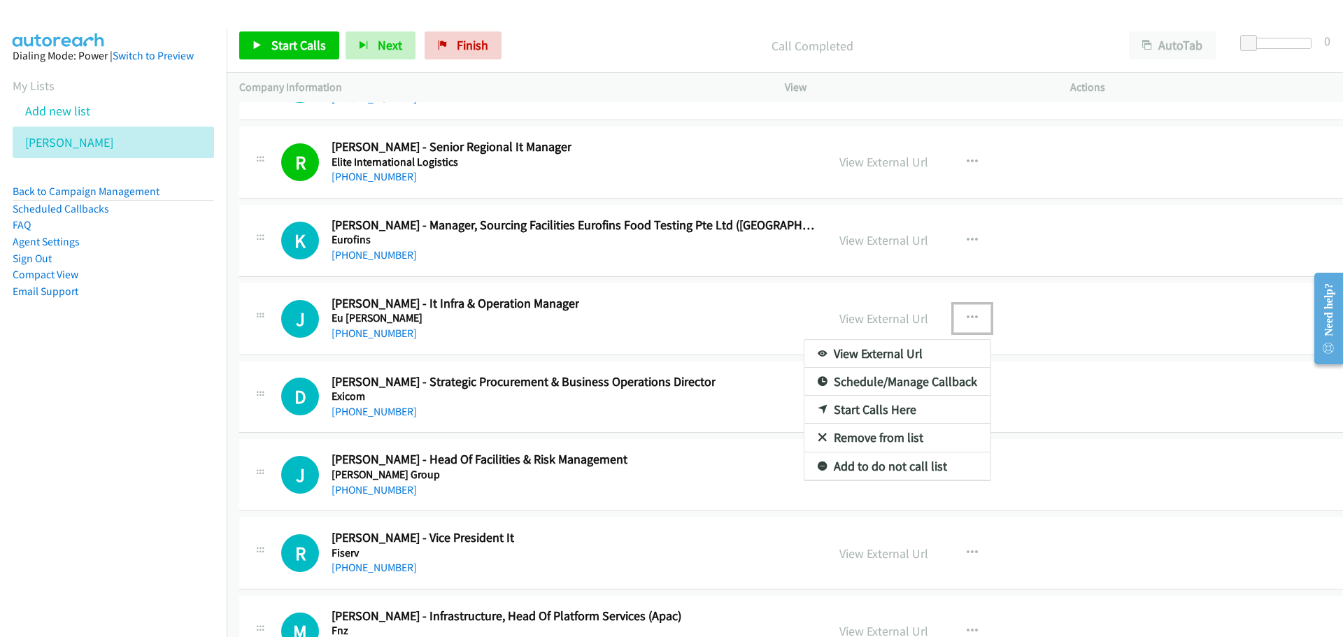
click at [825, 410] on link "Start Calls Here" at bounding box center [897, 410] width 186 height 28
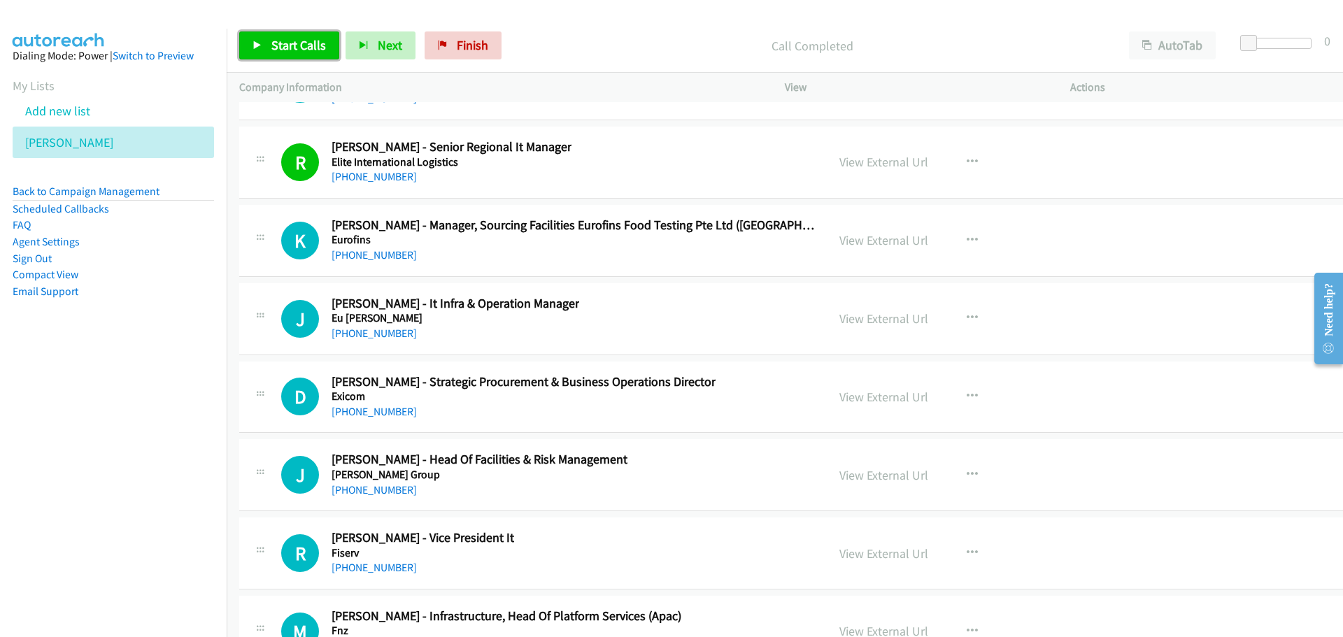
click at [296, 57] on link "Start Calls" at bounding box center [289, 45] width 100 height 28
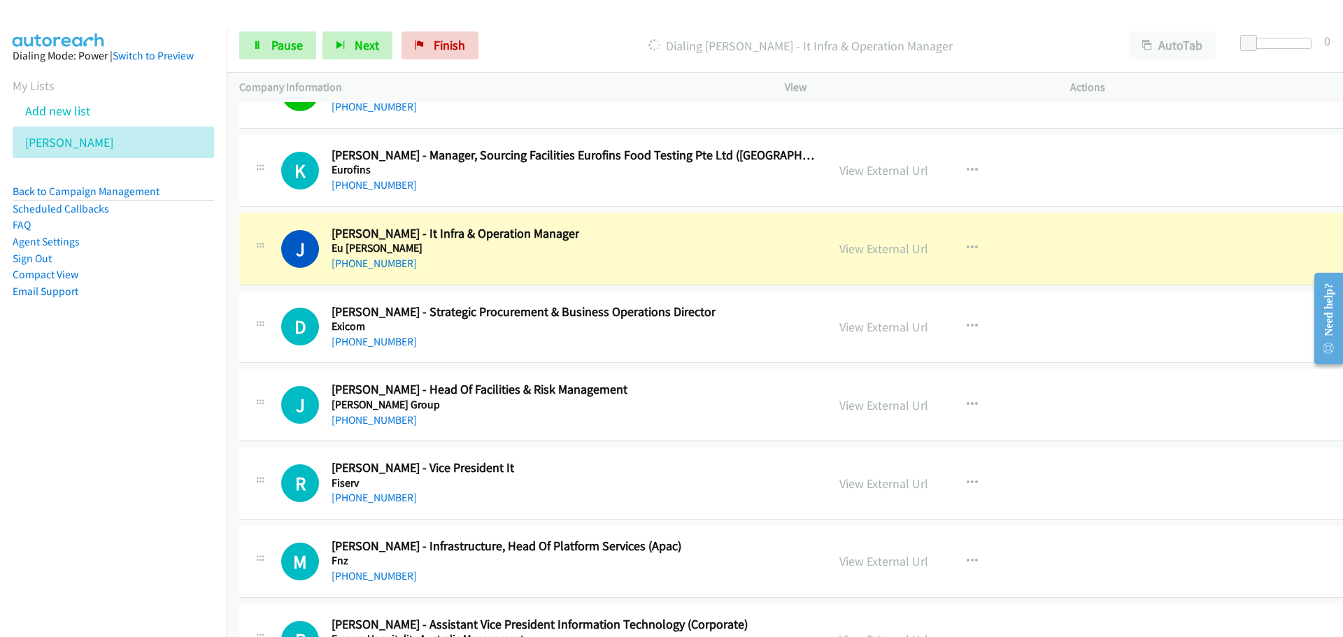
scroll to position [22453, 0]
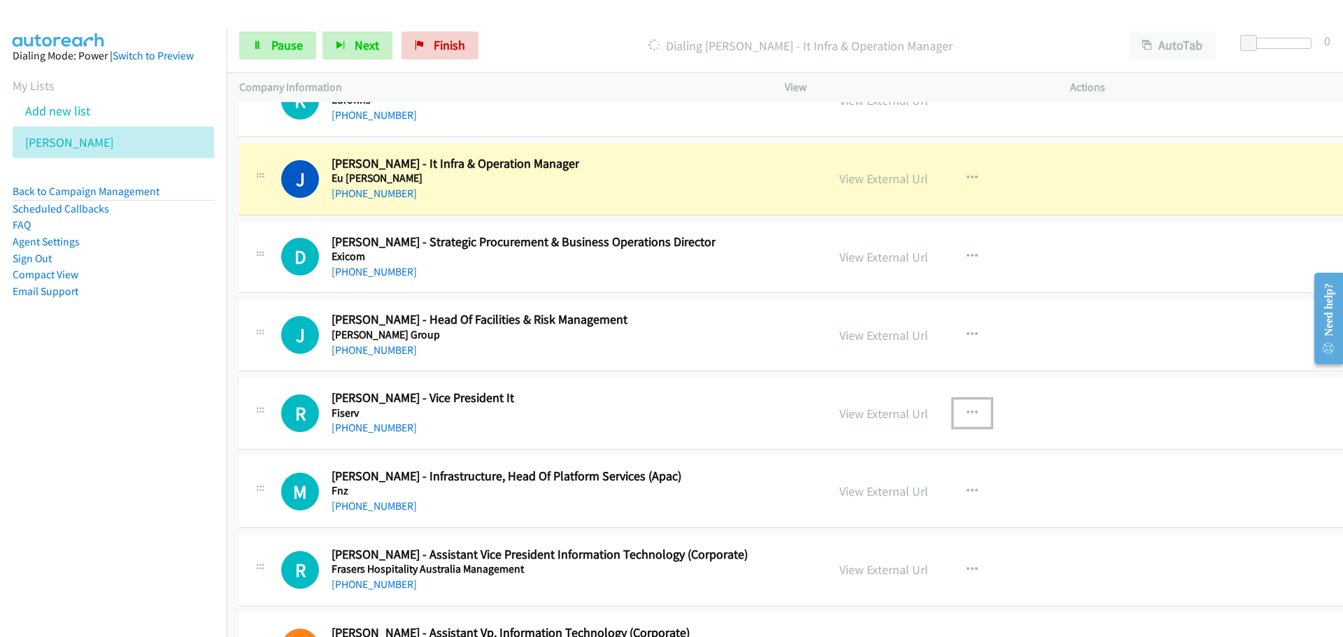
click at [958, 412] on button "button" at bounding box center [972, 413] width 38 height 28
click at [821, 504] on link "Start Calls Here" at bounding box center [897, 505] width 186 height 28
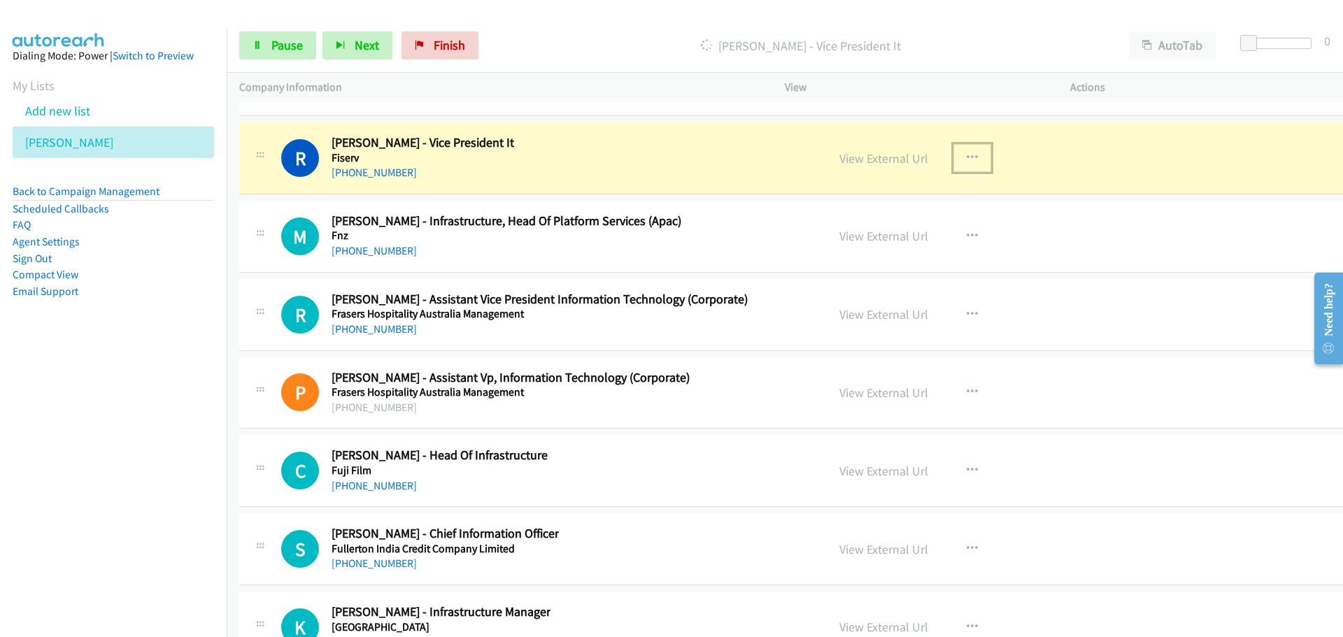
scroll to position [22733, 0]
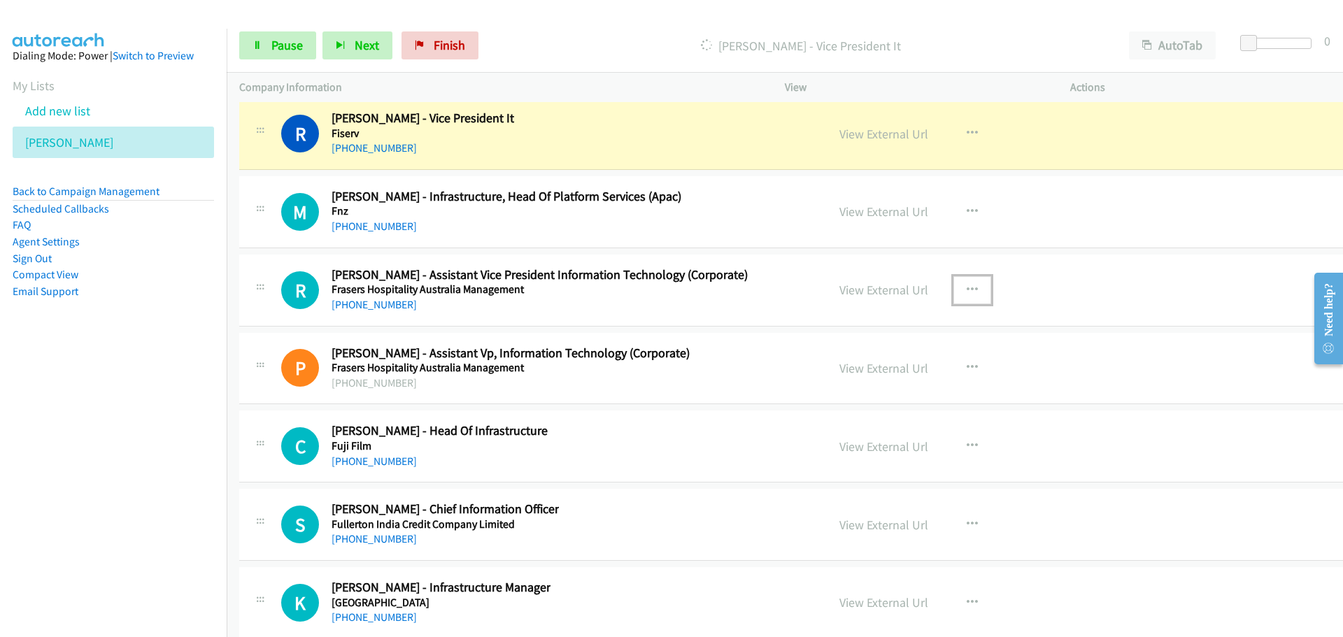
click at [967, 294] on icon "button" at bounding box center [972, 290] width 11 height 11
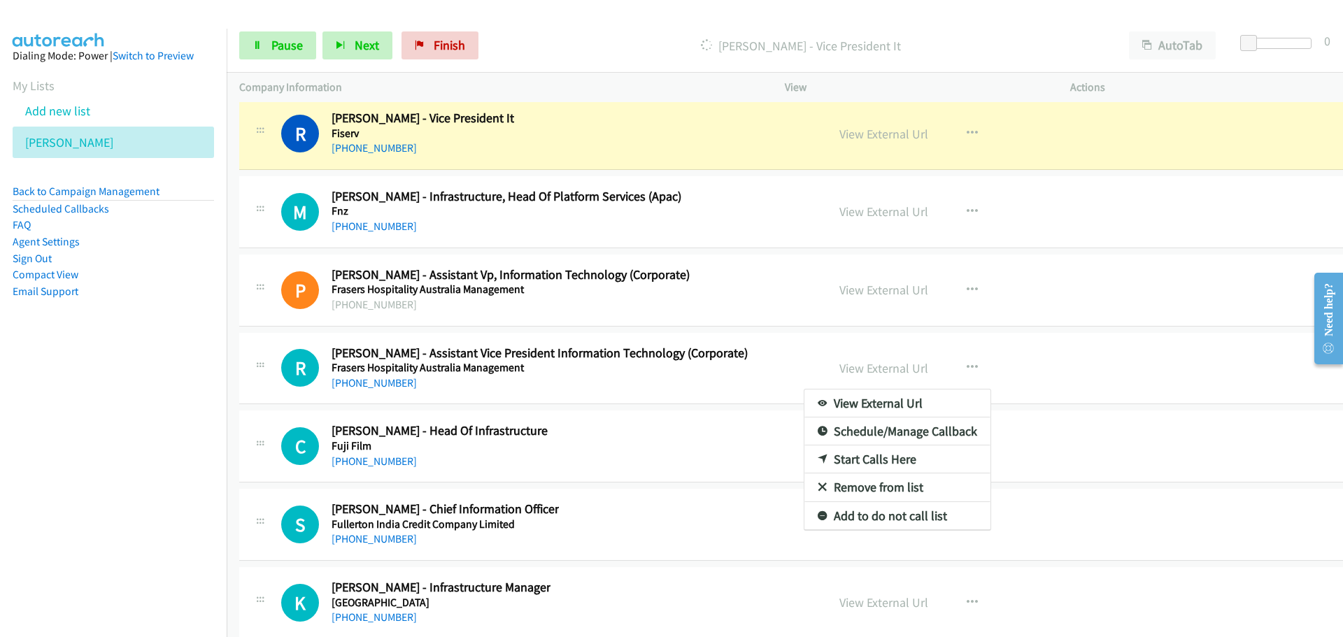
click at [772, 225] on div at bounding box center [671, 318] width 1343 height 637
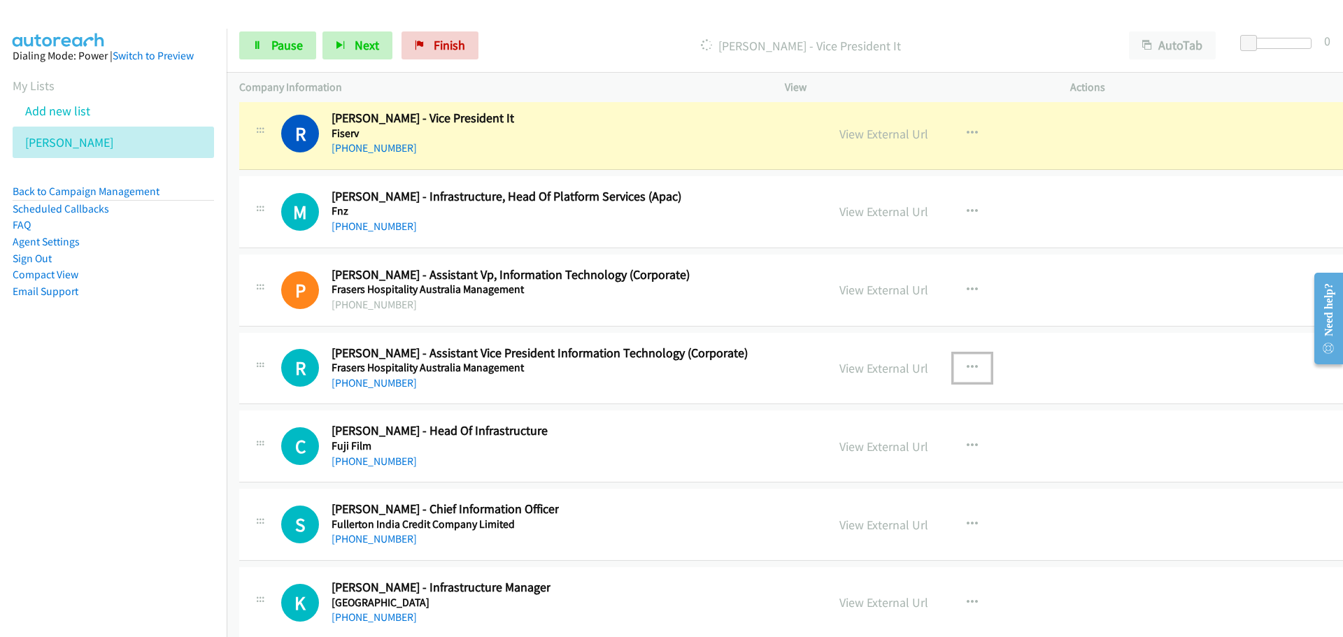
click at [953, 362] on button "button" at bounding box center [972, 368] width 38 height 28
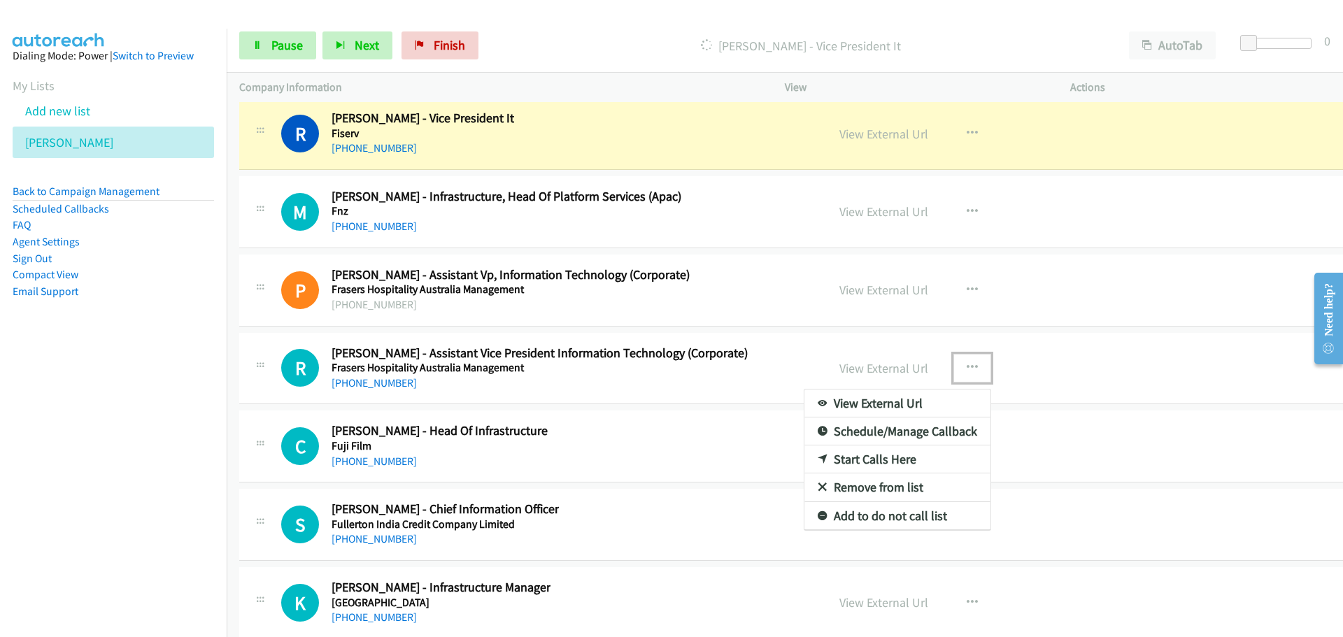
click at [804, 455] on link "Start Calls Here" at bounding box center [897, 460] width 186 height 28
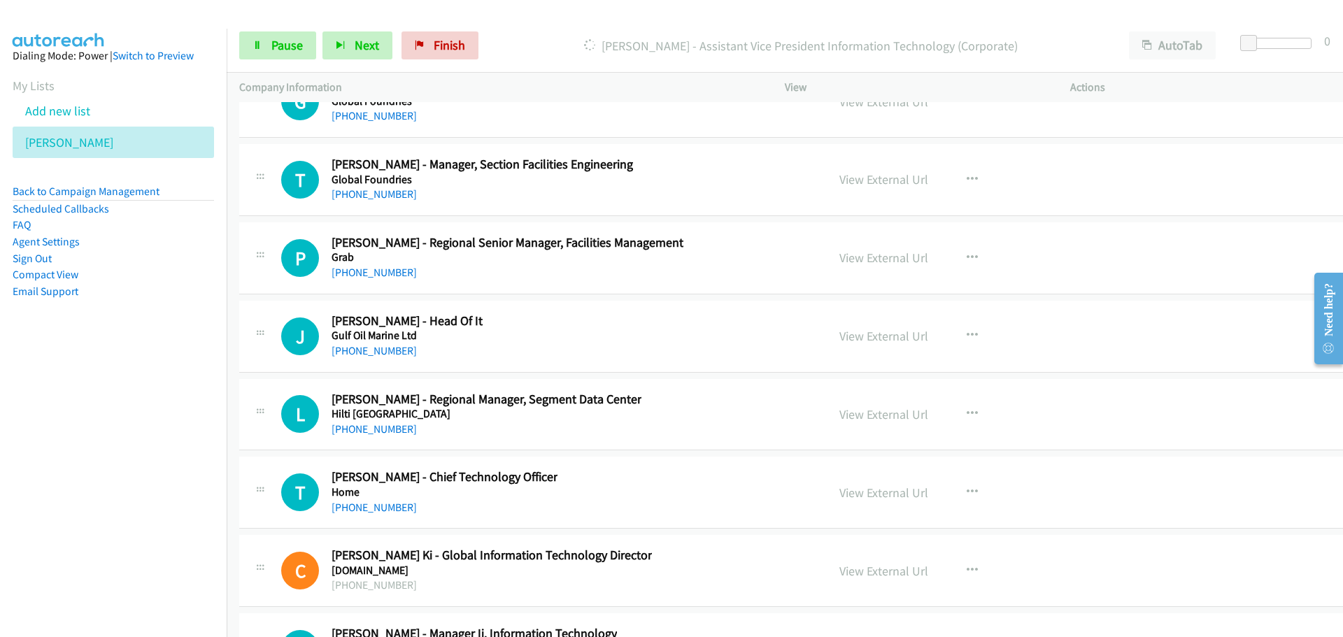
scroll to position [23572, 0]
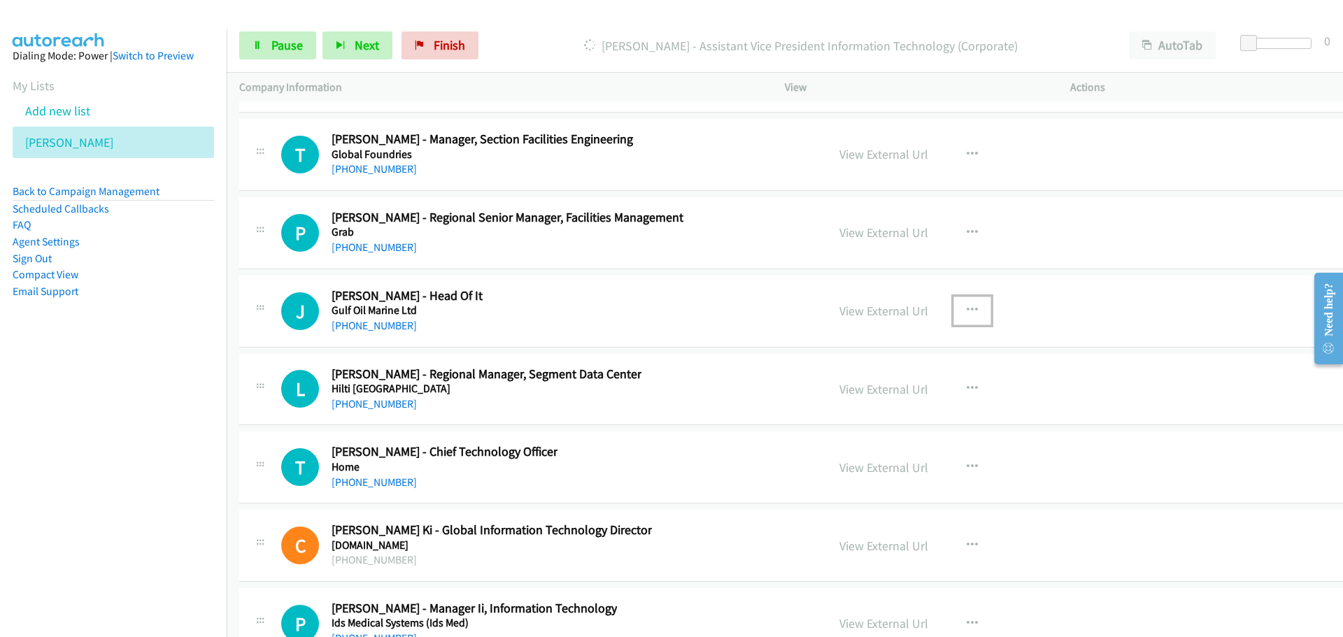
click at [967, 311] on icon "button" at bounding box center [972, 310] width 11 height 11
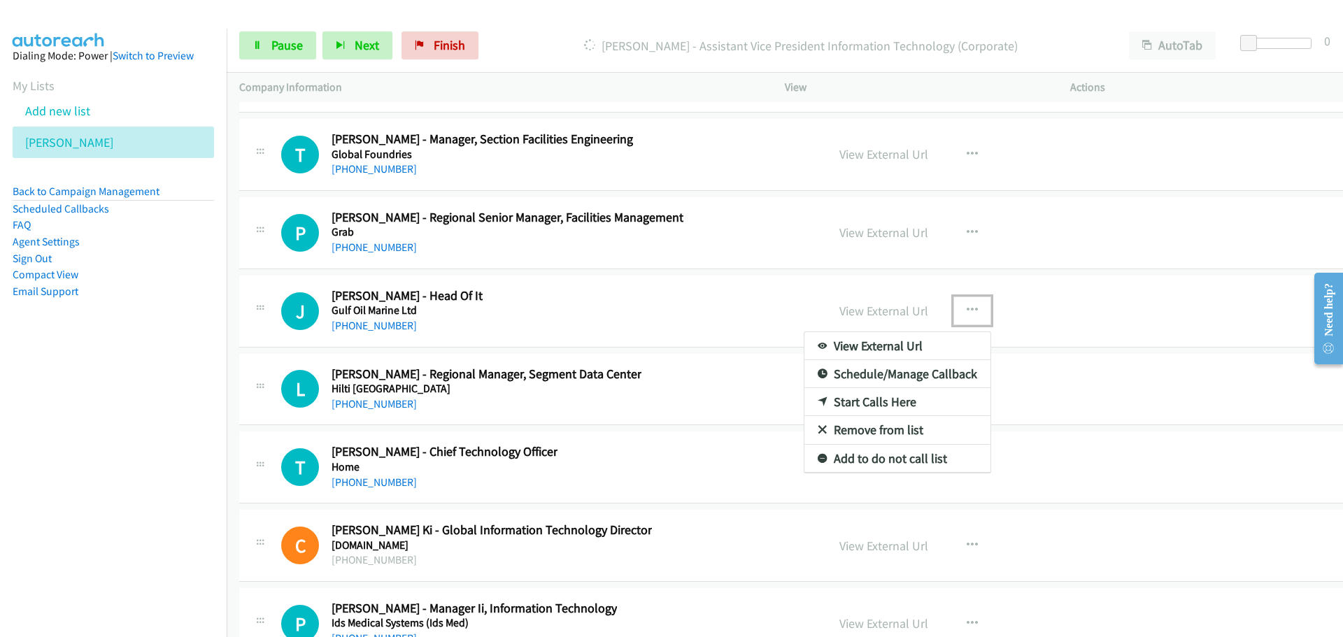
click at [827, 402] on link "Start Calls Here" at bounding box center [897, 402] width 186 height 28
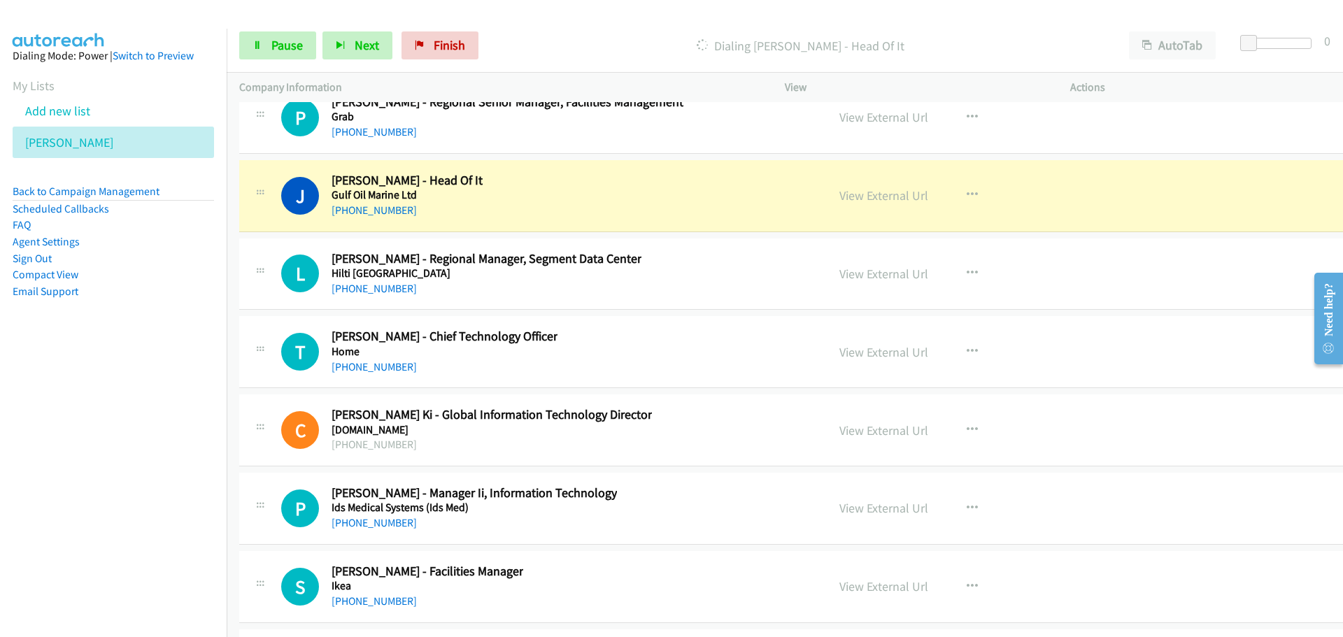
scroll to position [23712, 0]
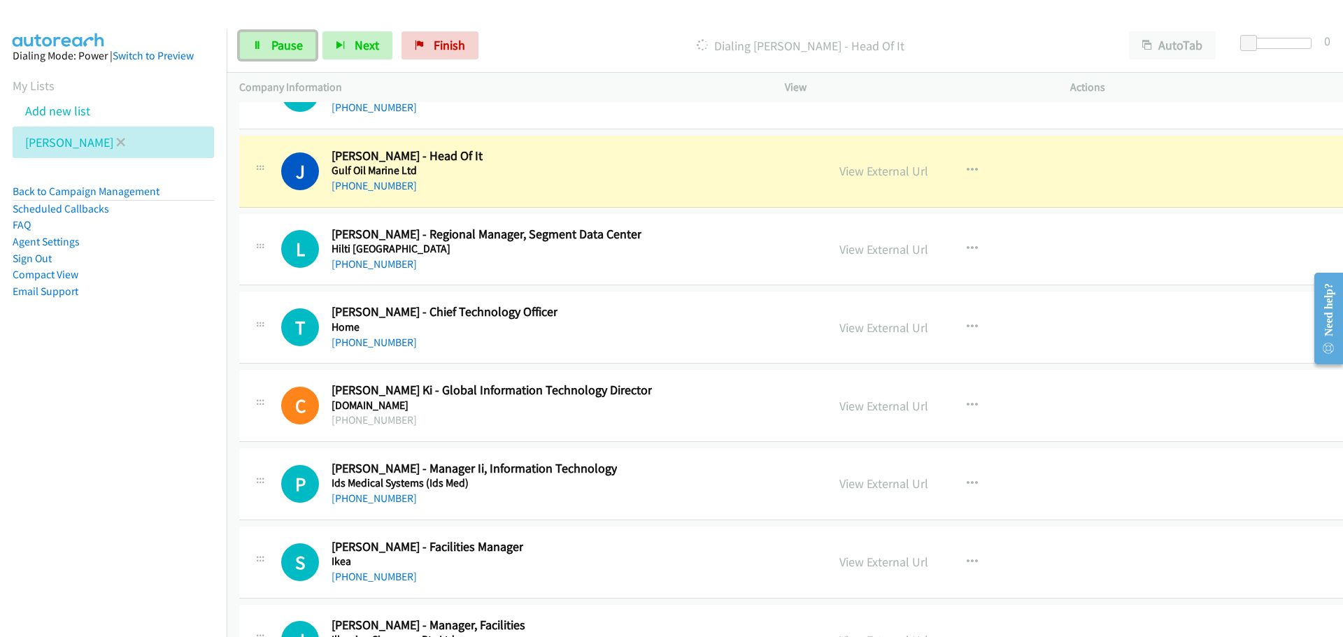
drag, startPoint x: 271, startPoint y: 44, endPoint x: 60, endPoint y: 132, distance: 228.9
click at [271, 44] on span "Pause" at bounding box center [286, 45] width 31 height 16
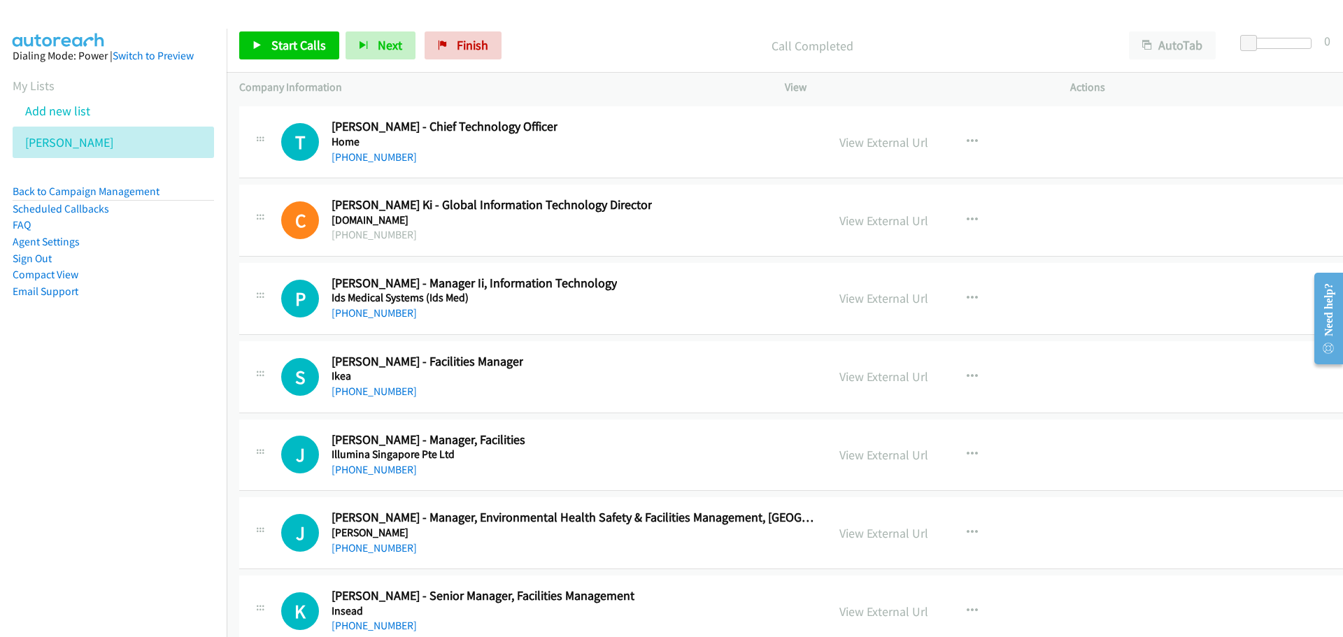
scroll to position [23922, 0]
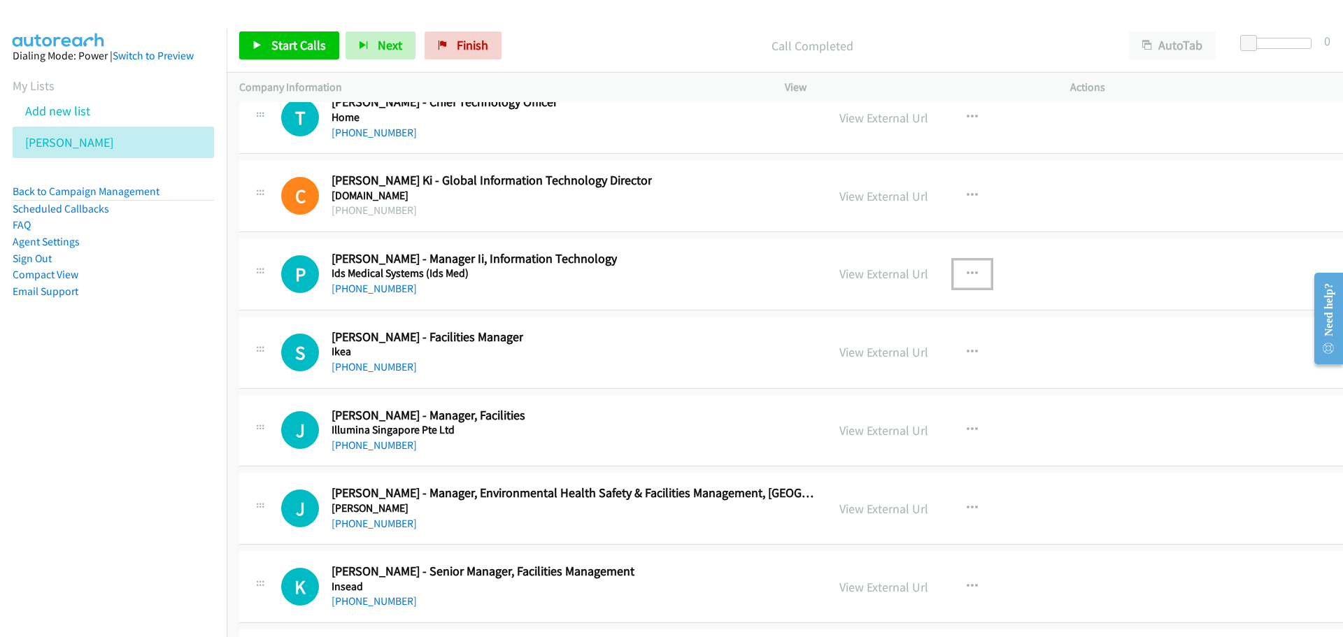
click at [958, 273] on button "button" at bounding box center [972, 274] width 38 height 28
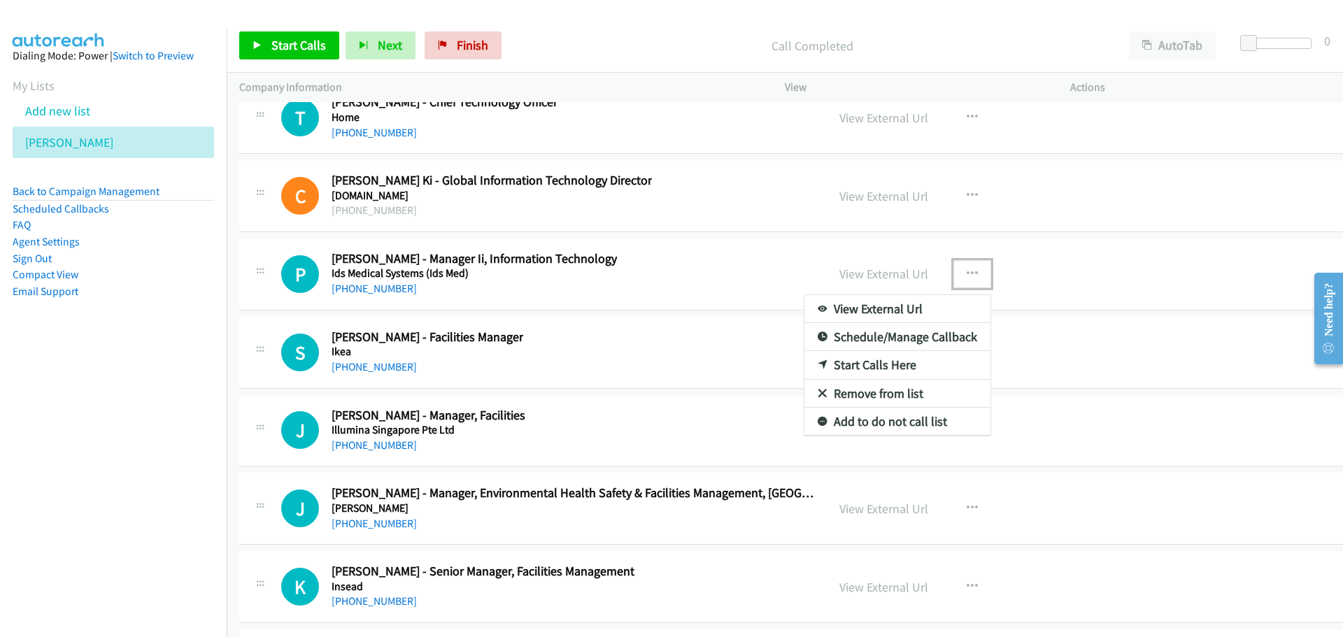
click at [848, 363] on link "Start Calls Here" at bounding box center [897, 365] width 186 height 28
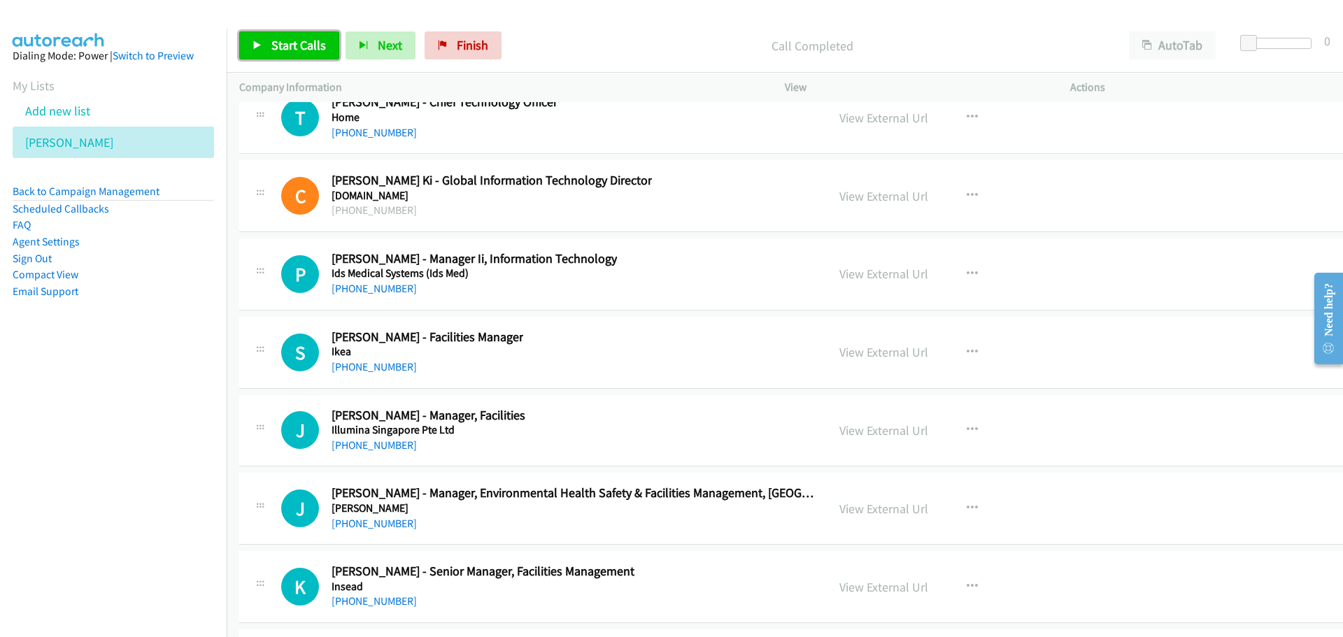
click at [276, 36] on link "Start Calls" at bounding box center [289, 45] width 100 height 28
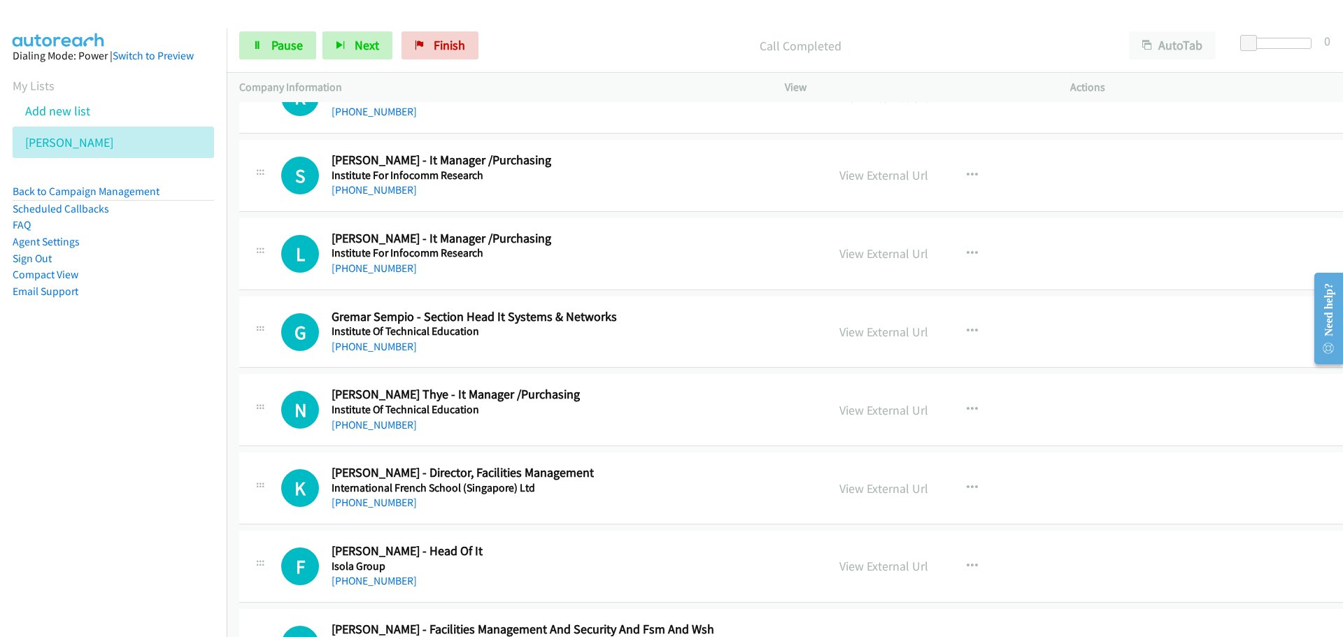
scroll to position [24482, 0]
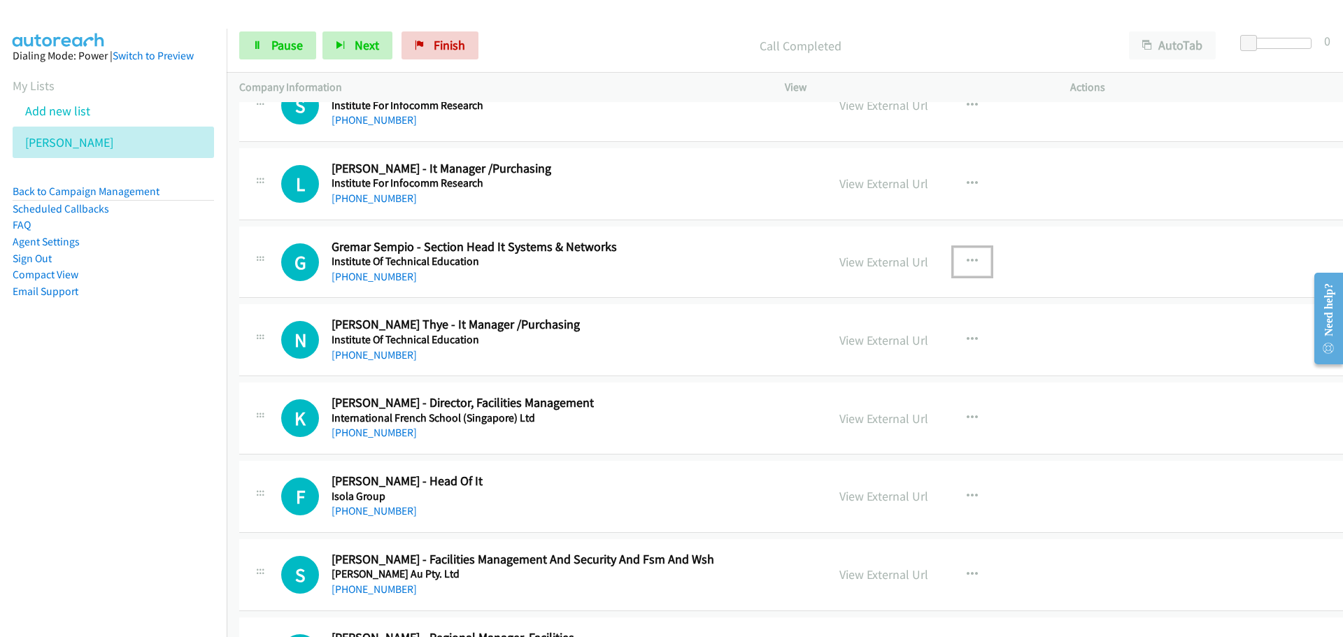
click at [960, 262] on button "button" at bounding box center [972, 262] width 38 height 28
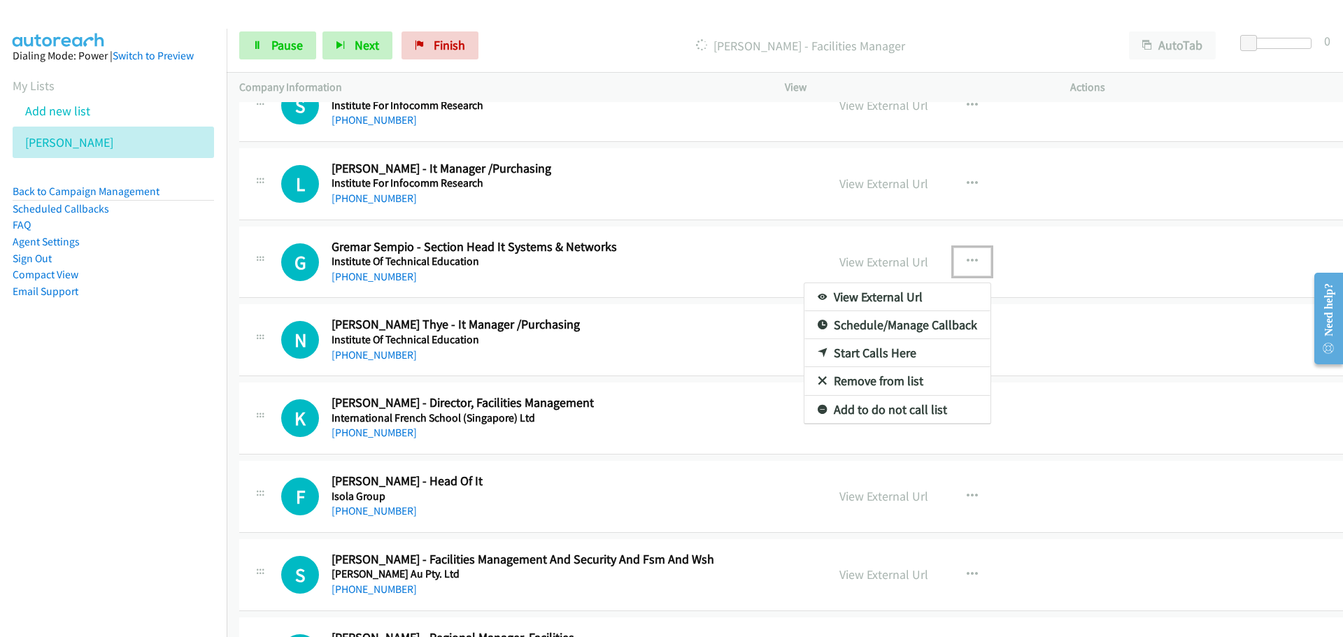
click at [858, 347] on link "Start Calls Here" at bounding box center [897, 353] width 186 height 28
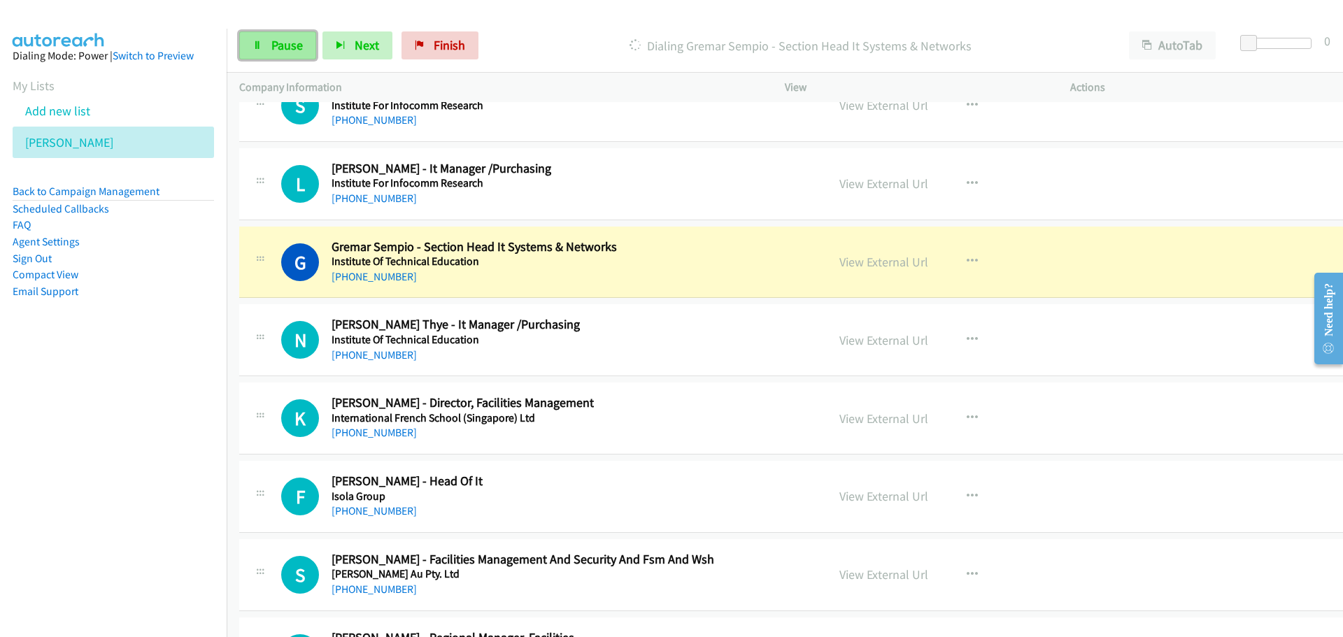
drag, startPoint x: 277, startPoint y: 43, endPoint x: 46, endPoint y: 196, distance: 277.0
click at [277, 43] on span "Pause" at bounding box center [286, 45] width 31 height 16
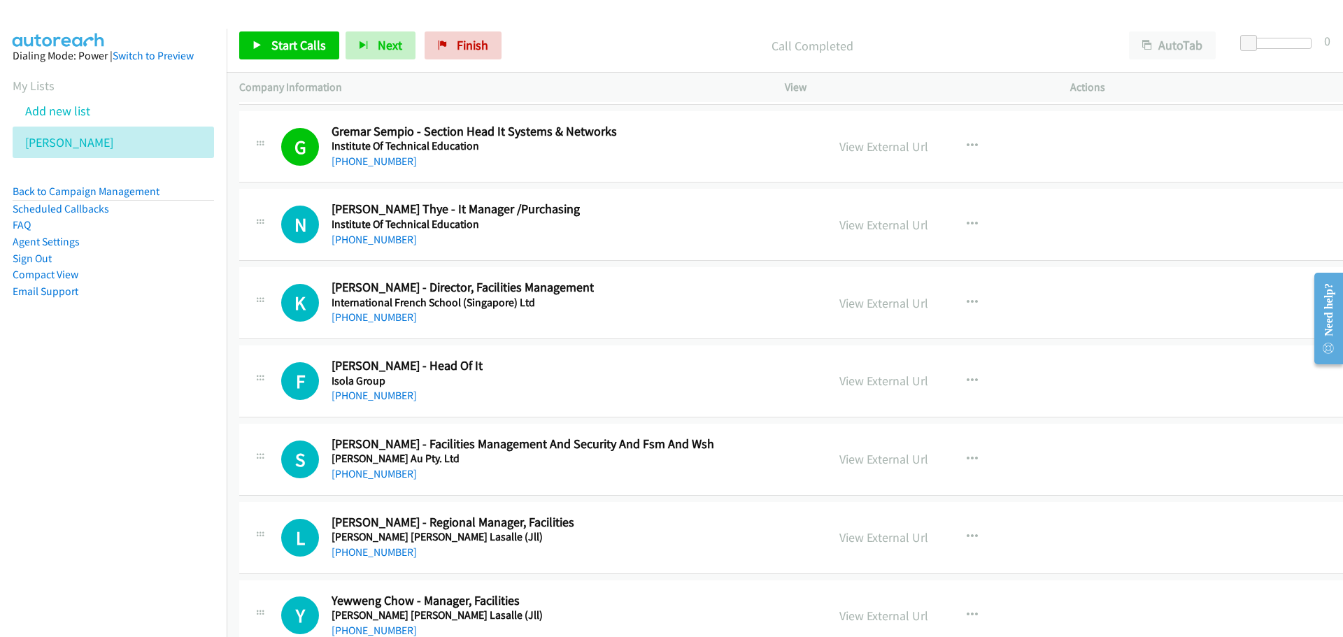
scroll to position [24622, 0]
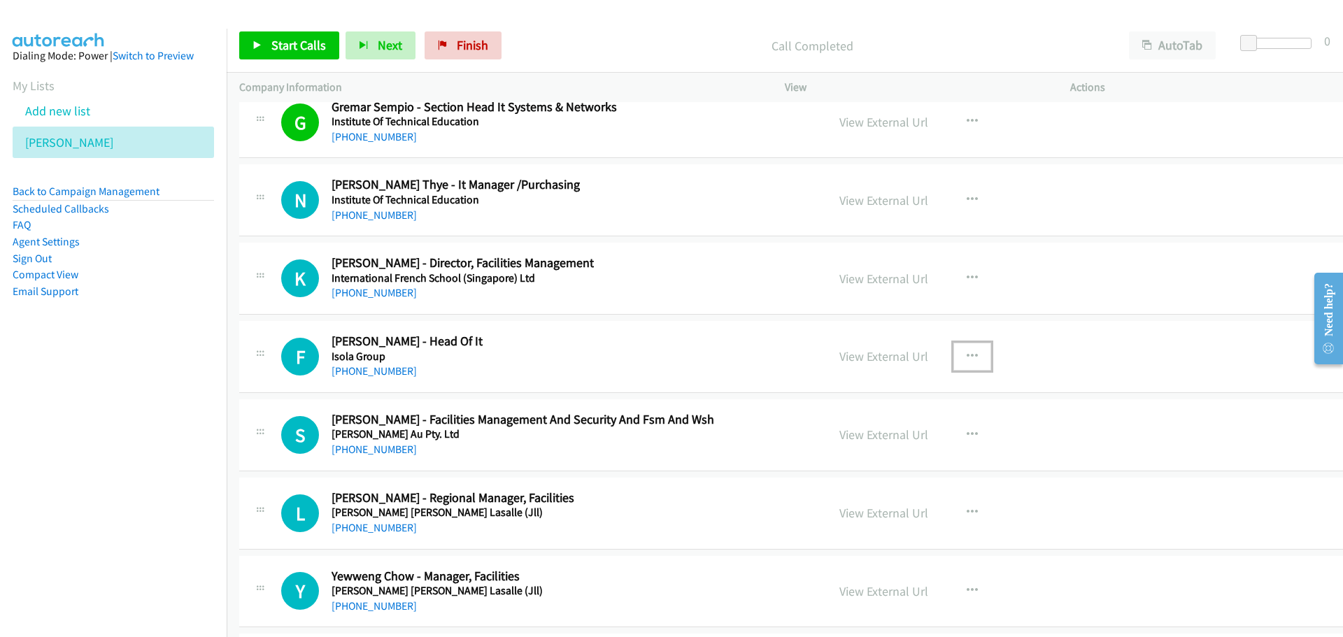
click at [953, 357] on button "button" at bounding box center [972, 357] width 38 height 28
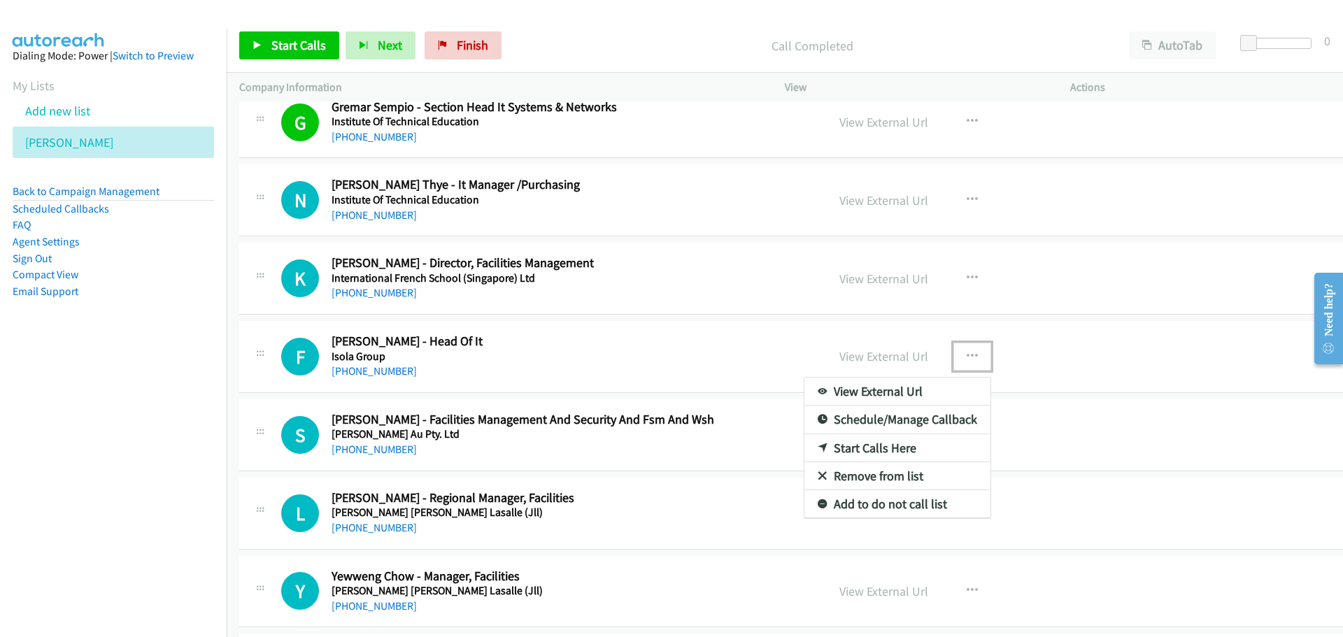
click at [838, 449] on link "Start Calls Here" at bounding box center [897, 448] width 186 height 28
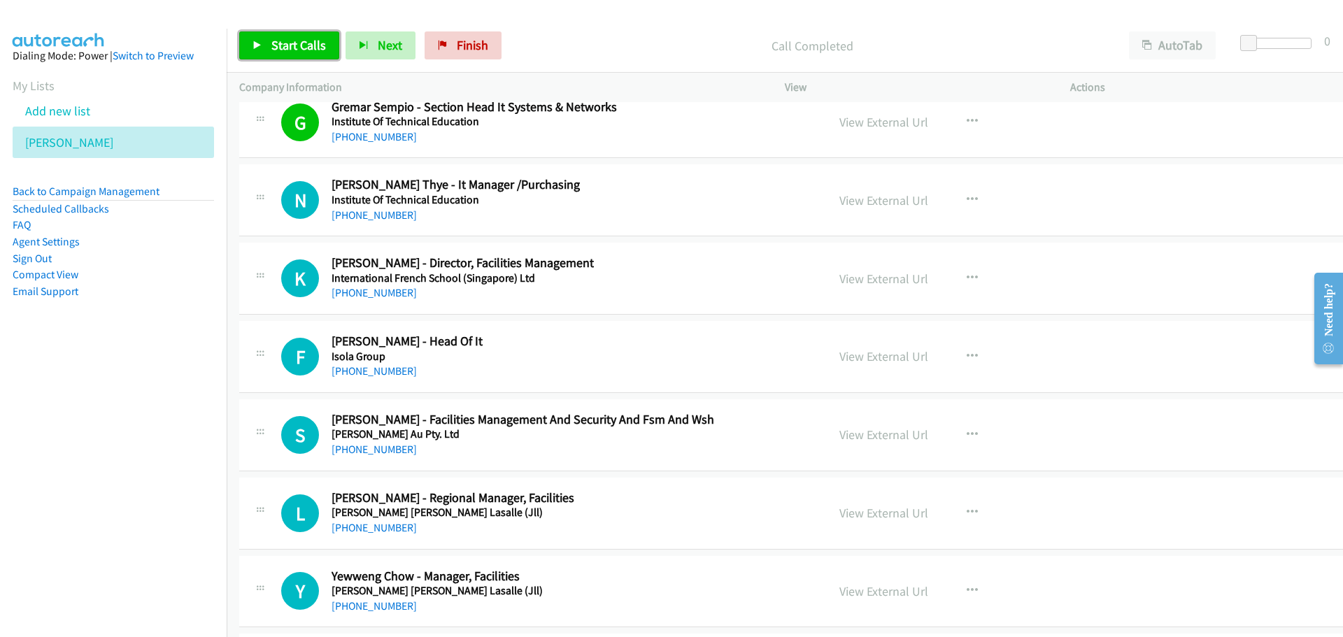
click at [315, 43] on span "Start Calls" at bounding box center [298, 45] width 55 height 16
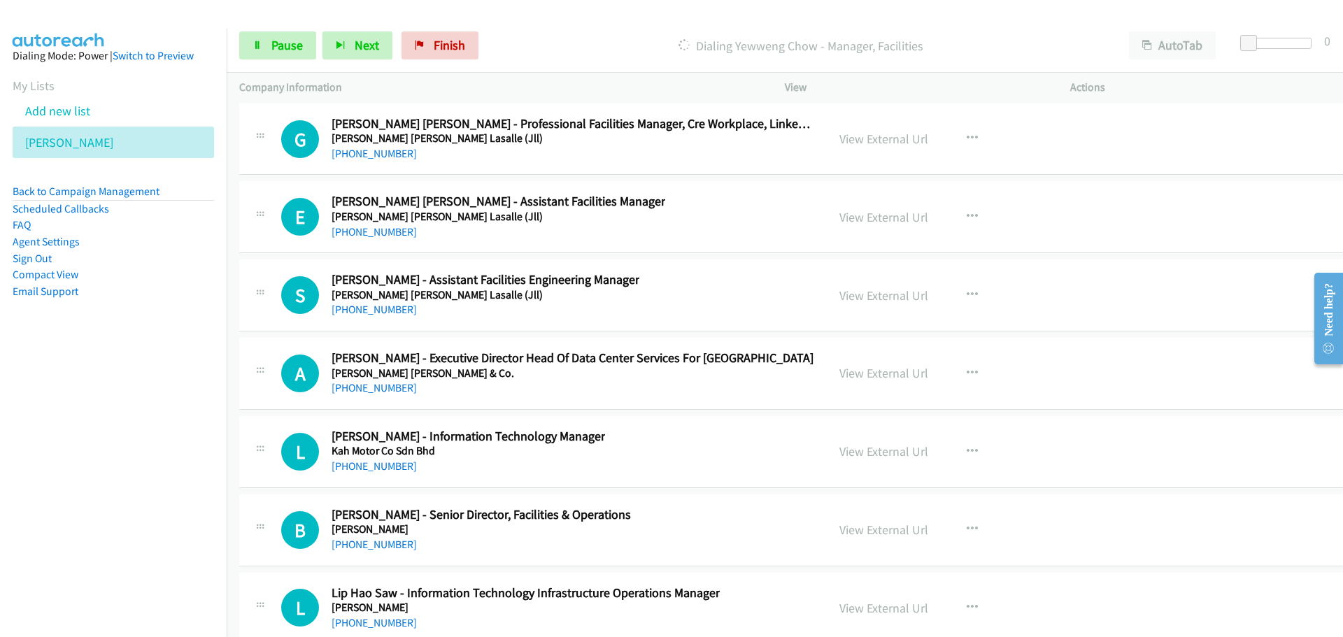
scroll to position [25881, 0]
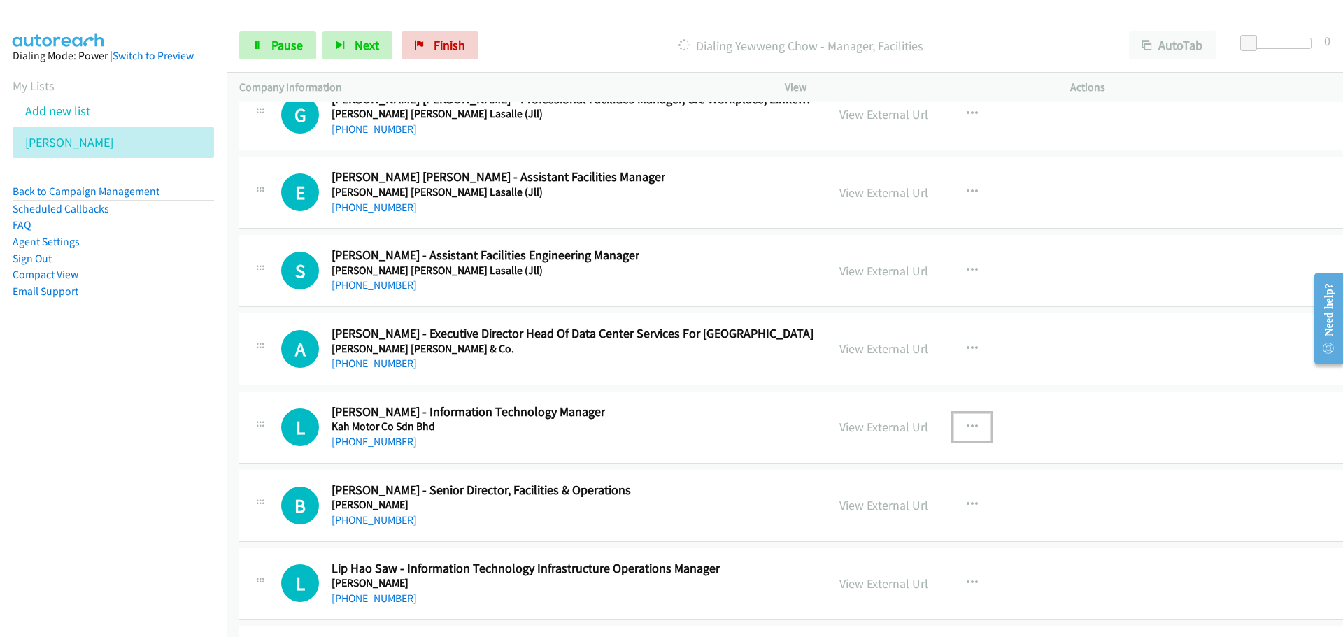
drag, startPoint x: 948, startPoint y: 430, endPoint x: 939, endPoint y: 430, distance: 9.8
click at [967, 430] on icon "button" at bounding box center [972, 427] width 11 height 11
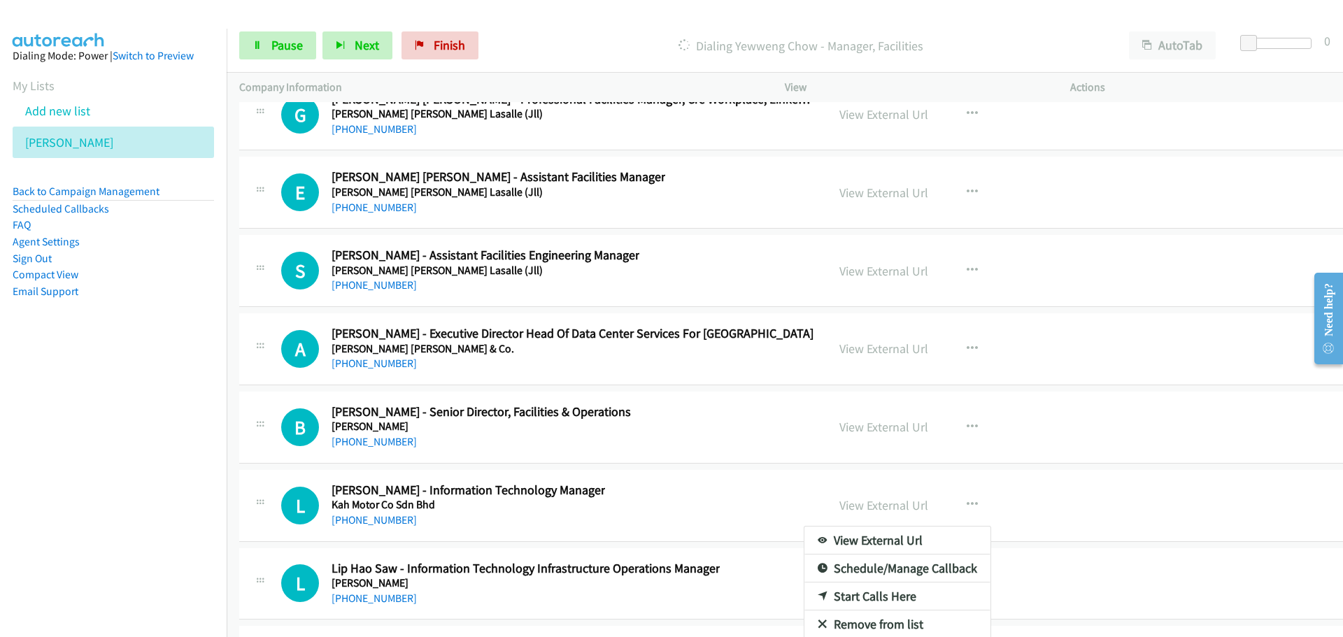
click at [666, 415] on div at bounding box center [671, 318] width 1343 height 637
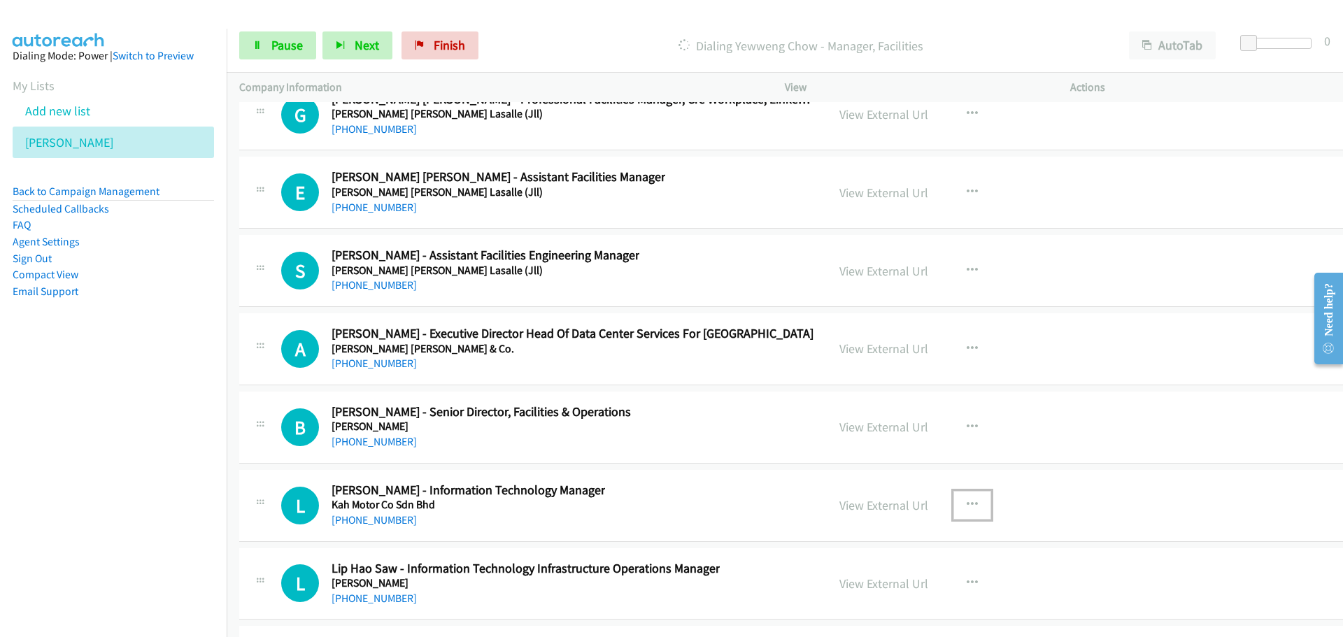
click at [967, 506] on icon "button" at bounding box center [972, 504] width 11 height 11
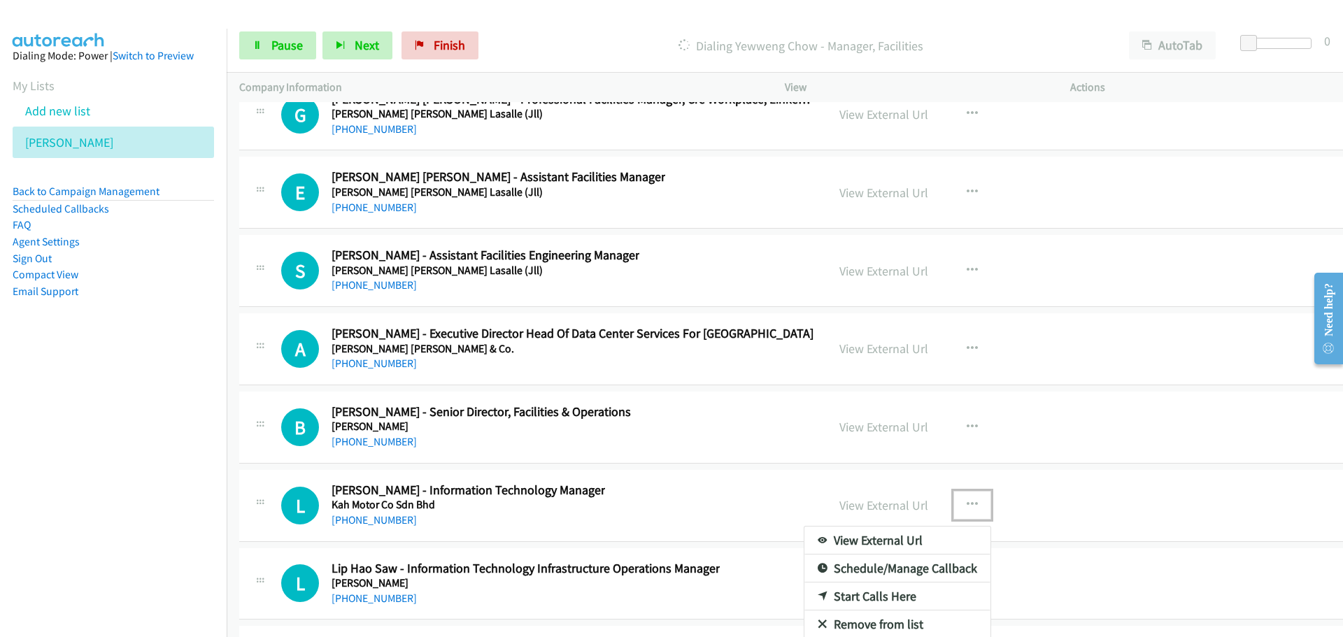
click at [819, 599] on link "Start Calls Here" at bounding box center [897, 597] width 186 height 28
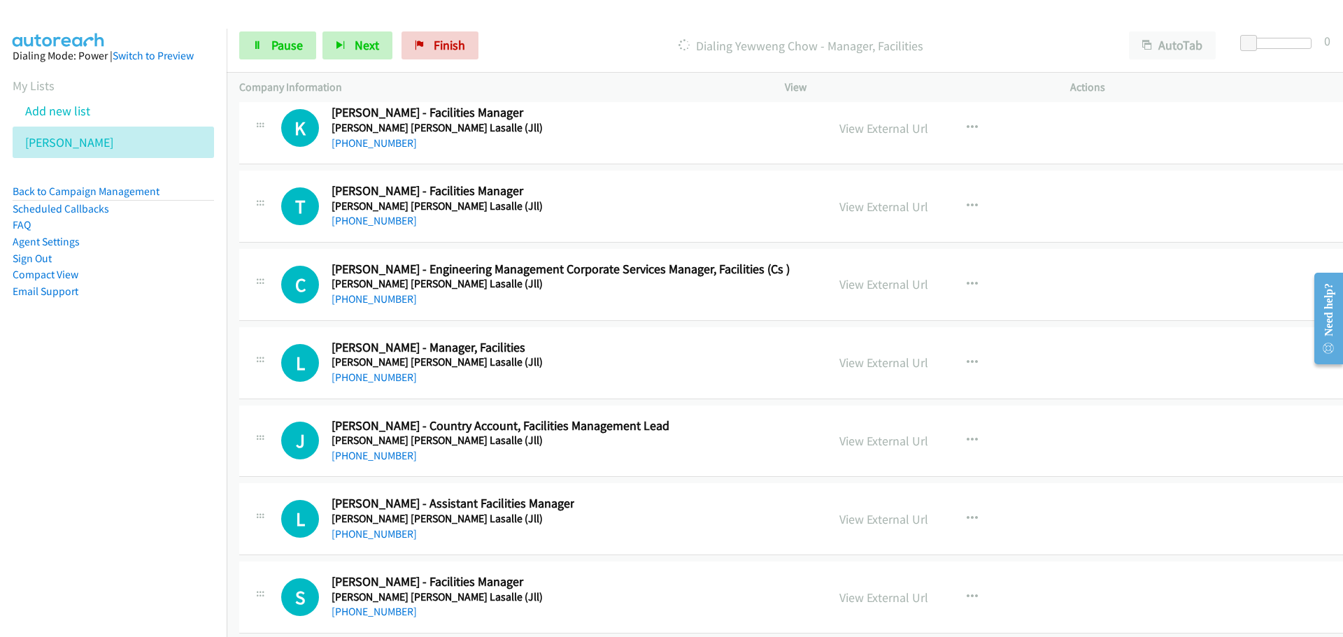
scroll to position [25041, 0]
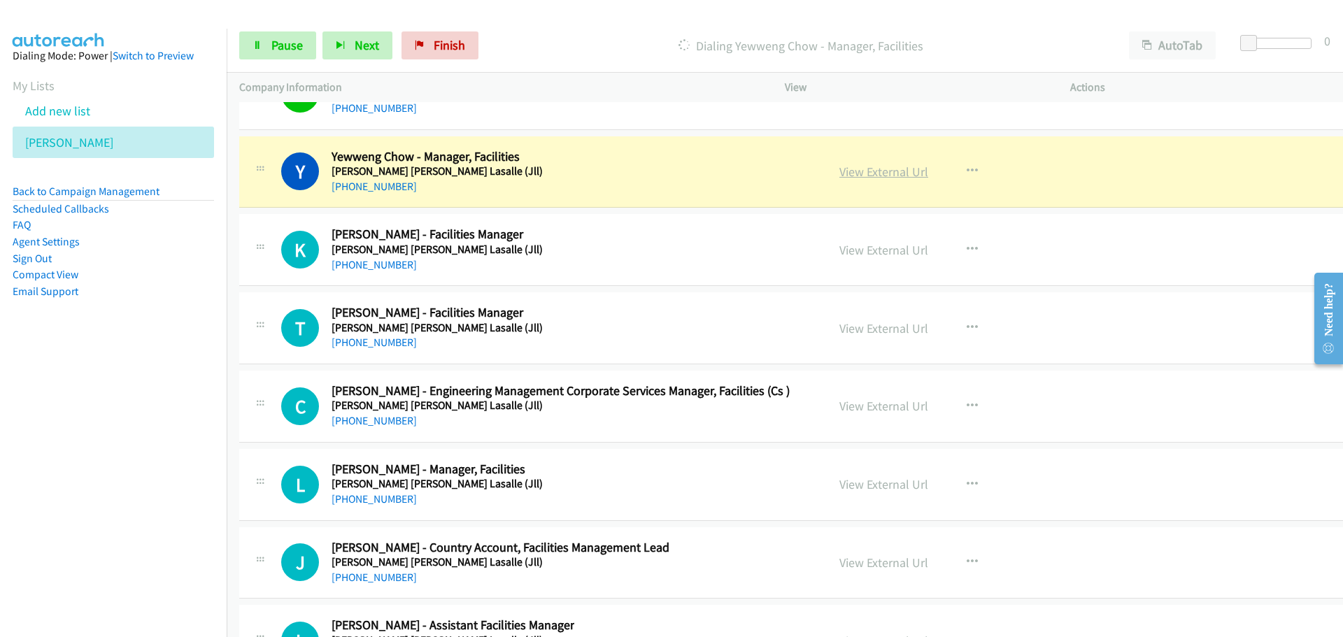
click at [846, 164] on link "View External Url" at bounding box center [883, 172] width 89 height 16
click at [284, 42] on span "Pause" at bounding box center [286, 45] width 31 height 16
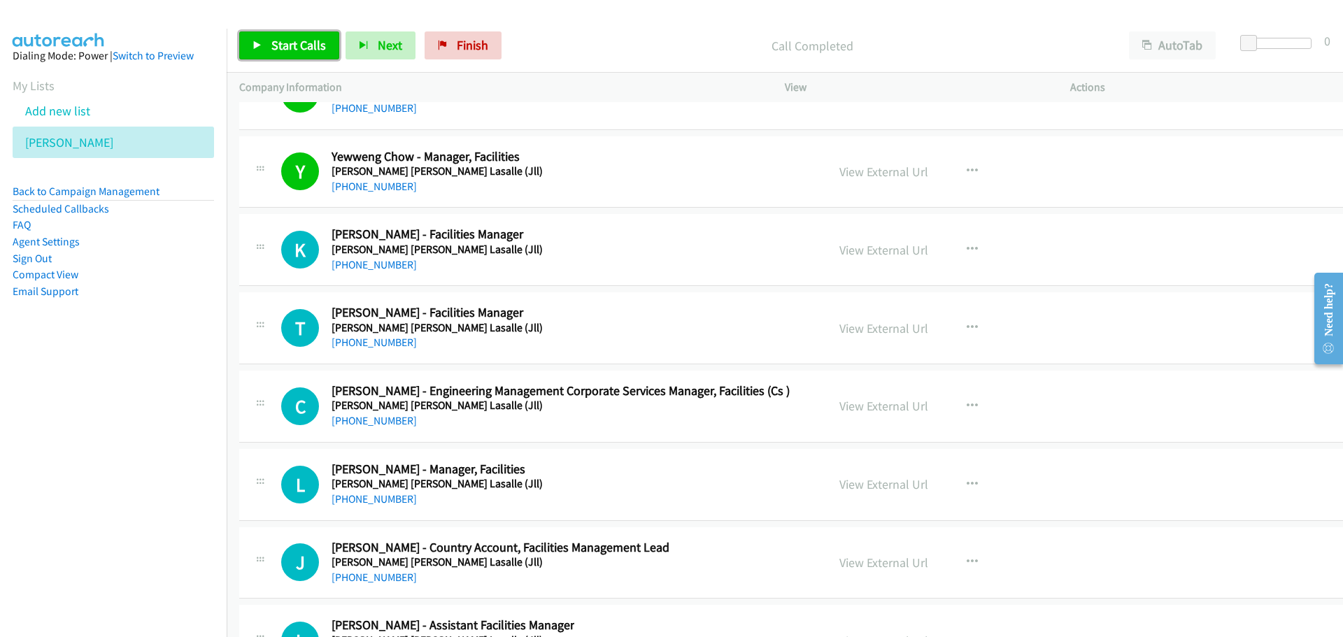
click at [285, 42] on span "Start Calls" at bounding box center [298, 45] width 55 height 16
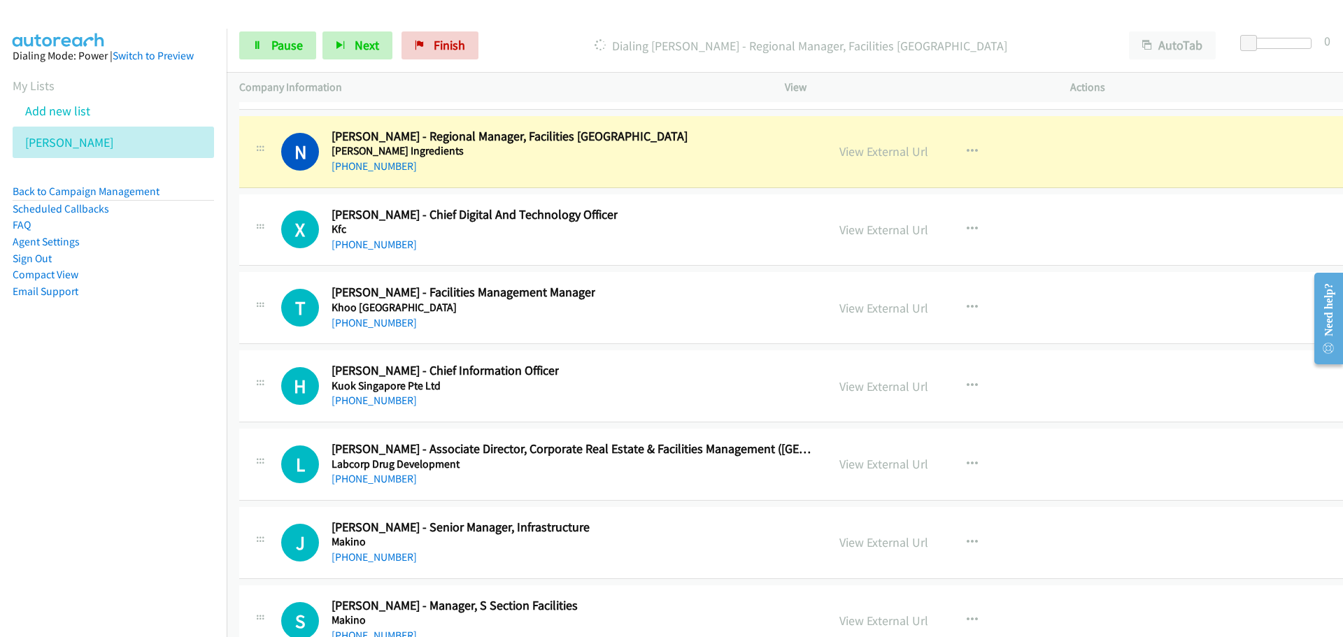
scroll to position [26650, 0]
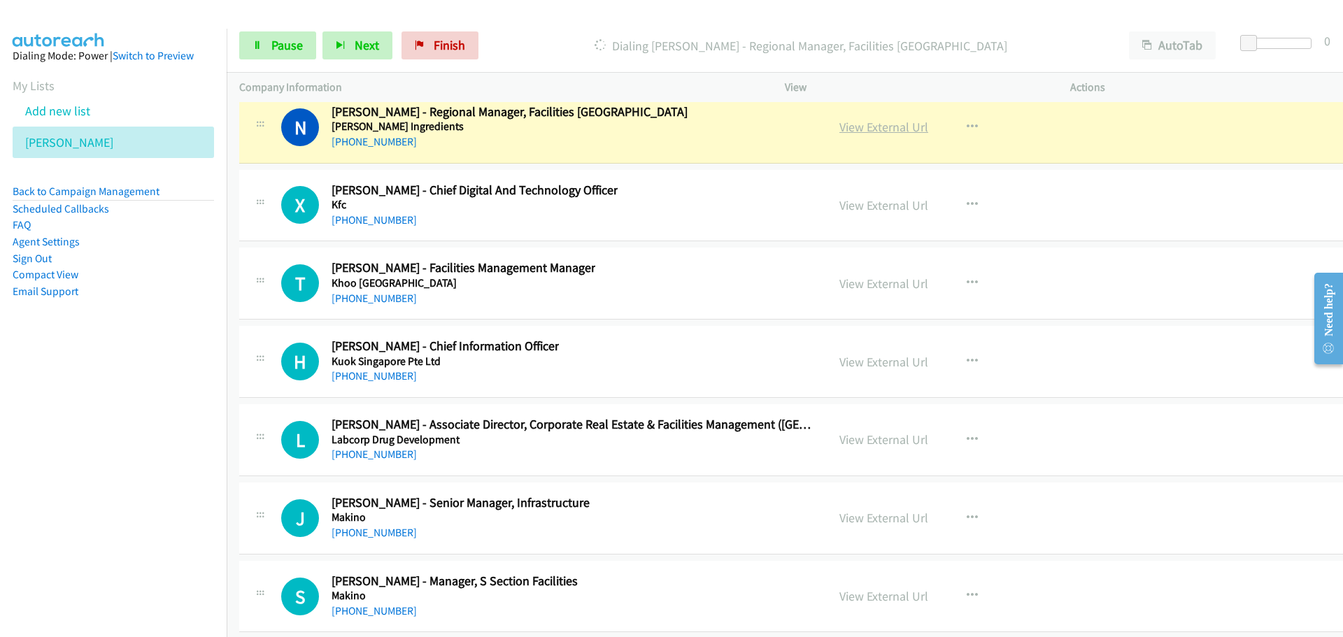
click at [849, 127] on link "View External Url" at bounding box center [883, 127] width 89 height 16
click at [271, 37] on link "Pause" at bounding box center [277, 45] width 77 height 28
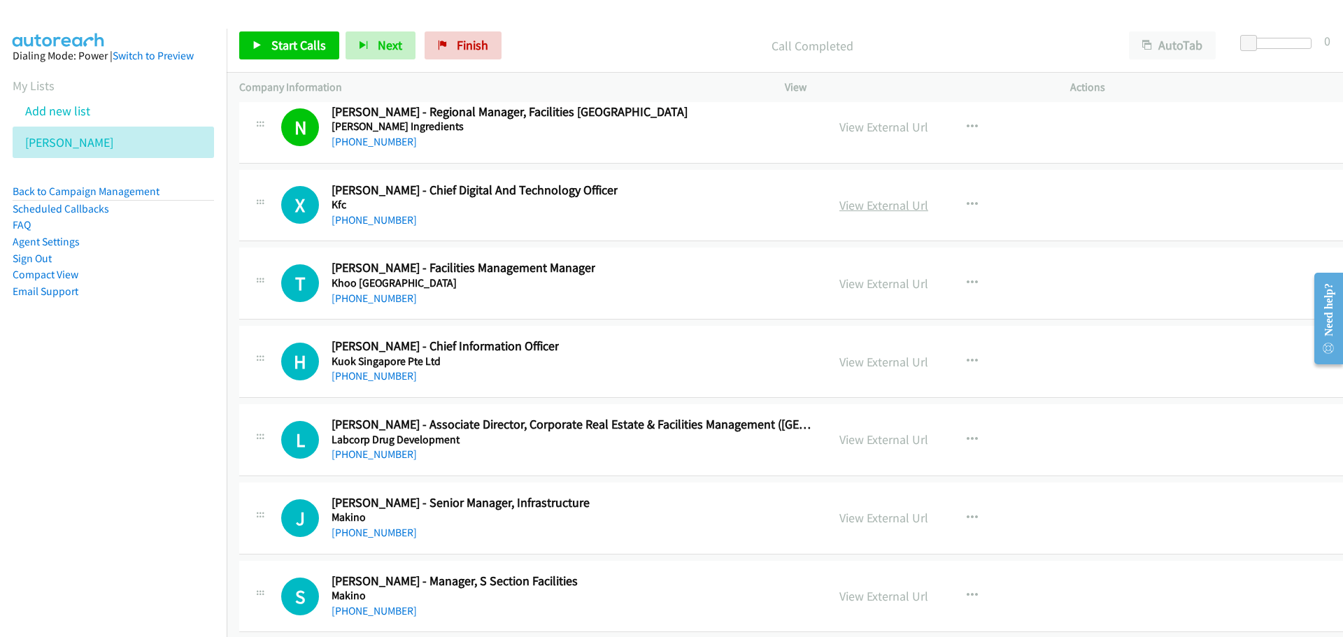
click at [839, 203] on link "View External Url" at bounding box center [883, 205] width 89 height 16
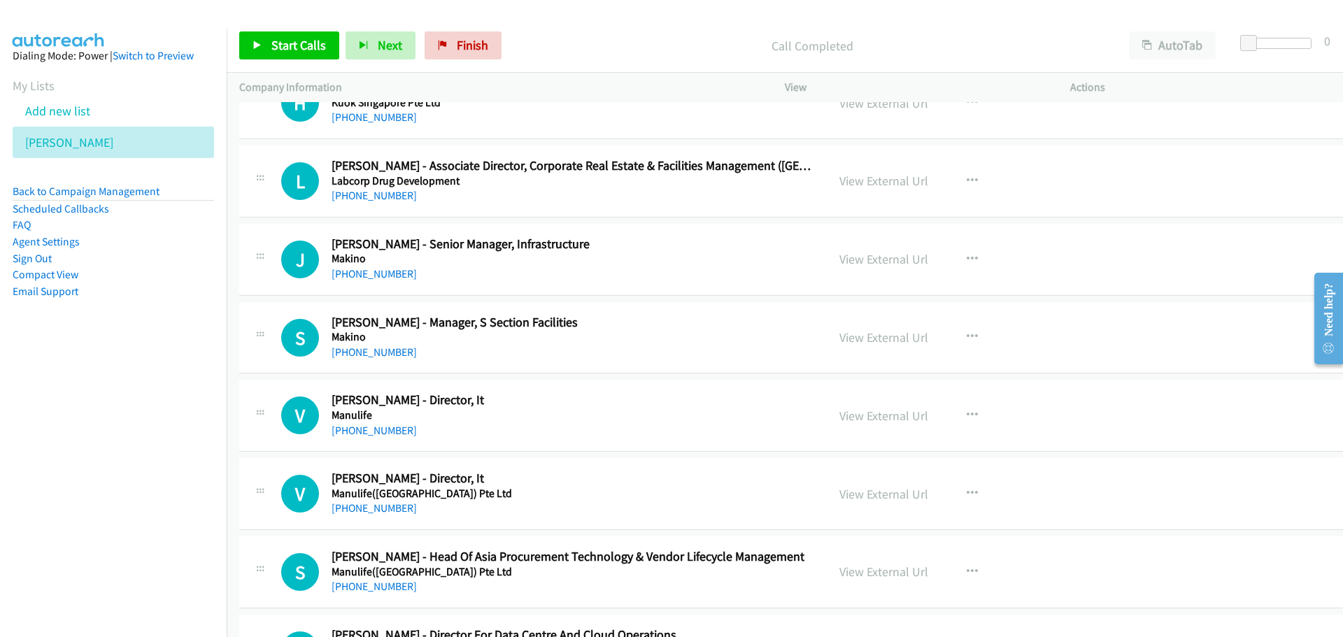
scroll to position [26930, 0]
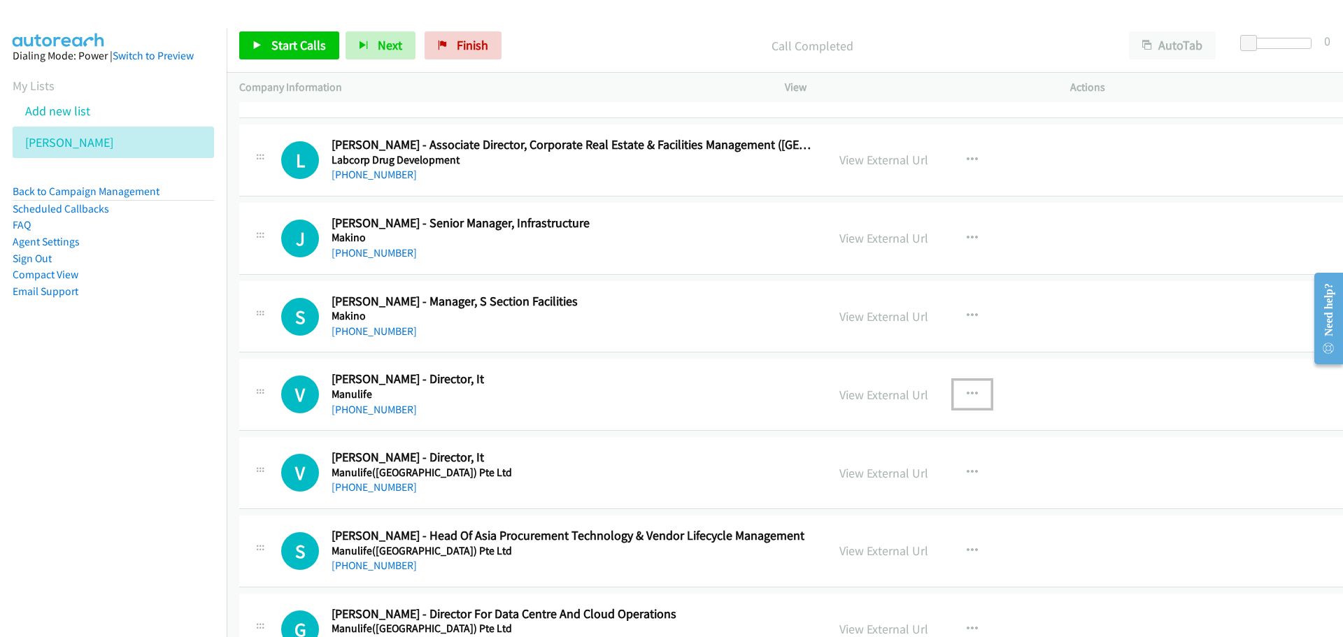
click at [967, 390] on icon "button" at bounding box center [972, 394] width 11 height 11
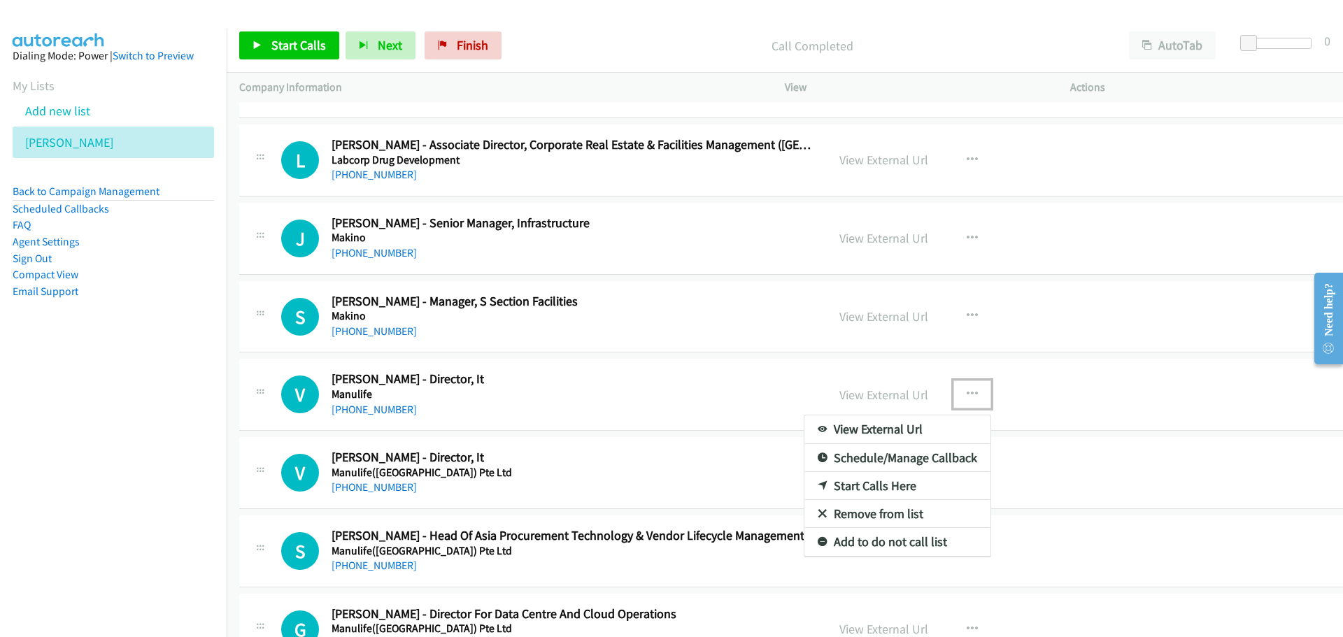
click at [846, 481] on link "Start Calls Here" at bounding box center [897, 486] width 186 height 28
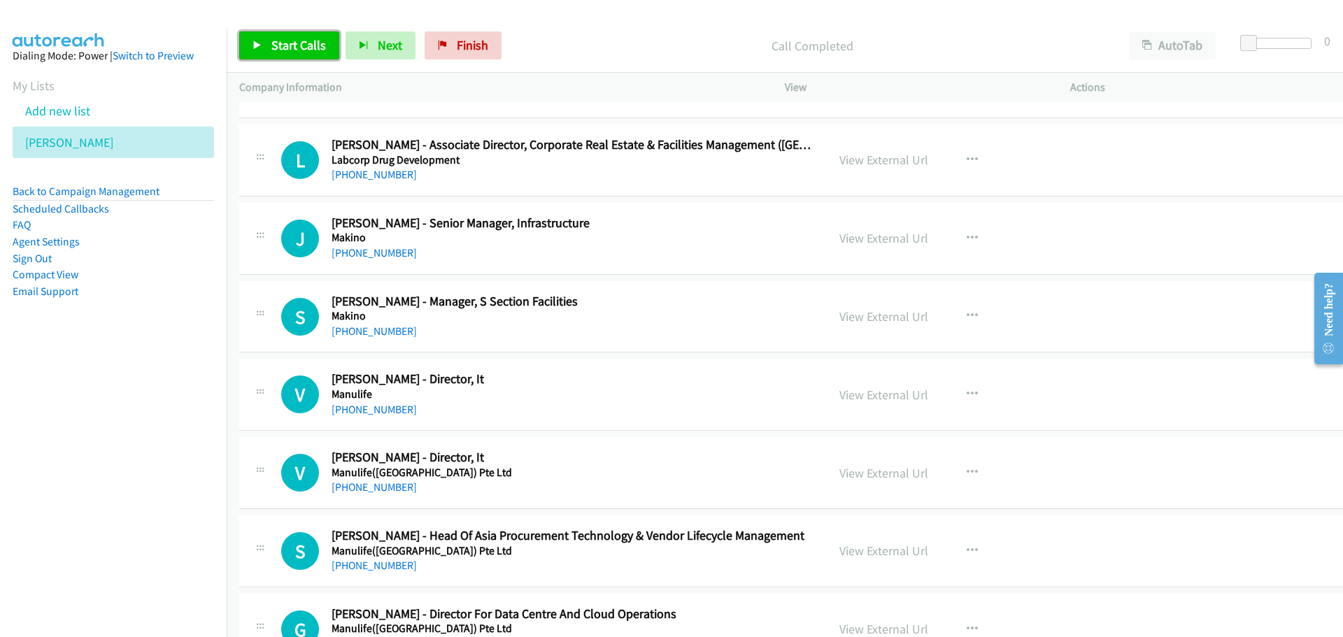
click at [262, 48] on link "Start Calls" at bounding box center [289, 45] width 100 height 28
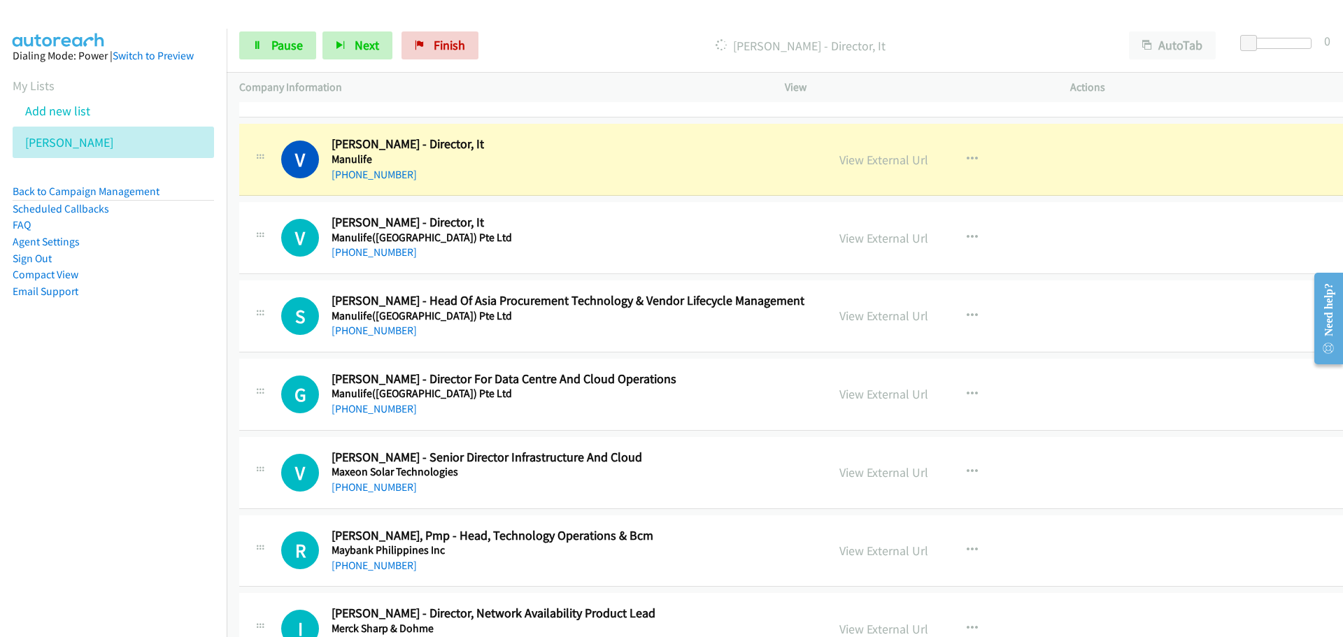
scroll to position [27140, 0]
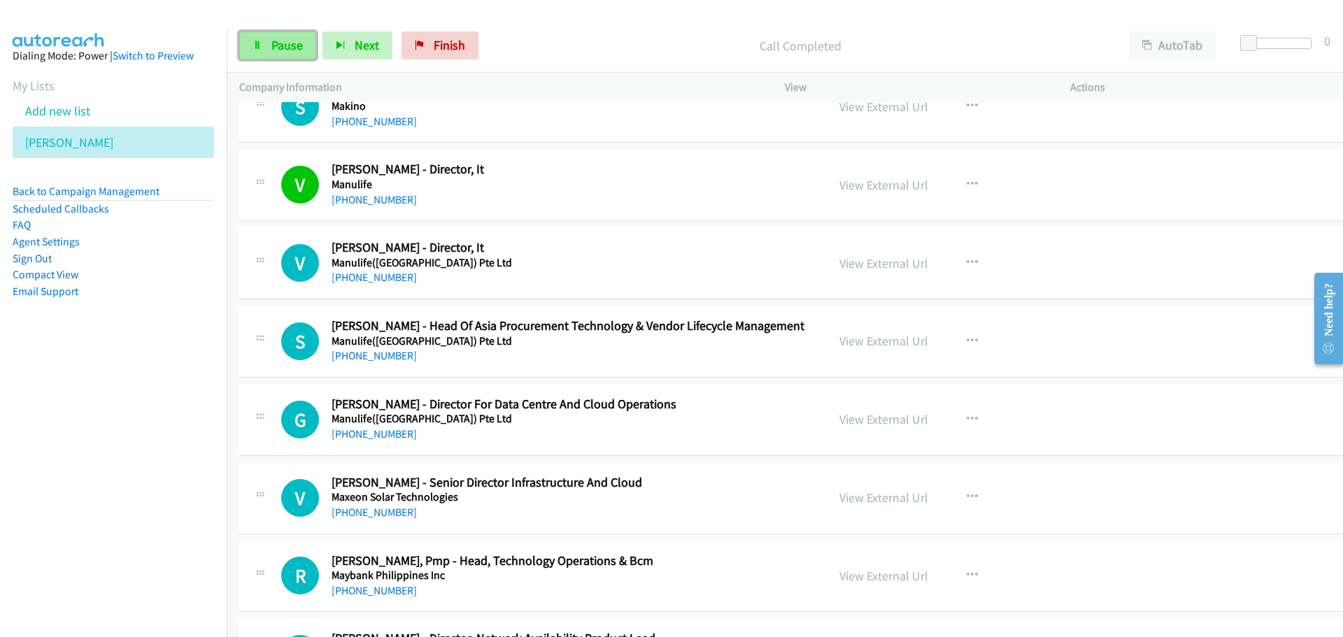
click at [298, 48] on span "Pause" at bounding box center [286, 45] width 31 height 16
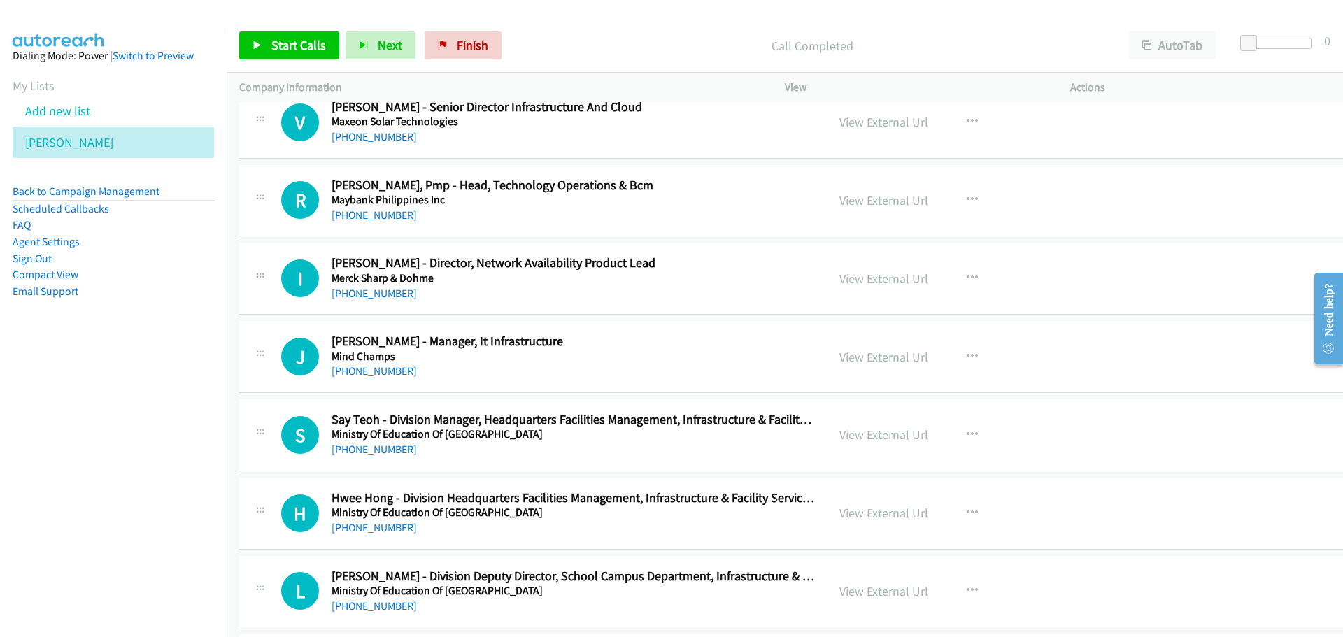
scroll to position [27559, 0]
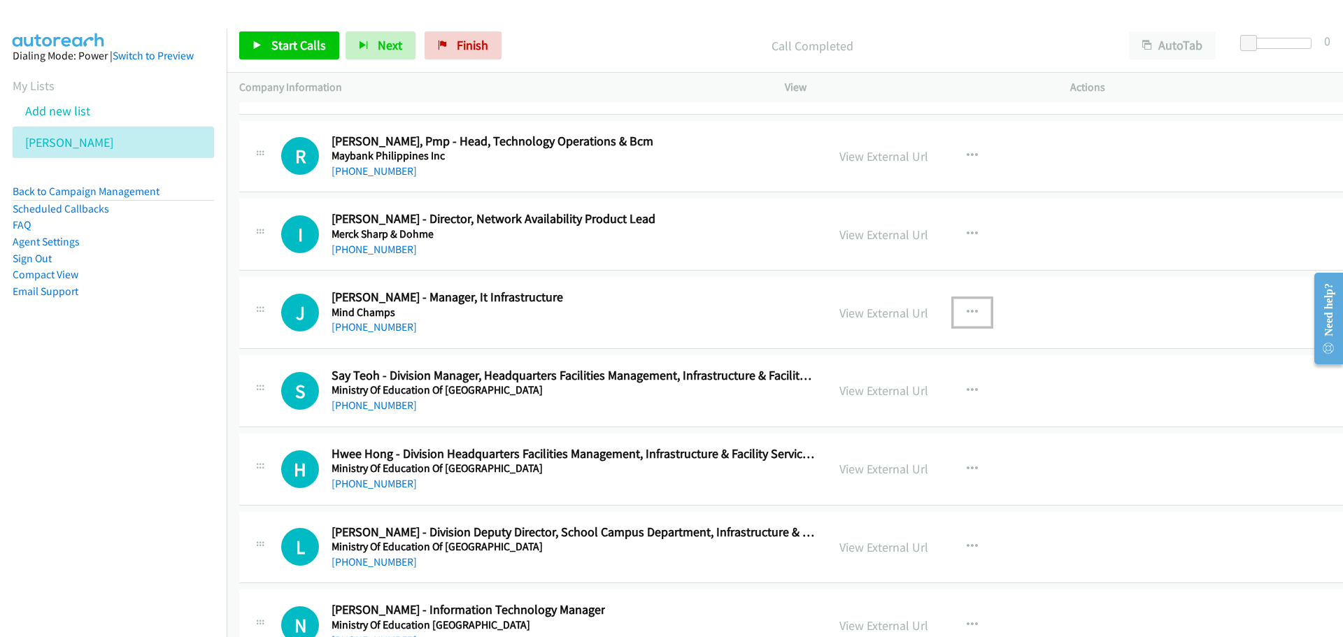
click at [967, 312] on icon "button" at bounding box center [972, 312] width 11 height 11
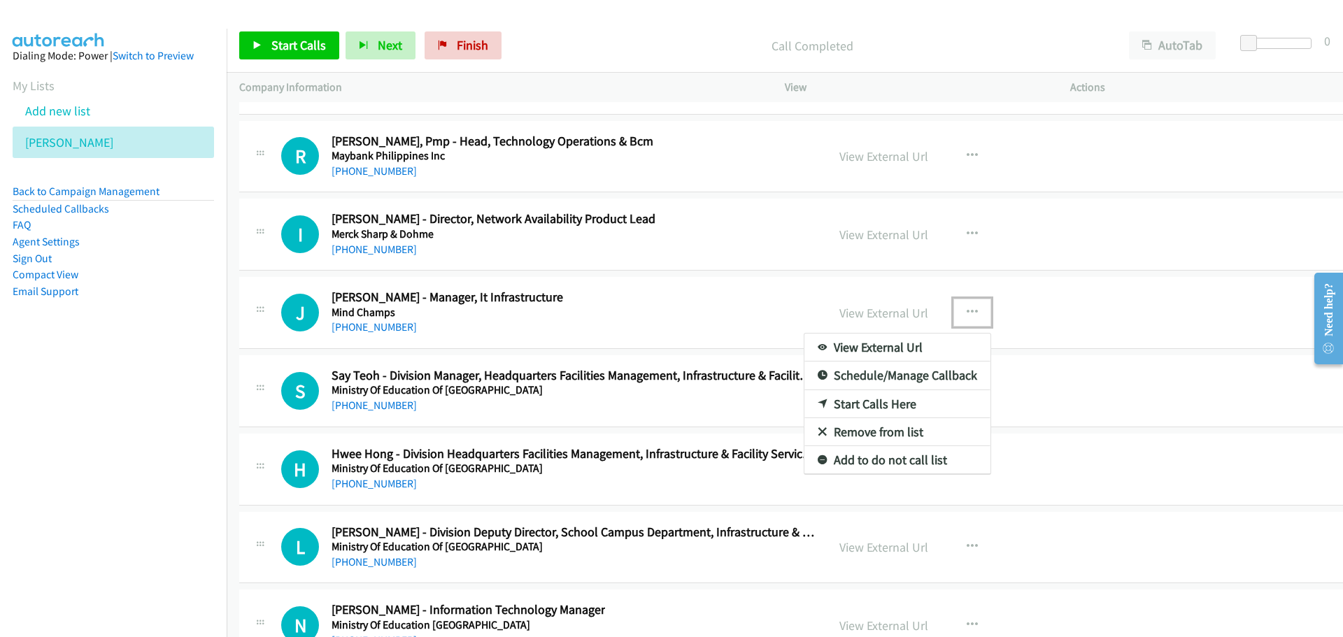
click at [846, 402] on link "Start Calls Here" at bounding box center [897, 404] width 186 height 28
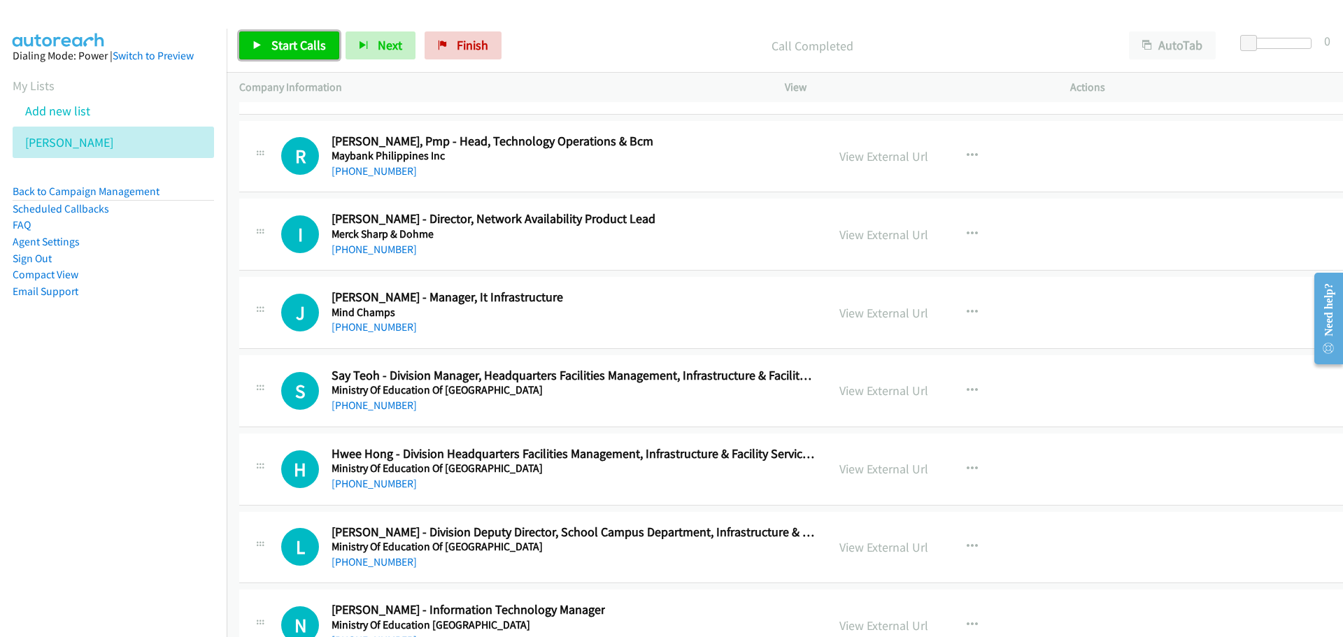
click at [268, 51] on link "Start Calls" at bounding box center [289, 45] width 100 height 28
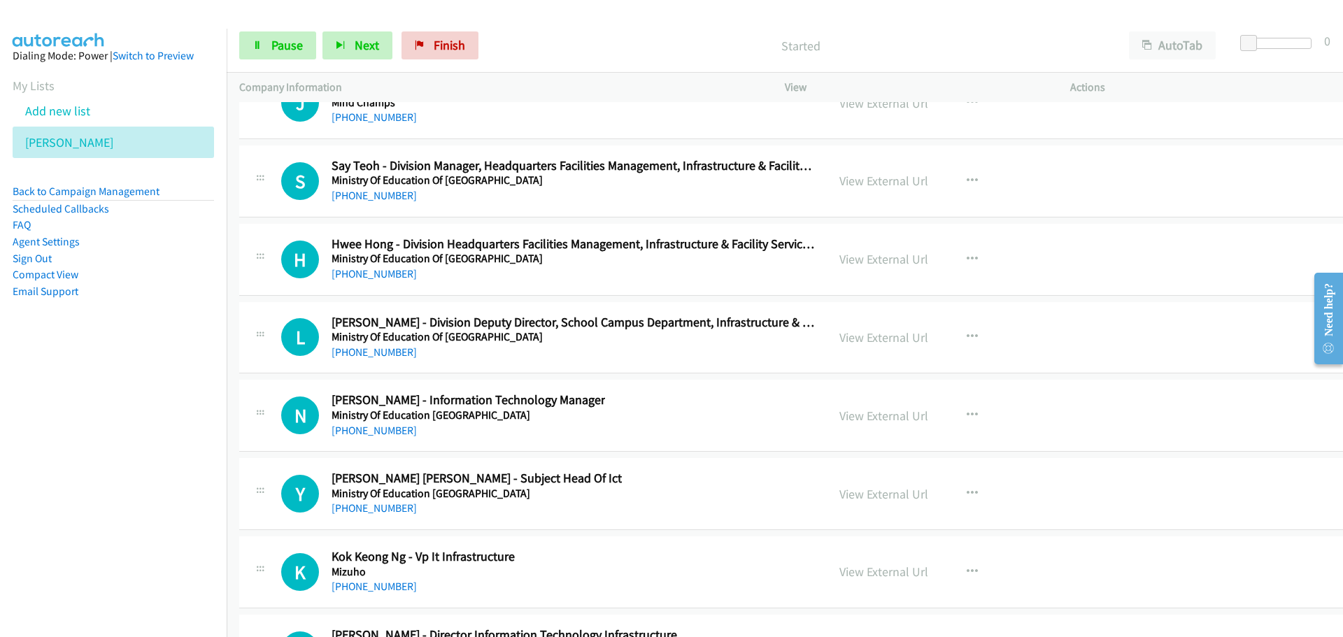
scroll to position [27699, 0]
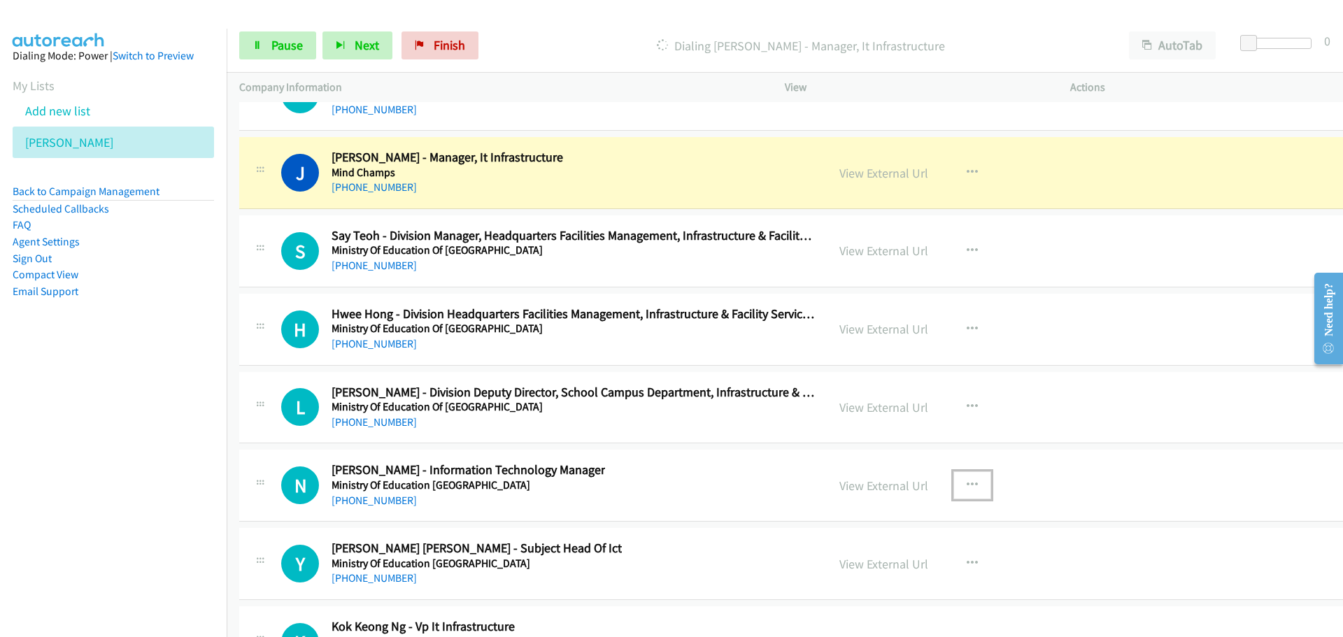
click at [967, 487] on icon "button" at bounding box center [972, 485] width 11 height 11
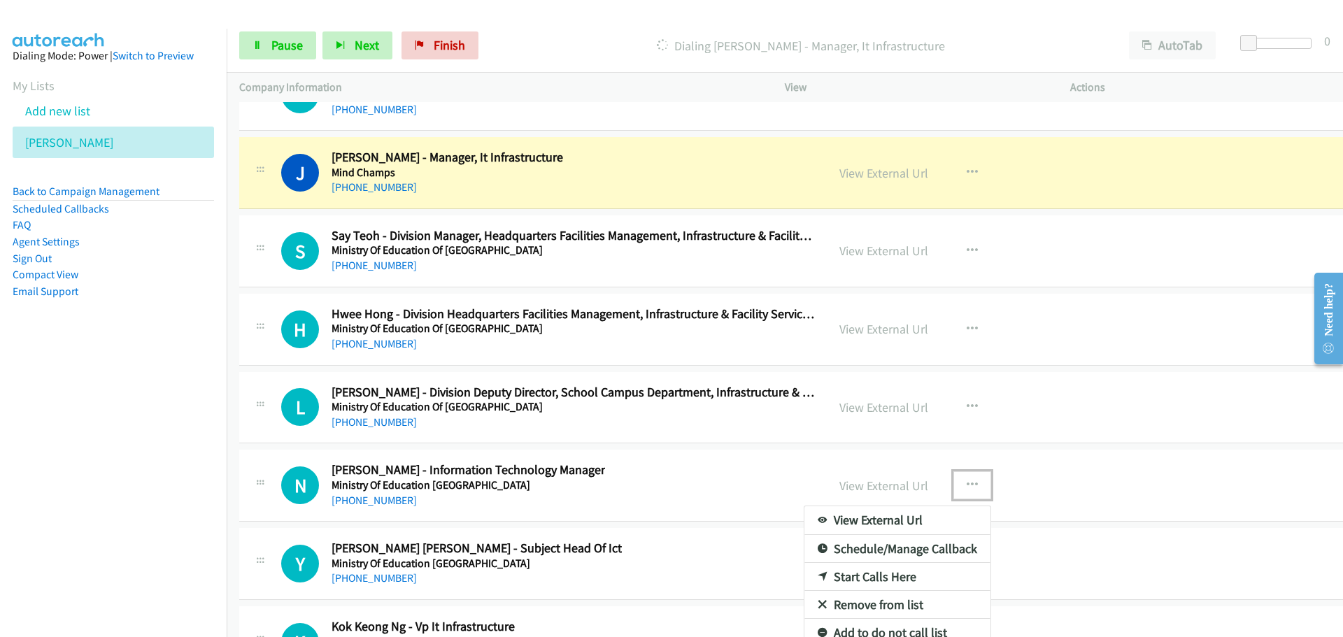
click at [852, 571] on link "Start Calls Here" at bounding box center [897, 577] width 186 height 28
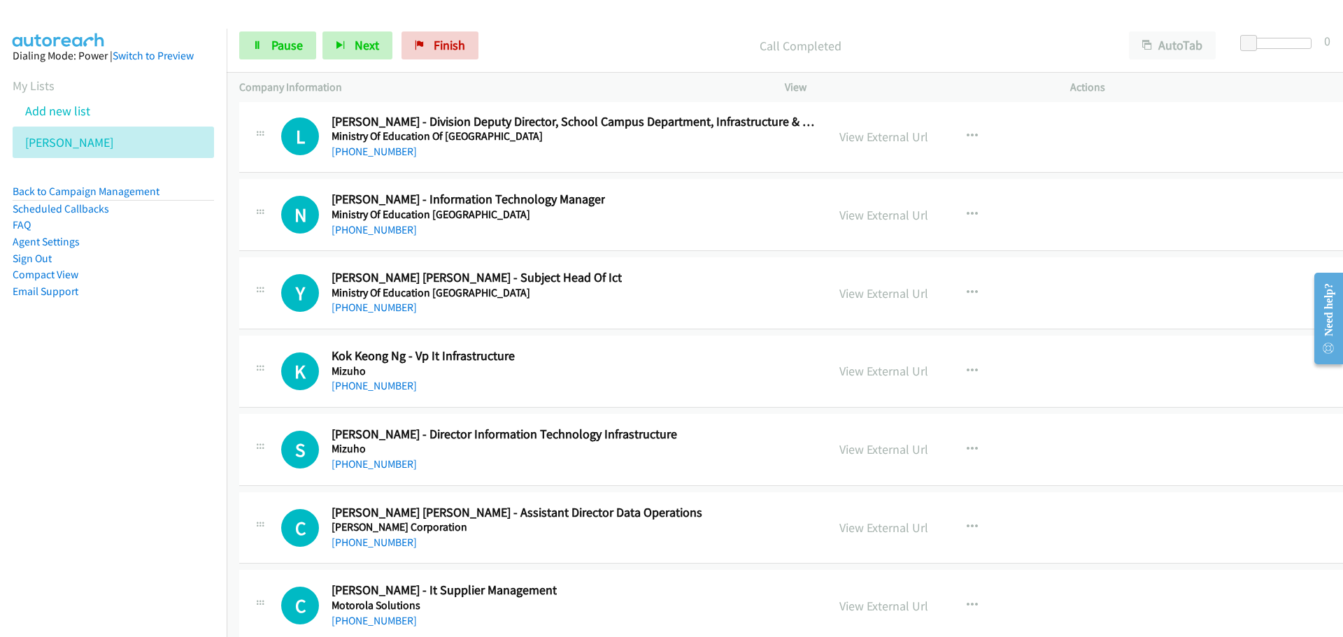
scroll to position [27979, 0]
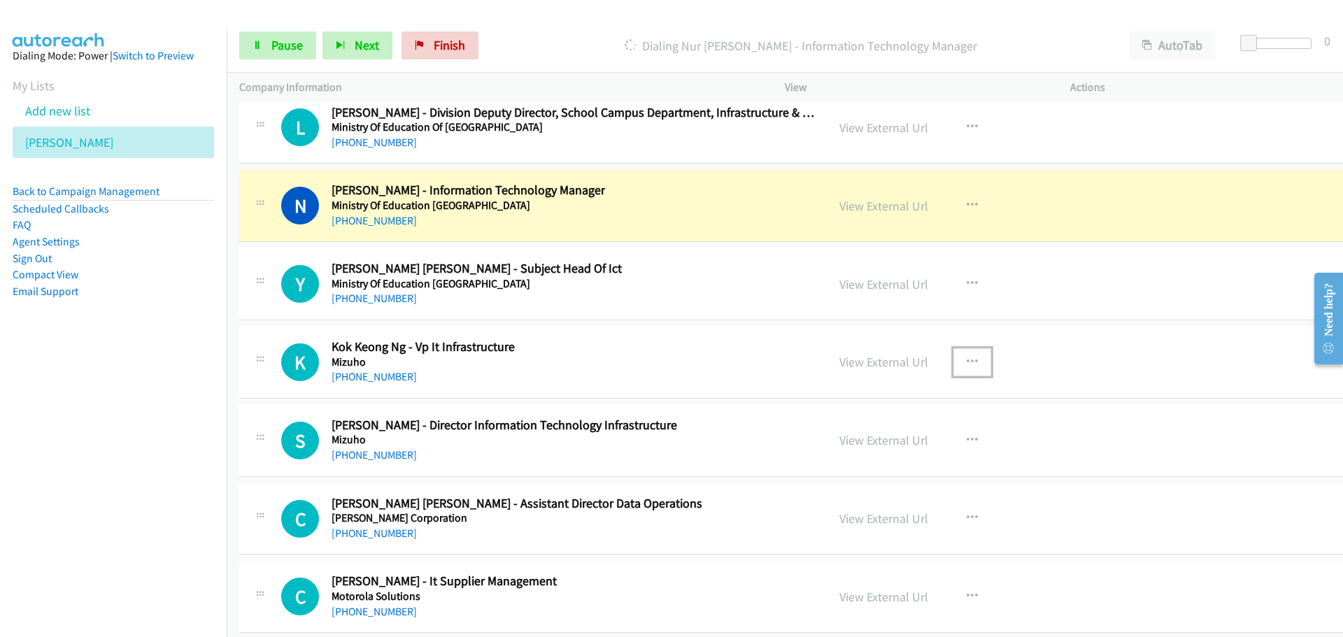
drag, startPoint x: 946, startPoint y: 359, endPoint x: 875, endPoint y: 393, distance: 78.5
click at [967, 359] on icon "button" at bounding box center [972, 362] width 11 height 11
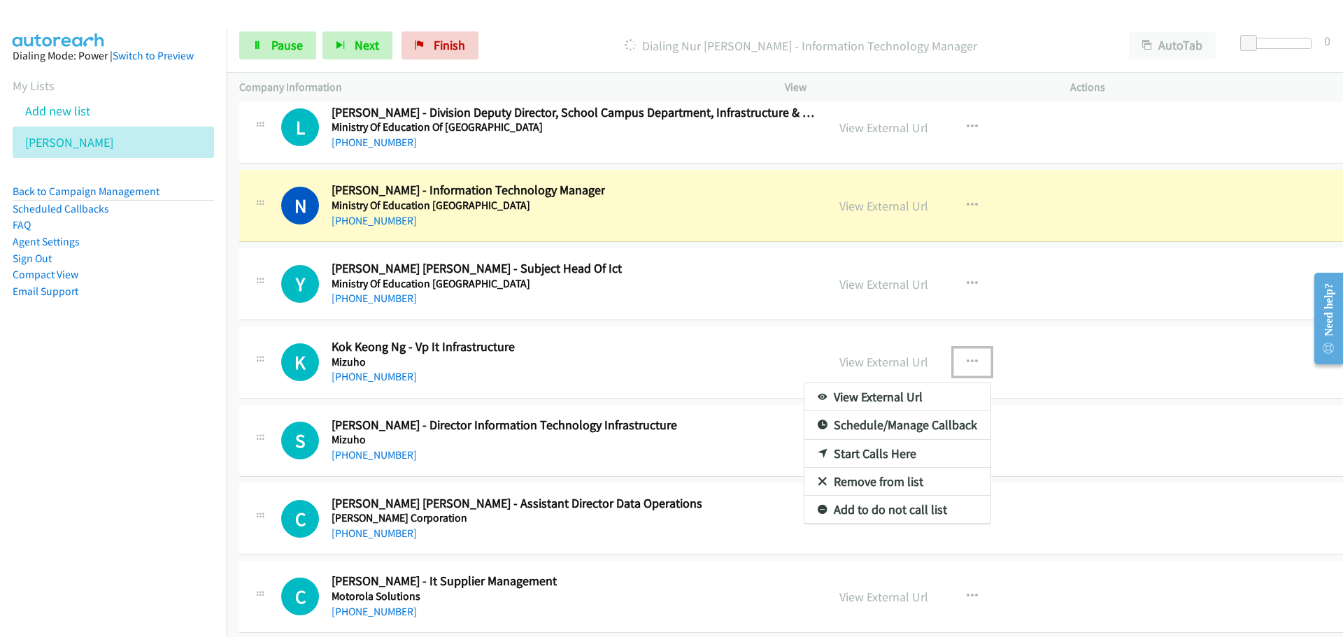
click at [812, 453] on link "Start Calls Here" at bounding box center [897, 454] width 186 height 28
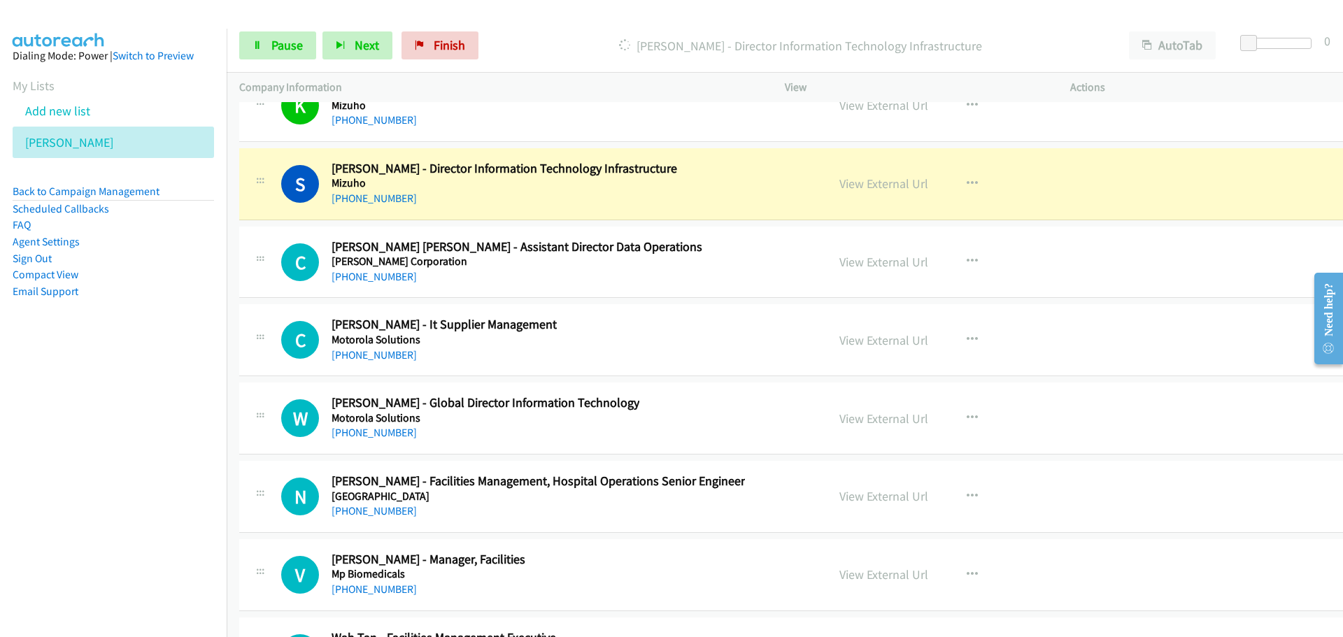
scroll to position [28259, 0]
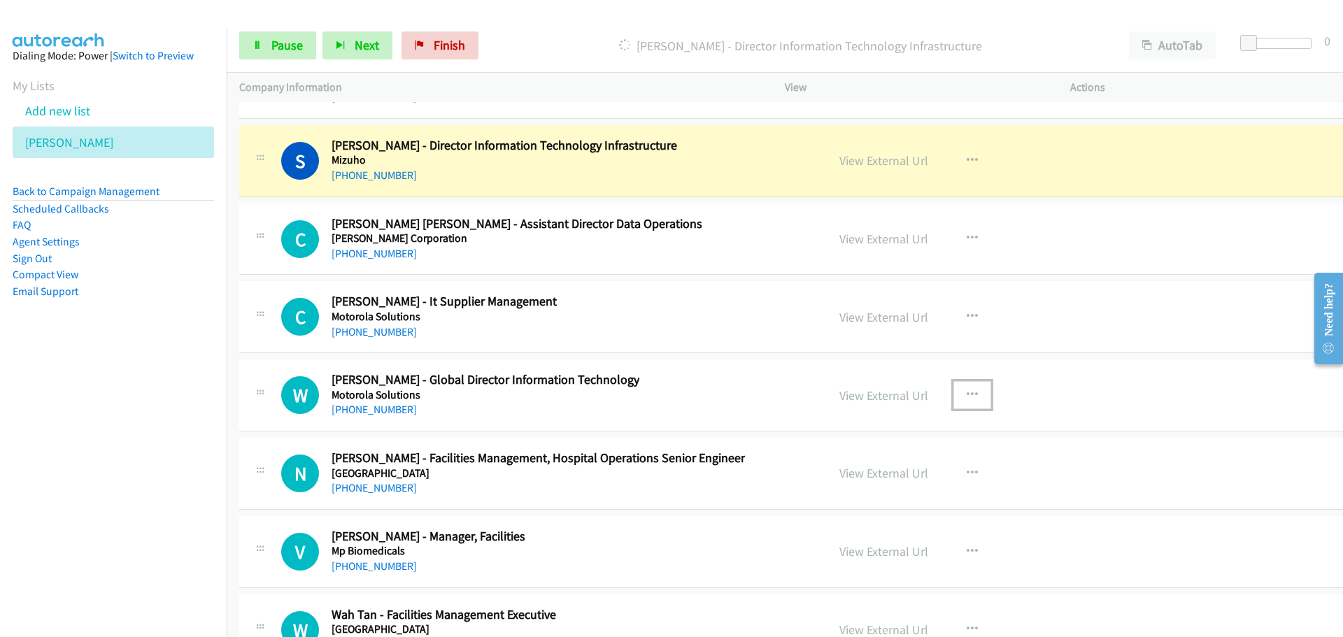
click at [967, 390] on icon "button" at bounding box center [972, 395] width 11 height 11
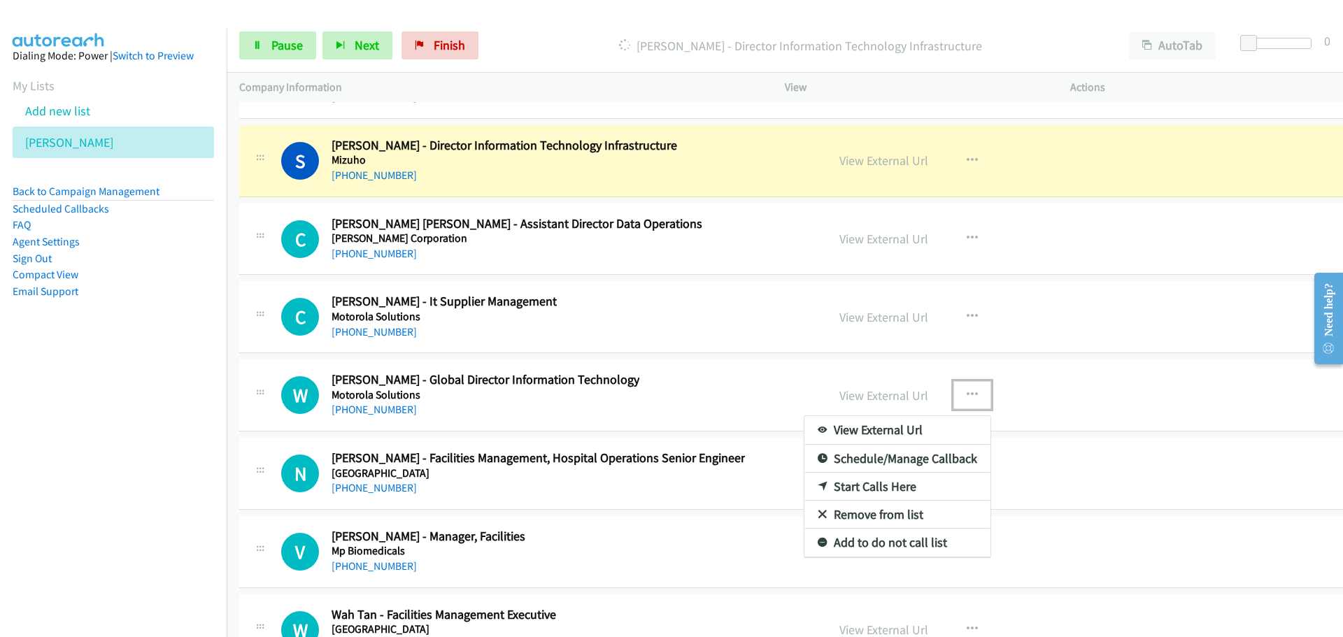
click at [832, 483] on link "Start Calls Here" at bounding box center [897, 487] width 186 height 28
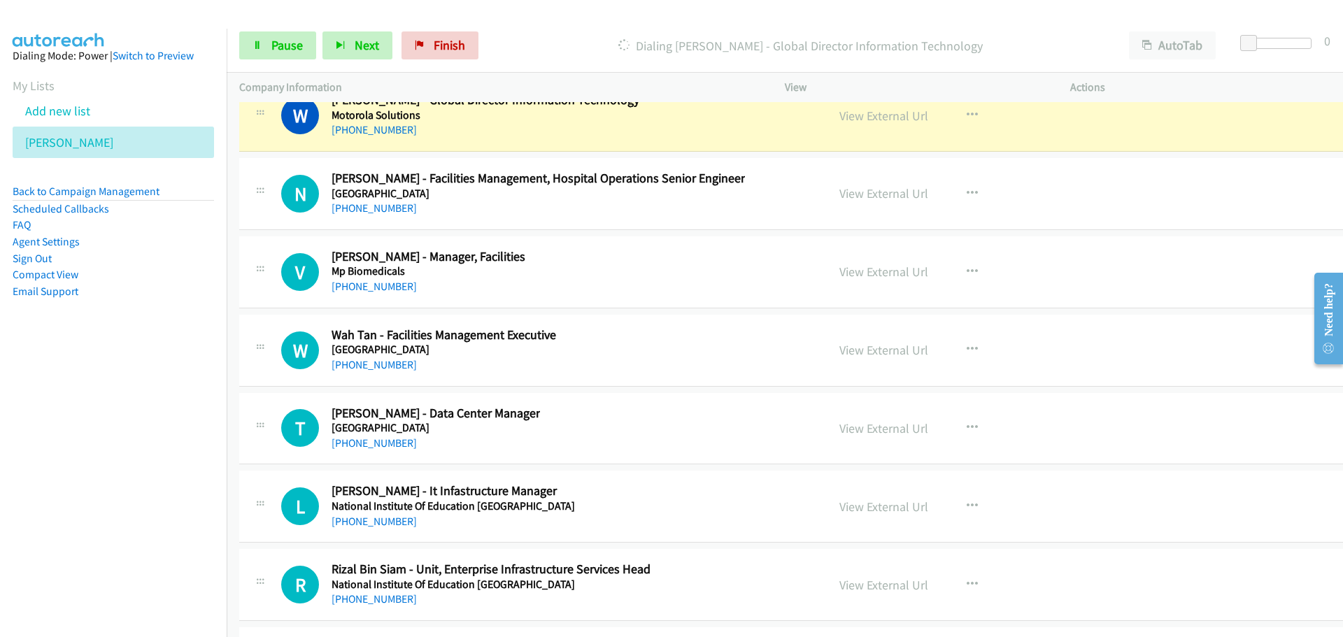
scroll to position [28469, 0]
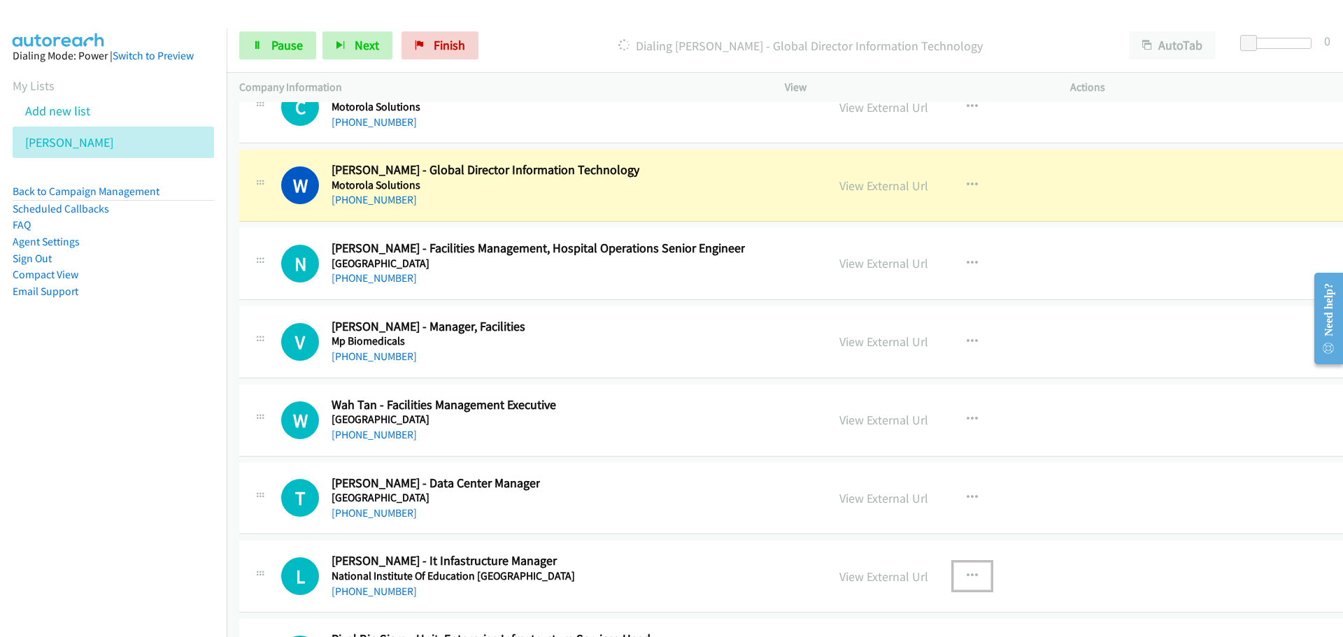
click at [967, 575] on icon "button" at bounding box center [972, 576] width 11 height 11
click at [701, 534] on div at bounding box center [671, 318] width 1343 height 637
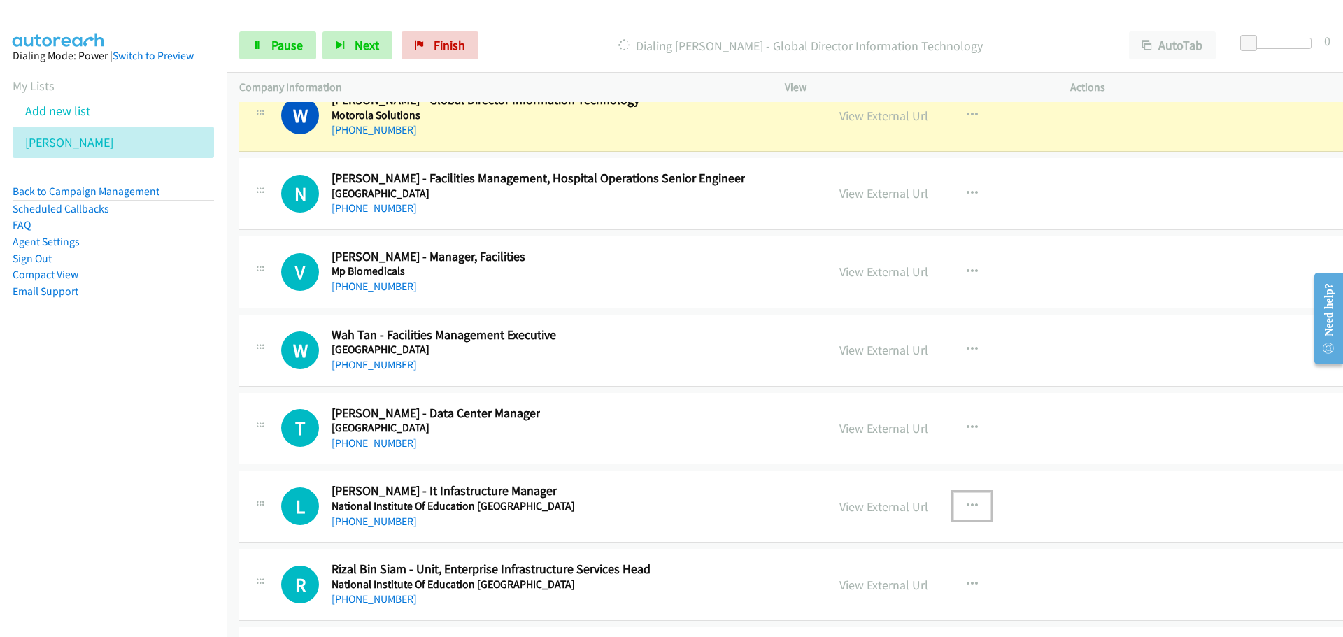
click at [967, 508] on icon "button" at bounding box center [972, 506] width 11 height 11
click at [832, 595] on link "Start Calls Here" at bounding box center [897, 598] width 186 height 28
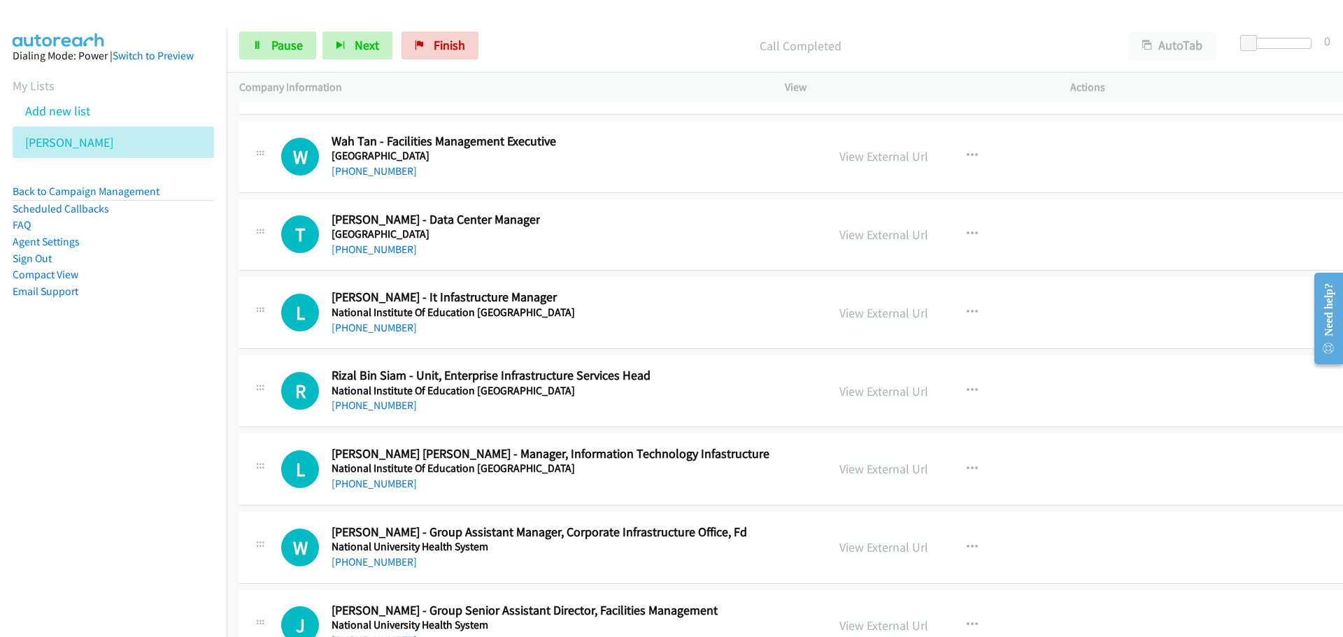
scroll to position [28749, 0]
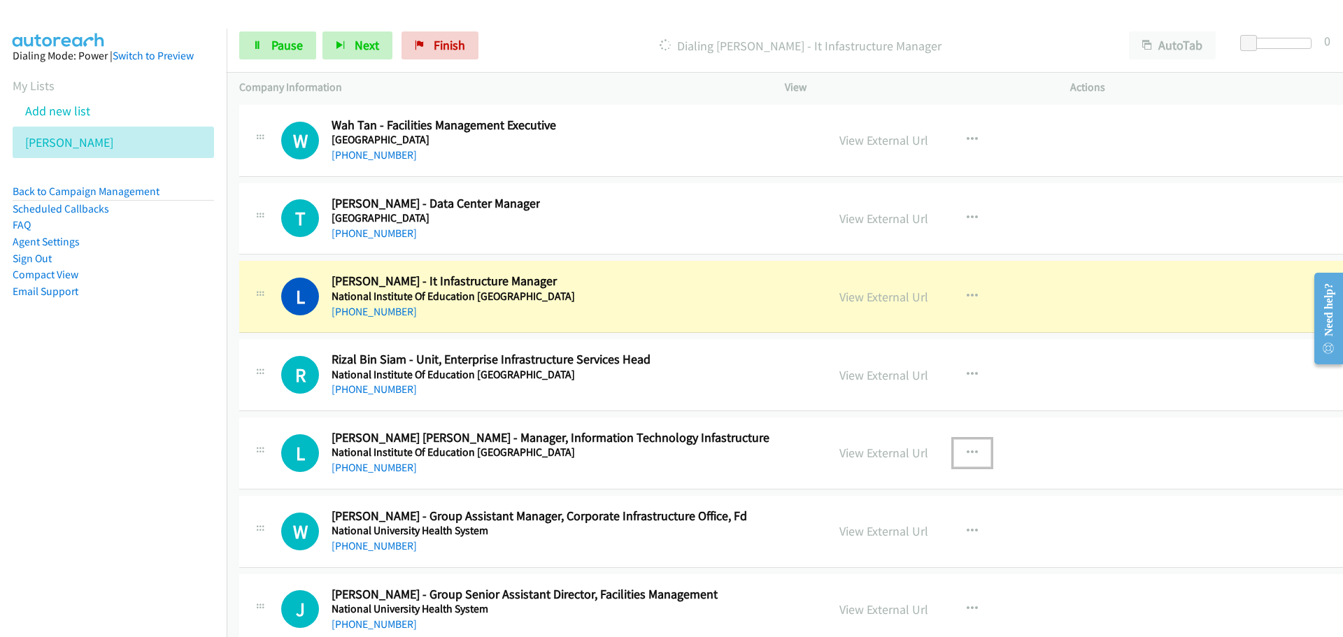
click at [967, 452] on icon "button" at bounding box center [972, 453] width 11 height 11
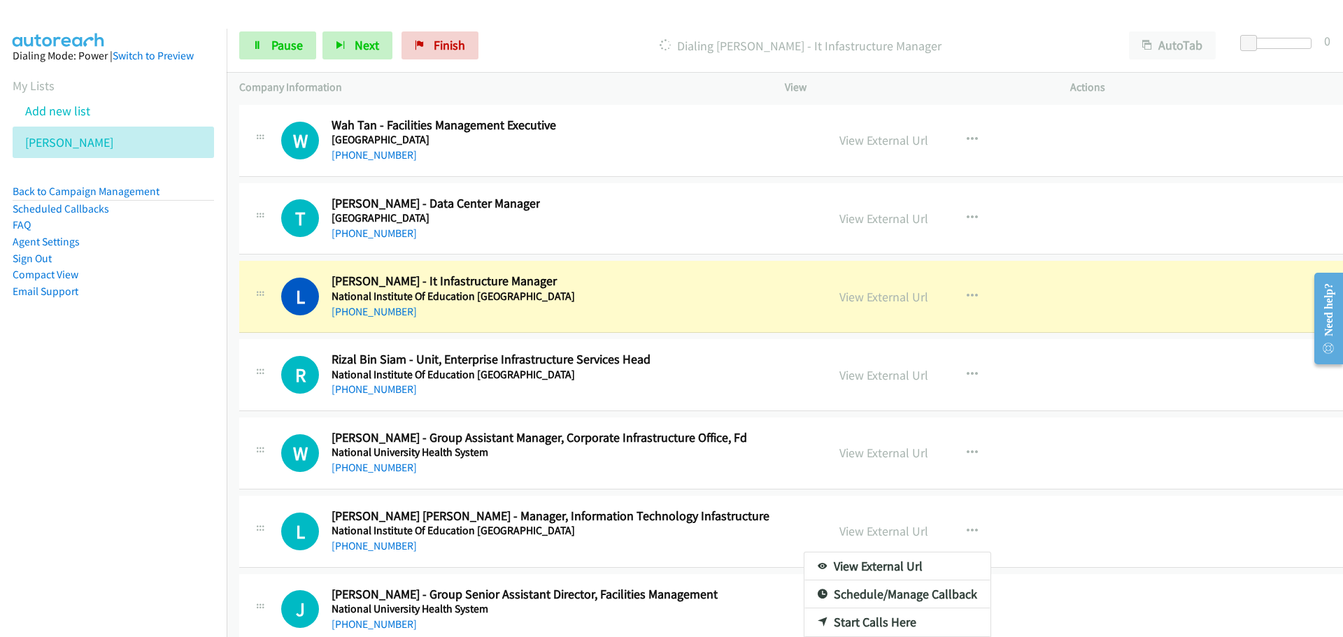
click at [712, 381] on div at bounding box center [671, 318] width 1343 height 637
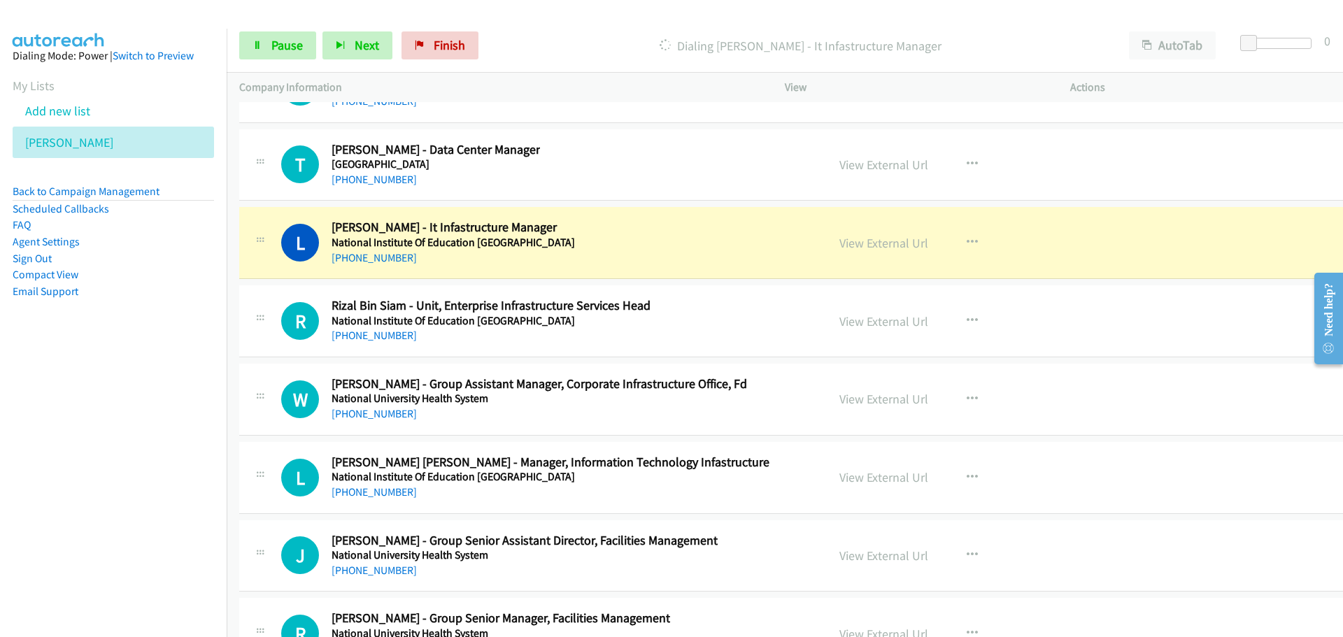
scroll to position [28819, 0]
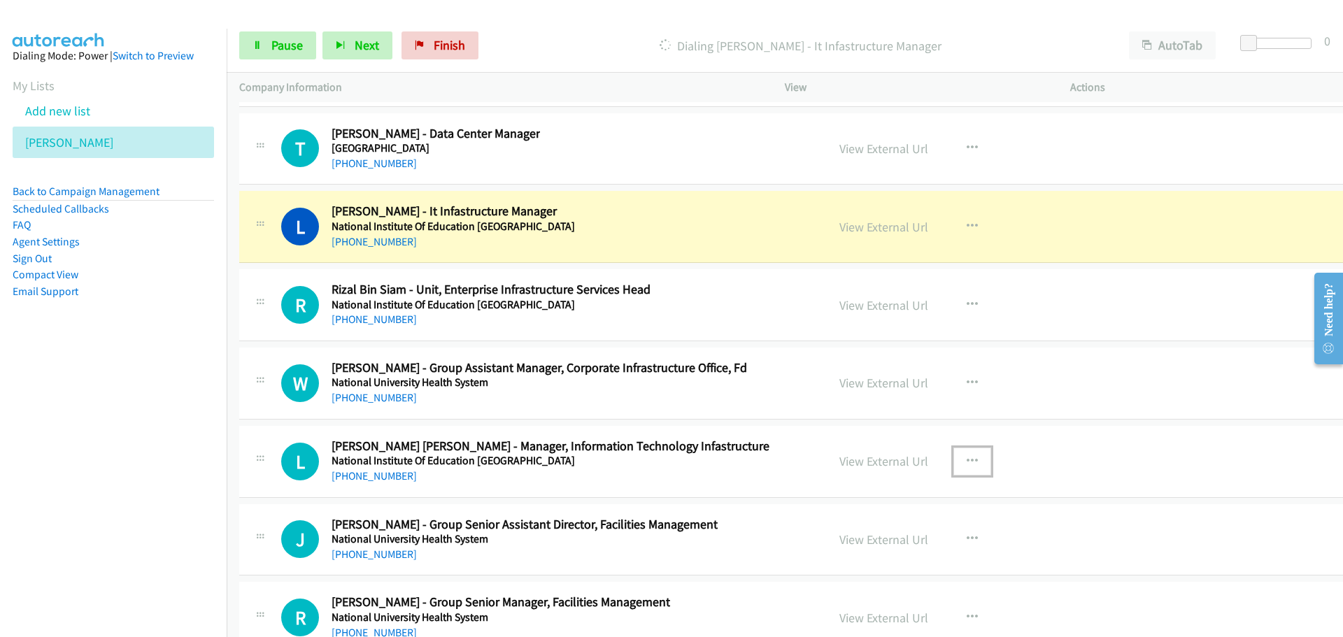
click at [967, 457] on icon "button" at bounding box center [972, 461] width 11 height 11
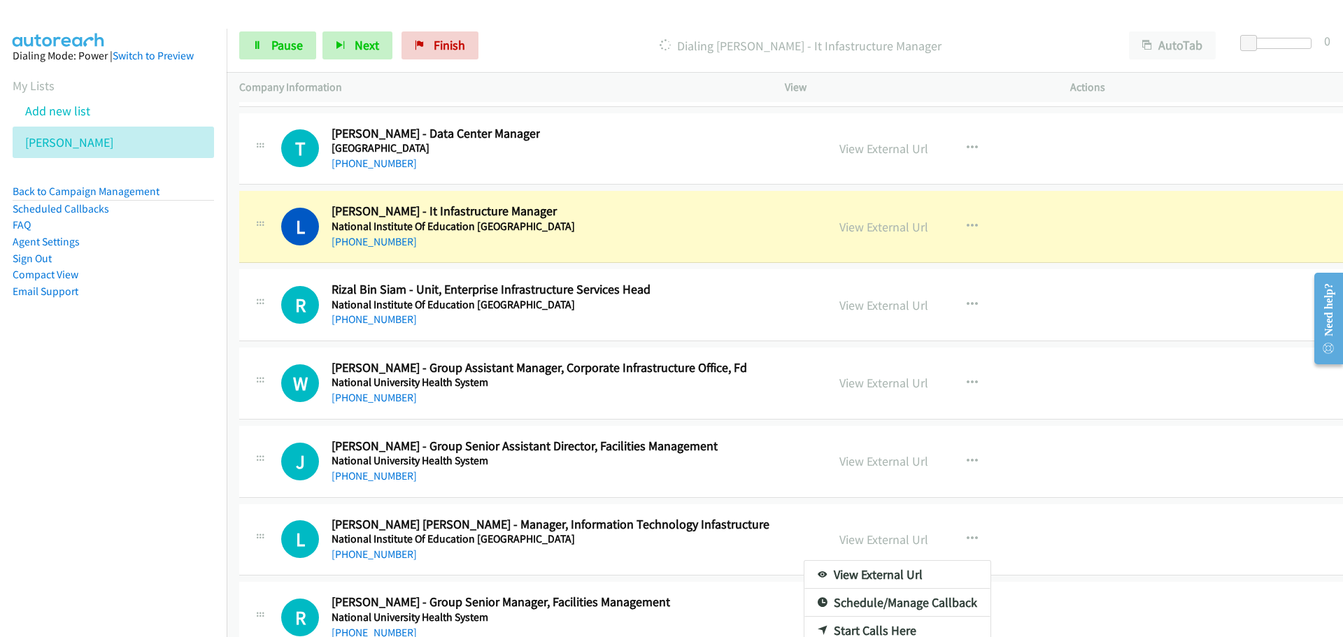
click at [727, 446] on div at bounding box center [671, 318] width 1343 height 637
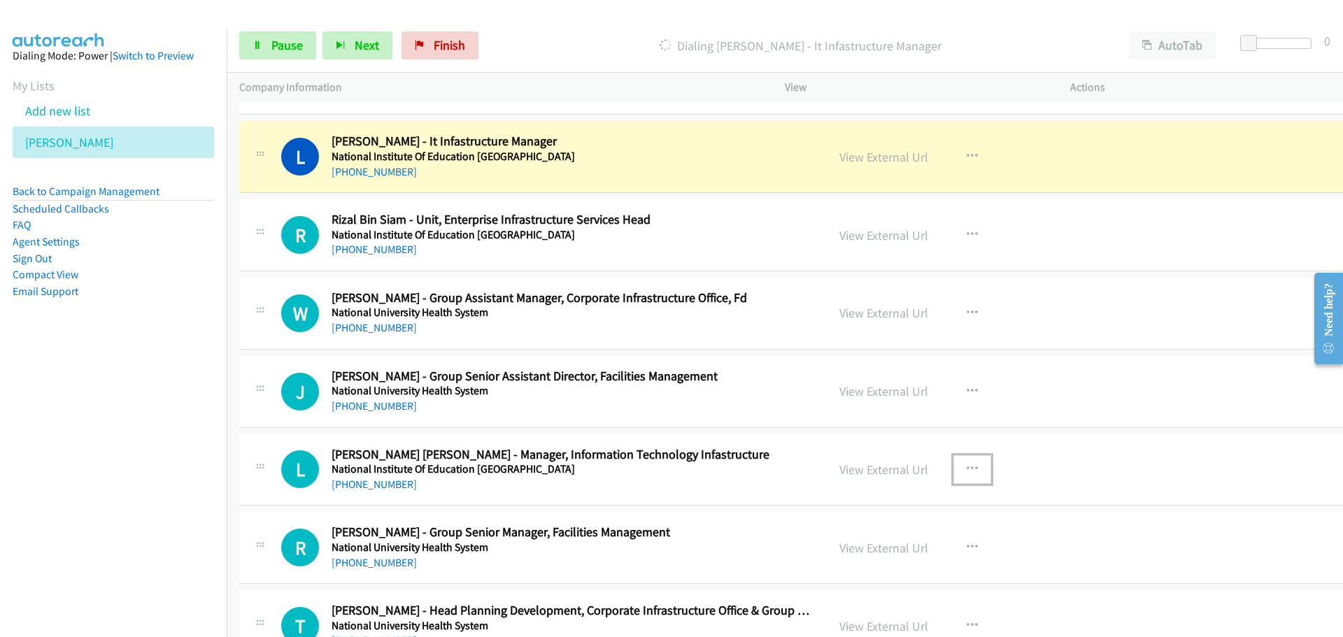
click at [953, 471] on button "button" at bounding box center [972, 469] width 38 height 28
click at [818, 561] on icon at bounding box center [823, 562] width 10 height 10
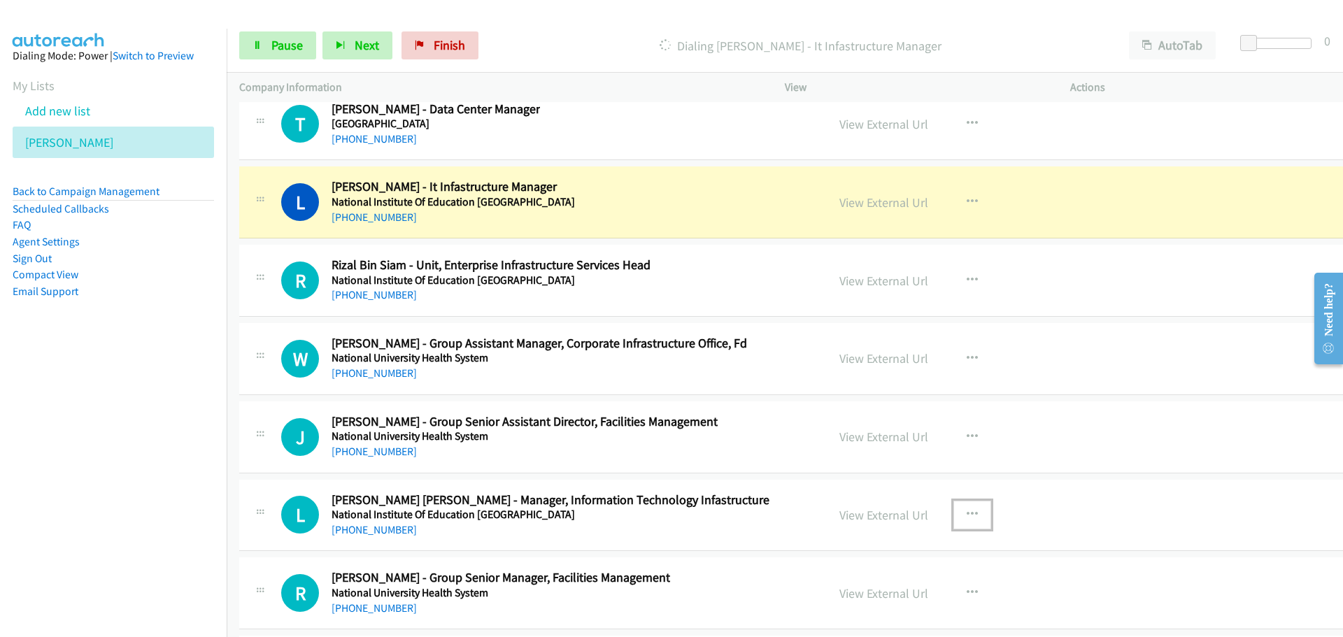
scroll to position [28819, 0]
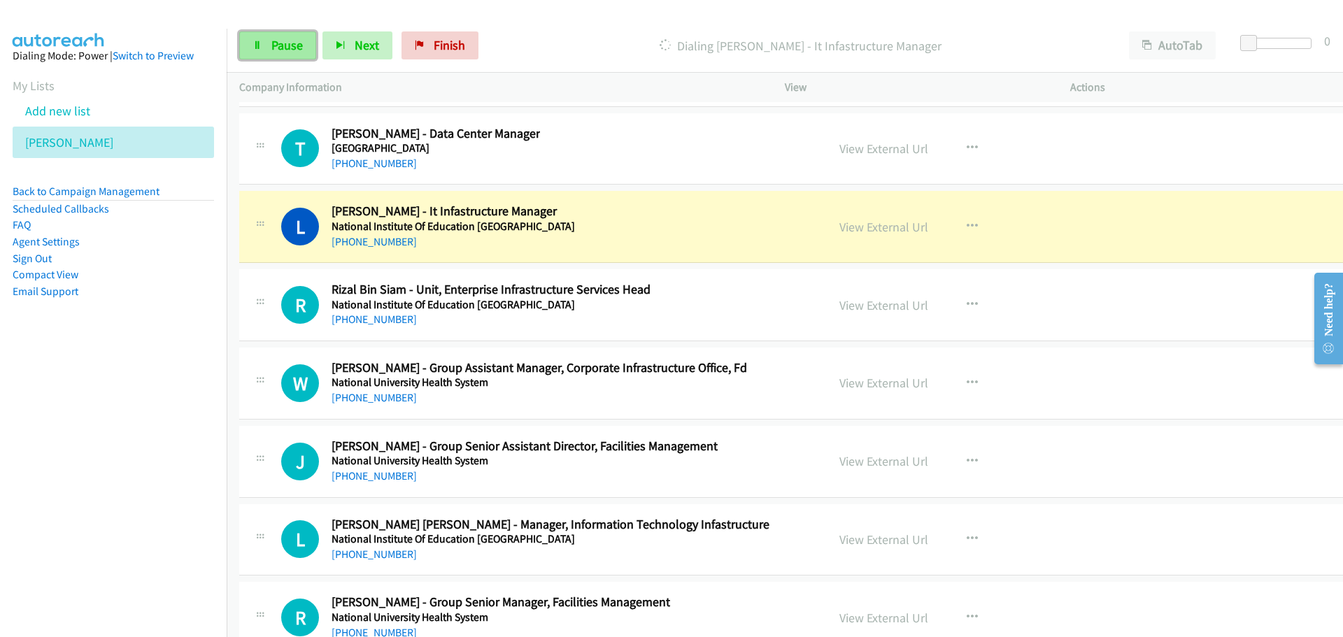
click at [273, 48] on span "Pause" at bounding box center [286, 45] width 31 height 16
